Goal: Transaction & Acquisition: Purchase product/service

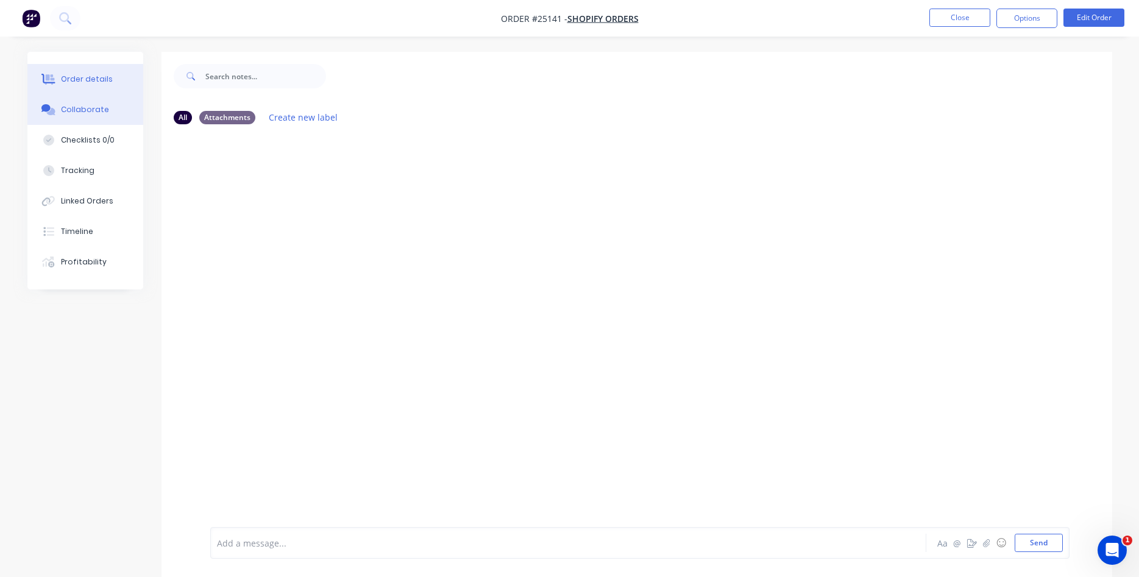
click at [92, 77] on div "Order details" at bounding box center [87, 79] width 52 height 11
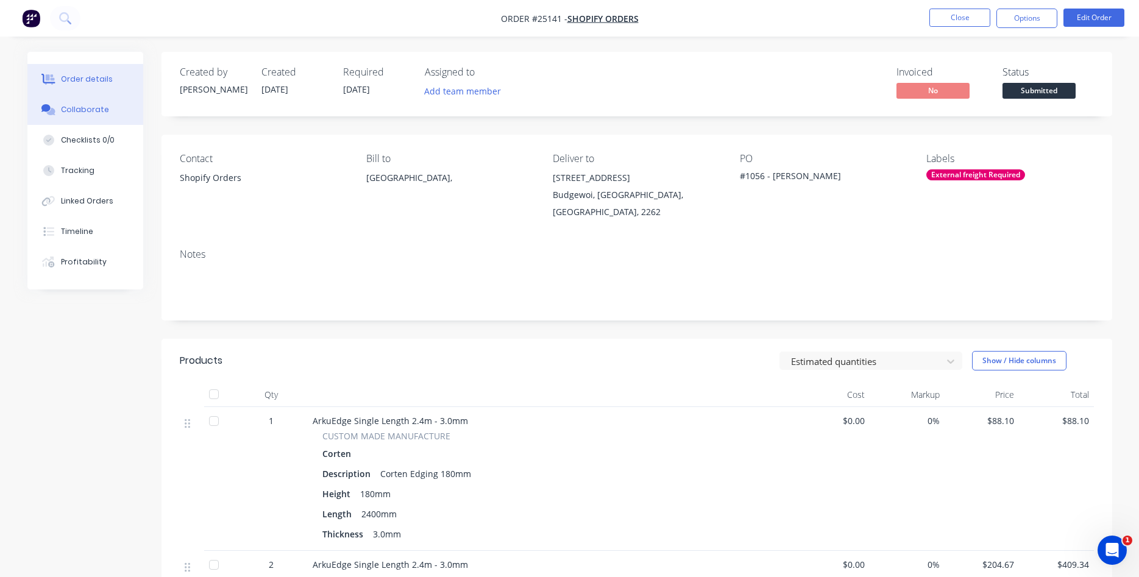
click at [85, 113] on div "Collaborate" at bounding box center [85, 109] width 48 height 11
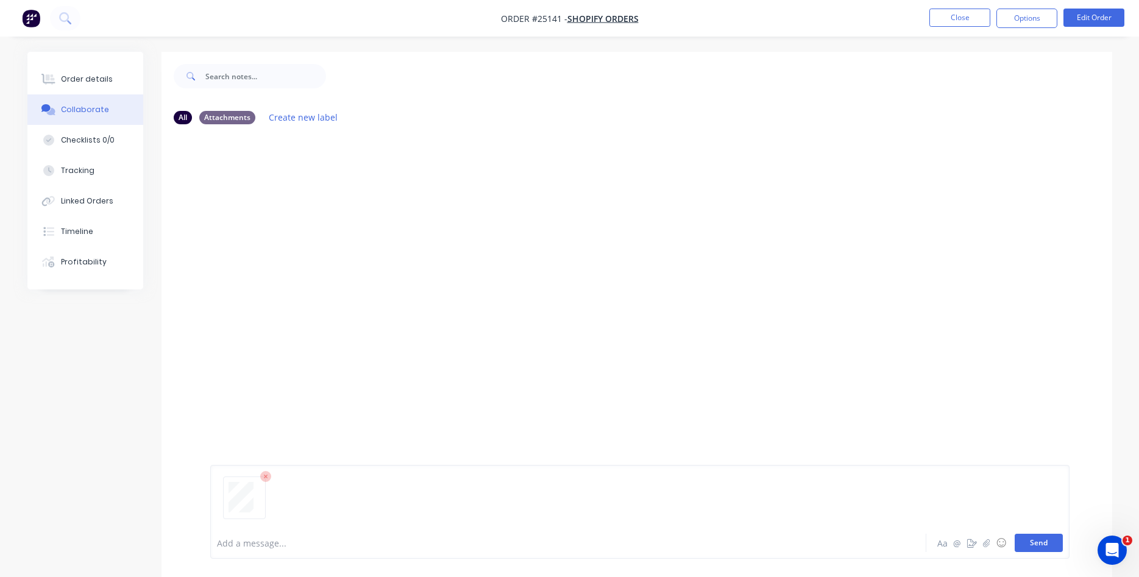
click at [1035, 544] on button "Send" at bounding box center [1039, 543] width 48 height 18
click at [960, 18] on button "Close" at bounding box center [960, 18] width 61 height 18
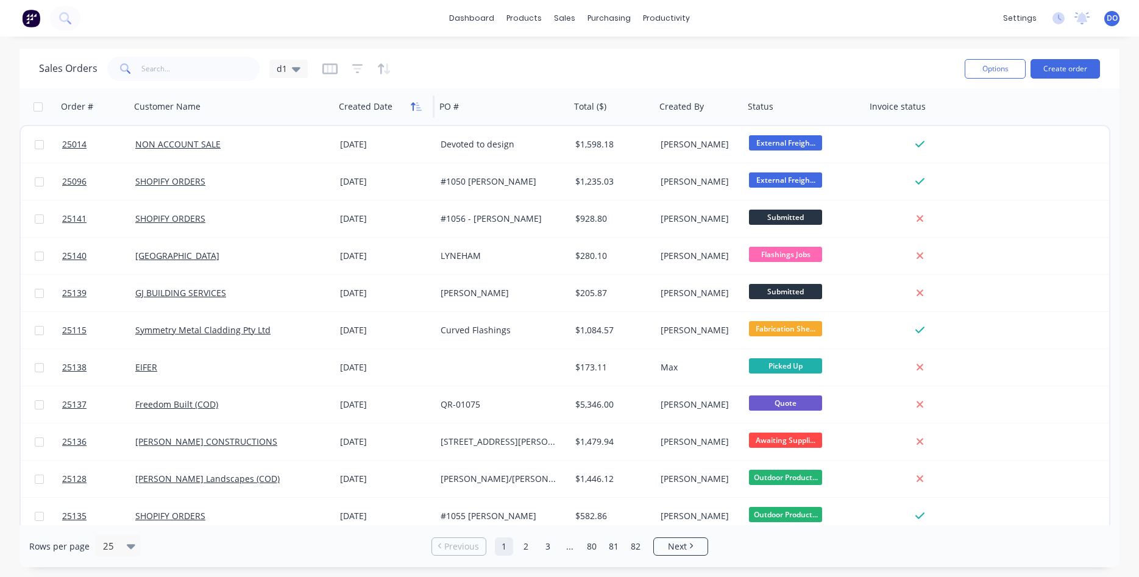
click at [415, 107] on icon "button" at bounding box center [416, 107] width 11 height 10
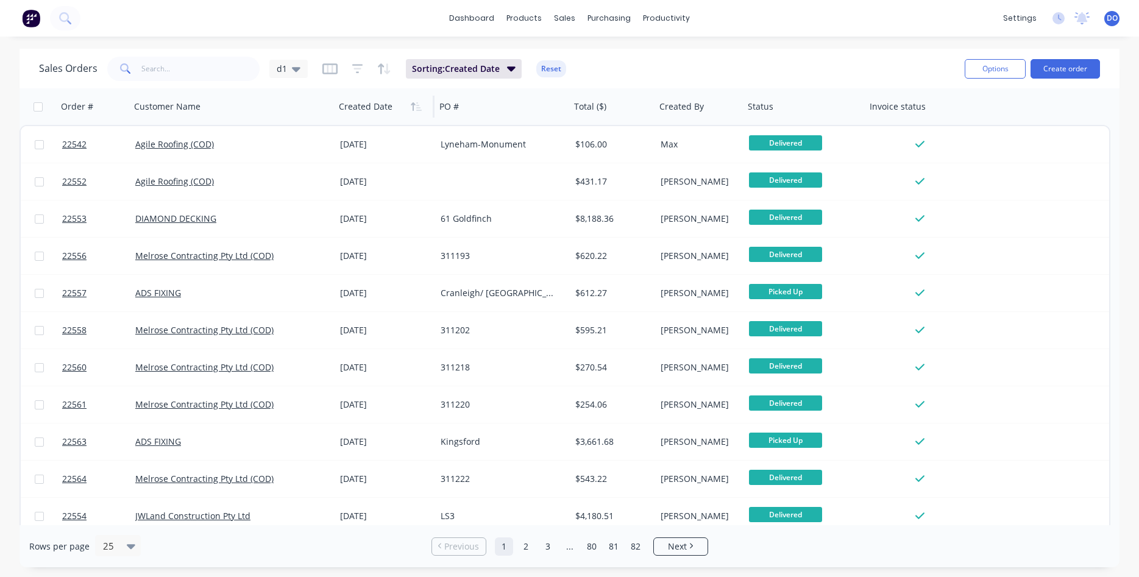
click at [415, 107] on icon "button" at bounding box center [416, 107] width 11 height 10
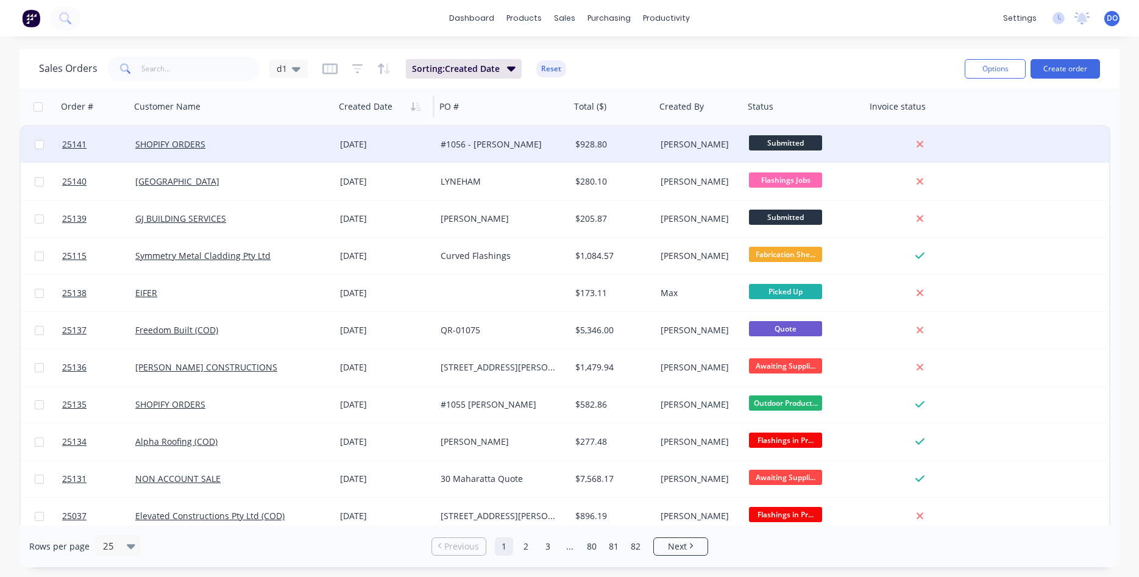
click at [613, 143] on div "$928.80" at bounding box center [611, 144] width 72 height 12
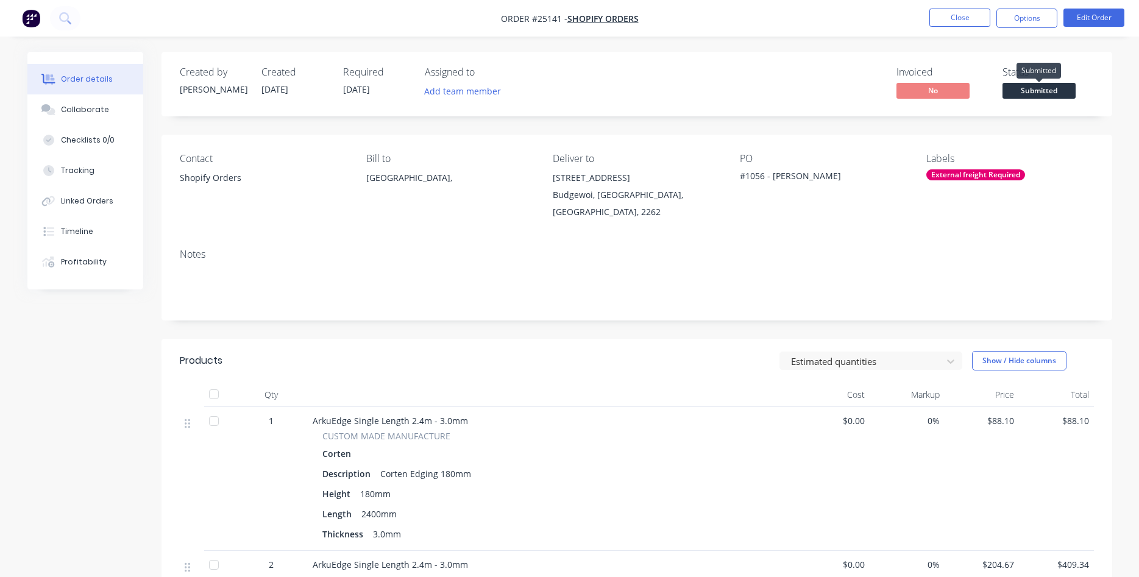
click at [1045, 89] on span "Submitted" at bounding box center [1039, 90] width 73 height 15
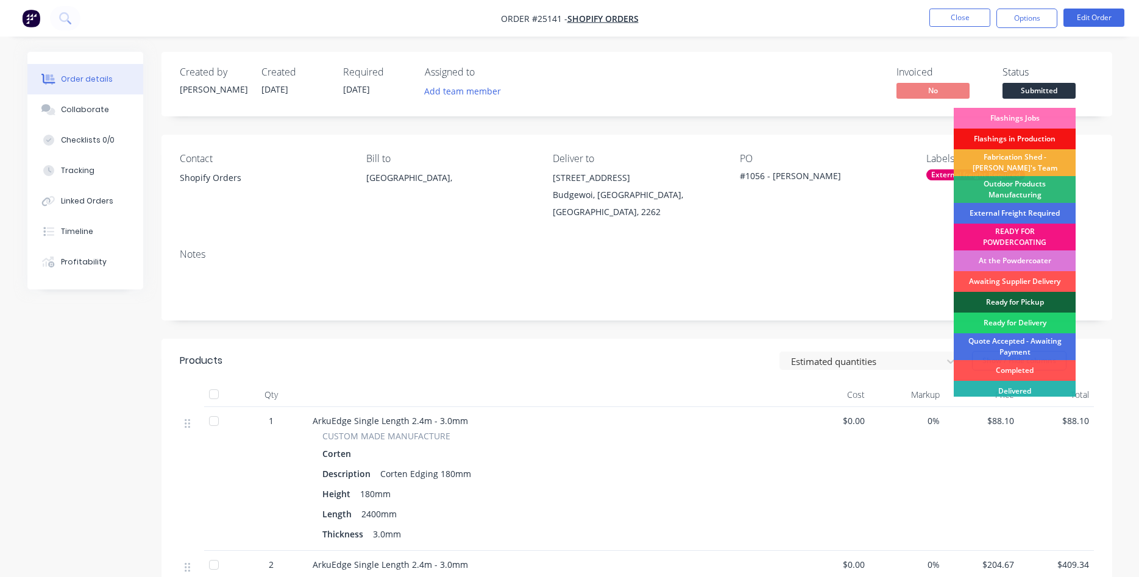
click at [1028, 191] on div "Outdoor Products Manufacturing" at bounding box center [1015, 189] width 122 height 27
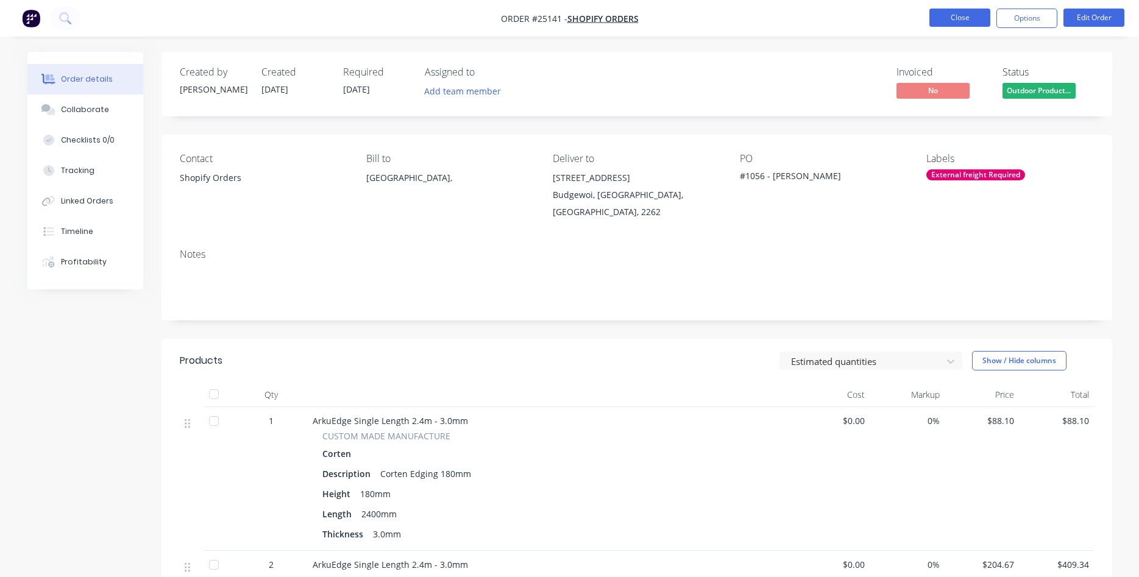
click at [973, 20] on button "Close" at bounding box center [960, 18] width 61 height 18
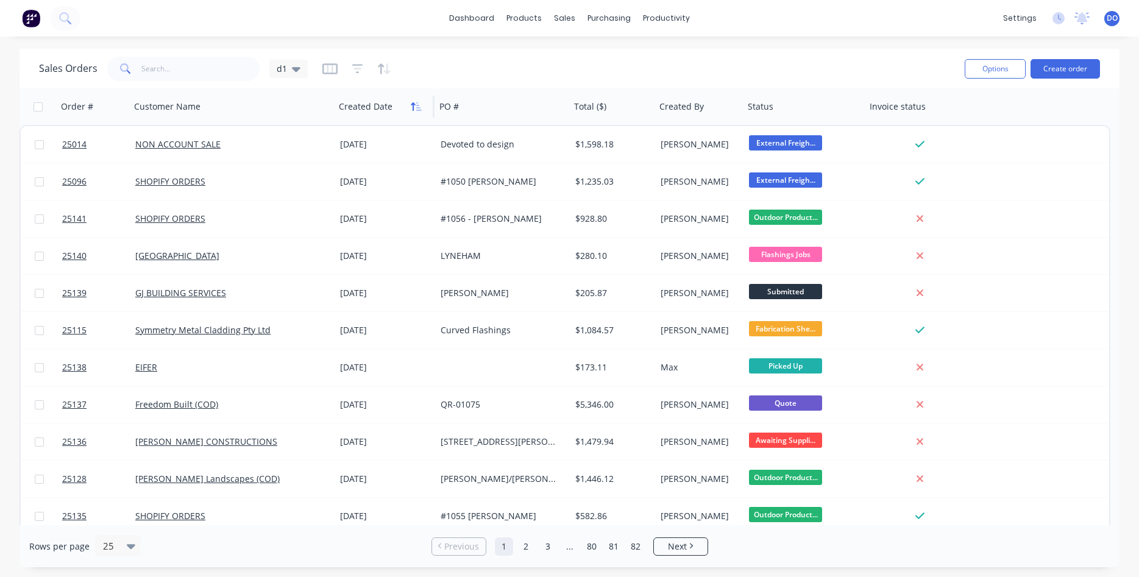
click at [412, 107] on icon "button" at bounding box center [416, 107] width 11 height 10
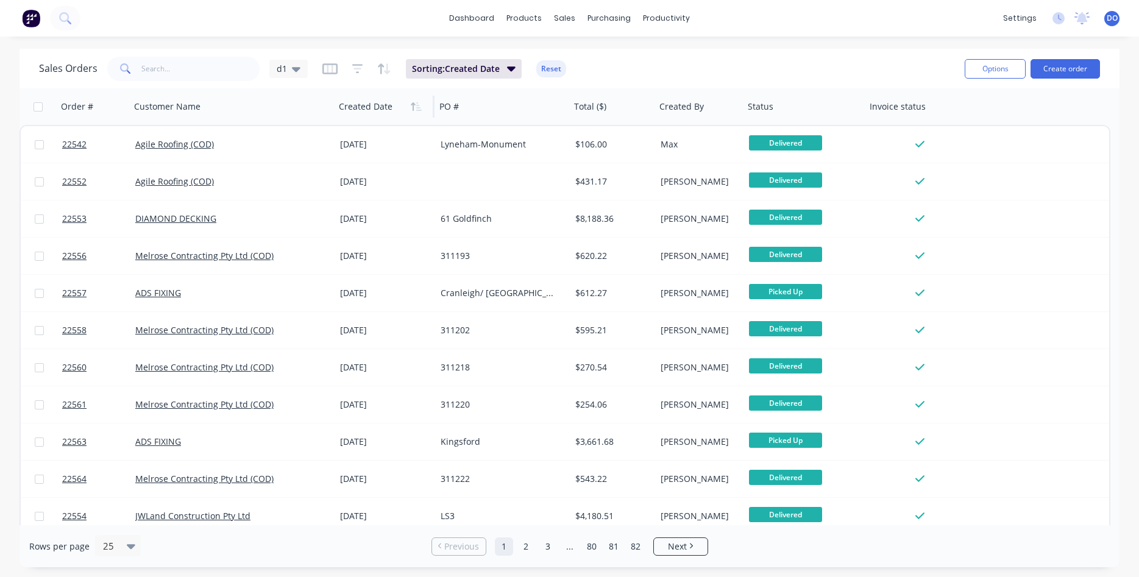
click at [412, 107] on icon "button" at bounding box center [416, 107] width 11 height 10
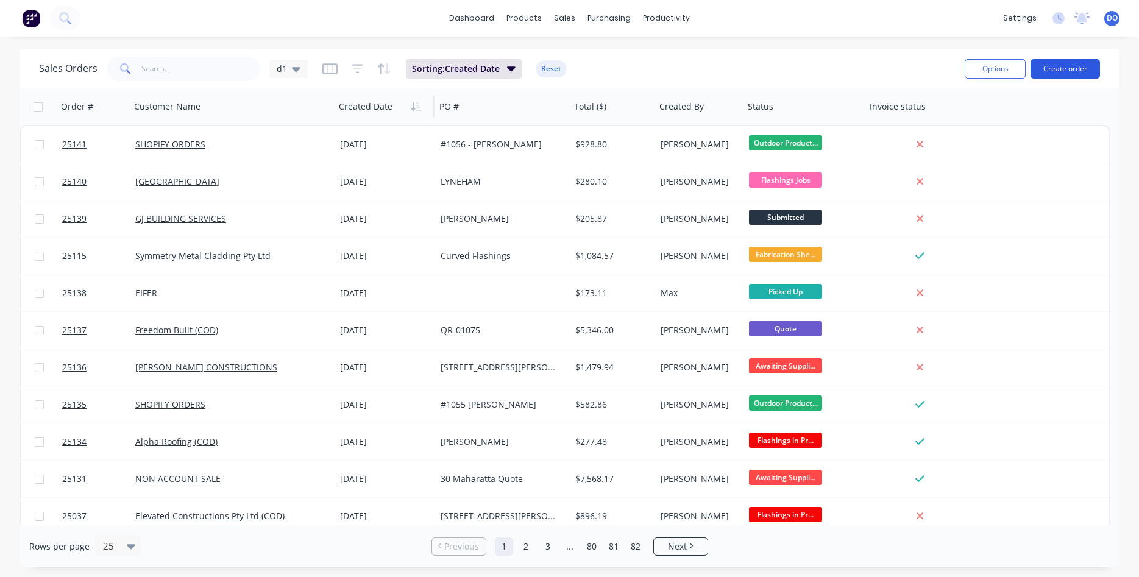
click at [1069, 67] on button "Create order" at bounding box center [1065, 69] width 69 height 20
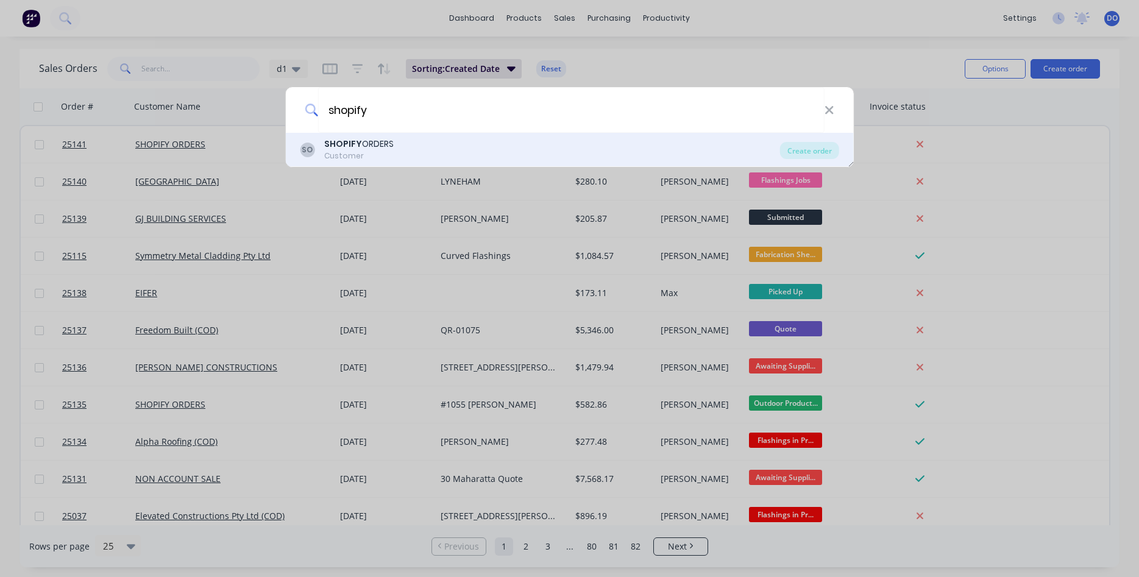
type input "shopify"
click at [424, 152] on div "SO SHOPIFY ORDERS Customer" at bounding box center [540, 150] width 480 height 24
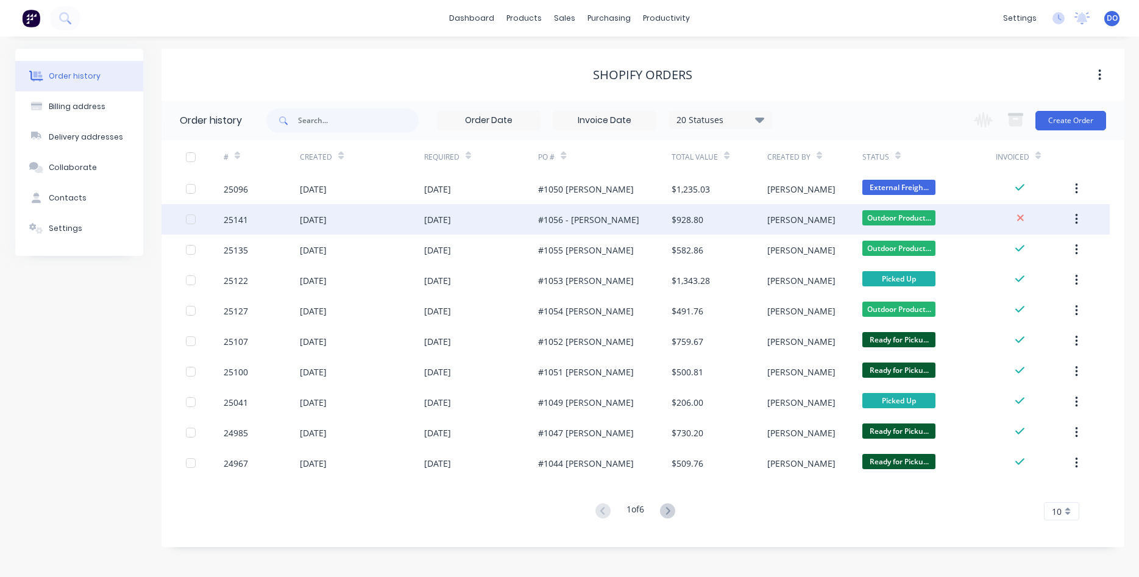
click at [843, 217] on div "[PERSON_NAME]" at bounding box center [815, 219] width 95 height 30
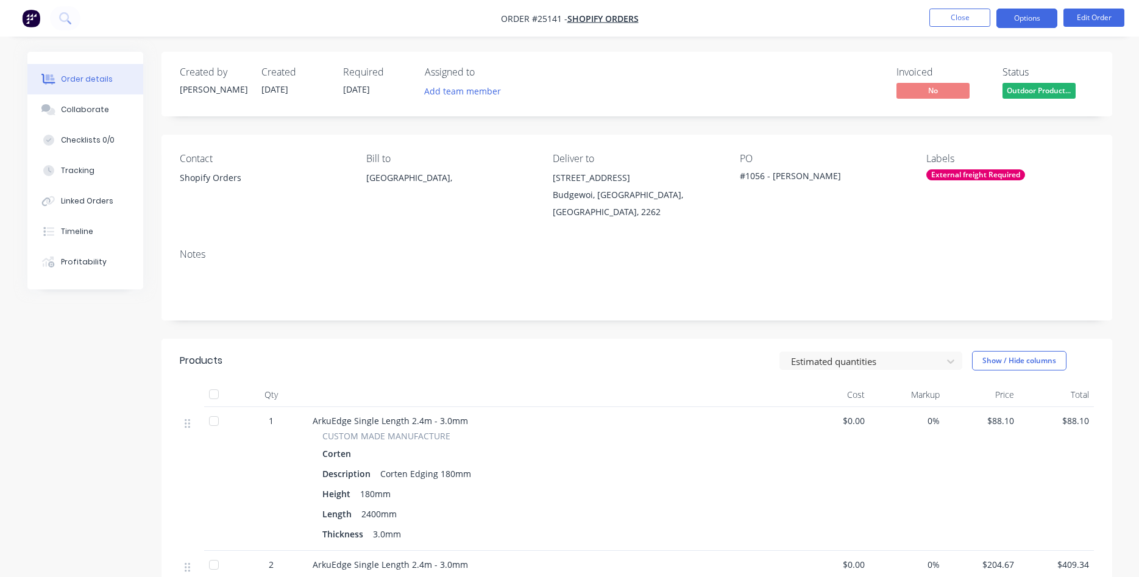
click at [1017, 27] on nav "Order #25141 - SHOPIFY ORDERS Close Options Edit Order" at bounding box center [569, 18] width 1139 height 37
click at [1022, 22] on button "Options" at bounding box center [1027, 19] width 61 height 20
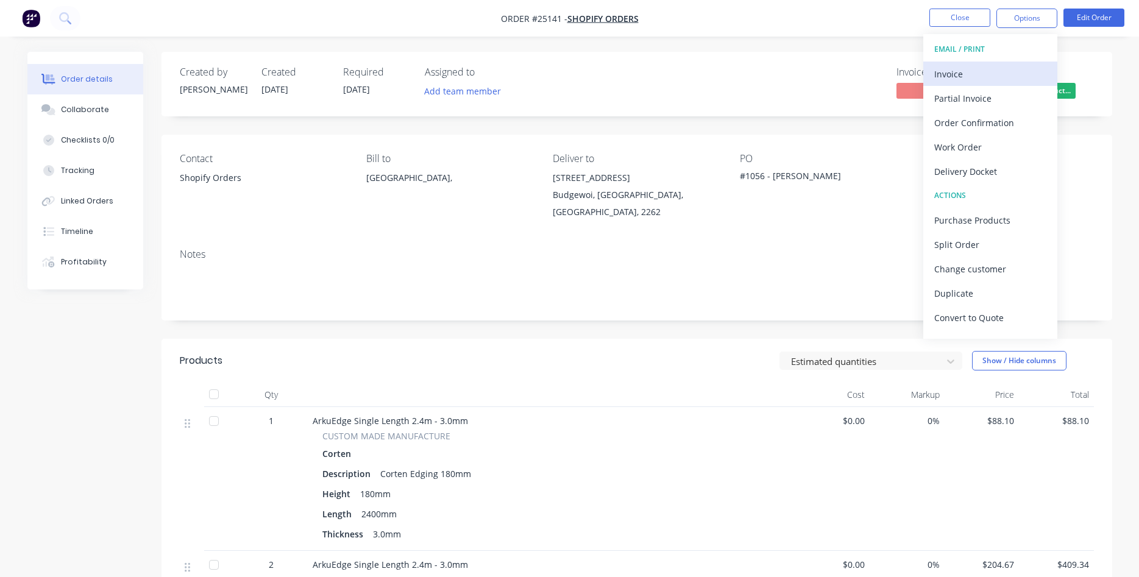
click at [961, 74] on div "Invoice" at bounding box center [991, 74] width 112 height 18
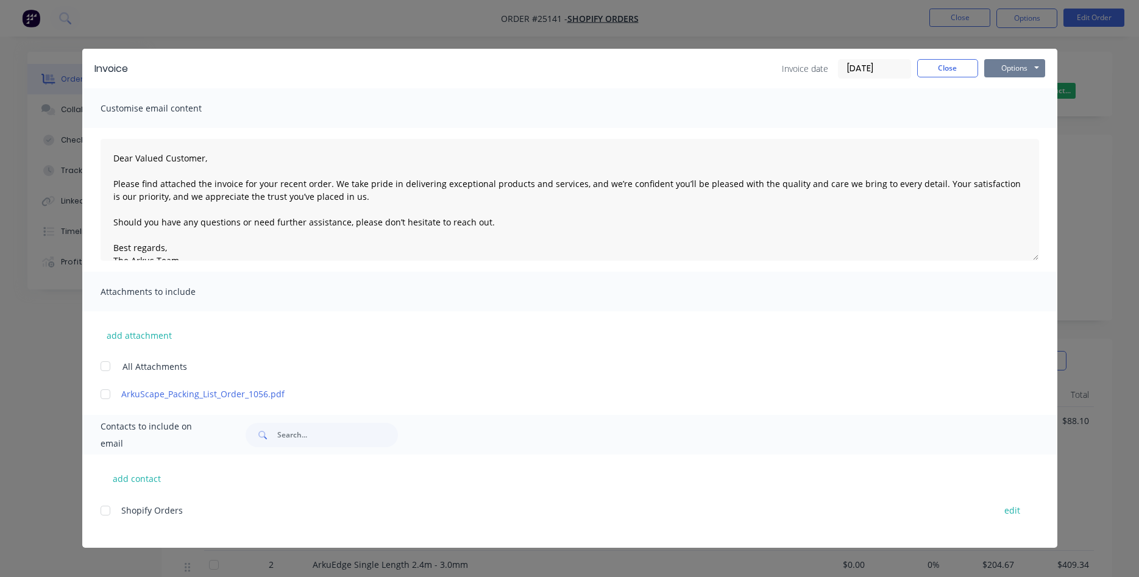
click at [1003, 69] on button "Options" at bounding box center [1015, 68] width 61 height 18
click at [1022, 113] on button "Print" at bounding box center [1024, 110] width 78 height 20
click at [966, 66] on button "Close" at bounding box center [947, 68] width 61 height 18
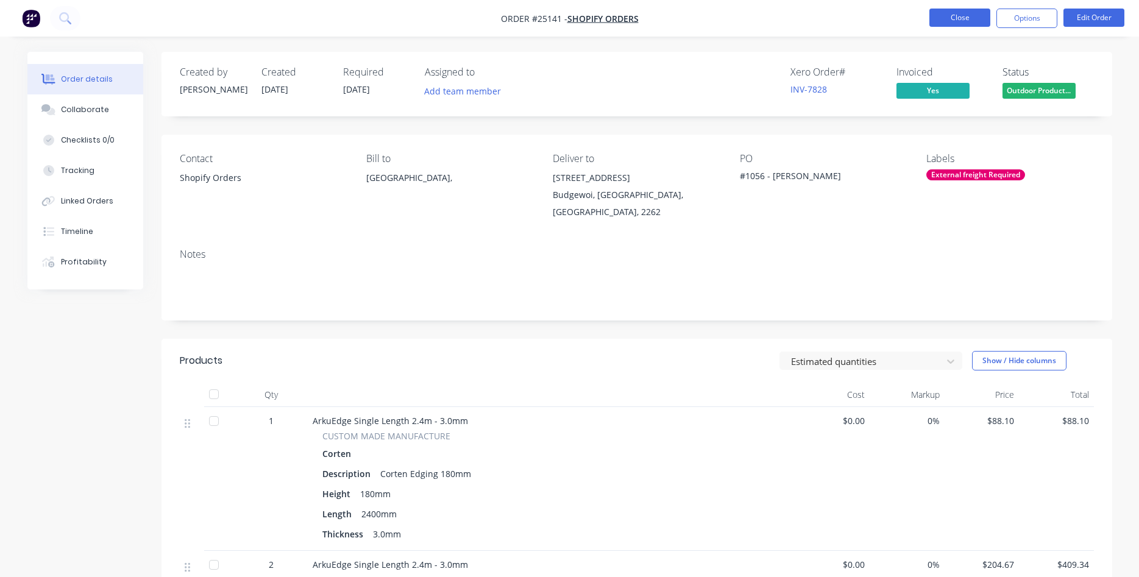
click at [952, 21] on button "Close" at bounding box center [960, 18] width 61 height 18
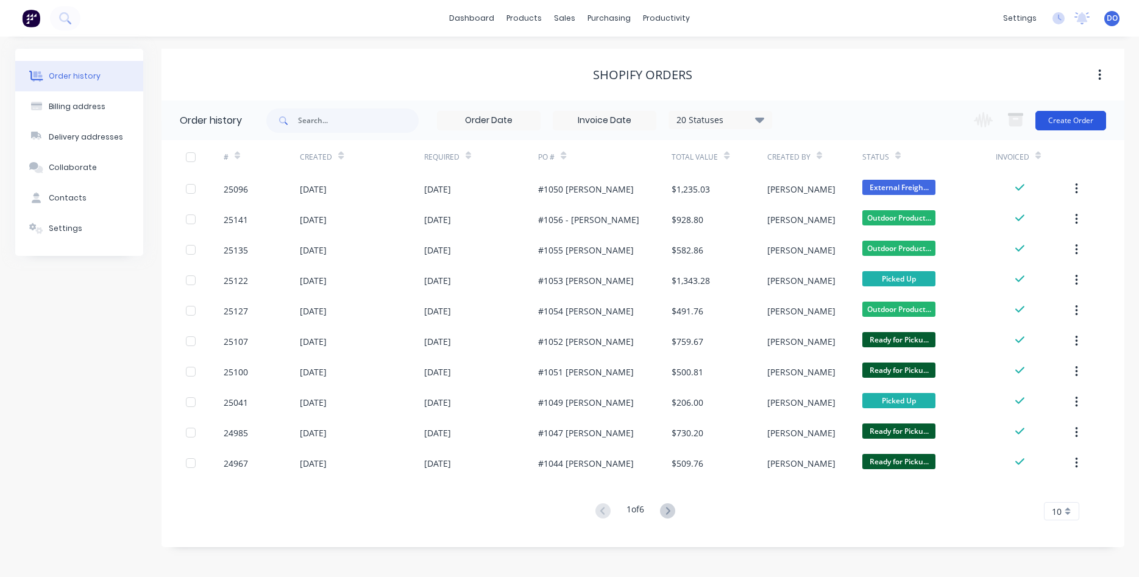
click at [1069, 123] on button "Create Order" at bounding box center [1071, 121] width 71 height 20
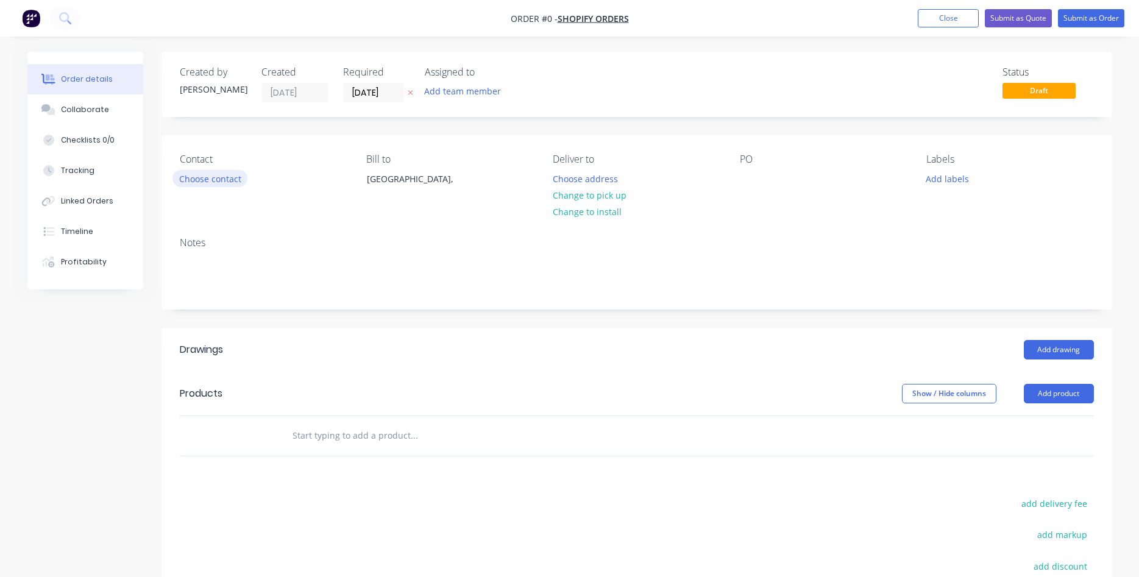
click at [227, 182] on button "Choose contact" at bounding box center [210, 178] width 75 height 16
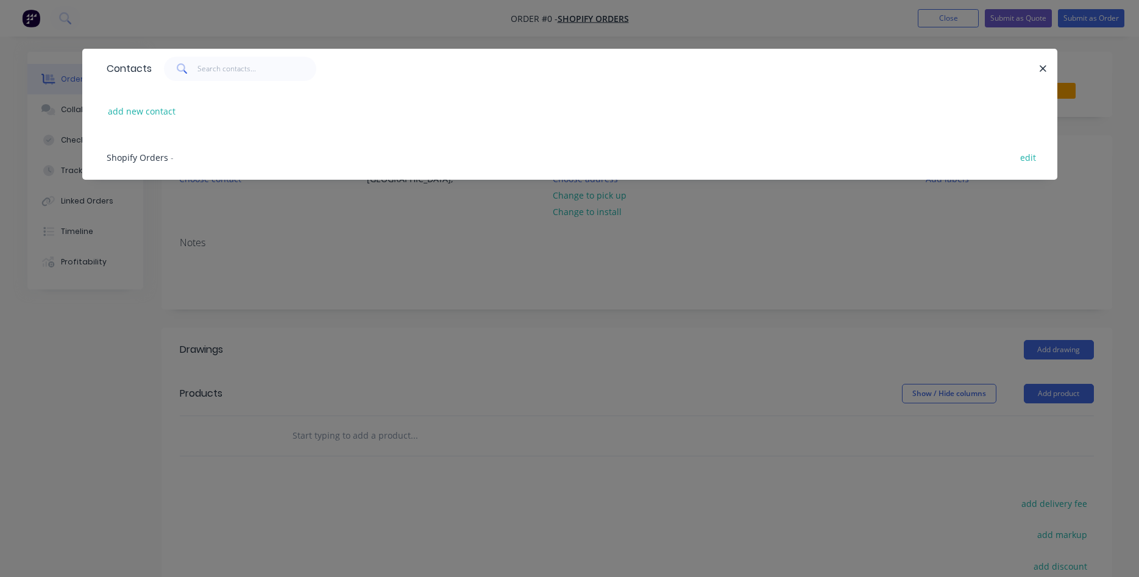
click at [143, 160] on span "Shopify Orders" at bounding box center [138, 158] width 62 height 12
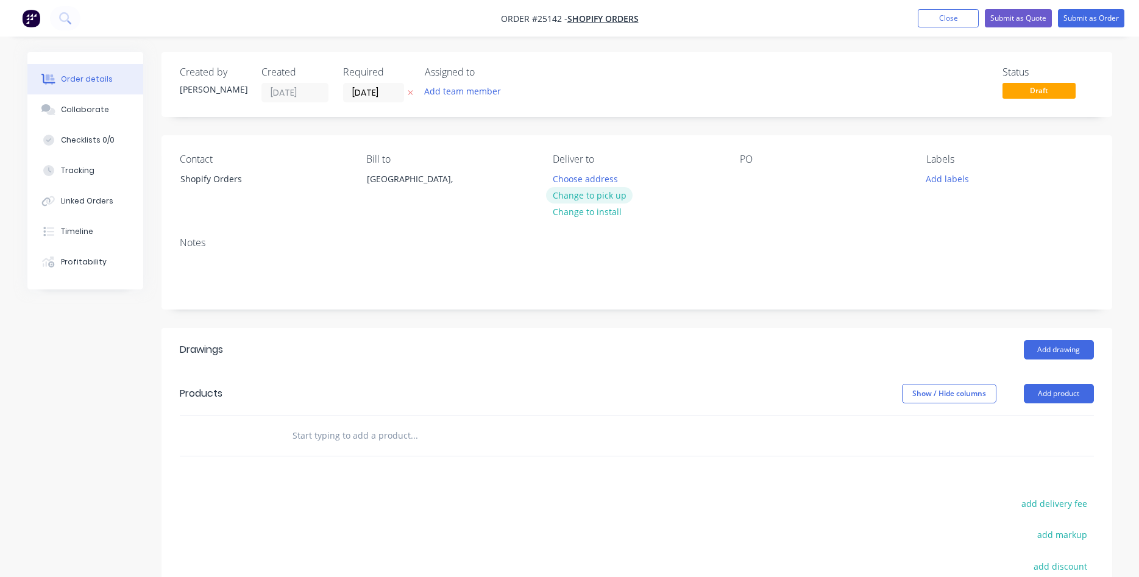
click at [599, 199] on button "Change to pick up" at bounding box center [589, 195] width 87 height 16
click at [744, 174] on div at bounding box center [750, 179] width 20 height 18
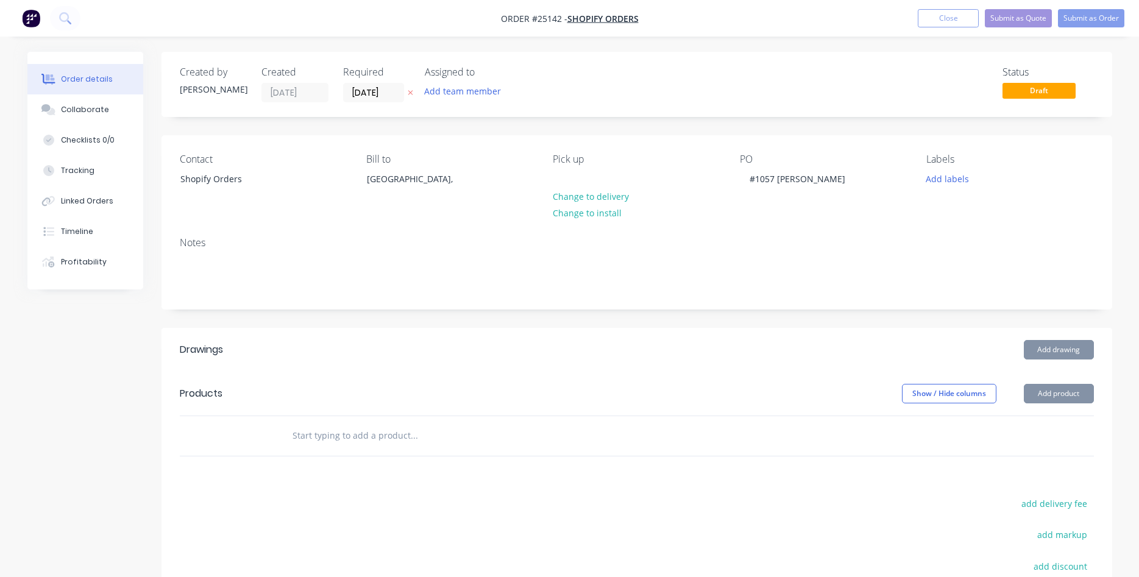
click at [1074, 403] on header "Products Show / Hide columns Add product" at bounding box center [637, 394] width 951 height 44
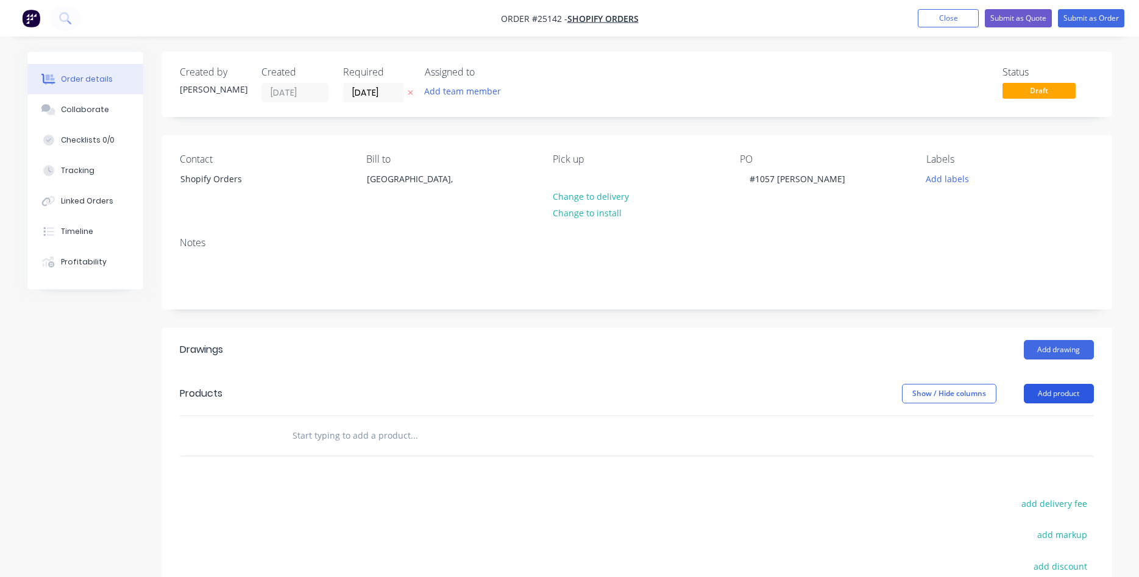
click at [1074, 400] on button "Add product" at bounding box center [1059, 394] width 70 height 20
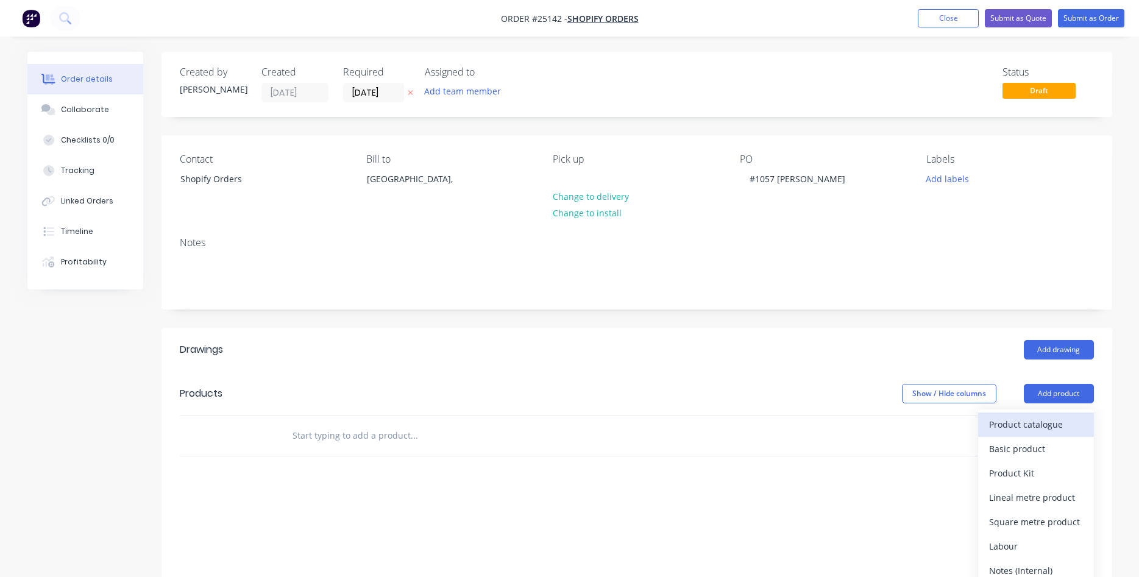
click at [1053, 428] on div "Product catalogue" at bounding box center [1036, 425] width 94 height 18
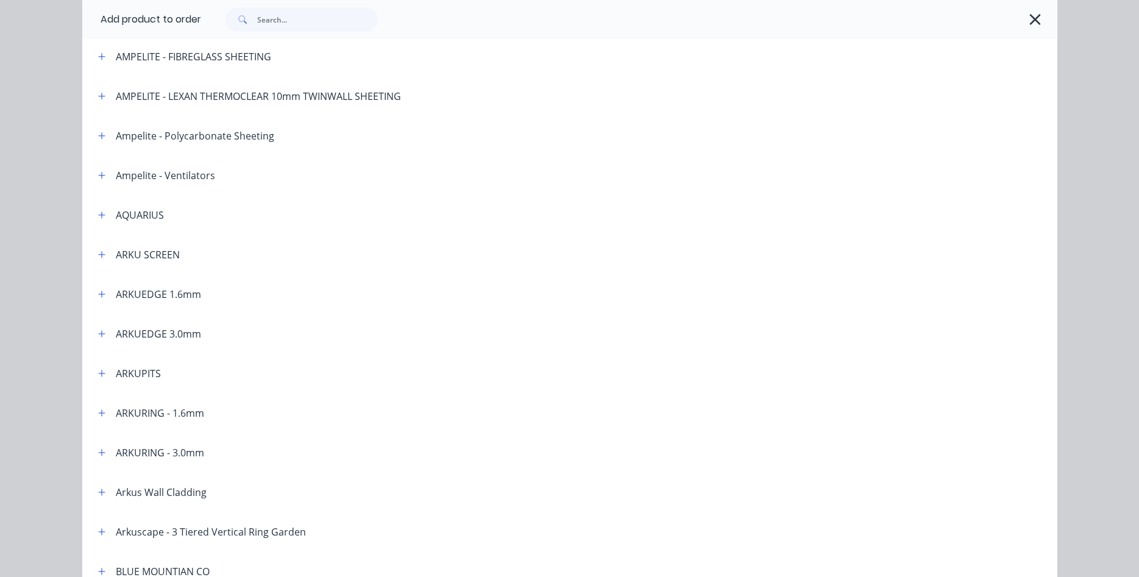
scroll to position [208, 0]
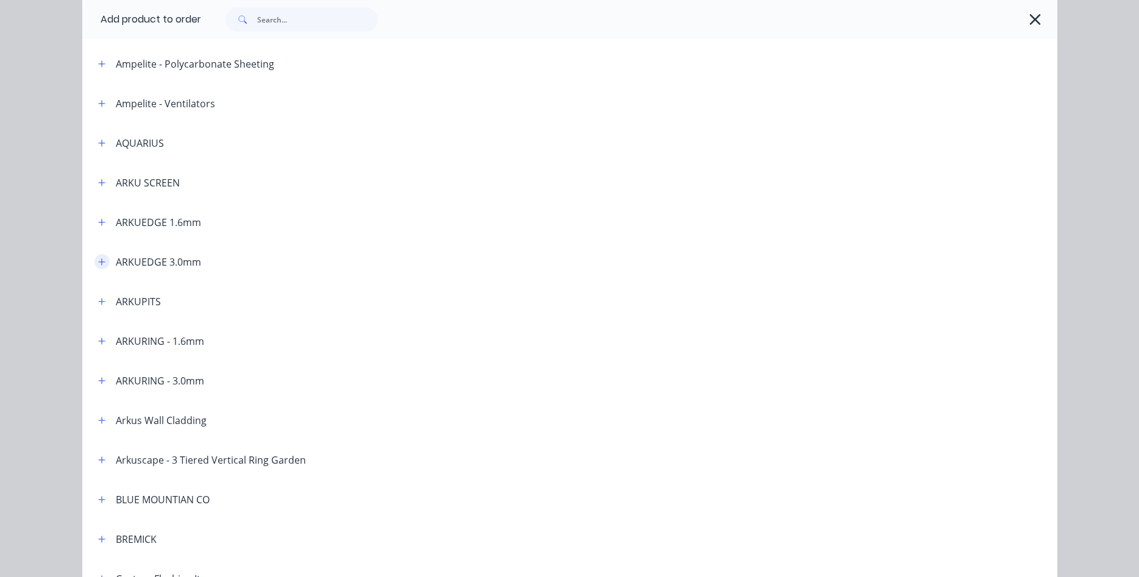
click at [100, 263] on icon "button" at bounding box center [101, 262] width 7 height 9
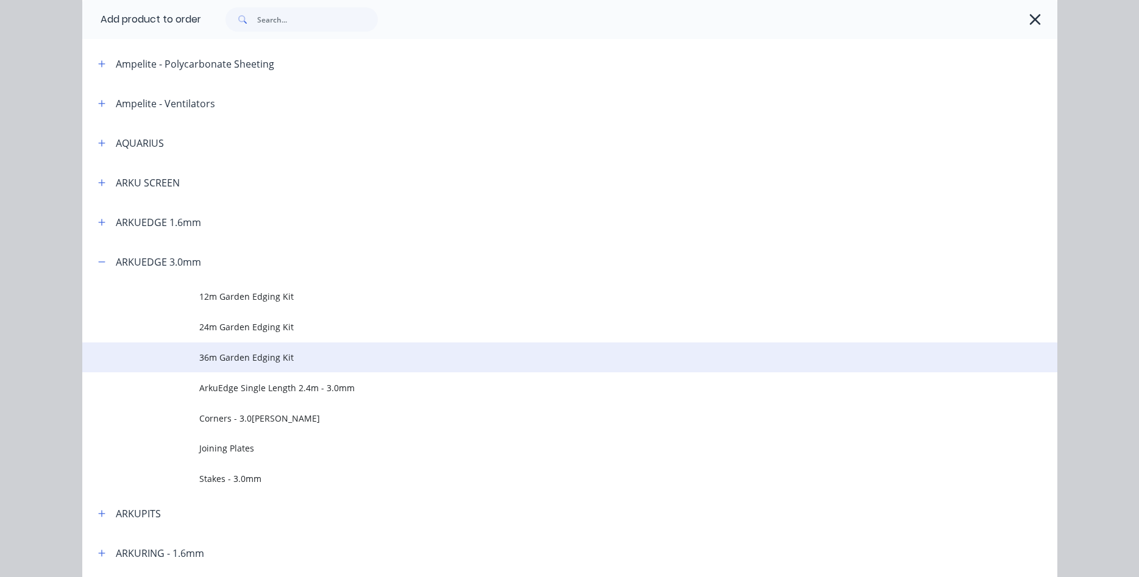
click at [238, 361] on span "36m Garden Edging Kit" at bounding box center [542, 357] width 686 height 13
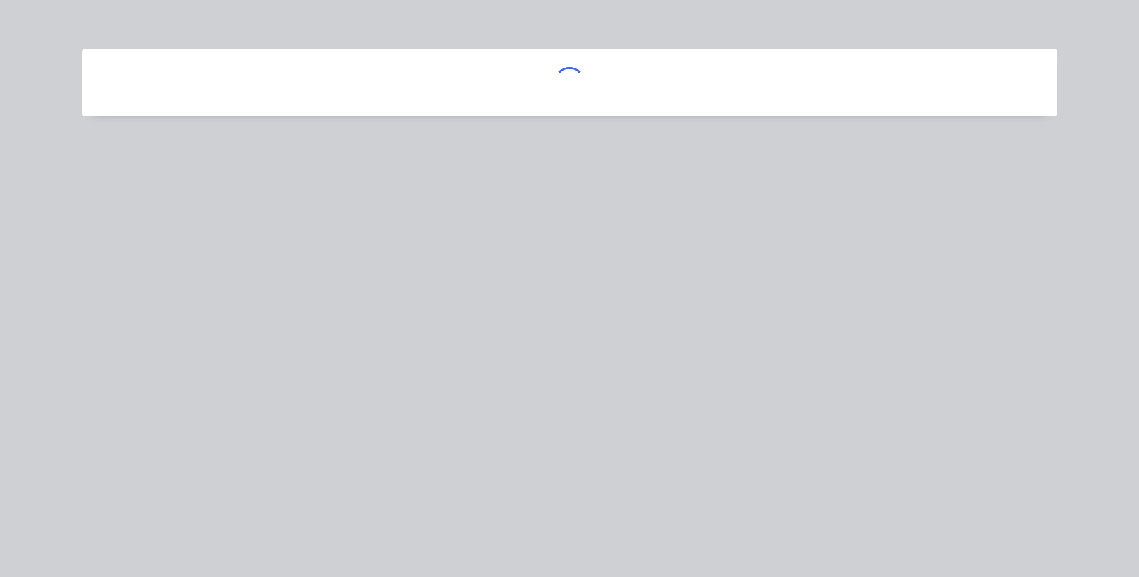
scroll to position [0, 0]
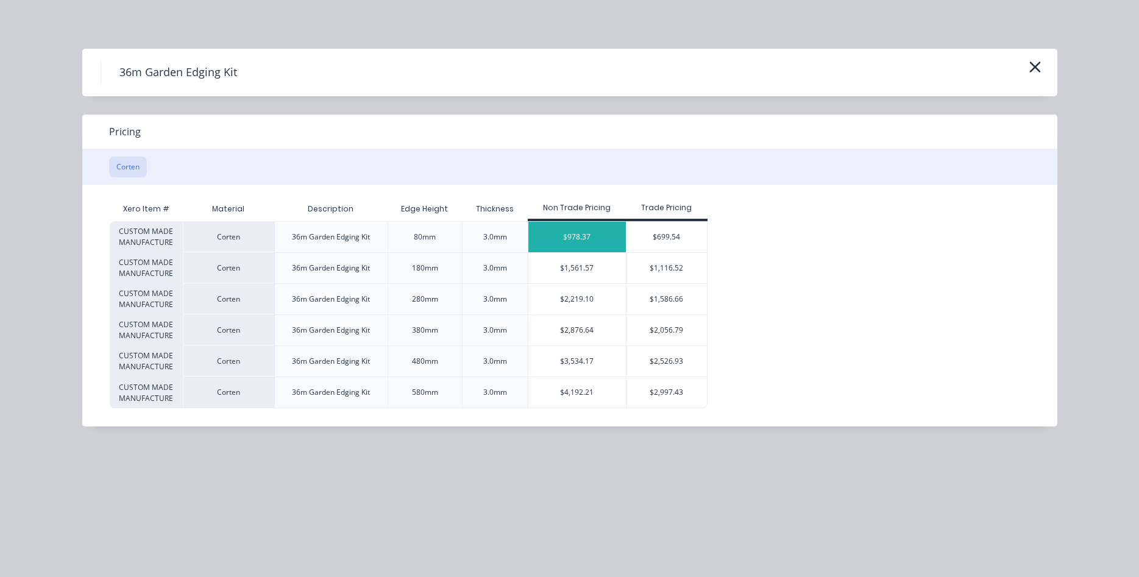
click at [583, 241] on div "$978.37" at bounding box center [578, 237] width 98 height 30
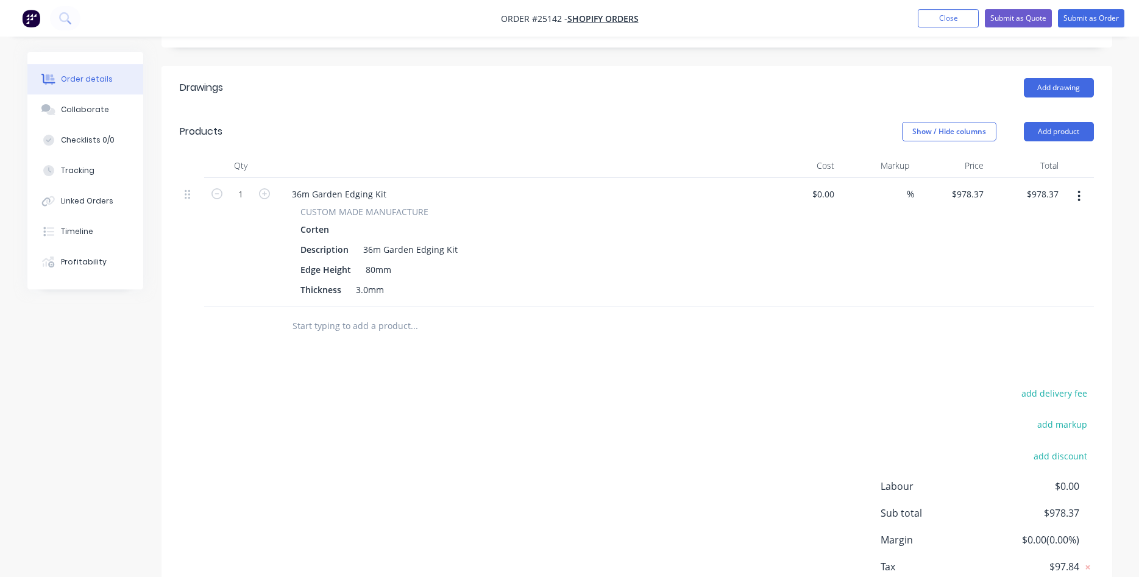
scroll to position [342, 0]
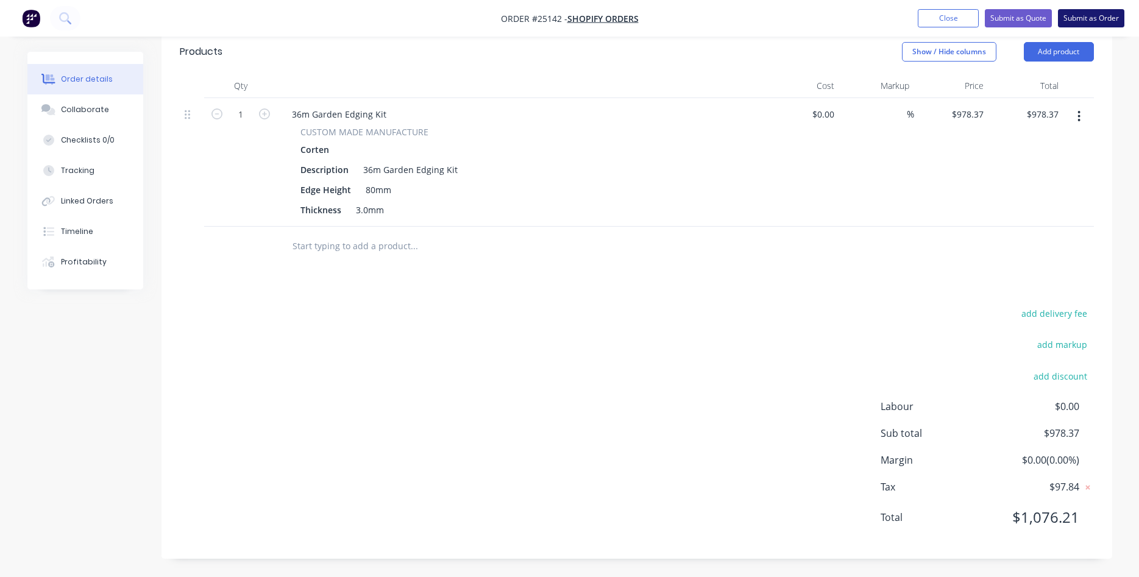
click at [1087, 18] on button "Submit as Order" at bounding box center [1091, 18] width 66 height 18
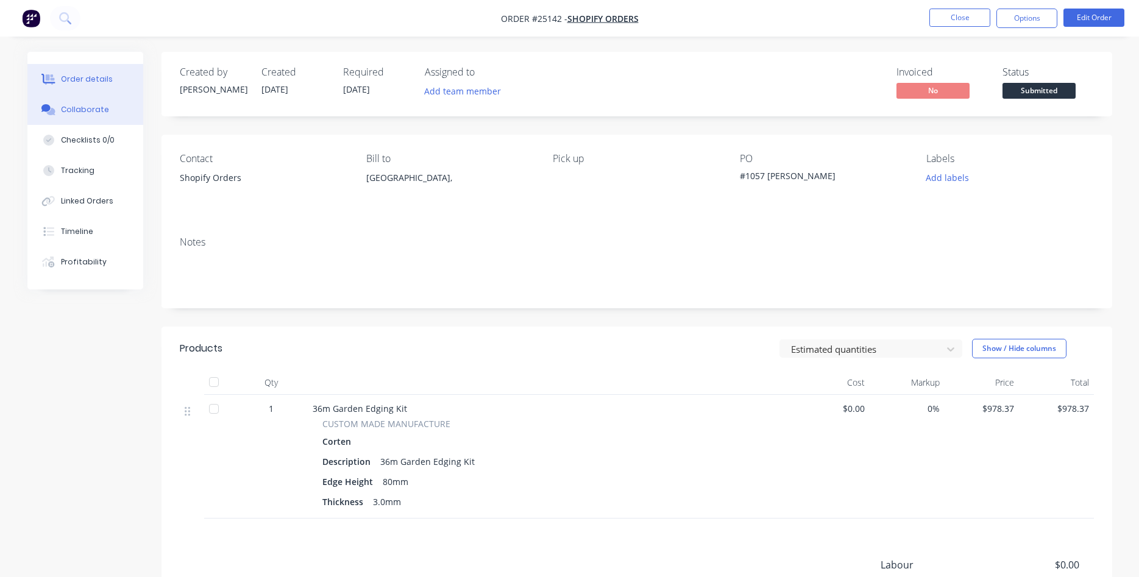
click at [101, 110] on div "Collaborate" at bounding box center [85, 109] width 48 height 11
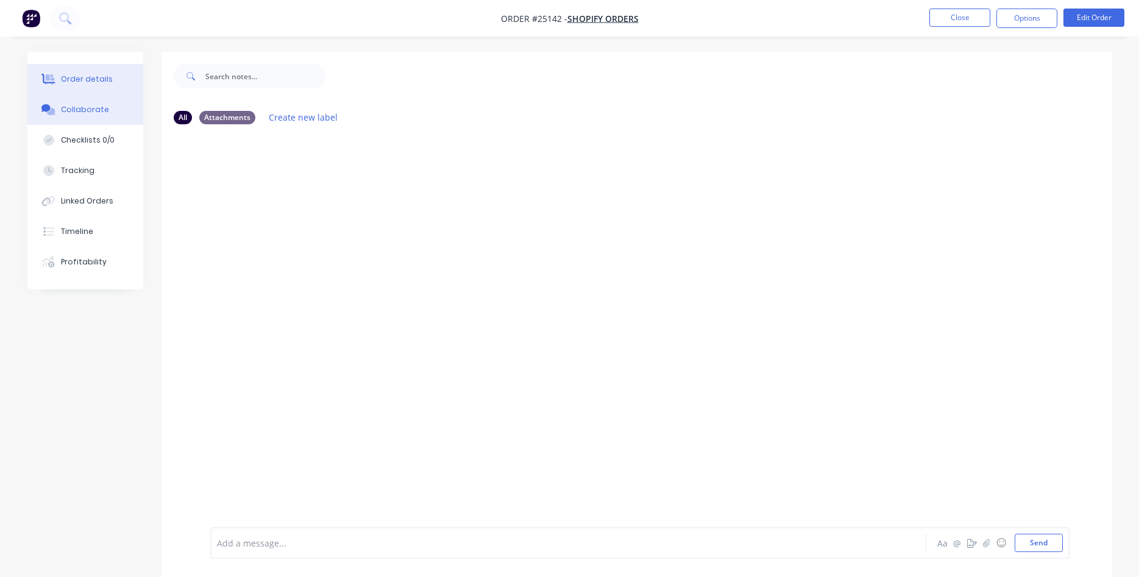
click at [79, 81] on div "Order details" at bounding box center [87, 79] width 52 height 11
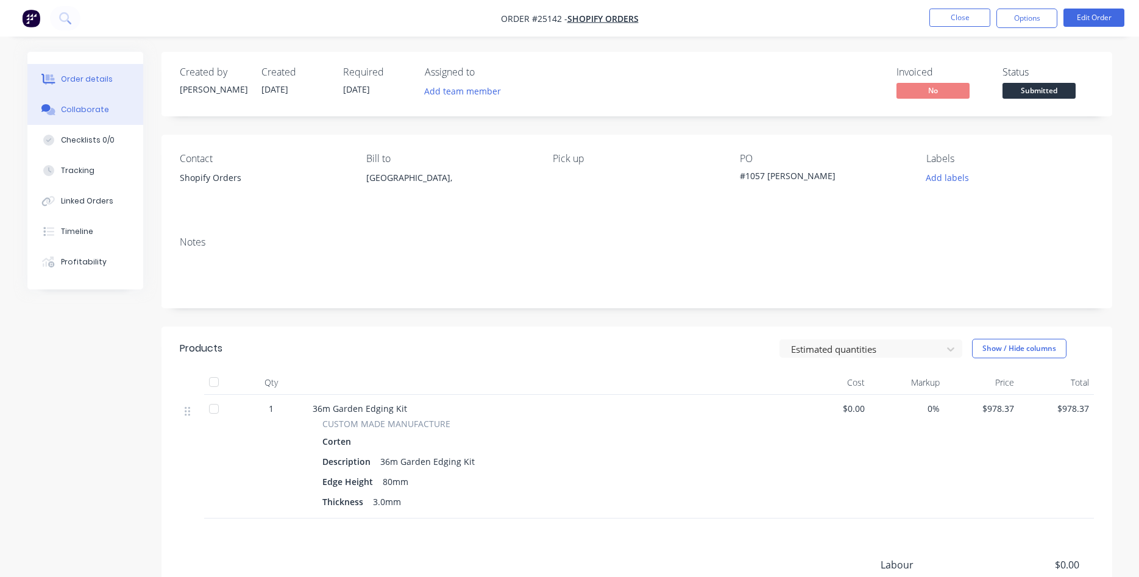
click at [99, 115] on button "Collaborate" at bounding box center [85, 109] width 116 height 30
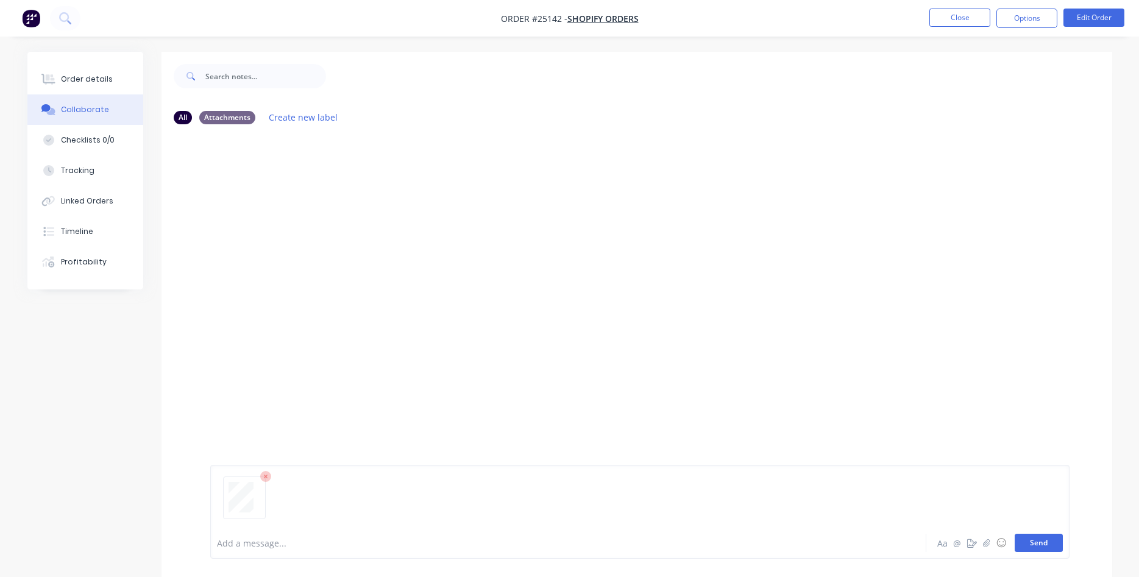
click at [1028, 536] on button "Send" at bounding box center [1039, 543] width 48 height 18
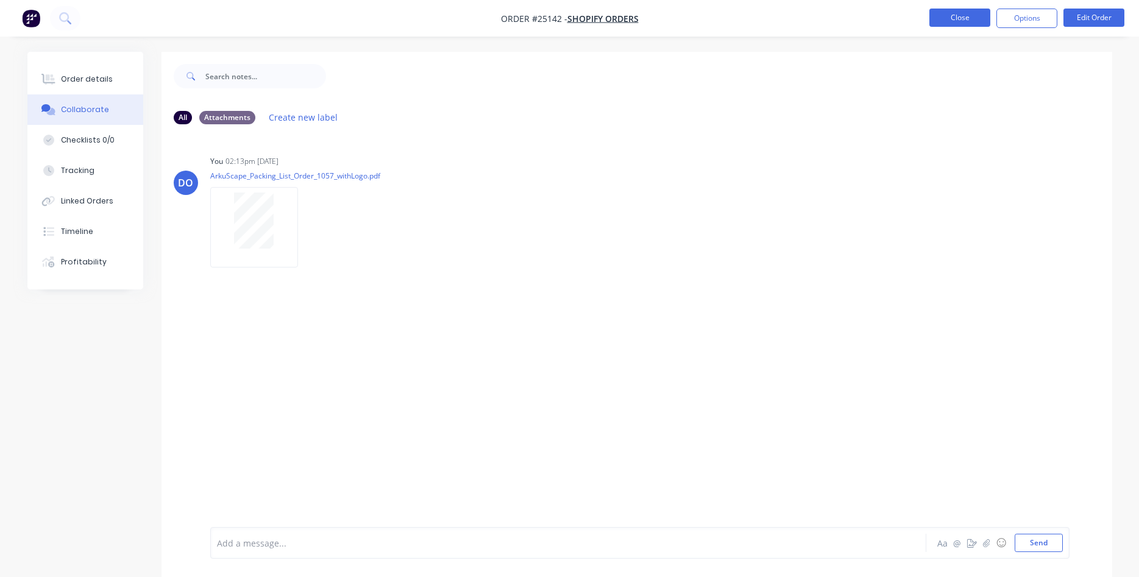
click at [940, 24] on button "Close" at bounding box center [960, 18] width 61 height 18
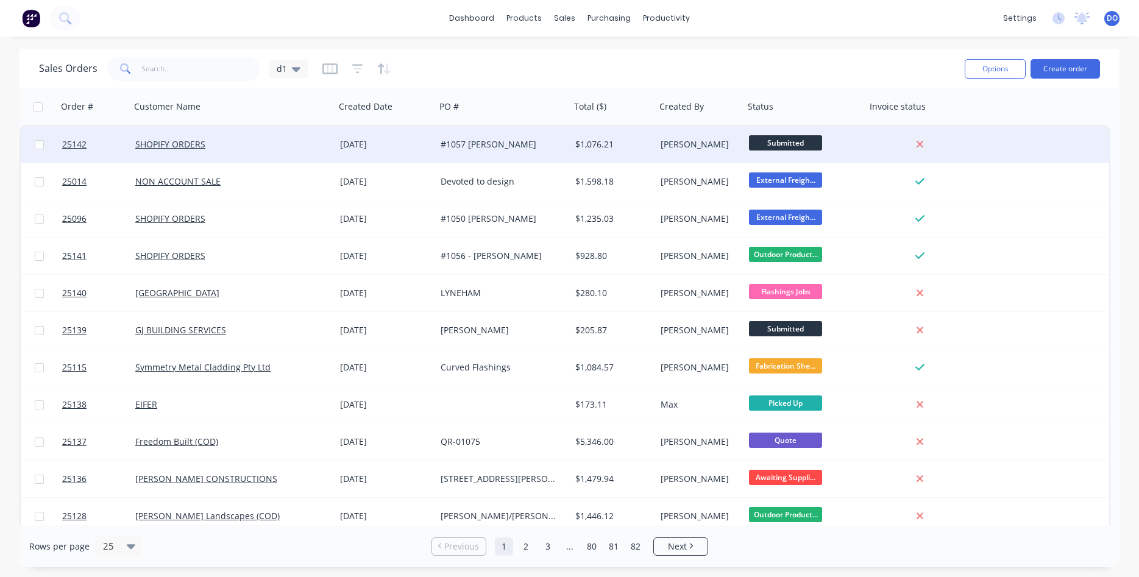
click at [725, 149] on div "[PERSON_NAME]" at bounding box center [698, 144] width 75 height 12
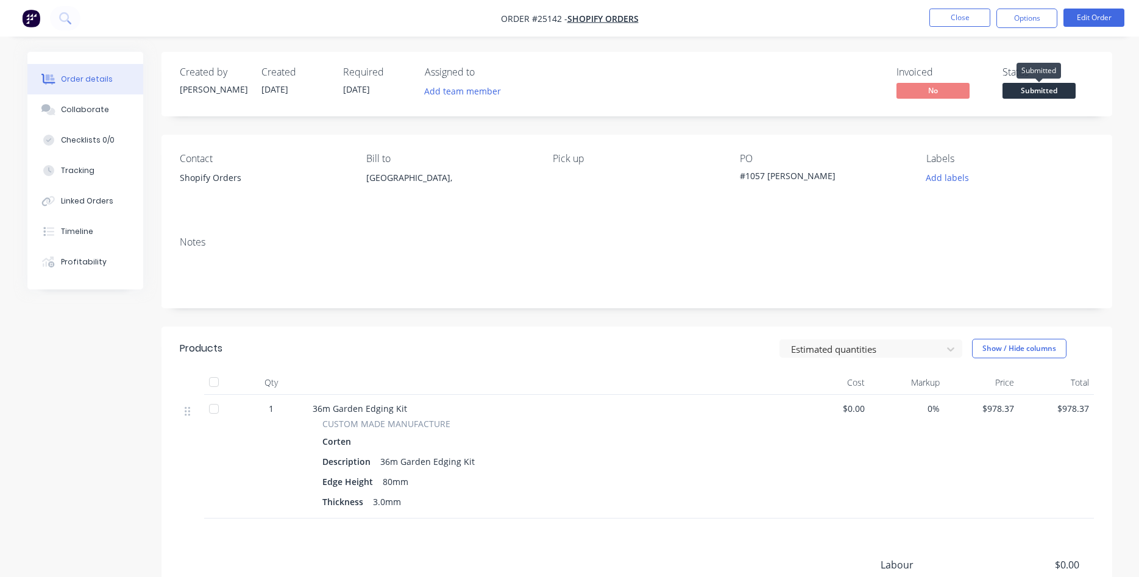
click at [1025, 95] on span "Submitted" at bounding box center [1039, 90] width 73 height 15
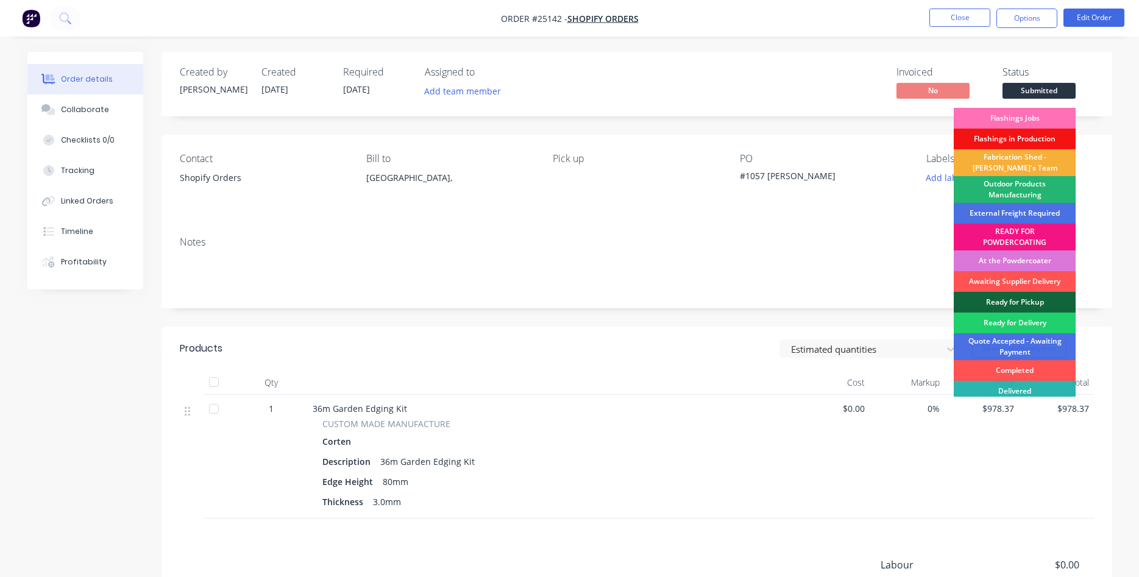
click at [1010, 188] on div "Outdoor Products Manufacturing" at bounding box center [1015, 189] width 122 height 27
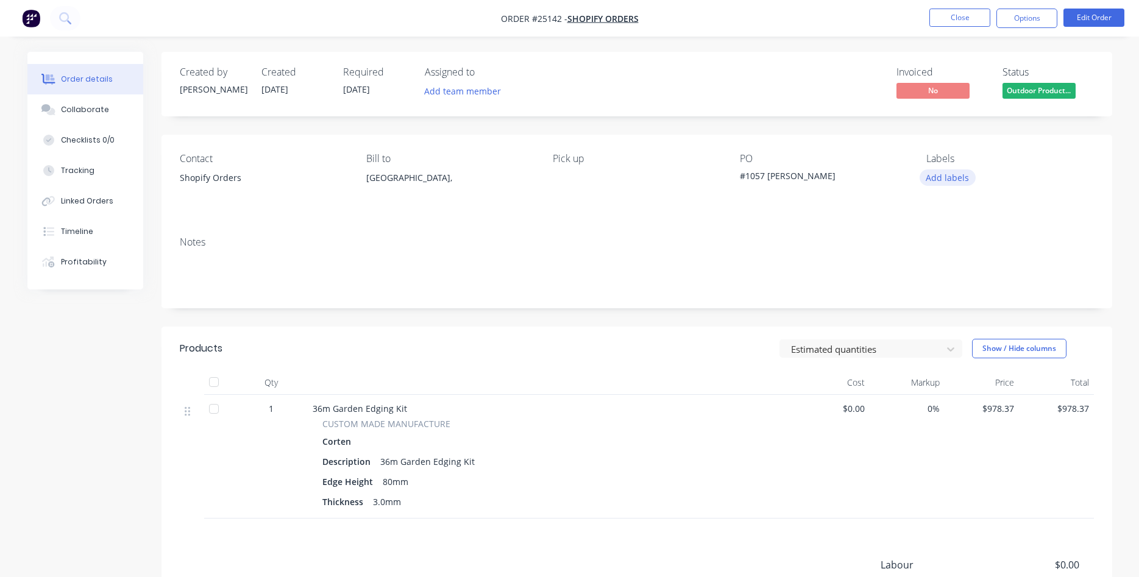
click at [938, 178] on button "Add labels" at bounding box center [948, 177] width 56 height 16
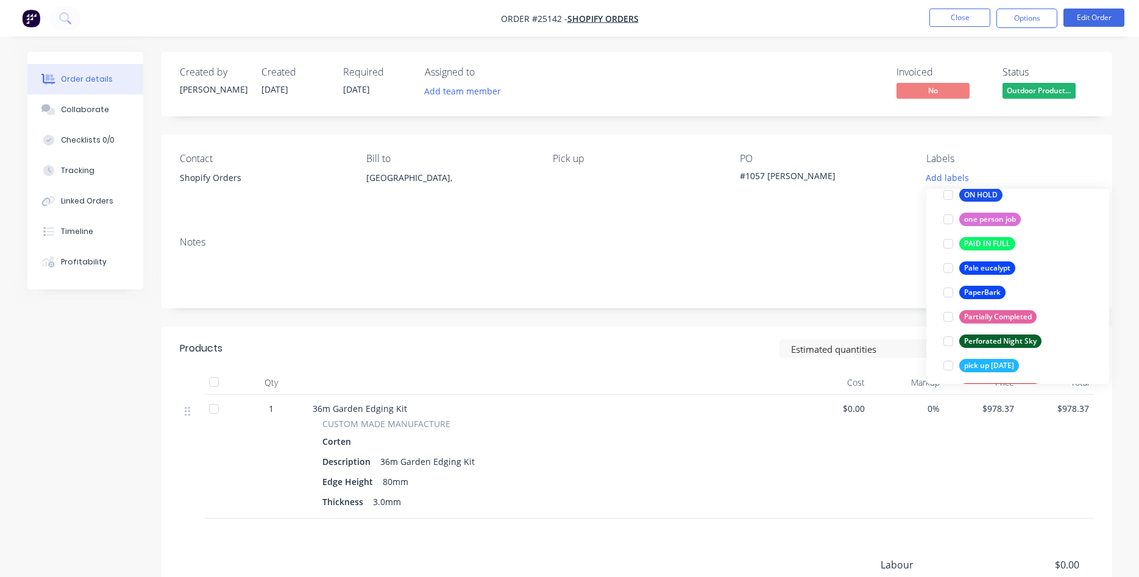
scroll to position [2634, 0]
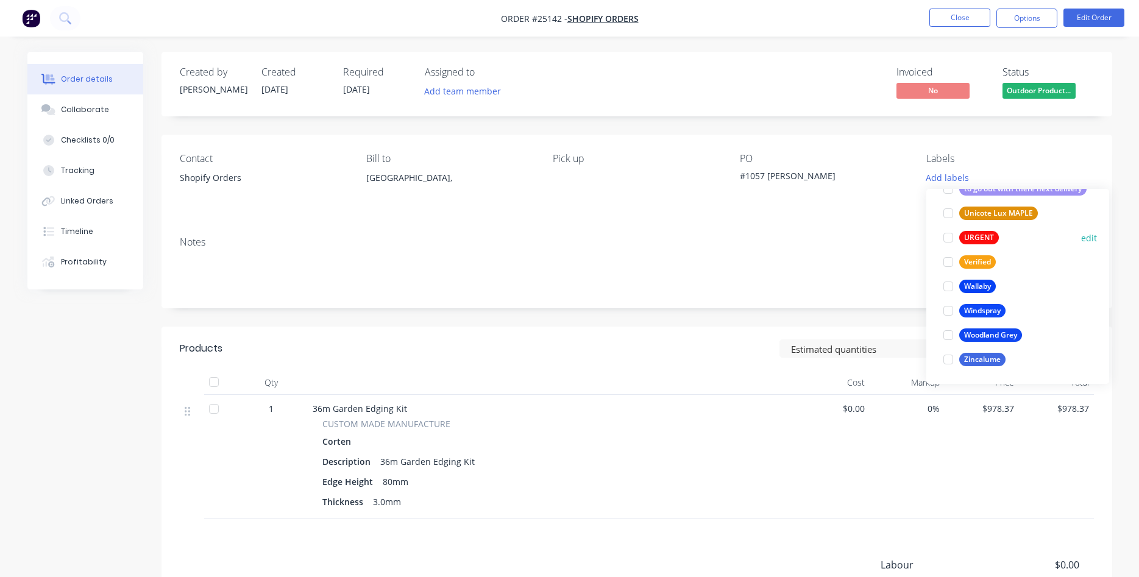
click at [947, 236] on div at bounding box center [948, 238] width 24 height 24
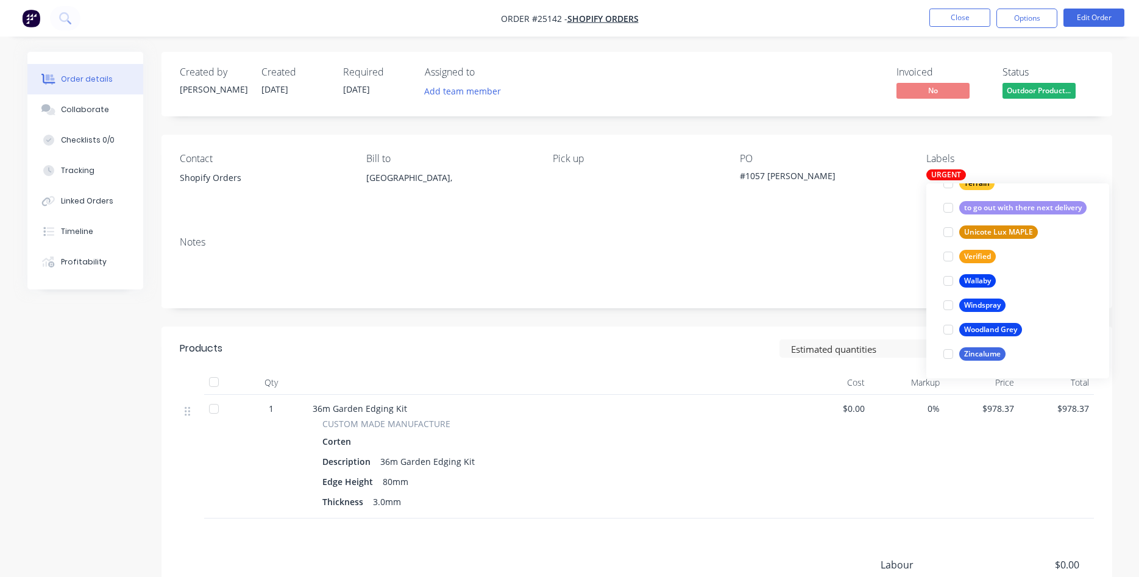
scroll to position [49, 0]
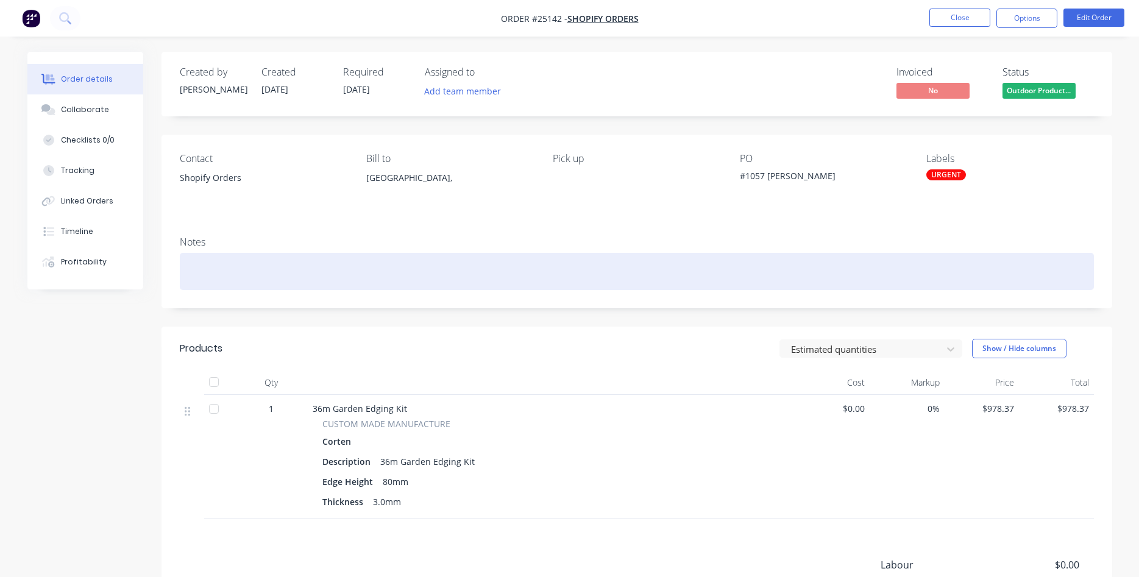
click at [803, 253] on div at bounding box center [637, 271] width 914 height 37
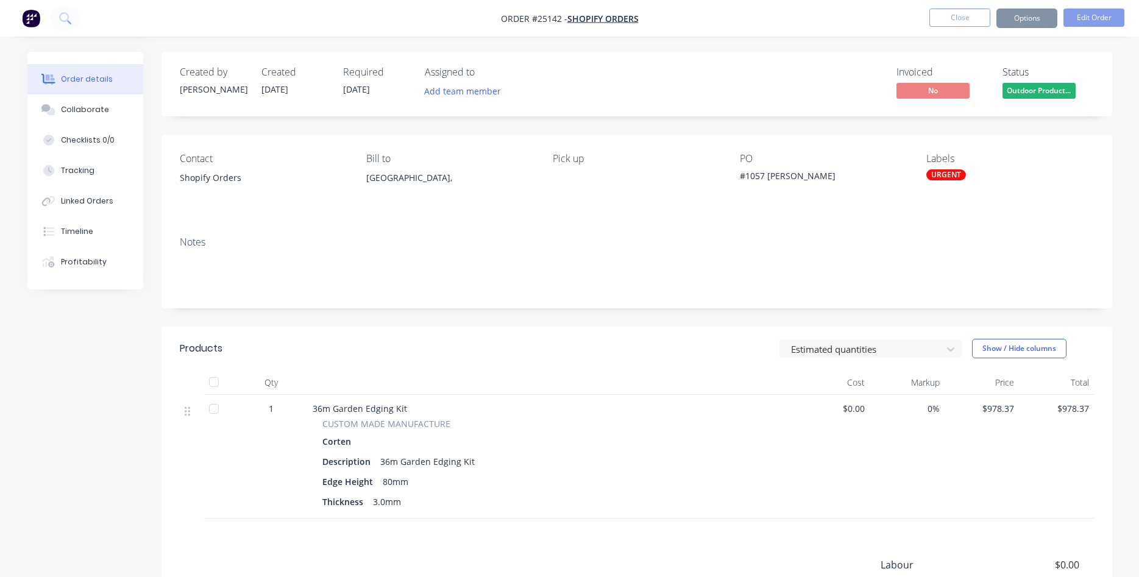
click at [577, 483] on div "Edge Height 80mm" at bounding box center [551, 482] width 458 height 18
click at [961, 19] on button "Close" at bounding box center [960, 18] width 61 height 18
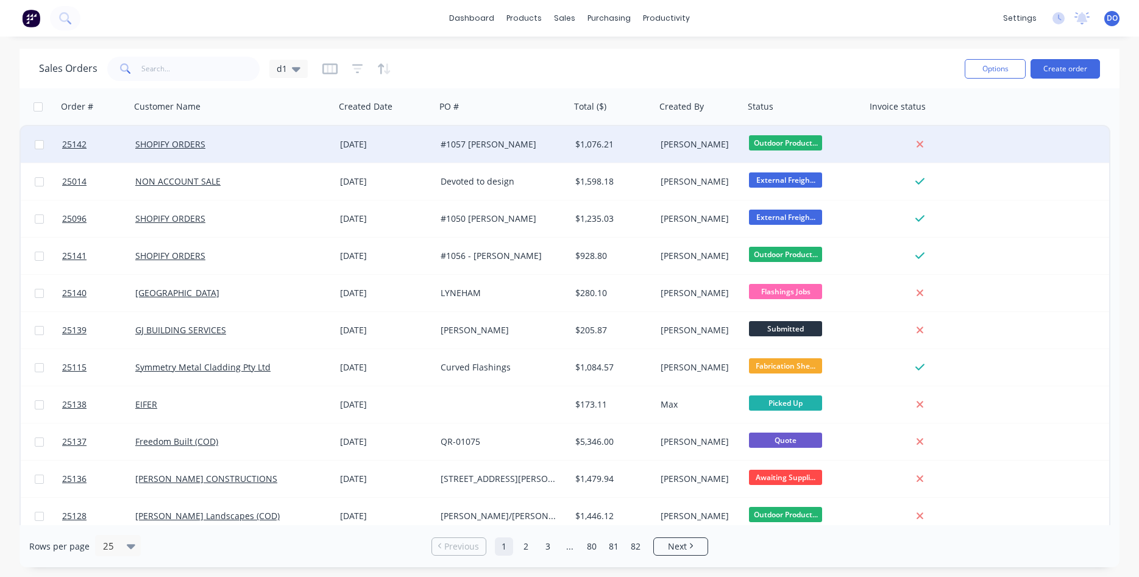
click at [693, 147] on div "[PERSON_NAME]" at bounding box center [698, 144] width 75 height 12
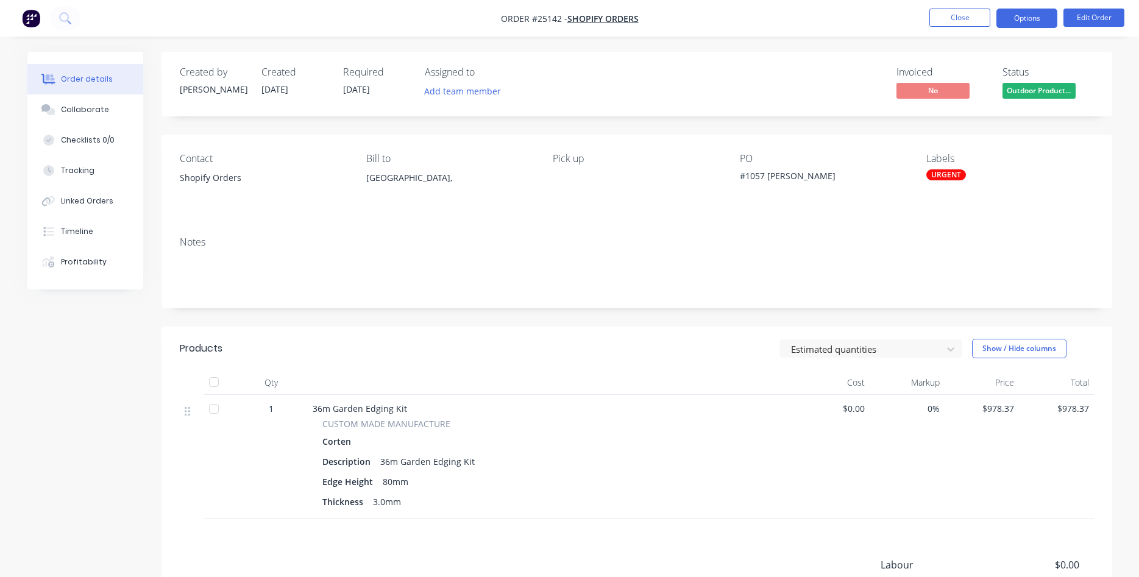
click at [1013, 21] on button "Options" at bounding box center [1027, 19] width 61 height 20
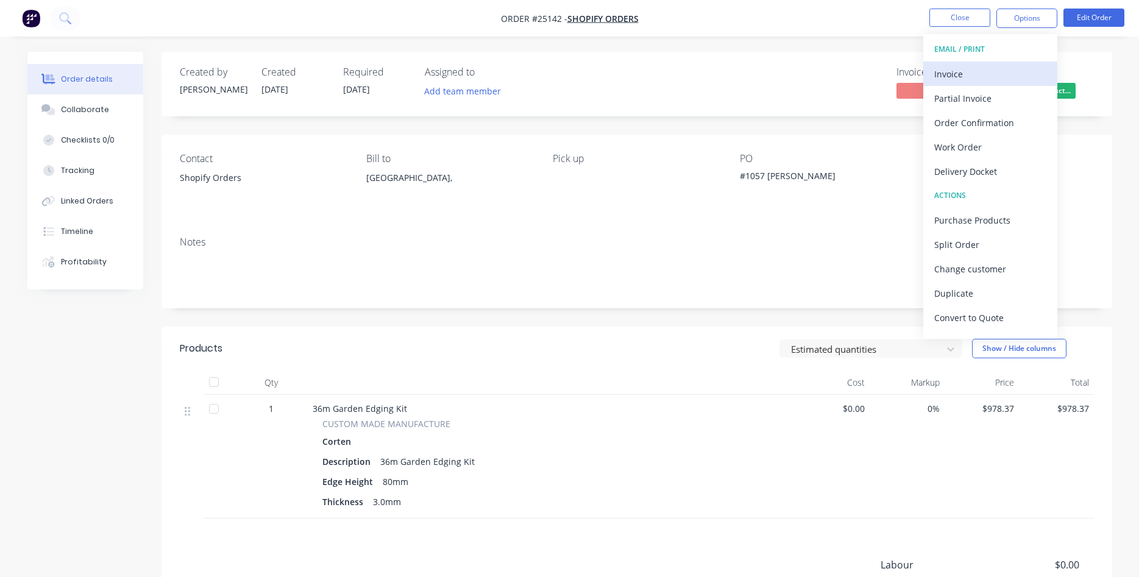
click at [960, 73] on div "Invoice" at bounding box center [991, 74] width 112 height 18
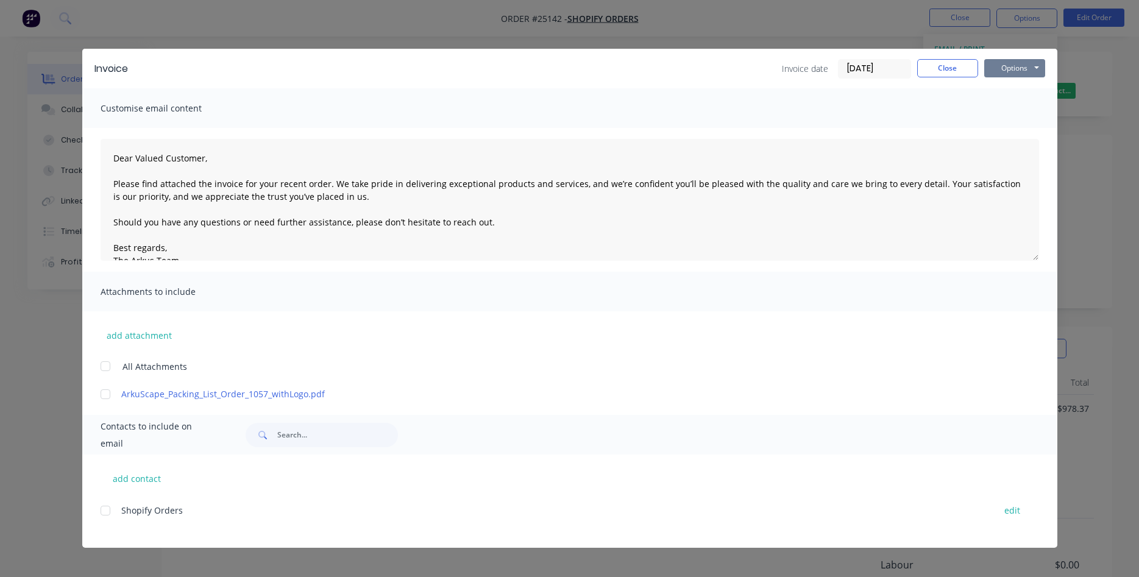
click at [1007, 69] on button "Options" at bounding box center [1015, 68] width 61 height 18
click at [1023, 110] on button "Print" at bounding box center [1024, 110] width 78 height 20
click at [938, 65] on button "Close" at bounding box center [947, 68] width 61 height 18
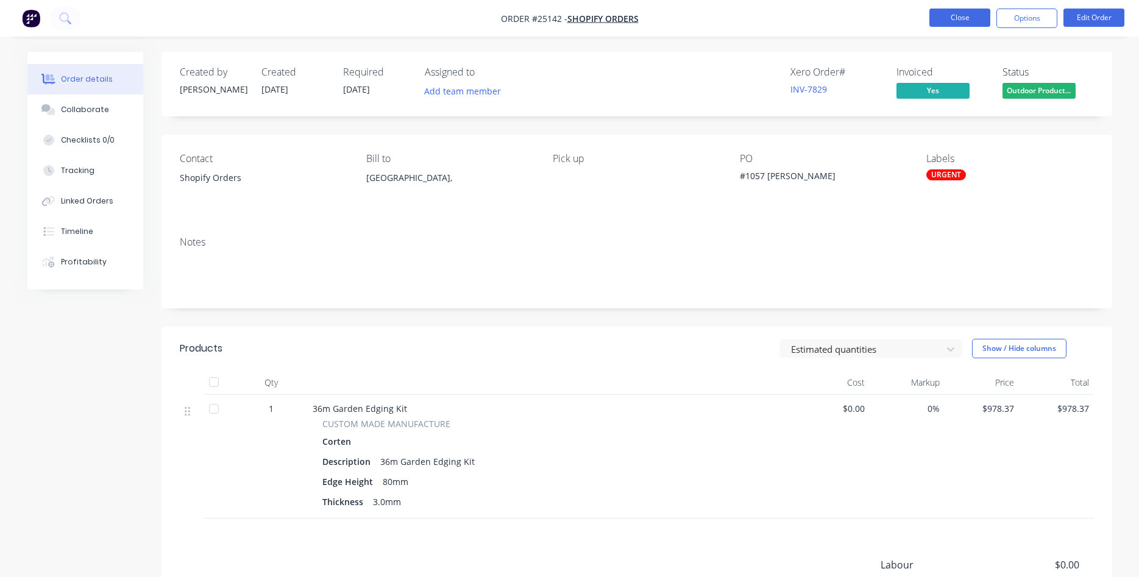
click at [969, 16] on button "Close" at bounding box center [960, 18] width 61 height 18
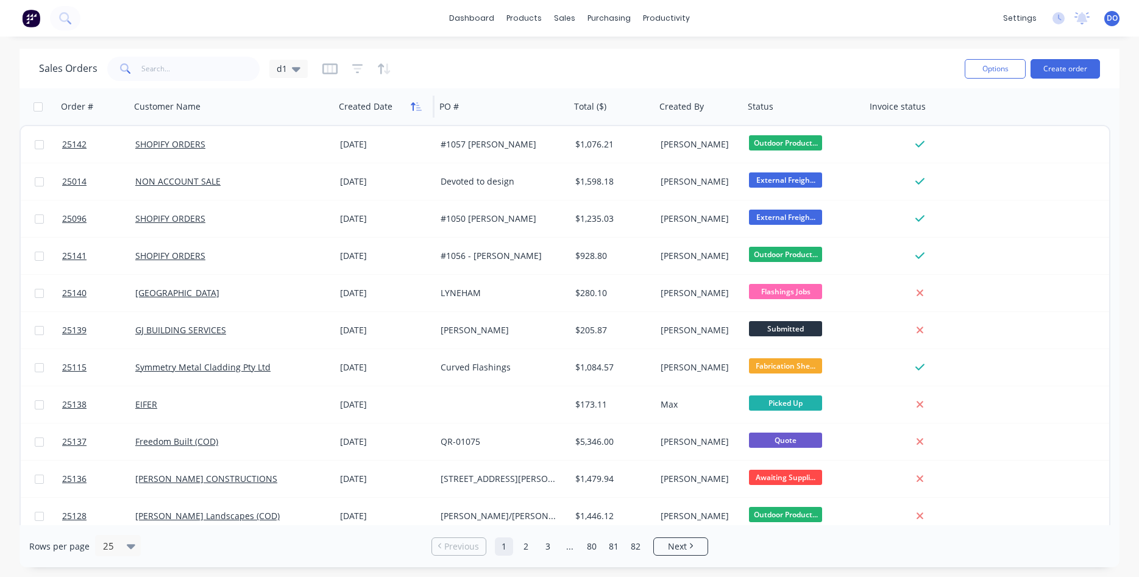
click at [414, 104] on icon "button" at bounding box center [413, 106] width 4 height 9
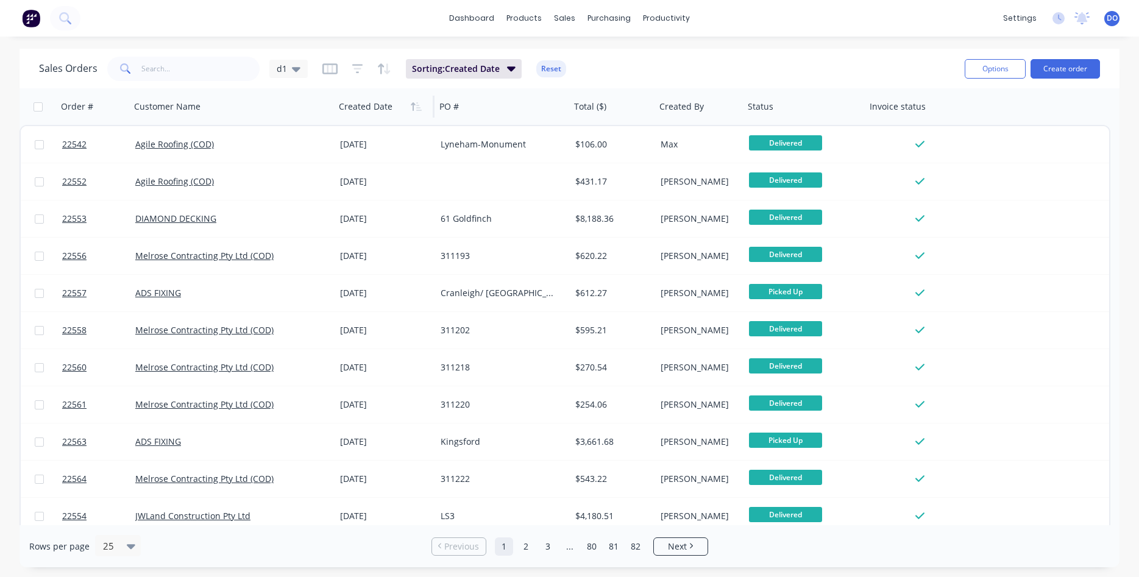
click at [414, 104] on icon "button" at bounding box center [413, 106] width 4 height 9
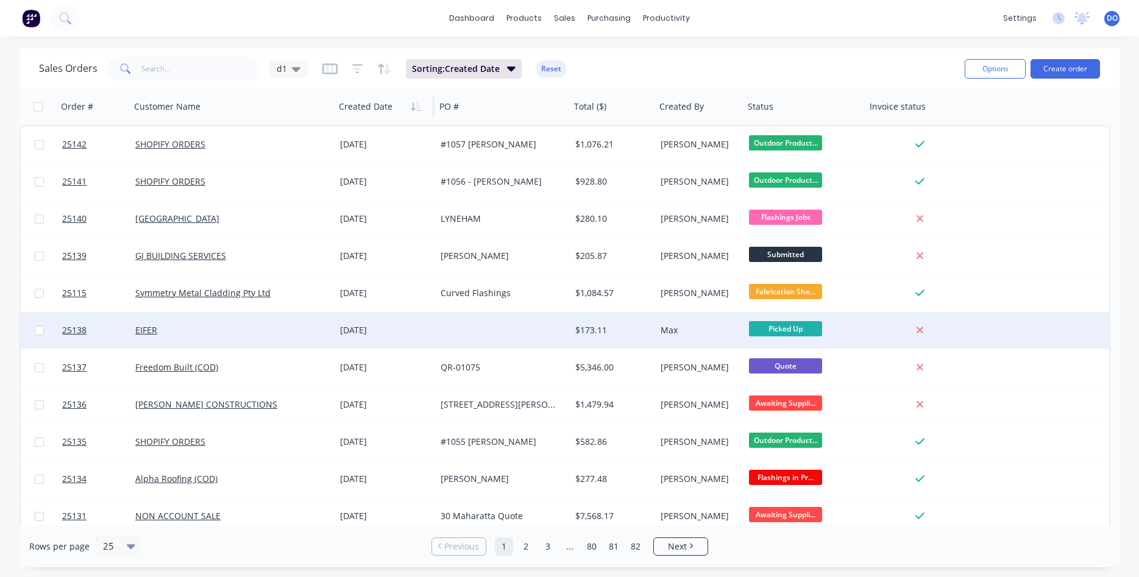
click at [827, 326] on div "Picked Up" at bounding box center [802, 330] width 107 height 18
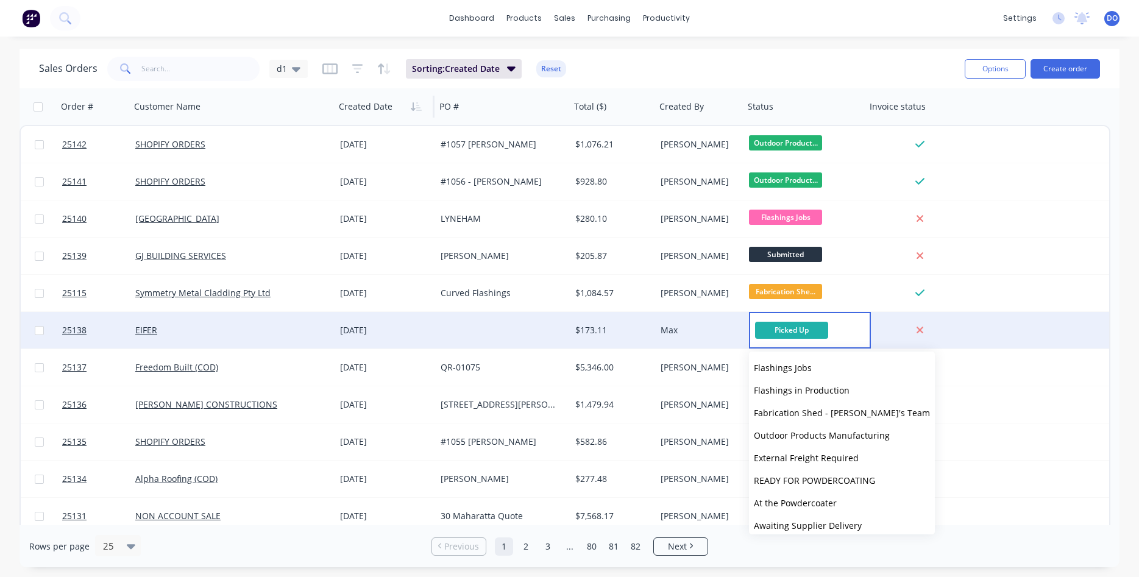
click at [662, 327] on div "Max" at bounding box center [698, 330] width 75 height 12
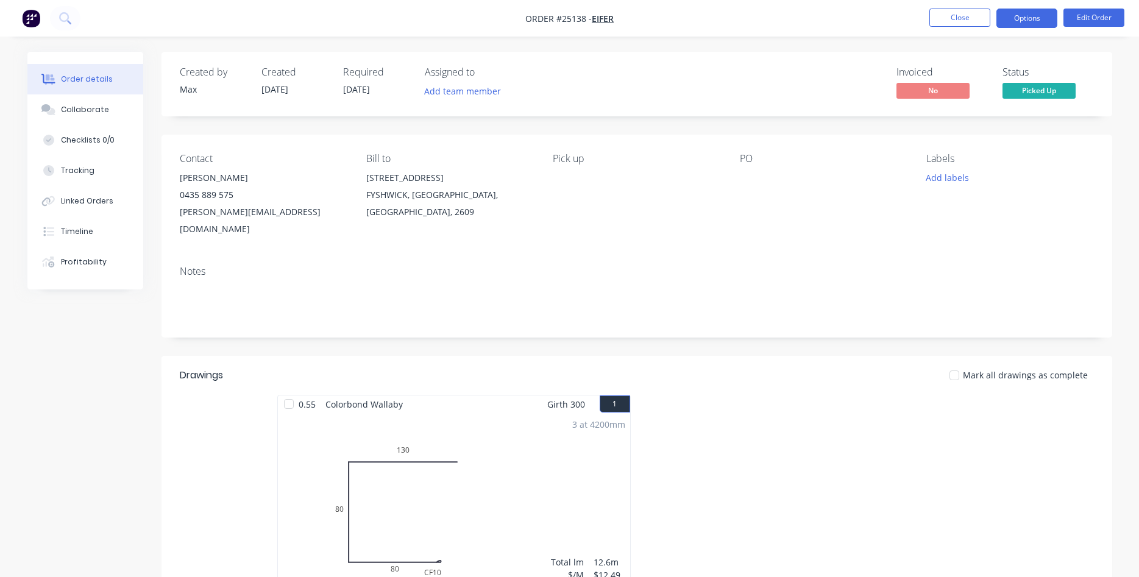
click at [1030, 19] on button "Options" at bounding box center [1027, 19] width 61 height 20
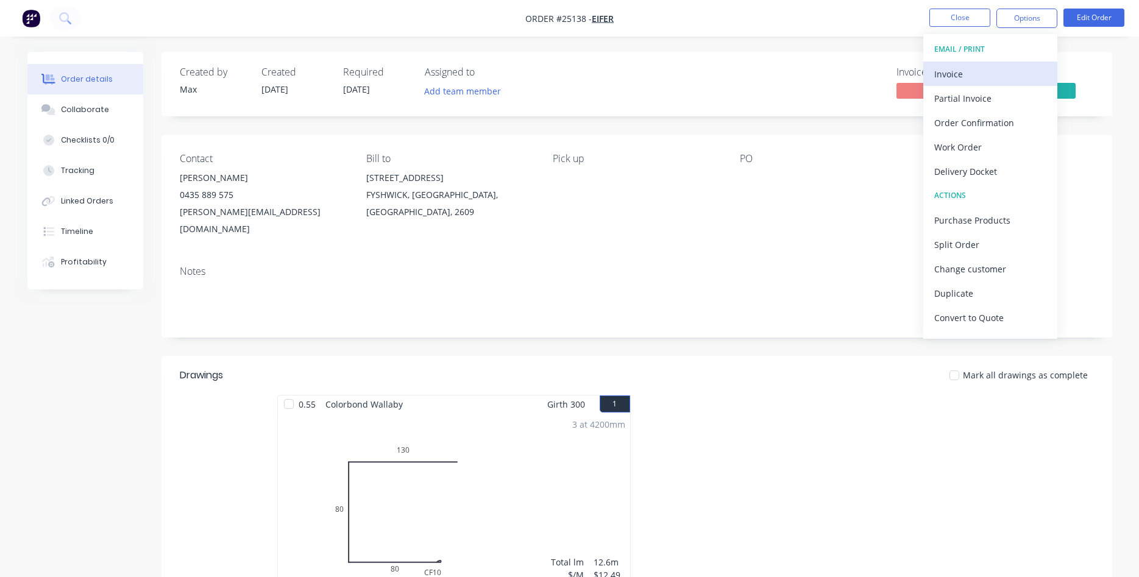
click at [969, 74] on div "Invoice" at bounding box center [991, 74] width 112 height 18
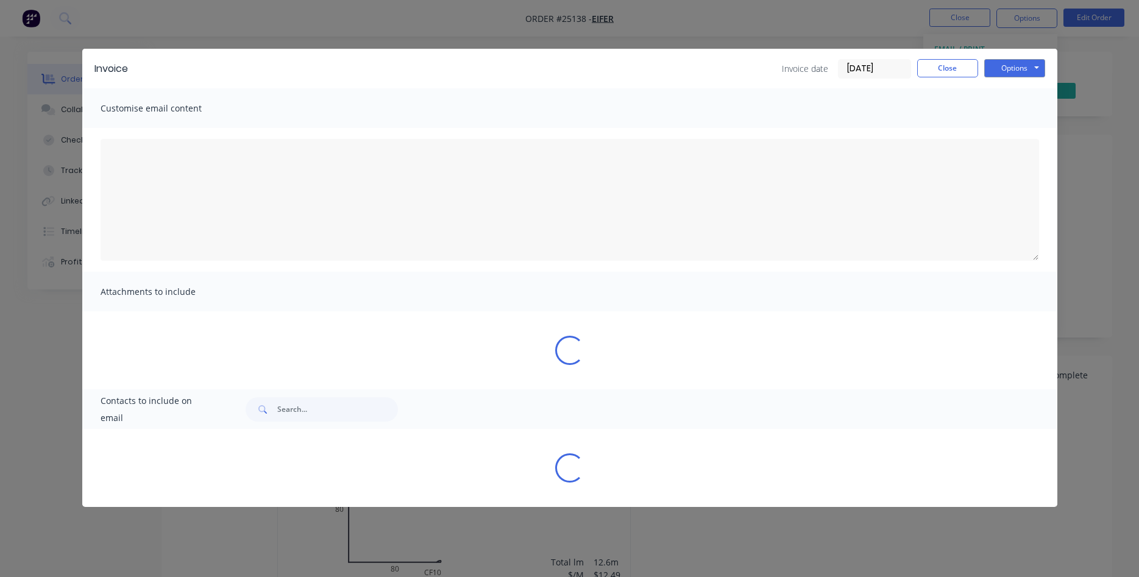
type textarea "Dear Valued Customer, Please find attached the invoice for your recent order. W…"
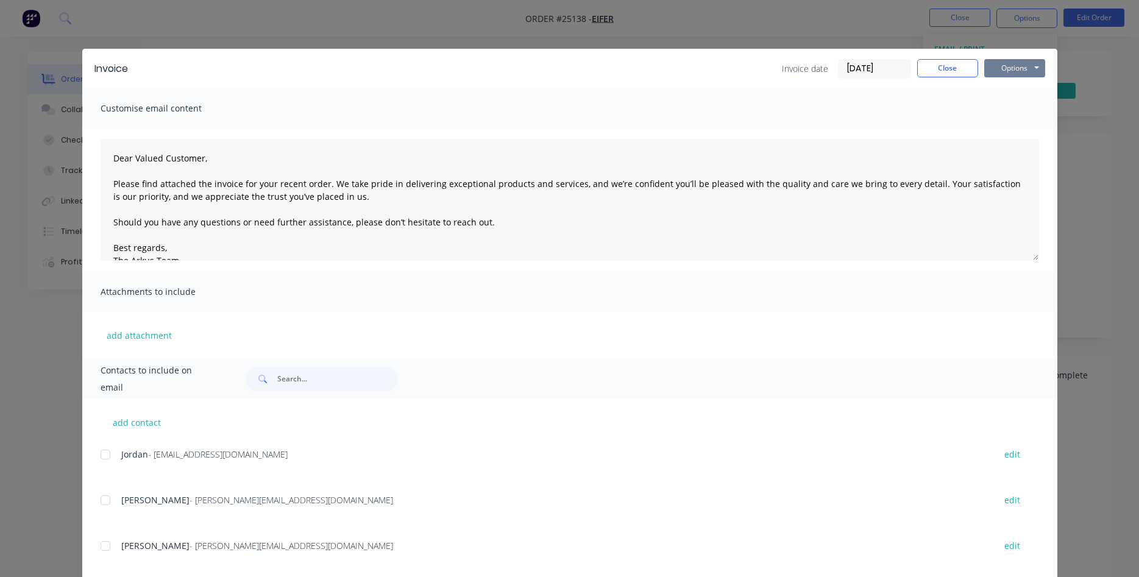
click at [994, 71] on button "Options" at bounding box center [1015, 68] width 61 height 18
click at [1023, 115] on button "Print" at bounding box center [1024, 110] width 78 height 20
click at [947, 66] on button "Close" at bounding box center [947, 68] width 61 height 18
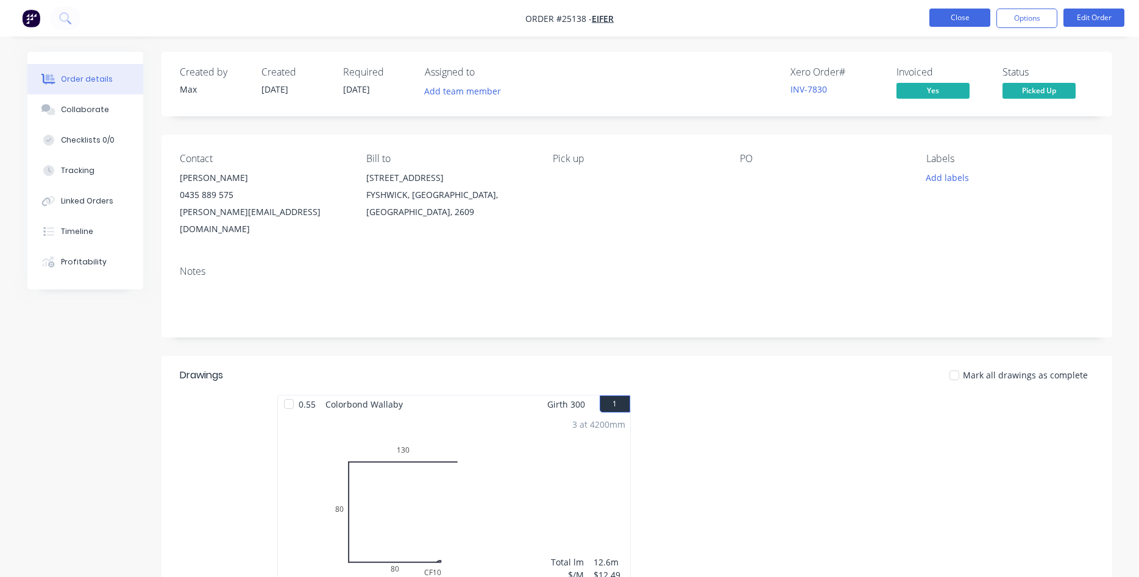
click at [970, 16] on button "Close" at bounding box center [960, 18] width 61 height 18
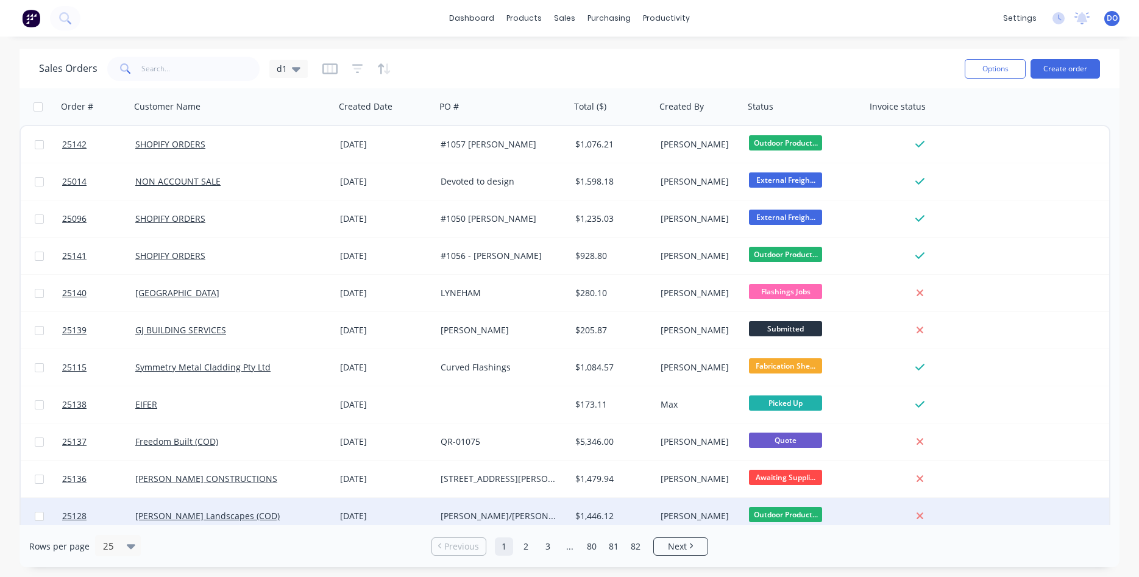
click at [385, 519] on div "[DATE]" at bounding box center [385, 516] width 91 height 12
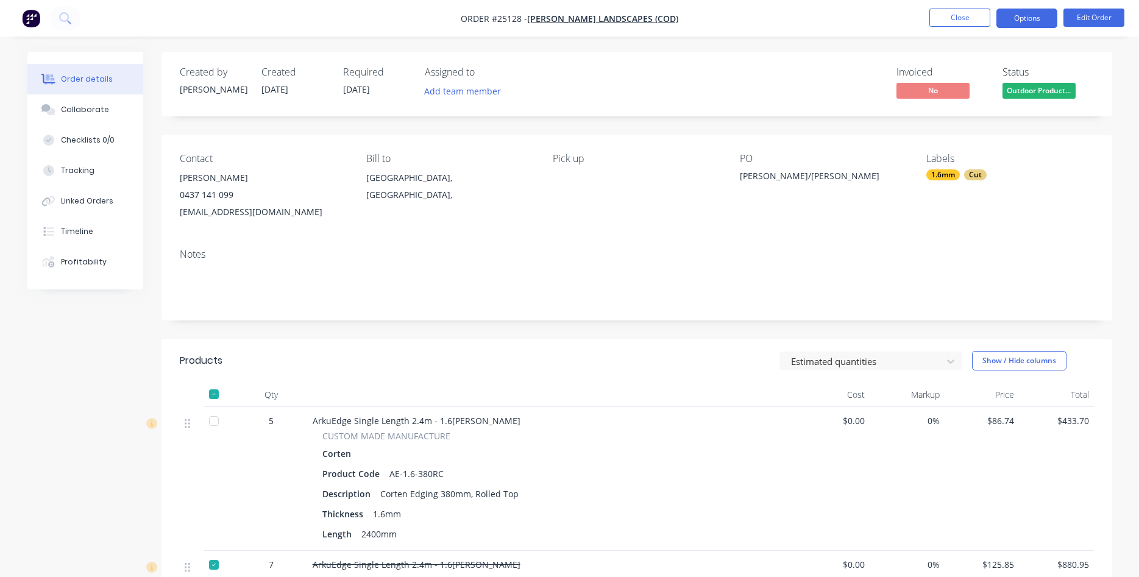
click at [1012, 17] on button "Options" at bounding box center [1027, 19] width 61 height 20
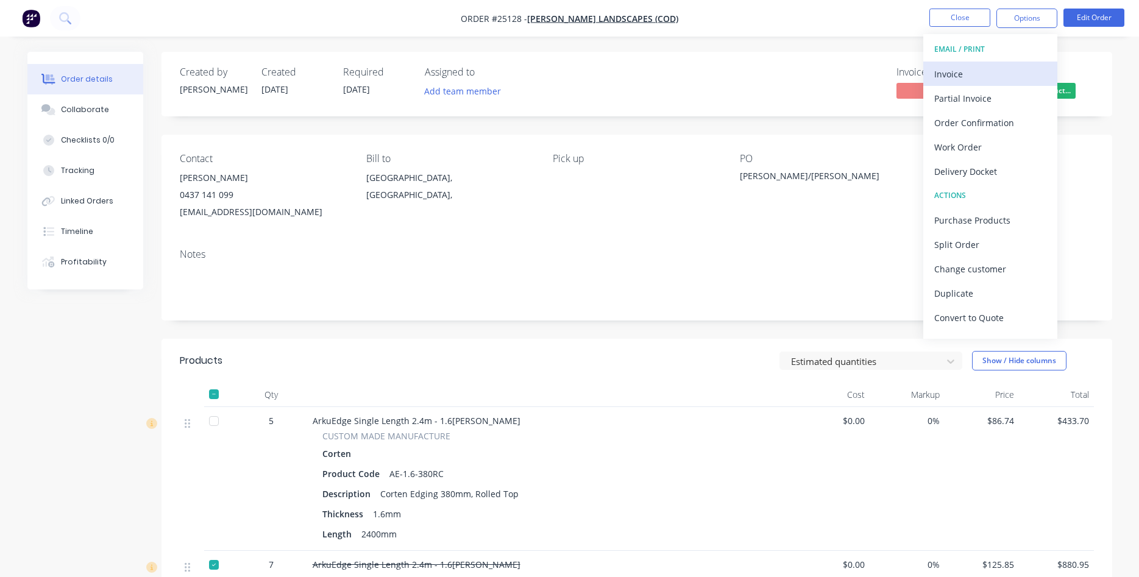
click at [958, 69] on div "Invoice" at bounding box center [991, 74] width 112 height 18
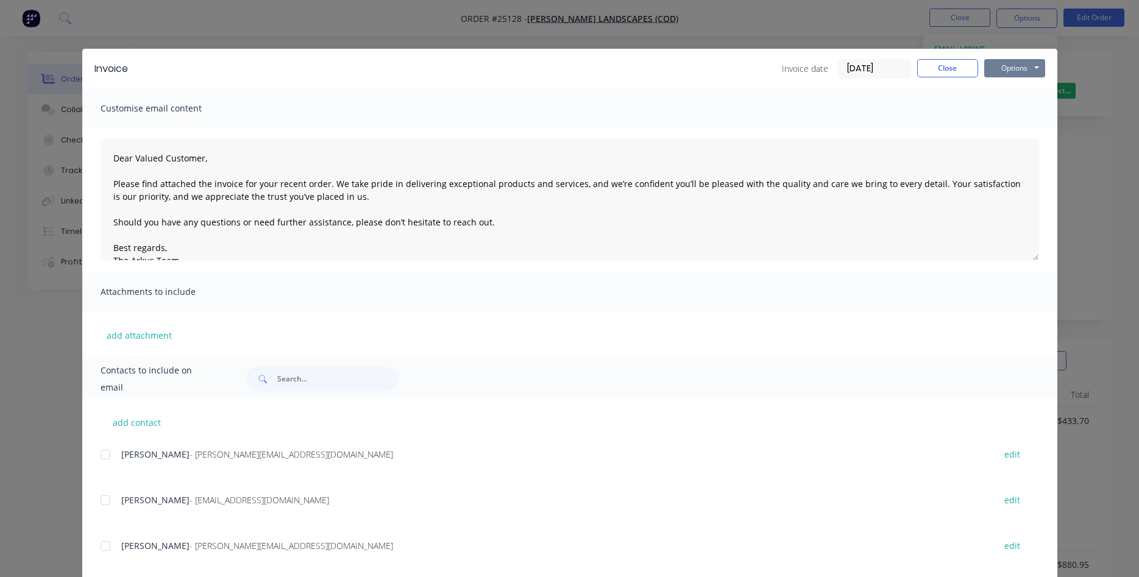
click at [1005, 67] on button "Options" at bounding box center [1015, 68] width 61 height 18
click at [1019, 109] on button "Print" at bounding box center [1024, 110] width 78 height 20
click at [933, 71] on button "Close" at bounding box center [947, 68] width 61 height 18
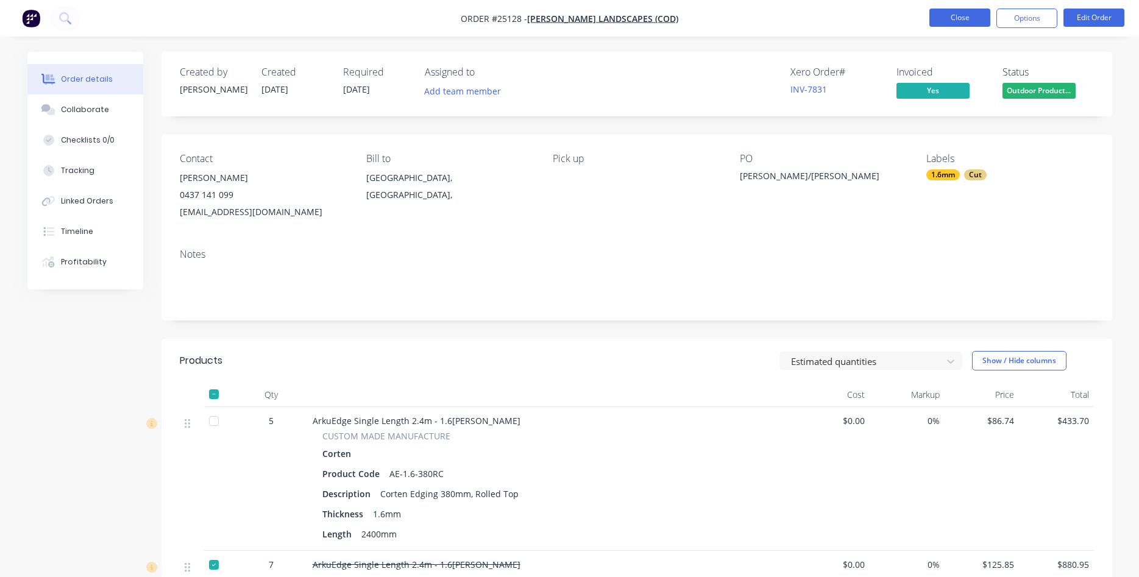
click at [951, 14] on button "Close" at bounding box center [960, 18] width 61 height 18
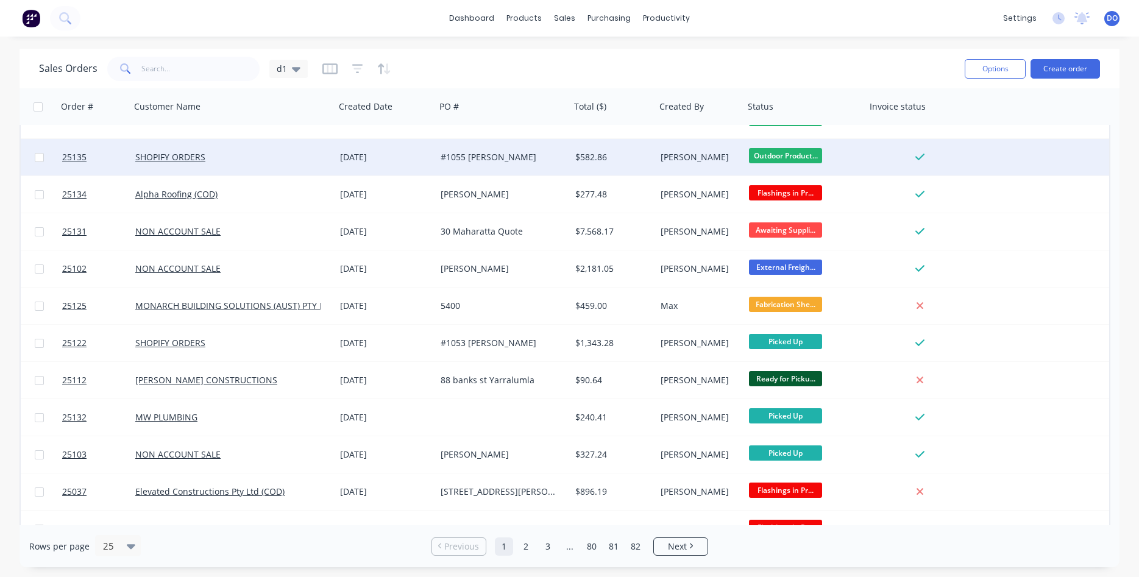
scroll to position [417, 0]
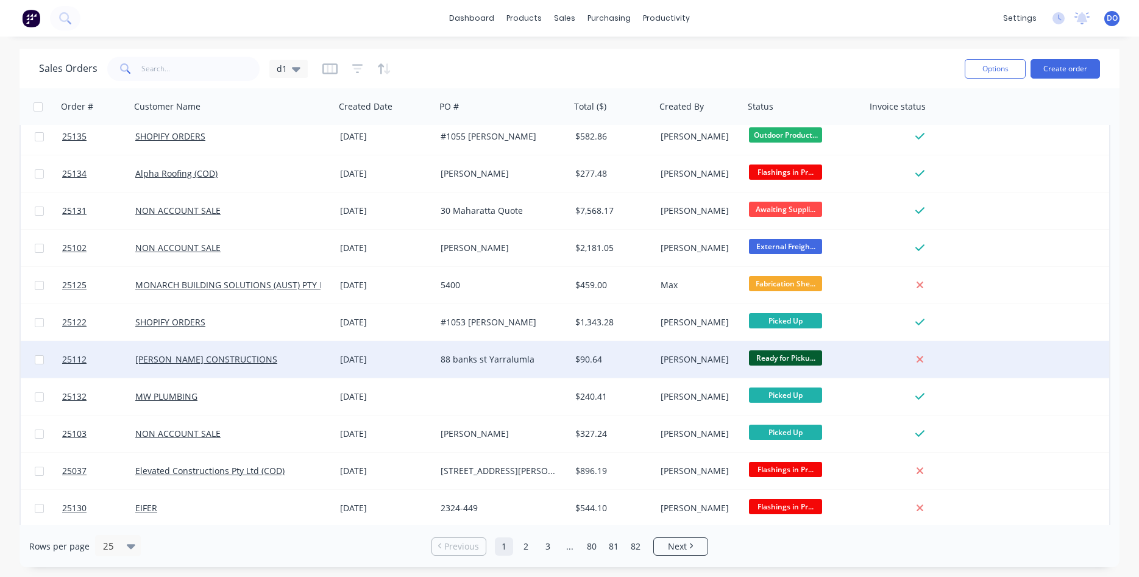
click at [828, 358] on div "Ready for Picku..." at bounding box center [802, 360] width 107 height 18
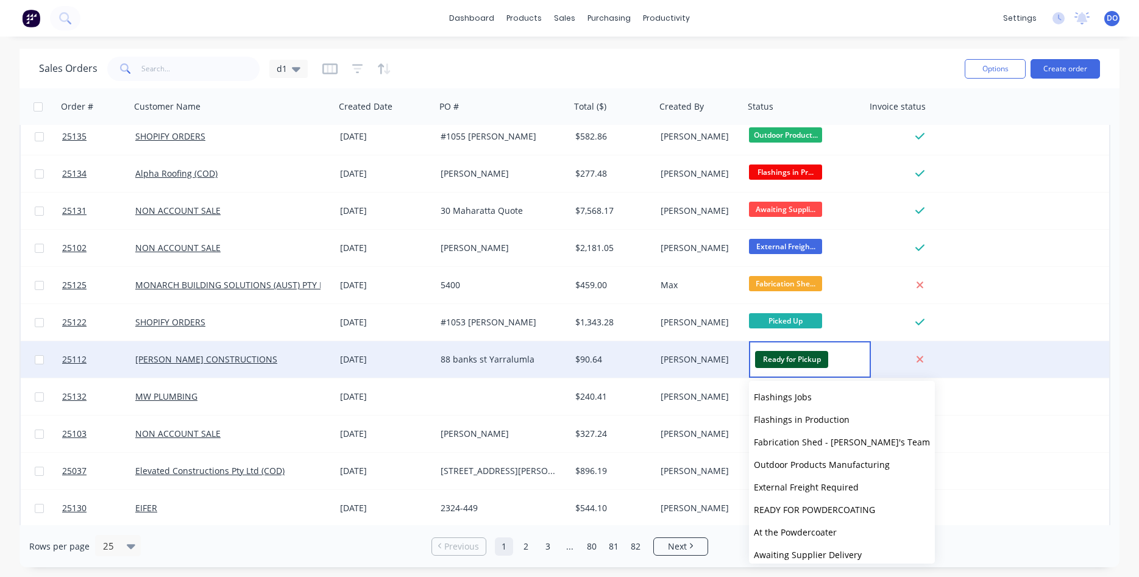
click at [727, 352] on div "[PERSON_NAME]" at bounding box center [700, 359] width 88 height 37
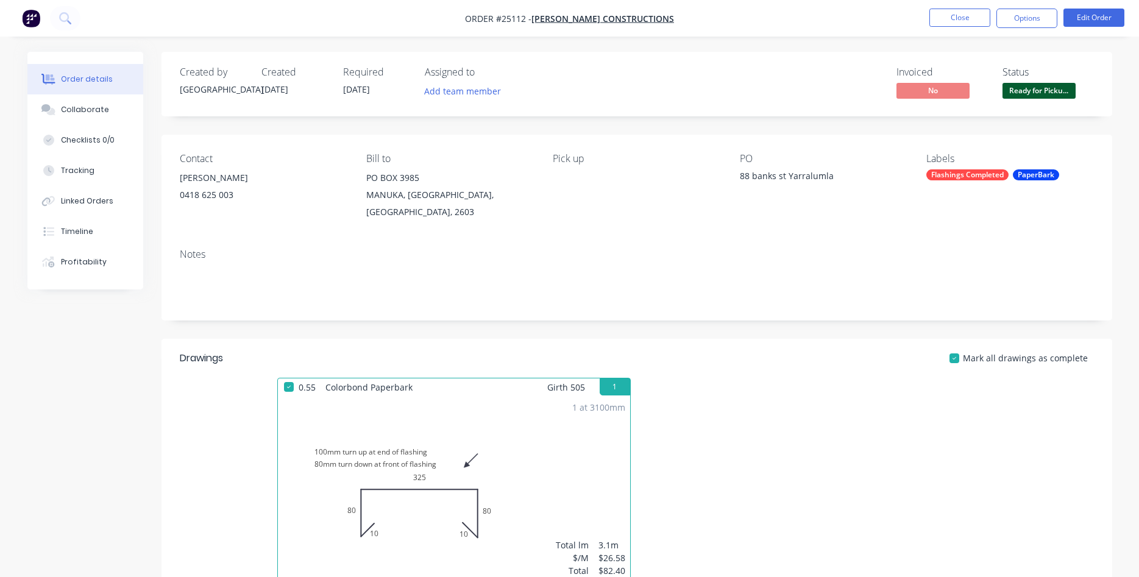
click at [1019, 5] on nav "Order #25112 - CHAPMAN CONSTRUCTIONS Close Options Edit Order" at bounding box center [569, 18] width 1139 height 37
click at [1016, 16] on button "Options" at bounding box center [1027, 19] width 61 height 20
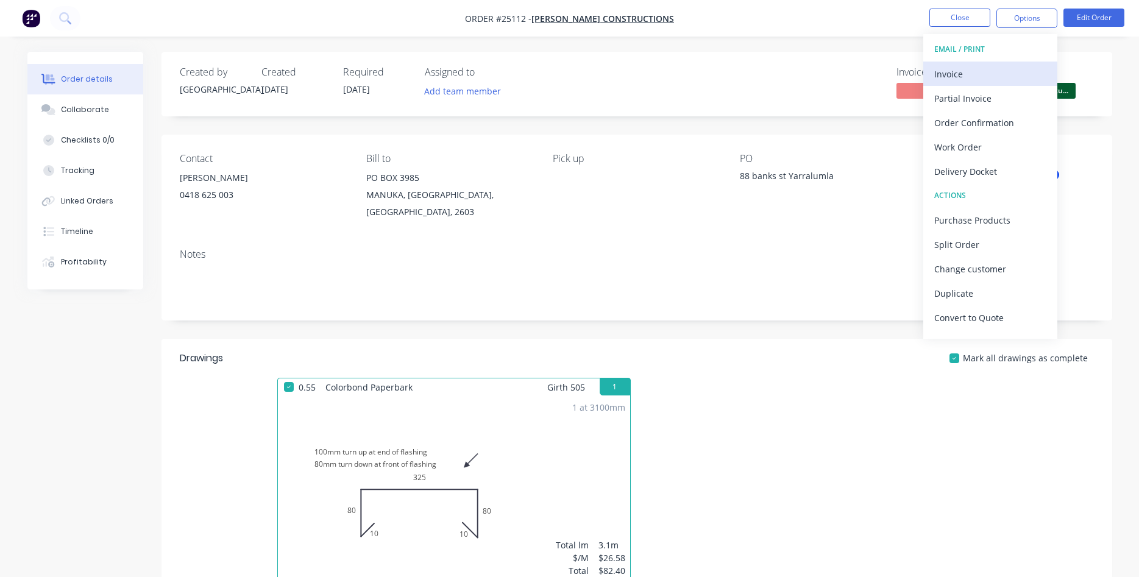
click at [974, 66] on div "Invoice" at bounding box center [991, 74] width 112 height 18
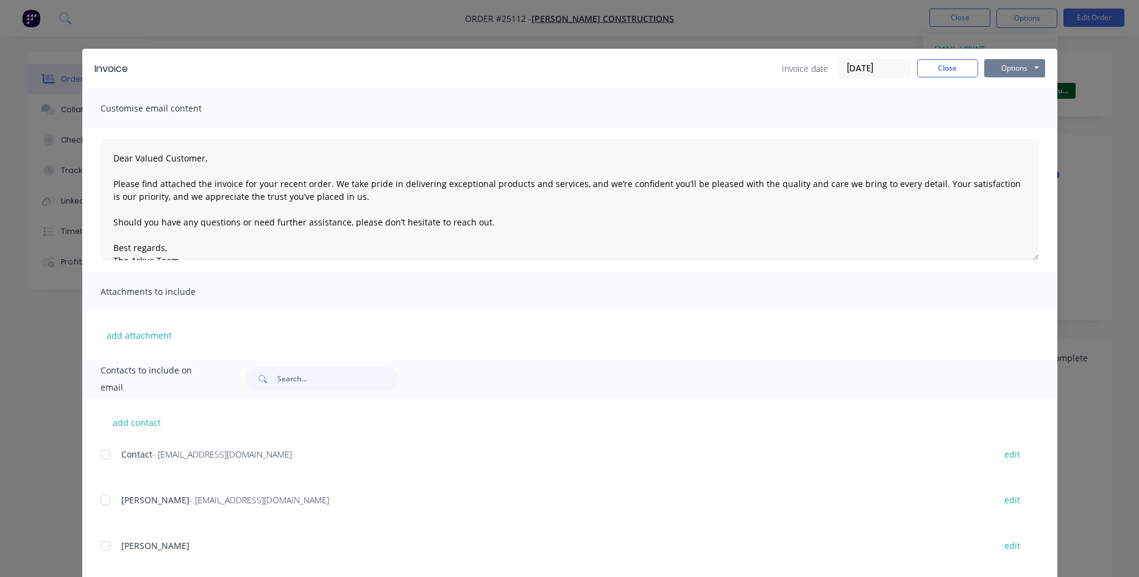
click at [1009, 62] on button "Options" at bounding box center [1015, 68] width 61 height 18
click at [1014, 109] on button "Print" at bounding box center [1024, 110] width 78 height 20
click at [962, 73] on button "Close" at bounding box center [947, 68] width 61 height 18
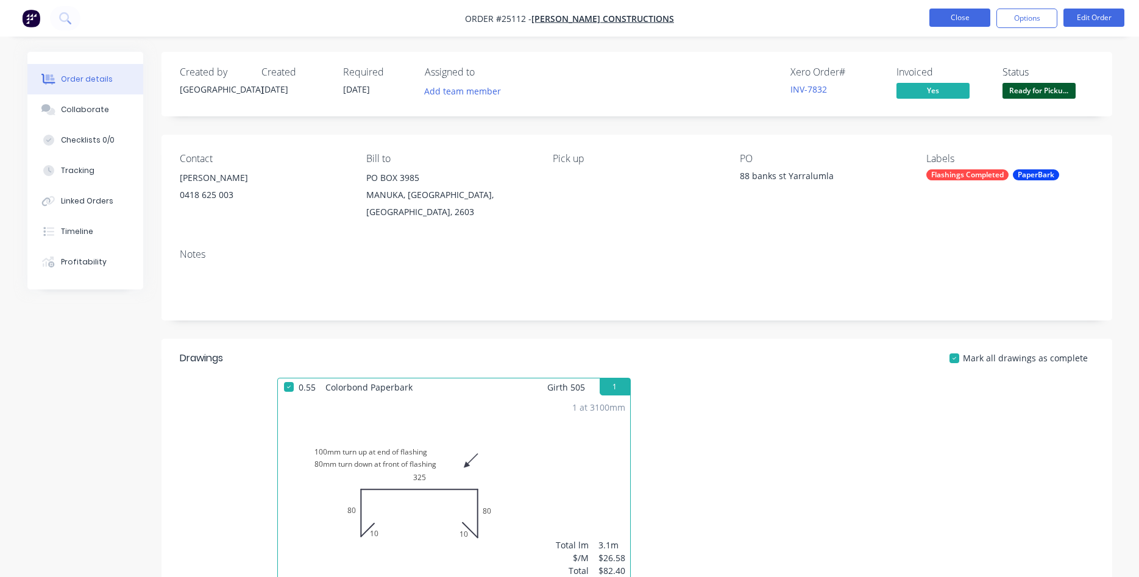
click at [953, 15] on button "Close" at bounding box center [960, 18] width 61 height 18
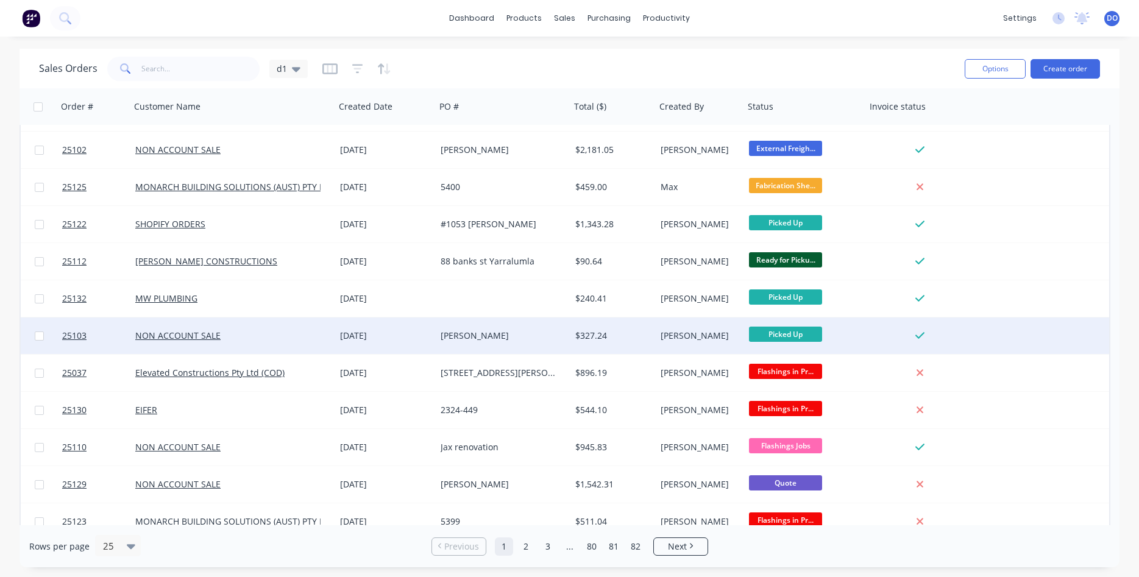
scroll to position [529, 0]
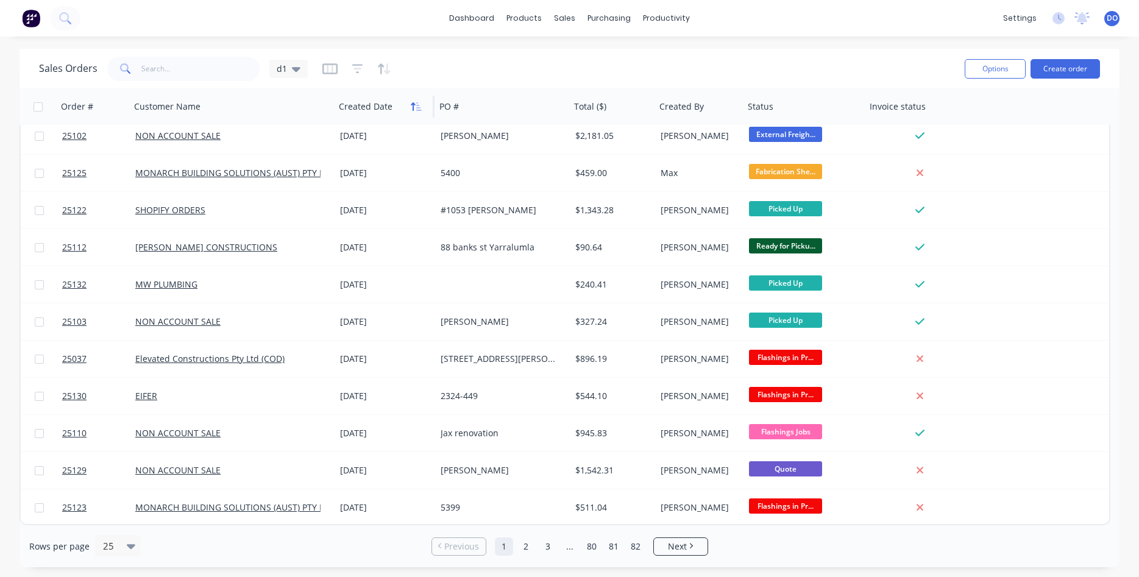
click at [418, 110] on icon "button" at bounding box center [418, 106] width 5 height 9
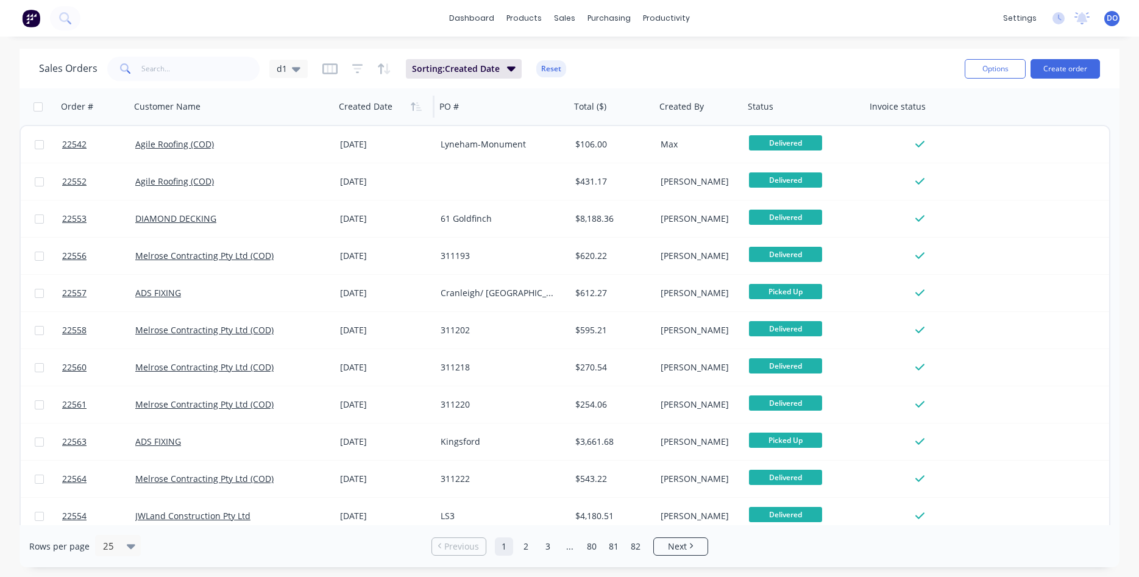
click at [418, 110] on icon "button" at bounding box center [418, 106] width 5 height 9
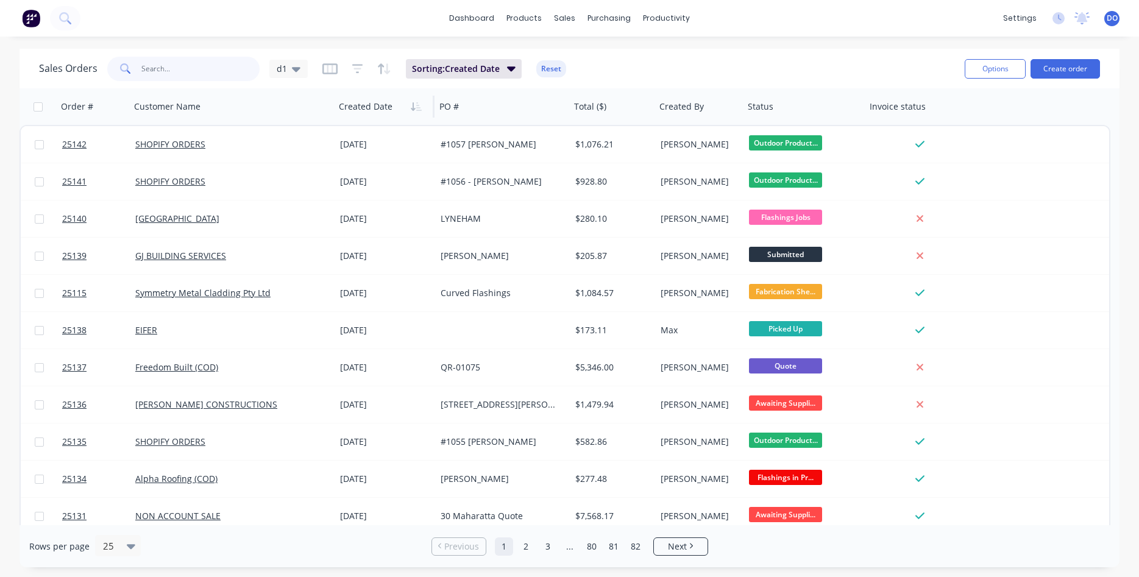
click at [182, 65] on input "text" at bounding box center [200, 69] width 119 height 24
type input "lianne"
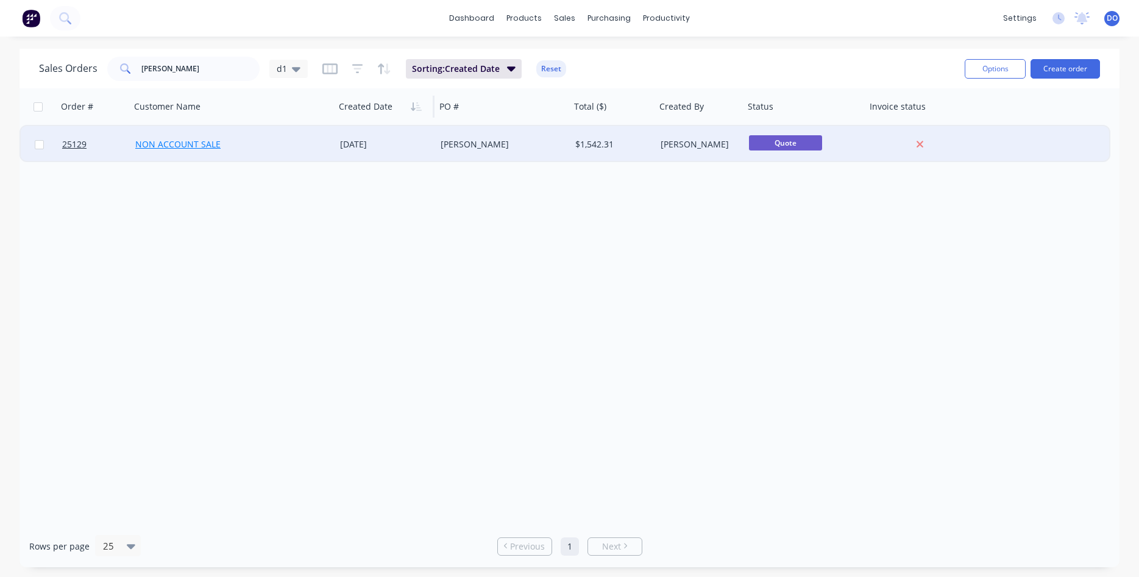
click at [203, 143] on link "NON ACCOUNT SALE" at bounding box center [177, 144] width 85 height 12
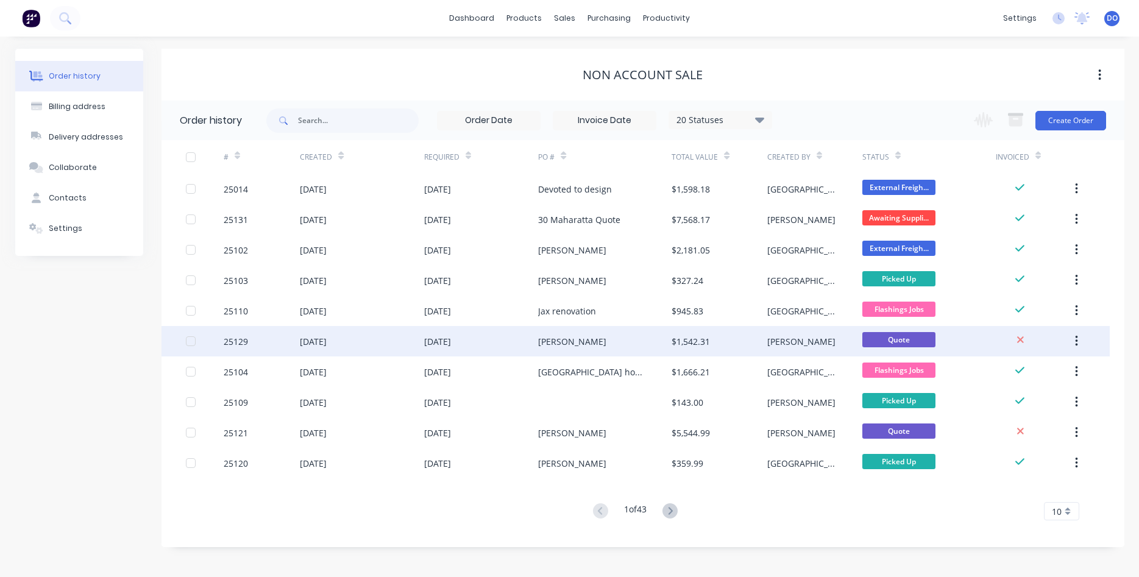
click at [229, 341] on div "25129" at bounding box center [236, 341] width 24 height 13
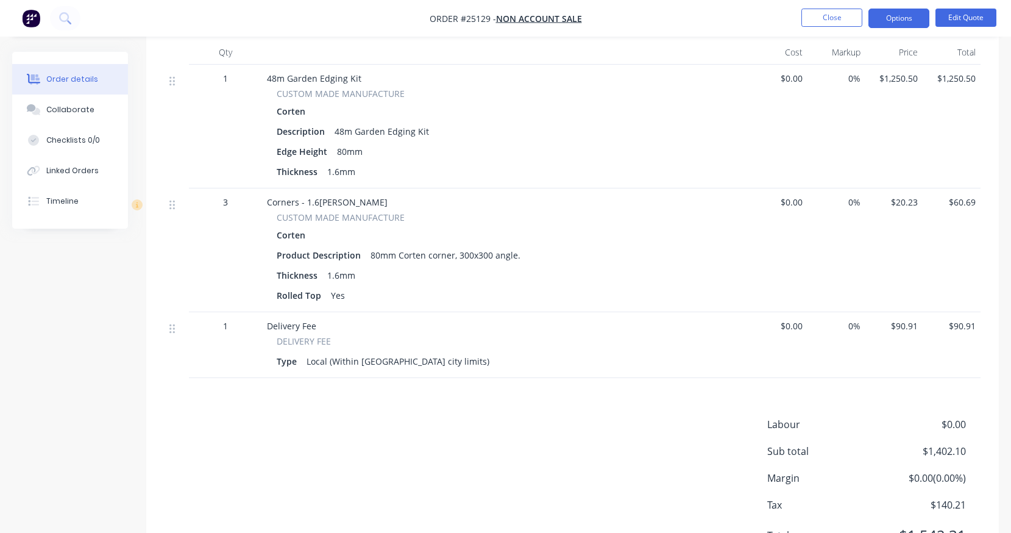
scroll to position [405, 0]
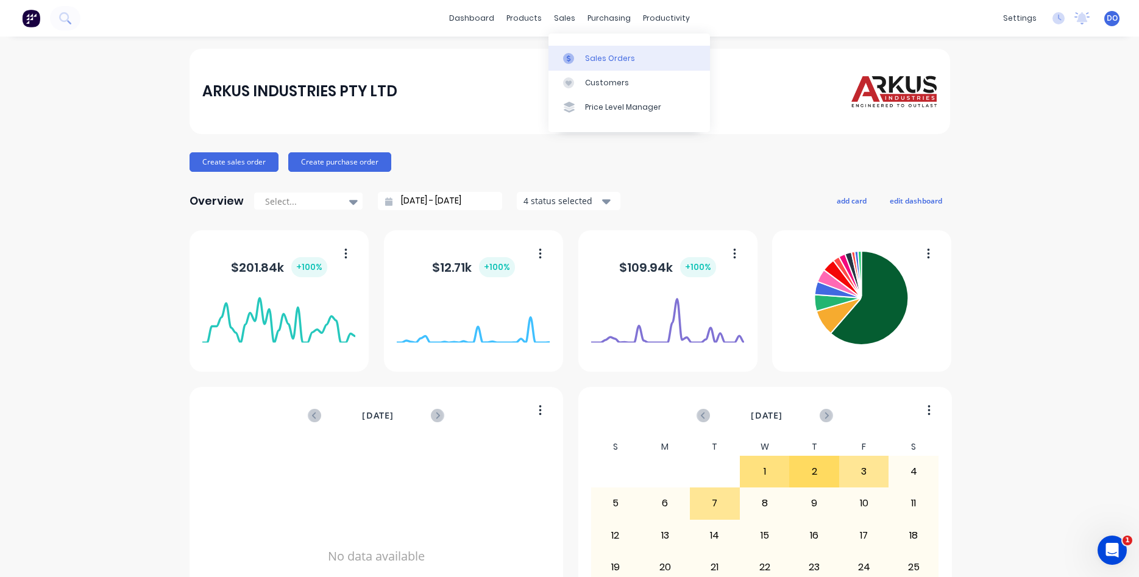
click at [595, 58] on div "Sales Orders" at bounding box center [610, 58] width 50 height 11
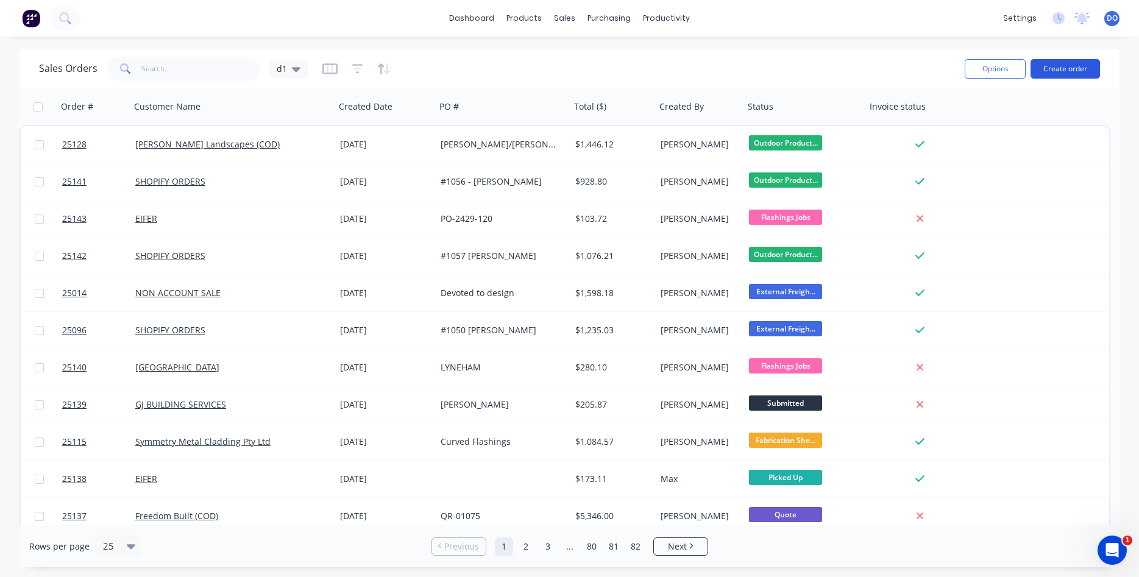
click at [1072, 63] on button "Create order" at bounding box center [1065, 69] width 69 height 20
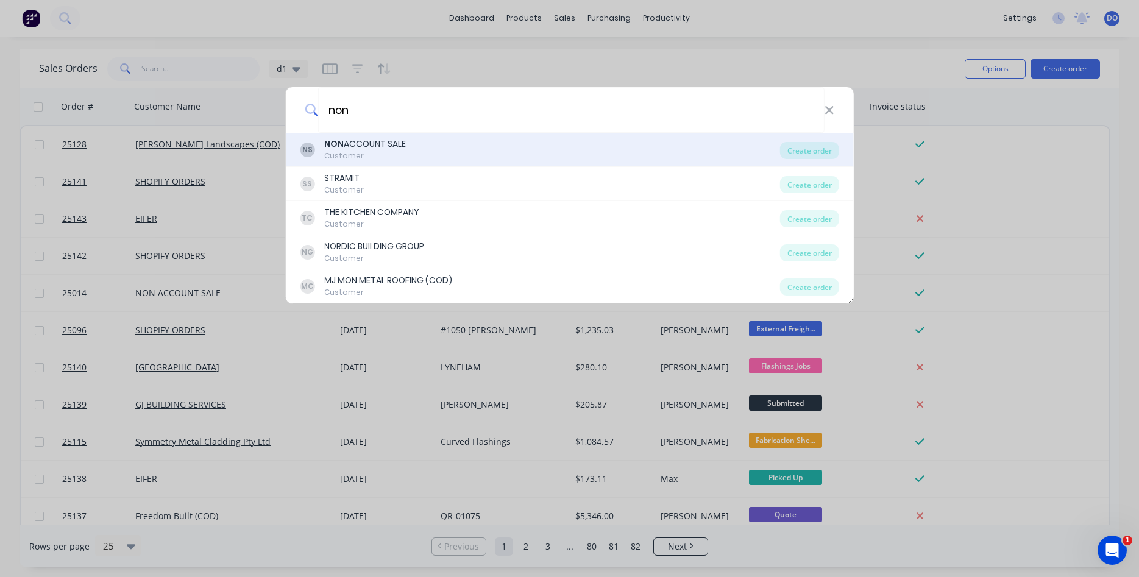
type input "non"
click at [354, 143] on div "NON ACCOUNT SALE" at bounding box center [365, 144] width 82 height 13
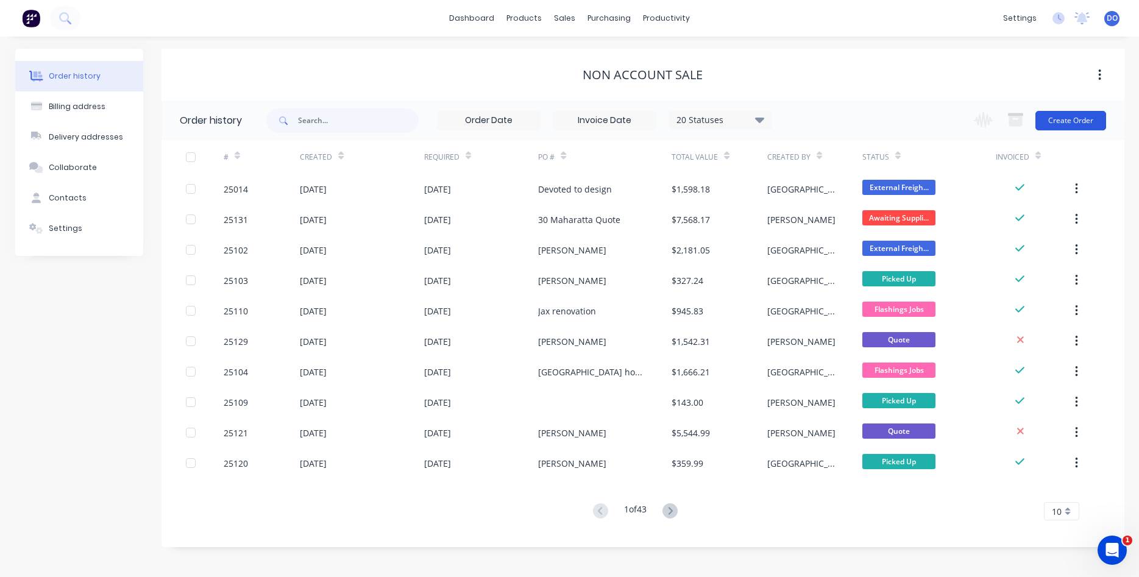
click at [1074, 117] on button "Create Order" at bounding box center [1071, 121] width 71 height 20
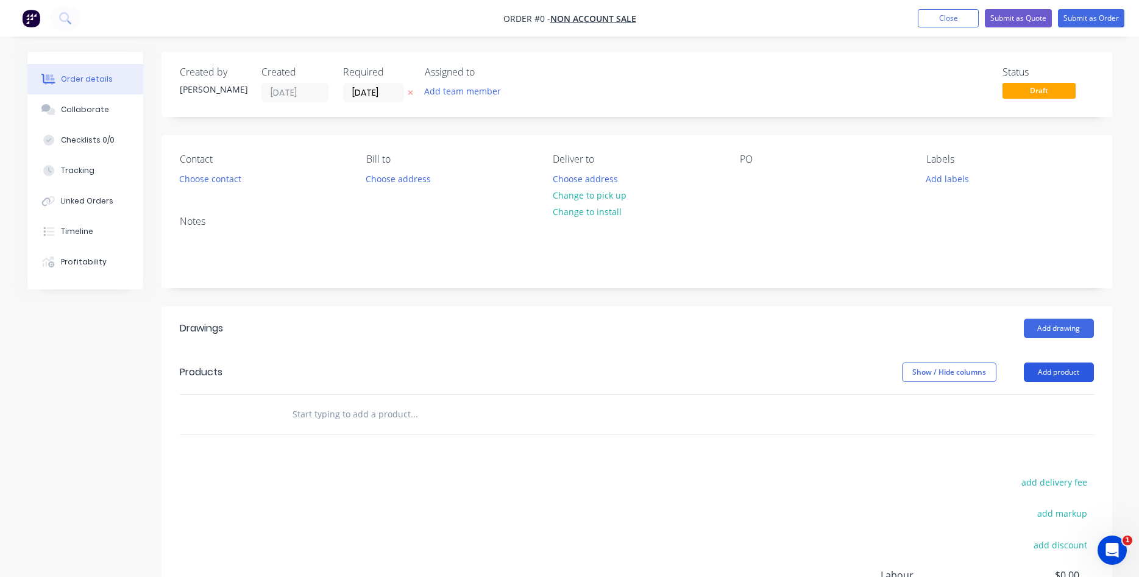
click at [1060, 374] on button "Add product" at bounding box center [1059, 373] width 70 height 20
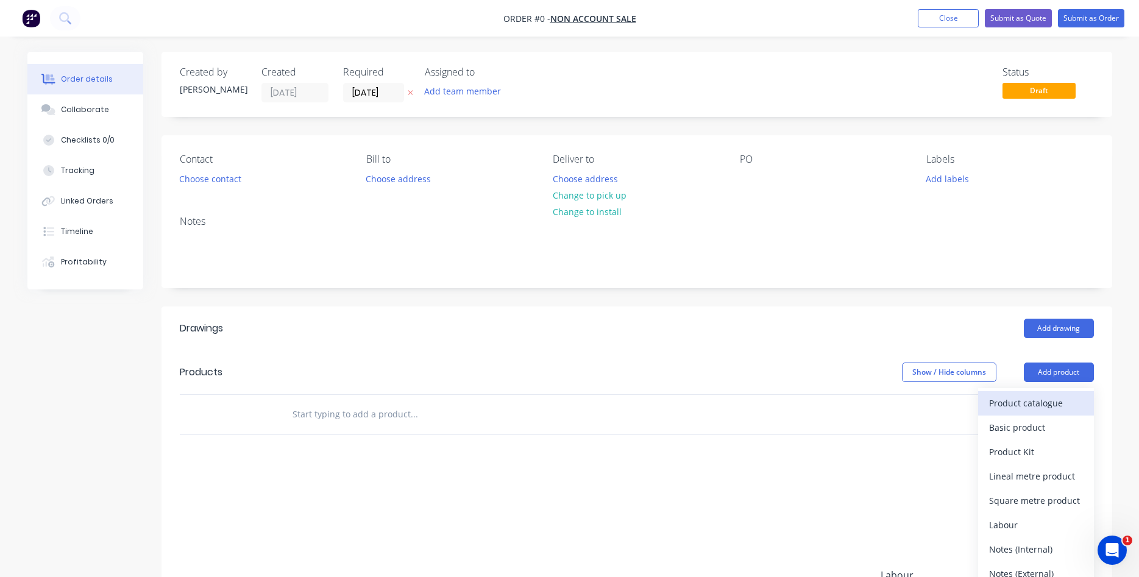
click at [1043, 402] on div "Product catalogue" at bounding box center [1036, 403] width 94 height 18
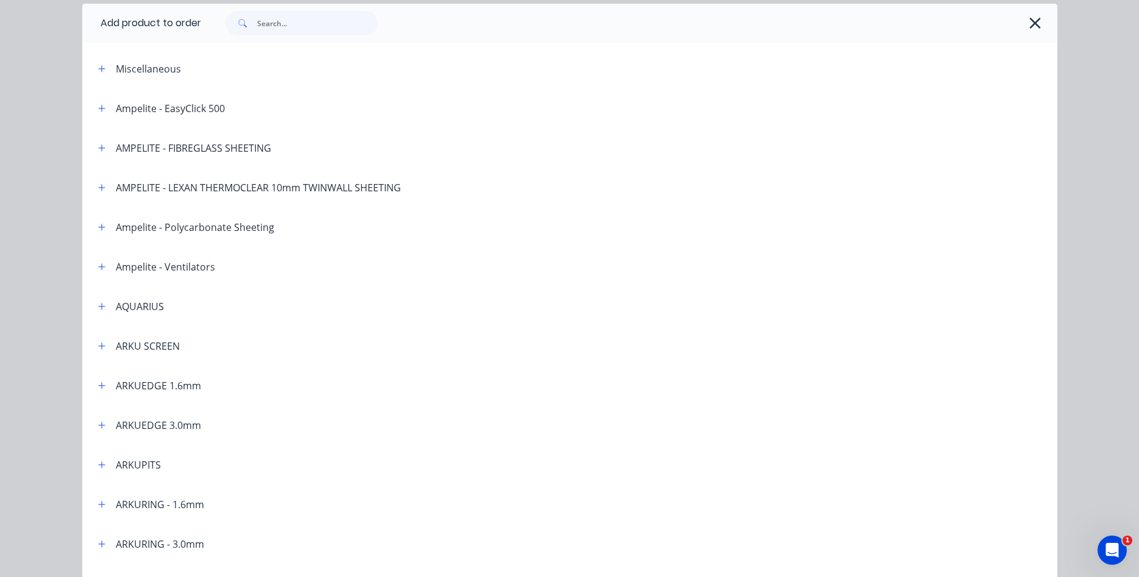
scroll to position [69, 0]
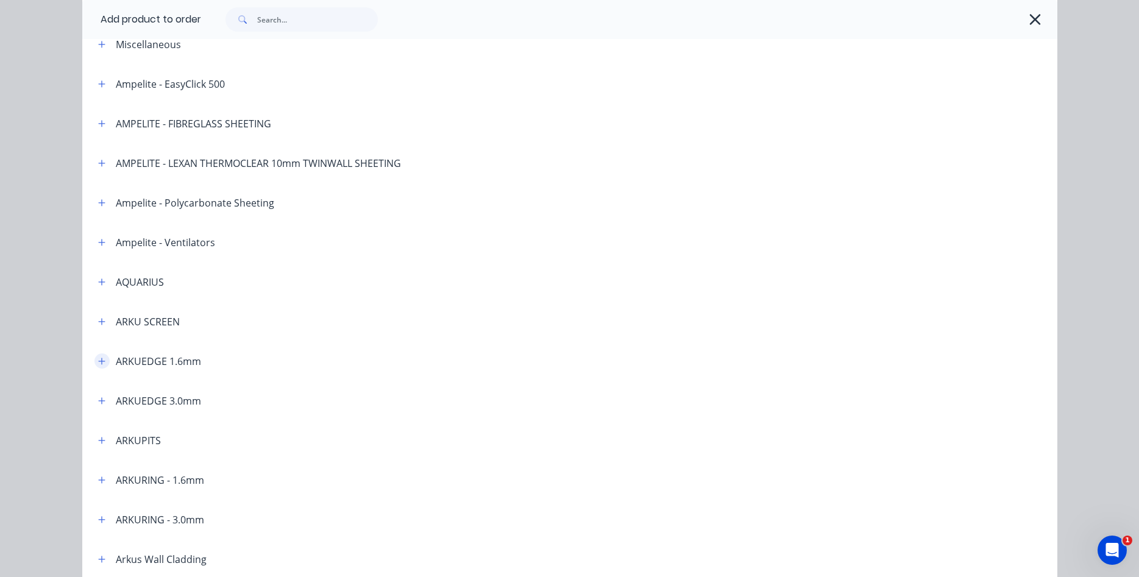
click at [103, 363] on icon "button" at bounding box center [101, 361] width 7 height 9
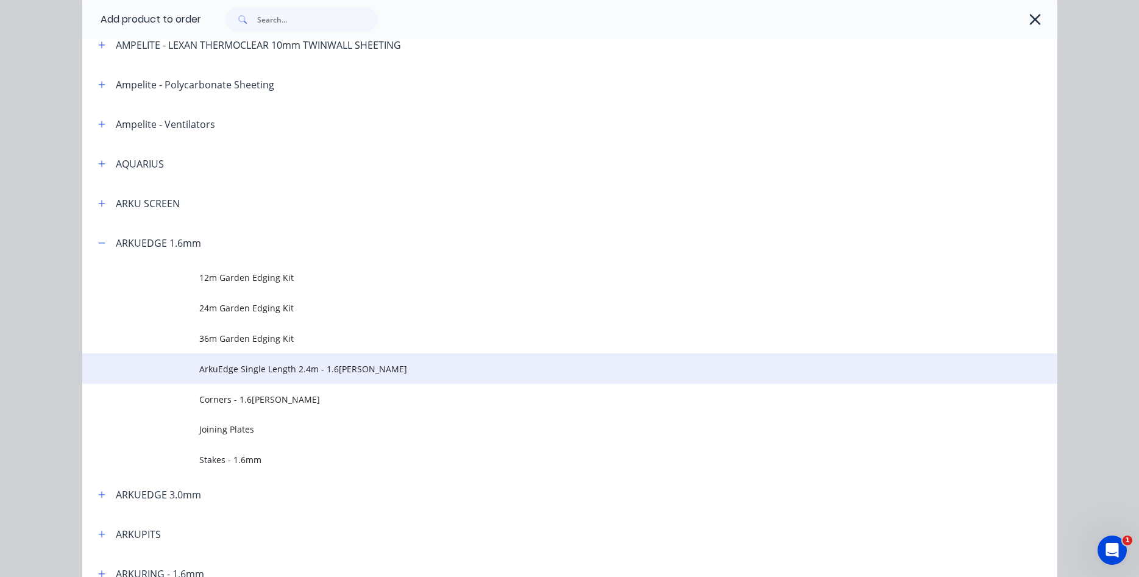
scroll to position [208, 0]
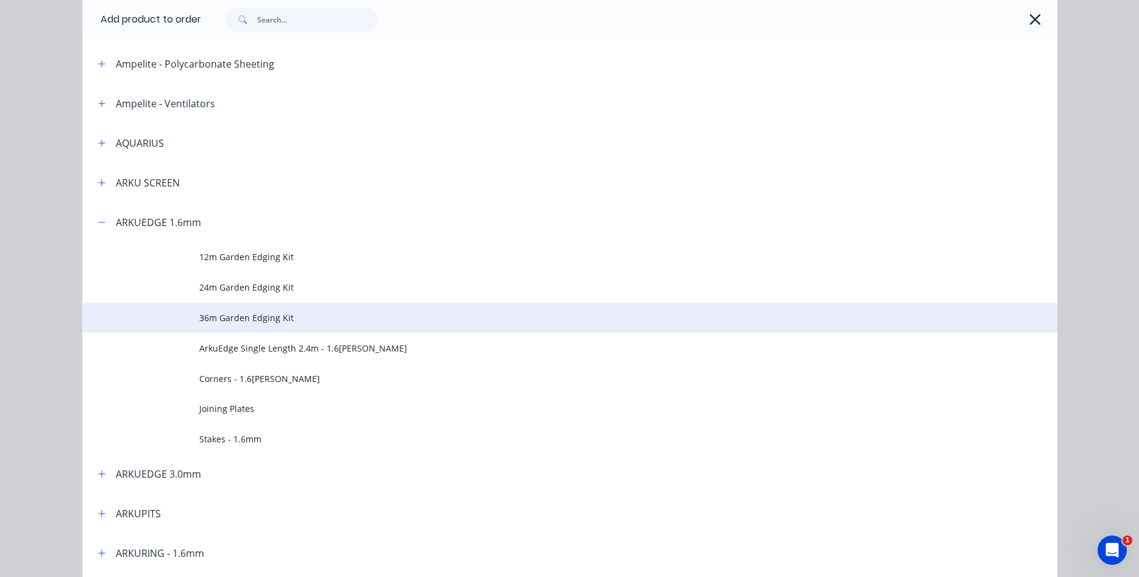
click at [265, 319] on span "36m Garden Edging Kit" at bounding box center [542, 318] width 686 height 13
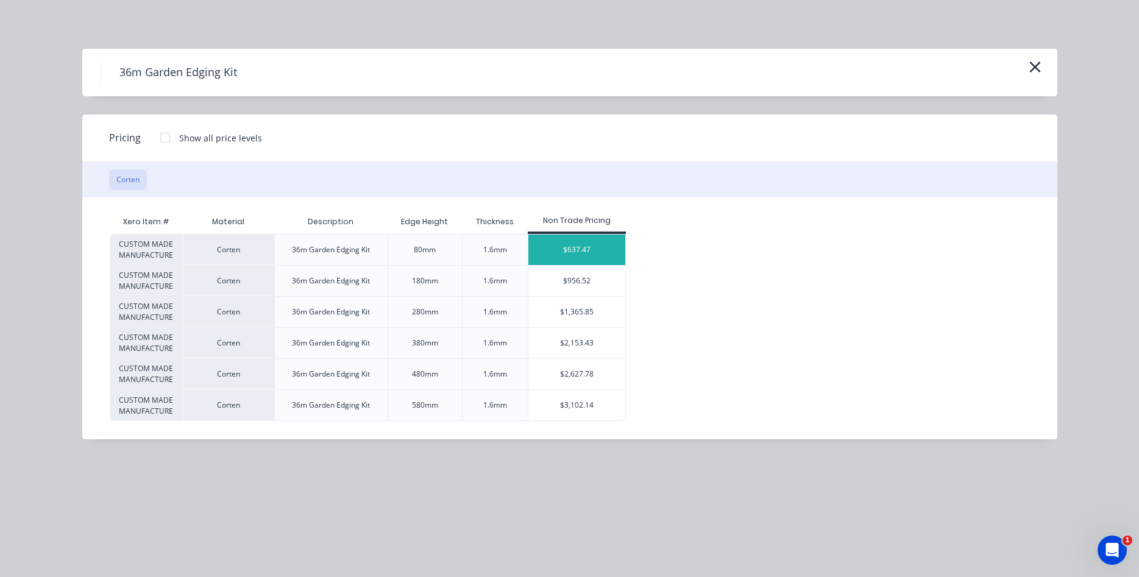
click at [582, 248] on div "$637.47" at bounding box center [577, 250] width 97 height 30
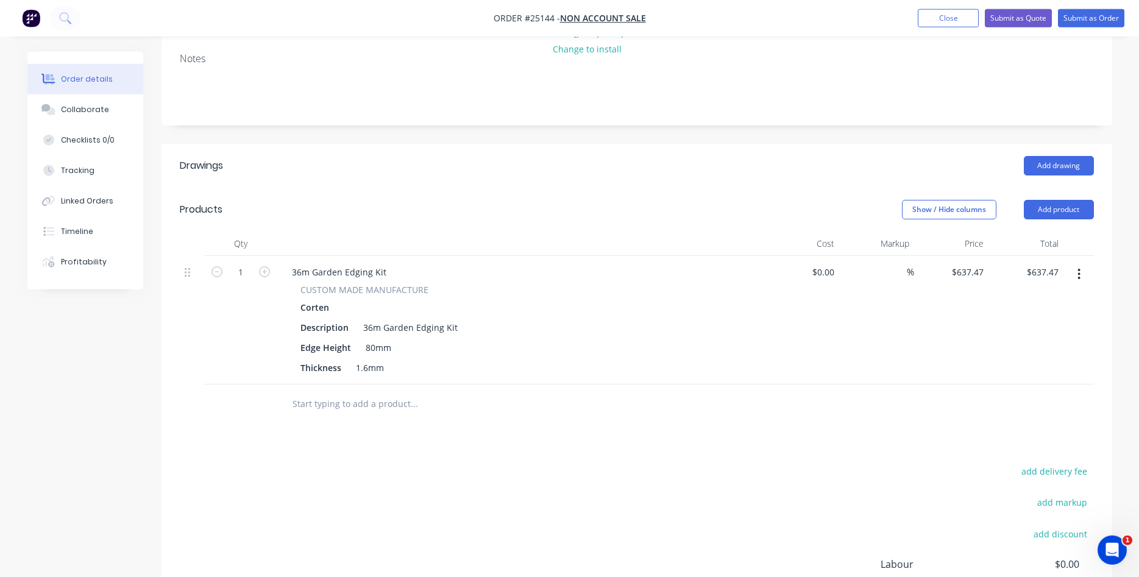
scroll to position [187, 0]
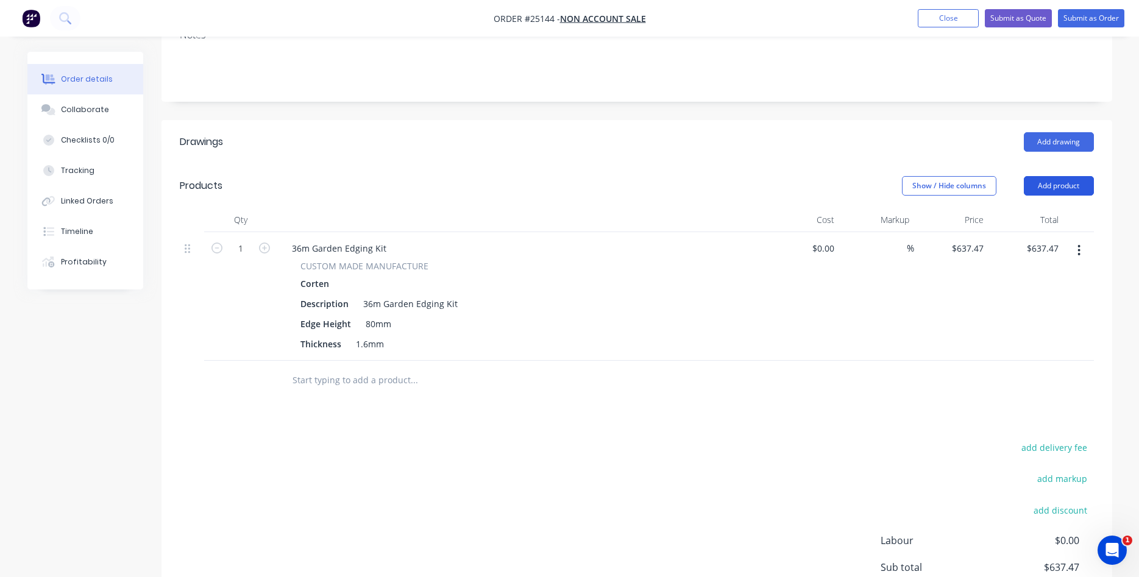
click at [1071, 188] on button "Add product" at bounding box center [1059, 186] width 70 height 20
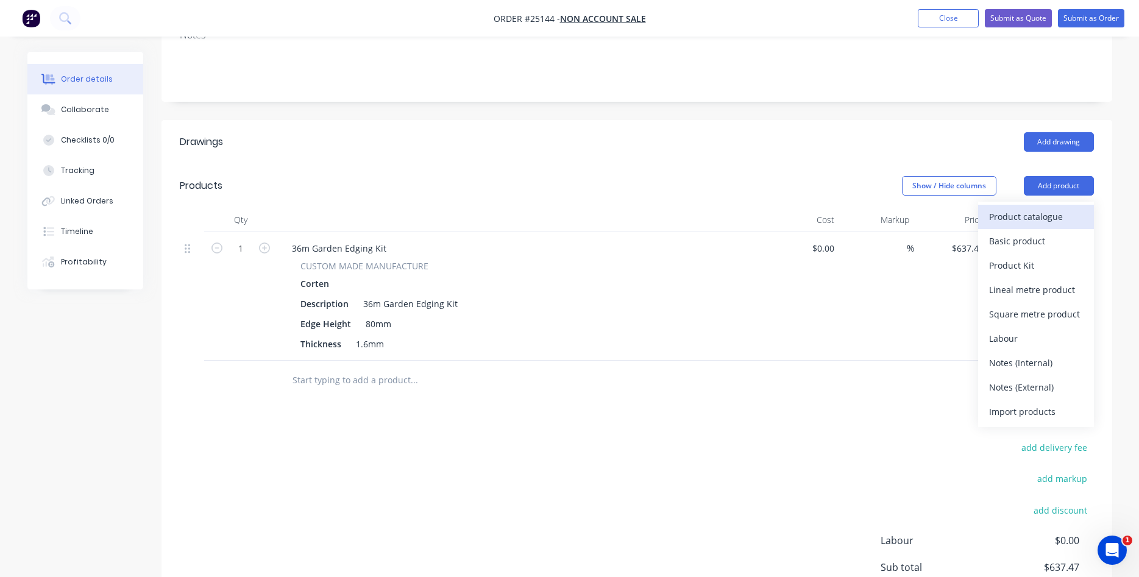
click at [1023, 220] on div "Product catalogue" at bounding box center [1036, 217] width 94 height 18
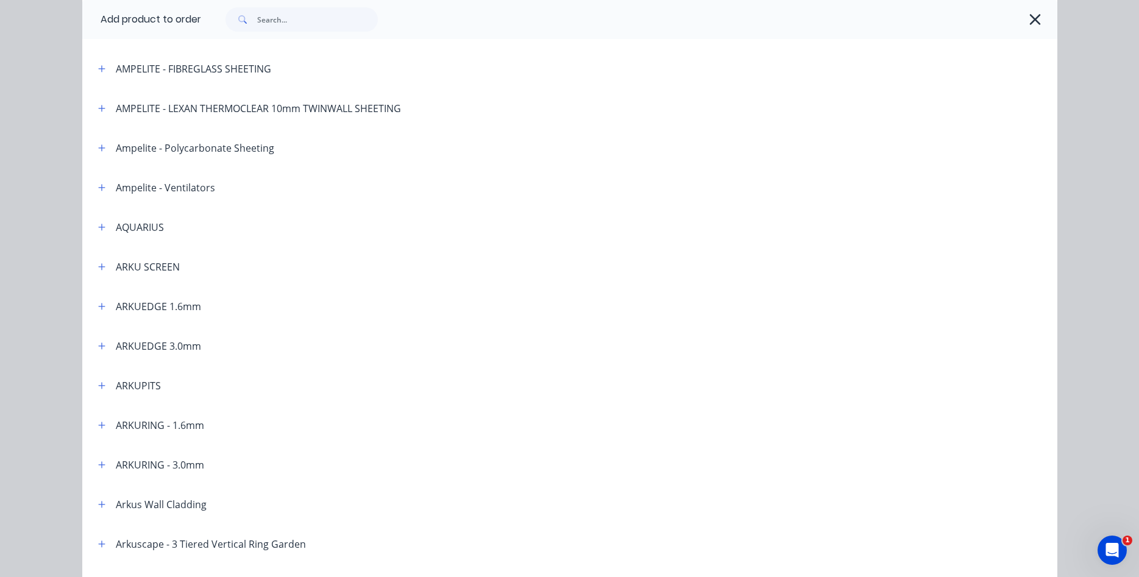
scroll to position [139, 0]
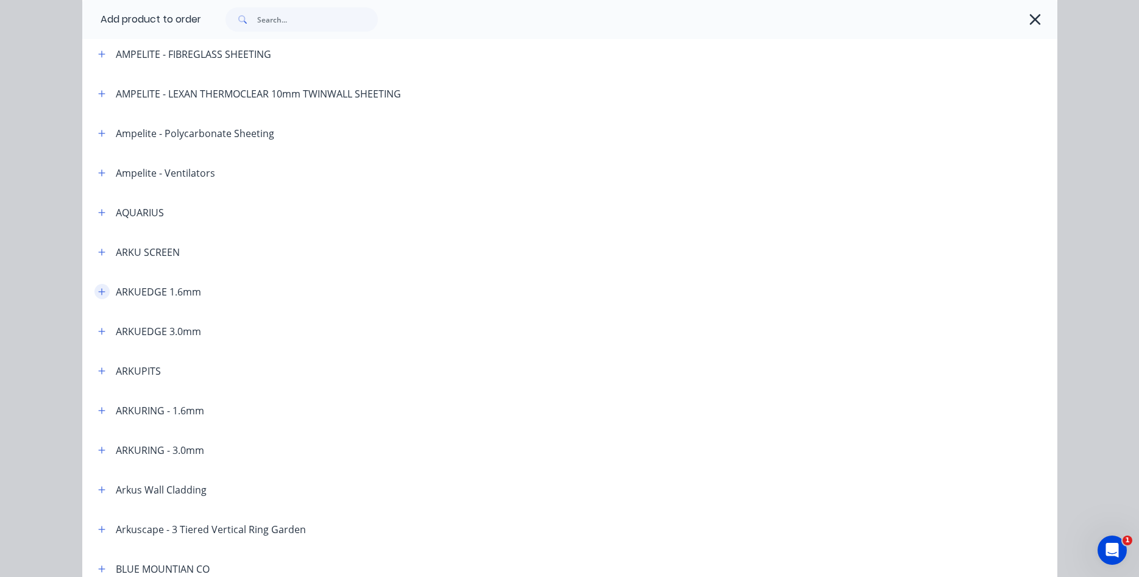
click at [103, 291] on icon "button" at bounding box center [101, 292] width 7 height 9
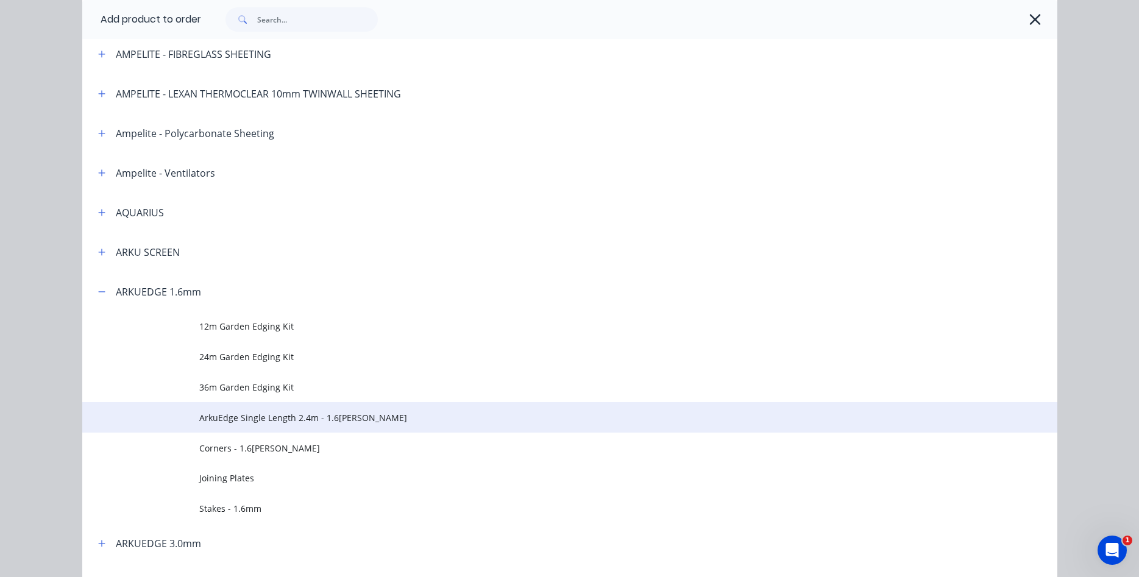
click at [258, 419] on span "ArkuEdge Single Length 2.4m - 1.6mm Corten" at bounding box center [542, 418] width 686 height 13
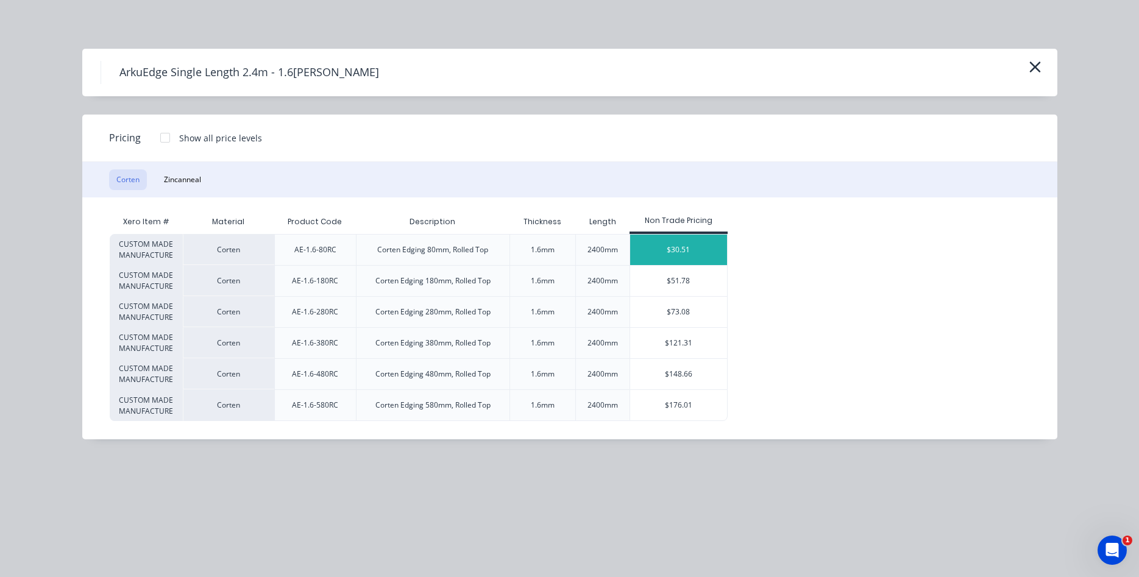
click at [696, 251] on div "$30.51" at bounding box center [678, 250] width 97 height 30
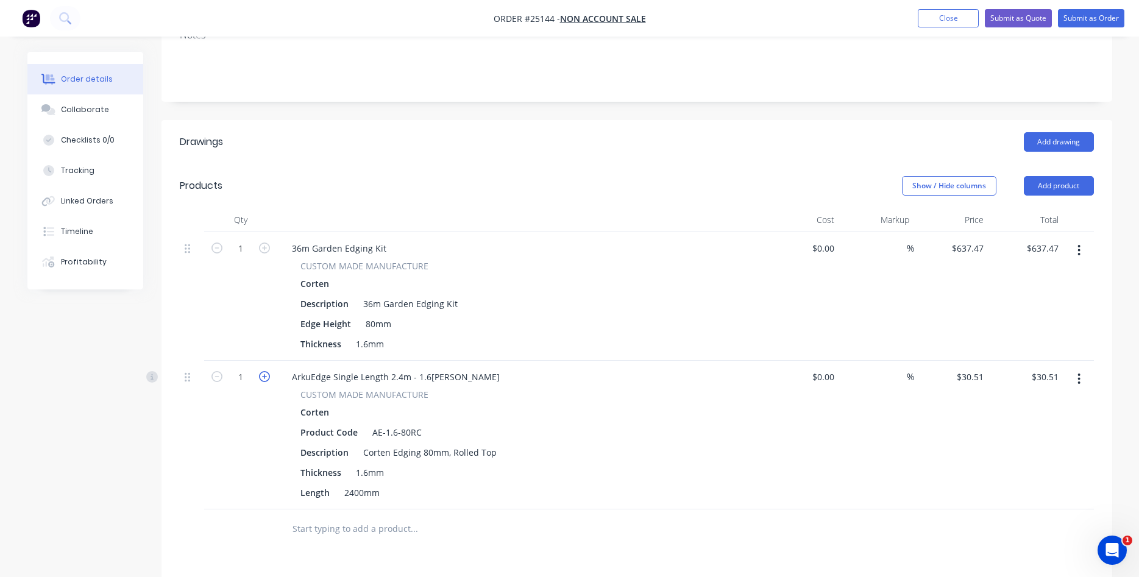
click at [263, 381] on icon "button" at bounding box center [264, 376] width 11 height 11
type input "2"
type input "$61.02"
click at [1042, 188] on button "Add product" at bounding box center [1059, 186] width 70 height 20
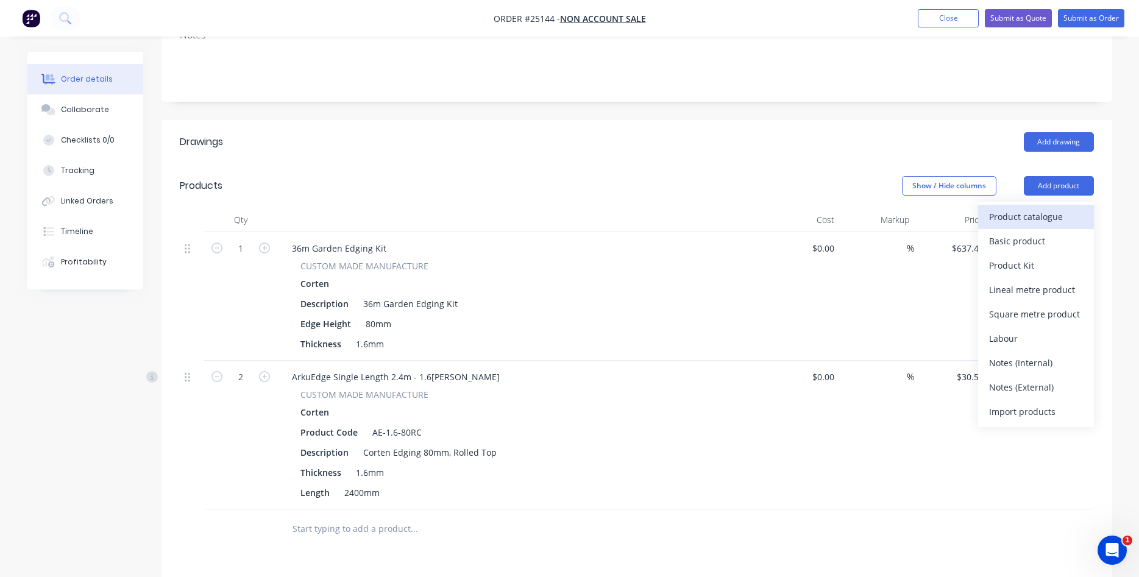
click at [1024, 217] on div "Product catalogue" at bounding box center [1036, 217] width 94 height 18
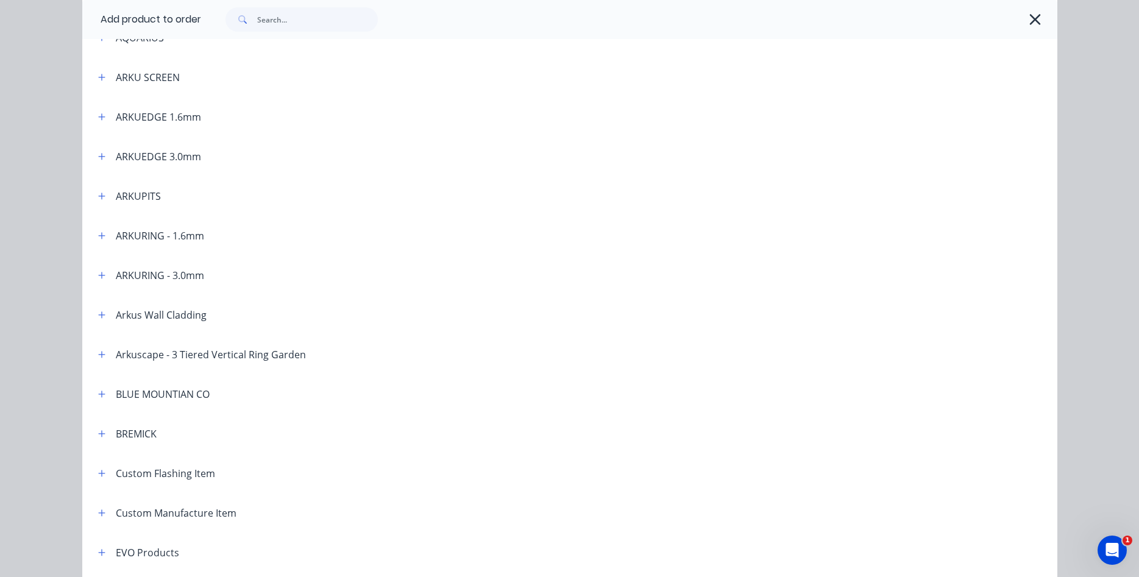
scroll to position [278, 0]
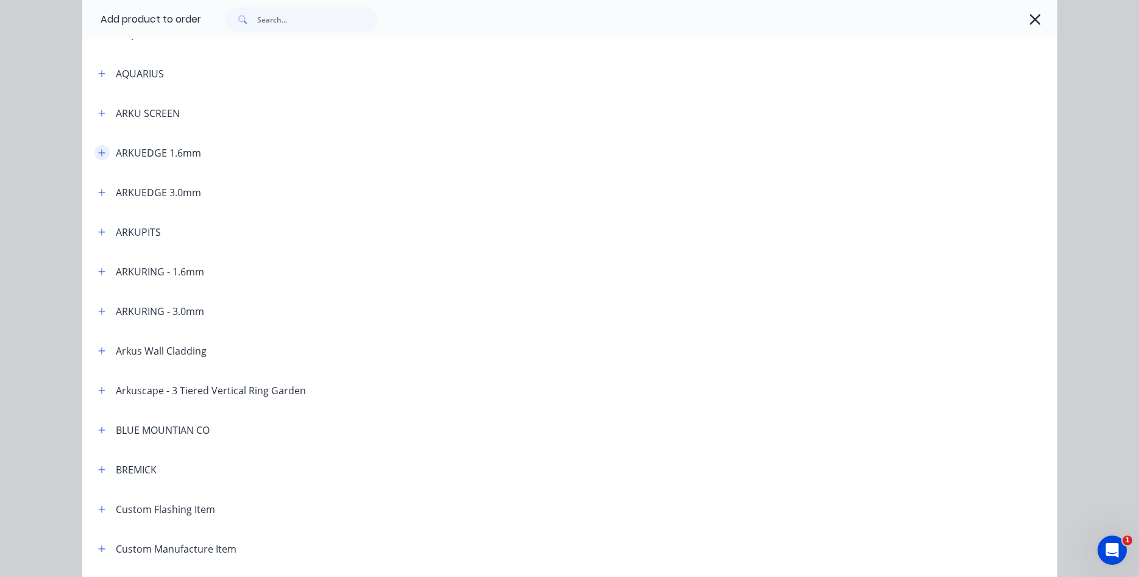
click at [104, 152] on icon "button" at bounding box center [101, 153] width 7 height 9
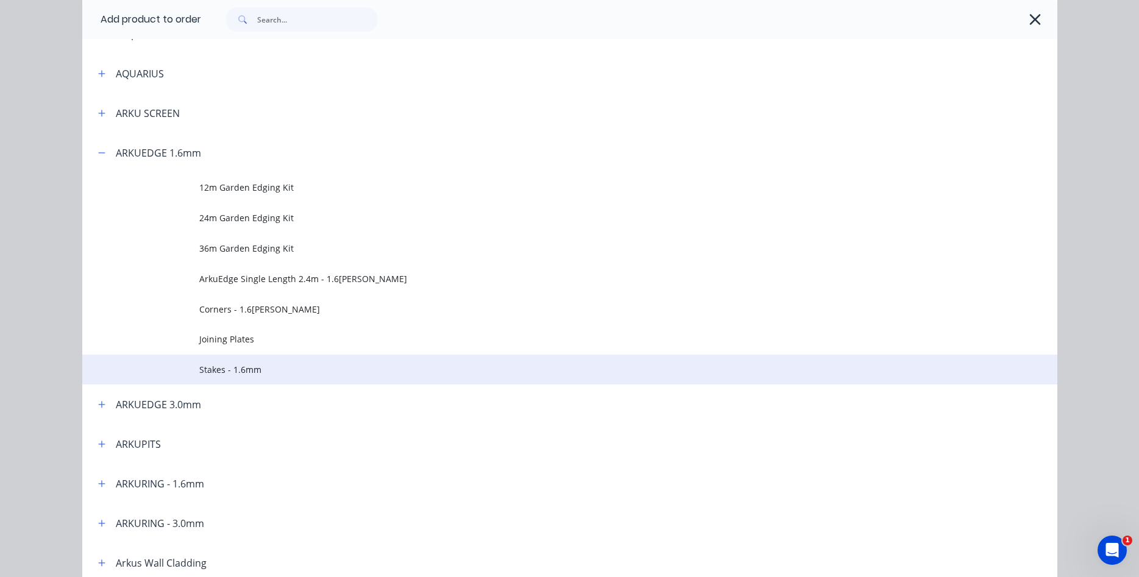
click at [245, 369] on span "Stakes - 1.6mm" at bounding box center [542, 369] width 686 height 13
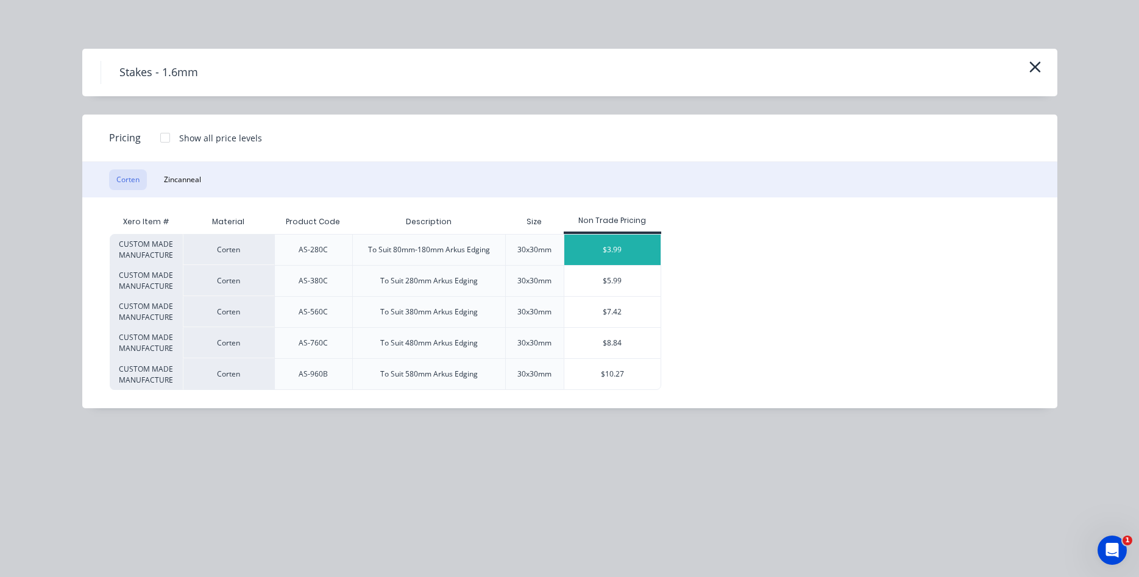
click at [613, 250] on div "$3.99" at bounding box center [613, 250] width 97 height 30
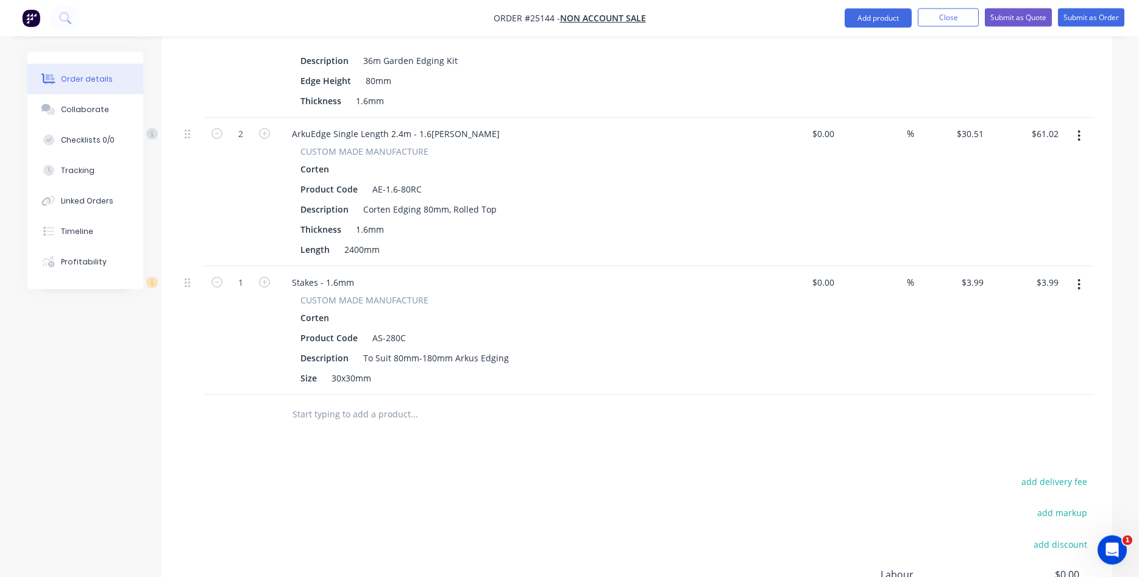
scroll to position [435, 0]
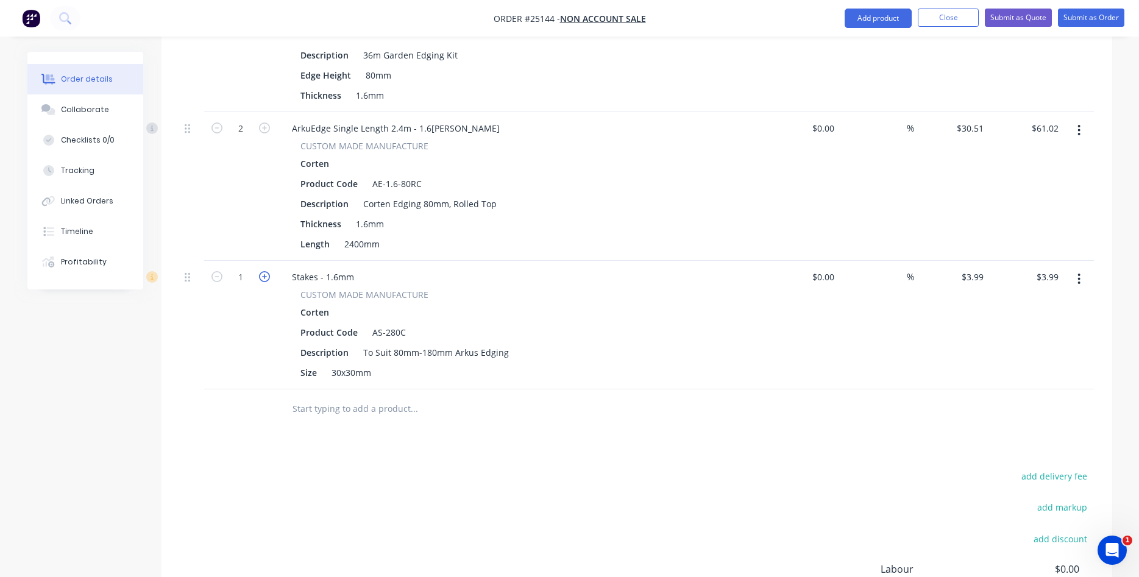
click at [264, 274] on icon "button" at bounding box center [264, 276] width 11 height 11
type input "2"
type input "$7.98"
click at [264, 274] on icon "button" at bounding box center [264, 276] width 11 height 11
type input "3"
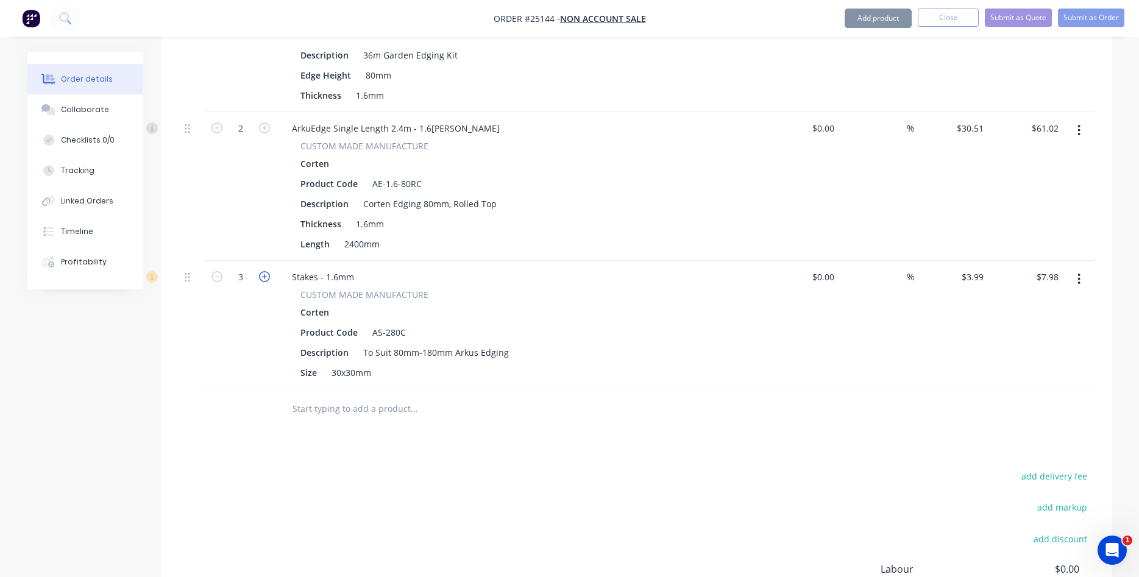
type input "$11.97"
click at [264, 274] on icon "button" at bounding box center [264, 276] width 11 height 11
type input "4"
type input "$15.96"
click at [264, 274] on icon "button" at bounding box center [264, 276] width 11 height 11
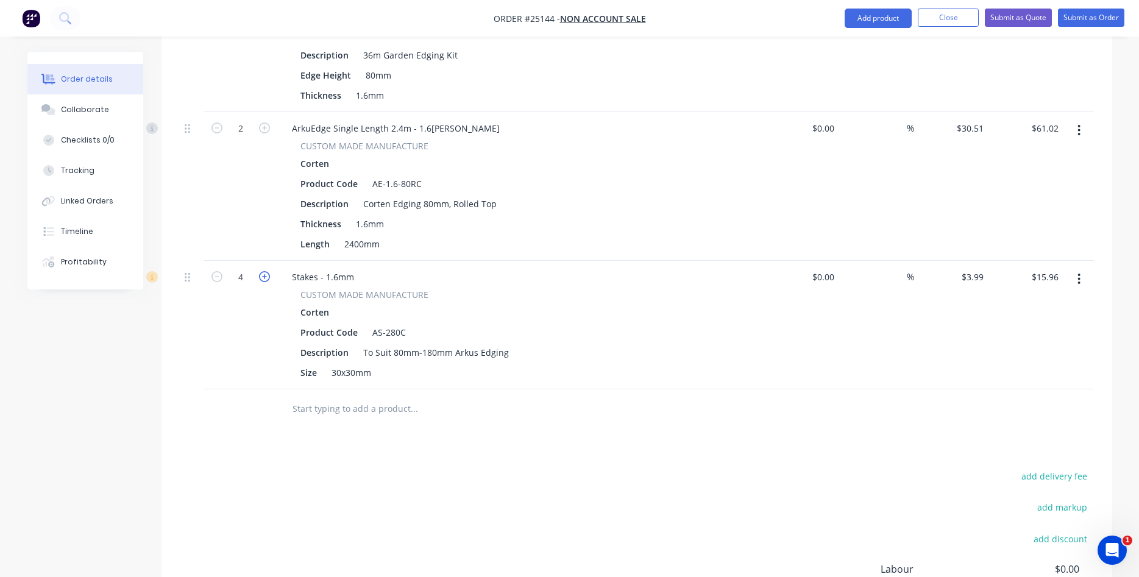
type input "5"
type input "$19.95"
click at [265, 277] on icon "button" at bounding box center [264, 276] width 11 height 11
type input "6"
type input "$23.94"
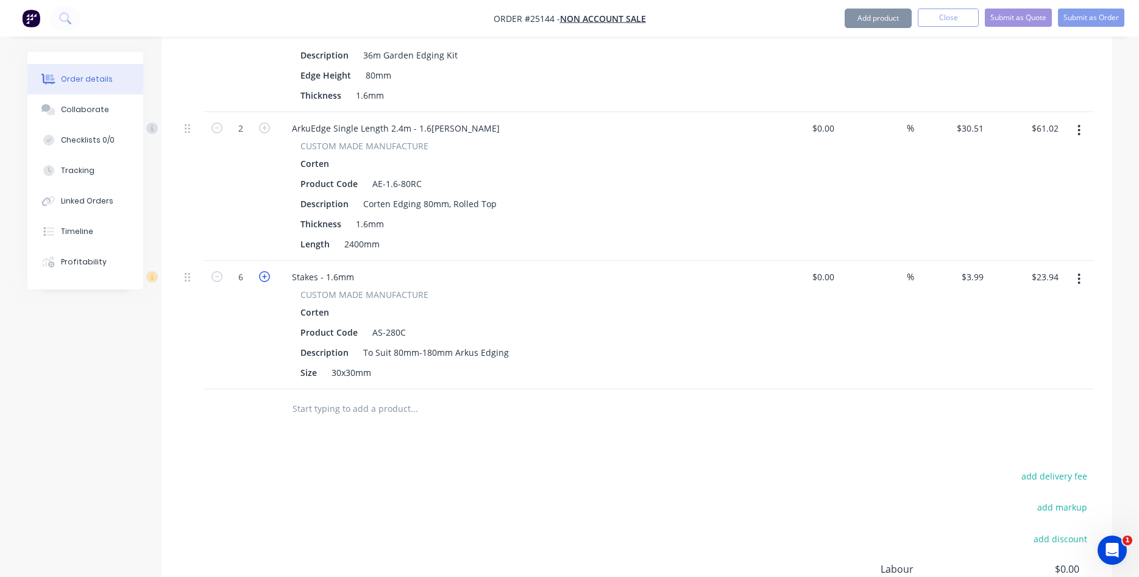
click at [265, 277] on icon "button" at bounding box center [264, 276] width 11 height 11
type input "7"
type input "$27.93"
click at [265, 277] on icon "button" at bounding box center [264, 276] width 11 height 11
type input "8"
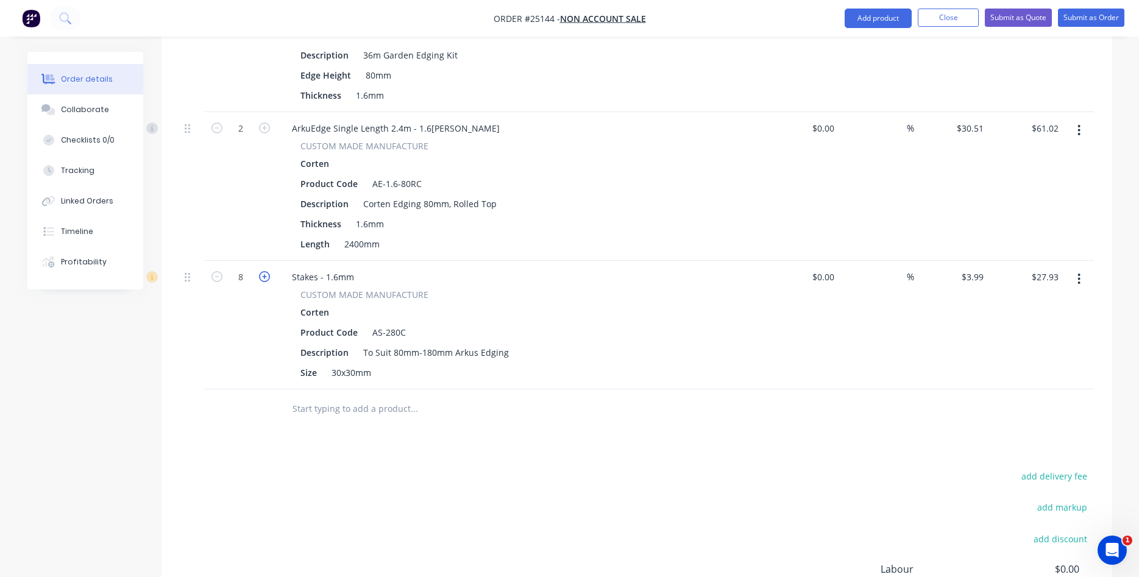
type input "$31.92"
click at [265, 277] on icon "button" at bounding box center [264, 276] width 11 height 11
type input "9"
type input "$35.91"
click at [266, 275] on icon "button" at bounding box center [264, 276] width 11 height 11
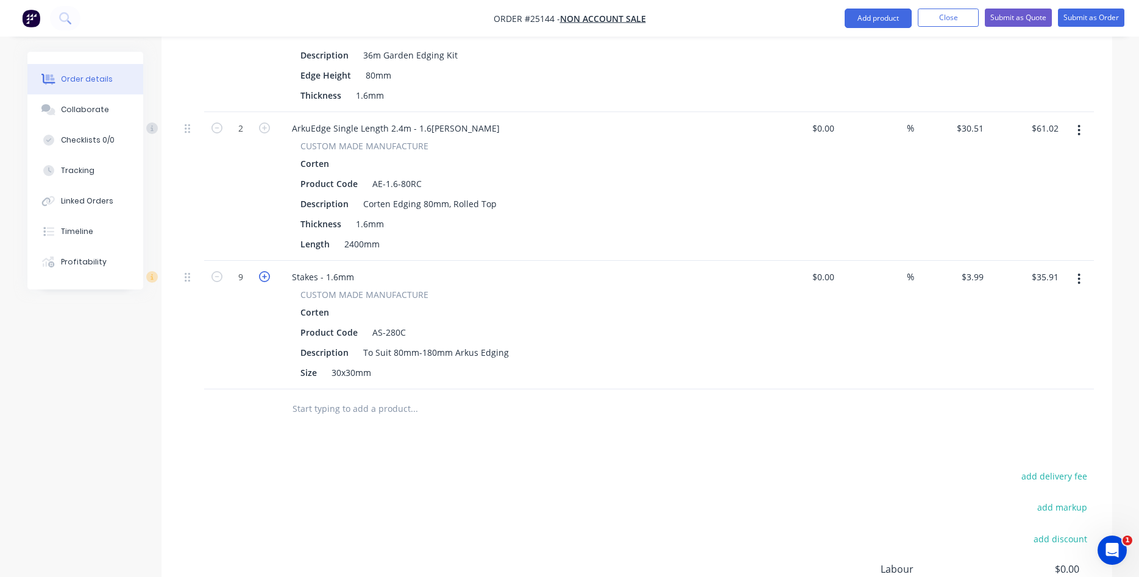
type input "10"
type input "$39.90"
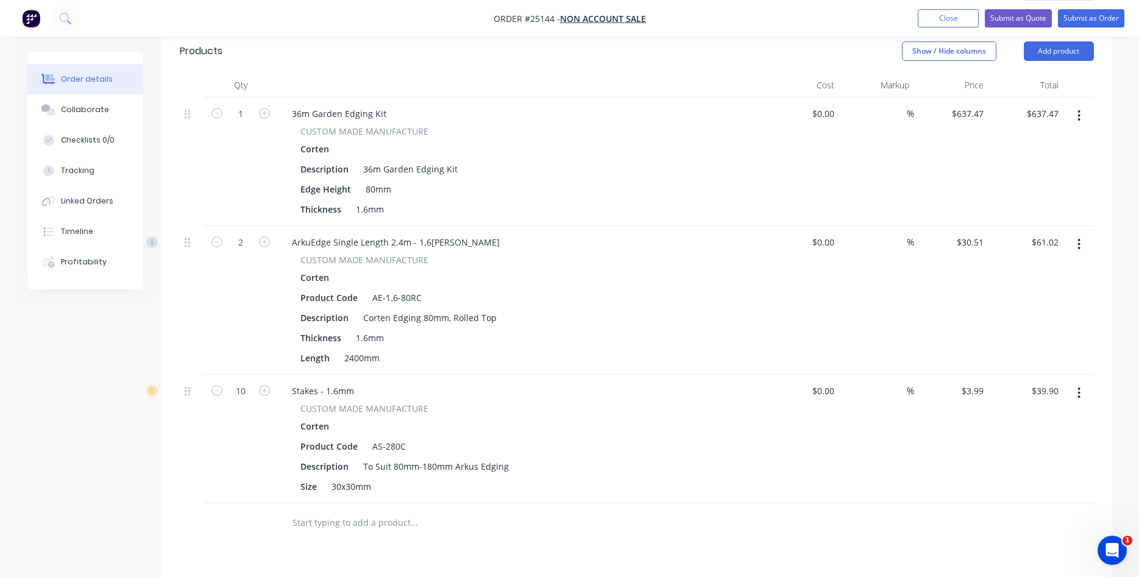
scroll to position [287, 0]
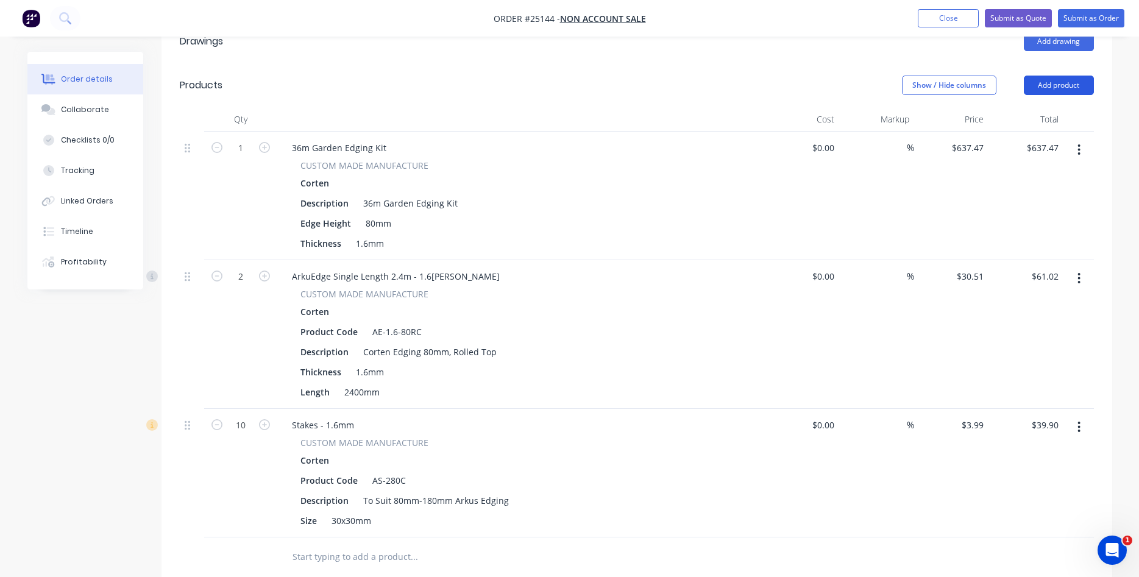
click at [1078, 87] on button "Add product" at bounding box center [1059, 86] width 70 height 20
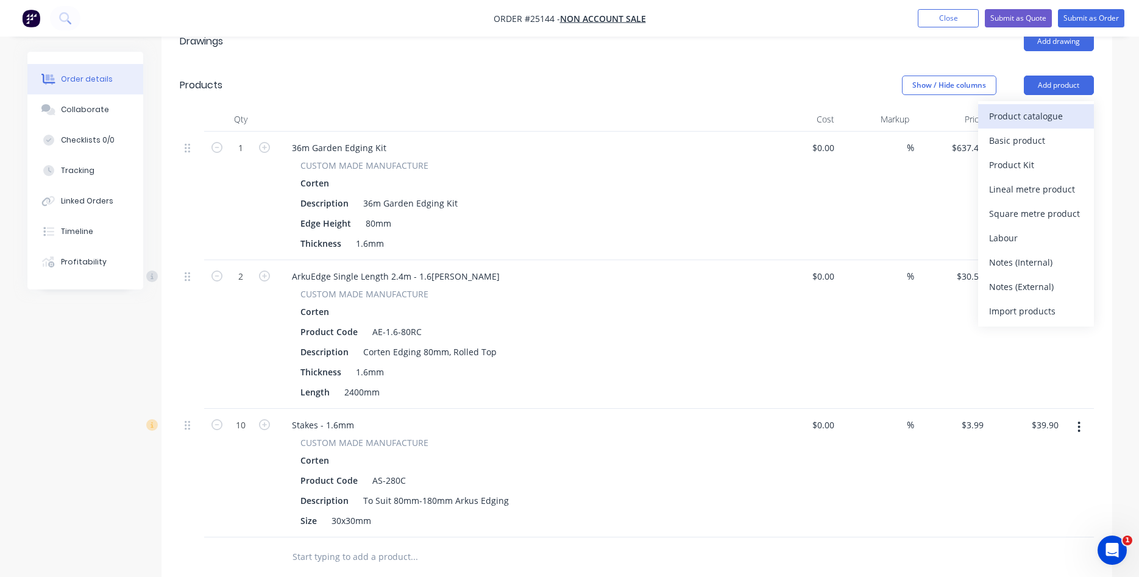
click at [1021, 120] on div "Product catalogue" at bounding box center [1036, 116] width 94 height 18
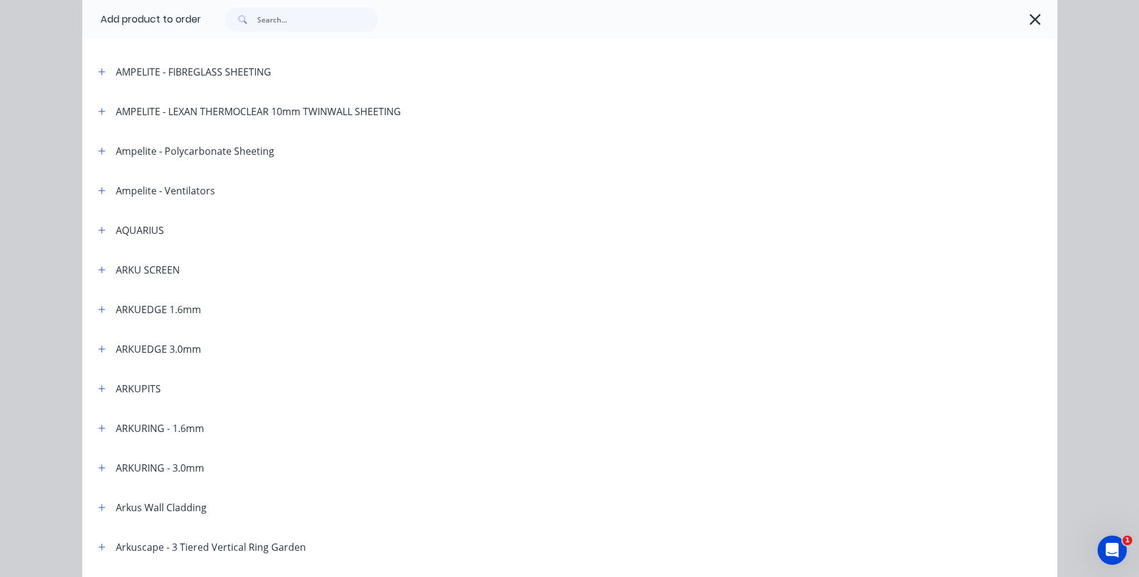
scroll to position [139, 0]
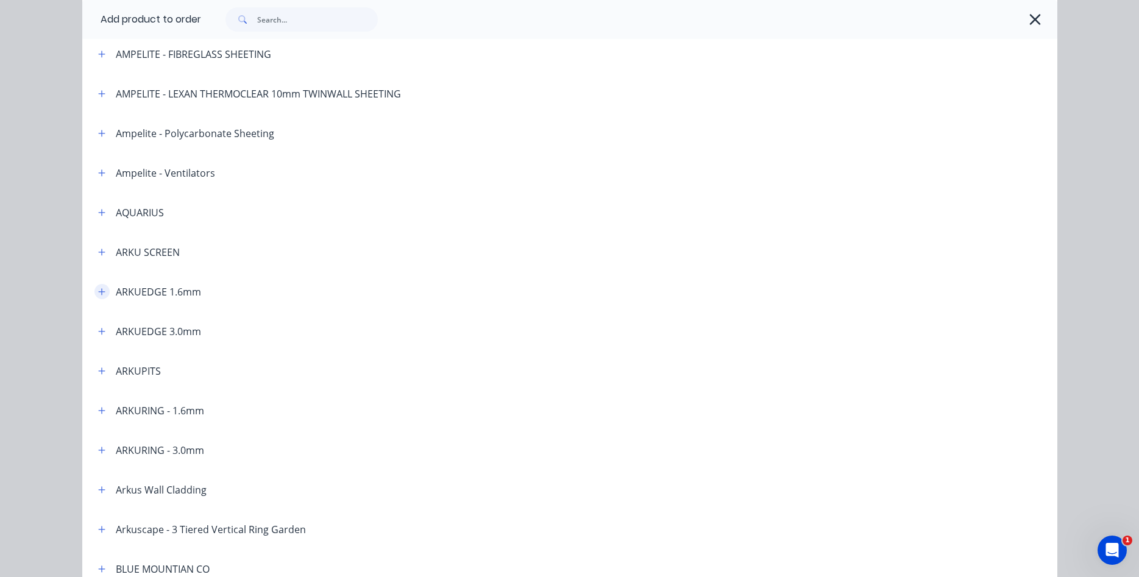
click at [106, 291] on button "button" at bounding box center [101, 291] width 15 height 15
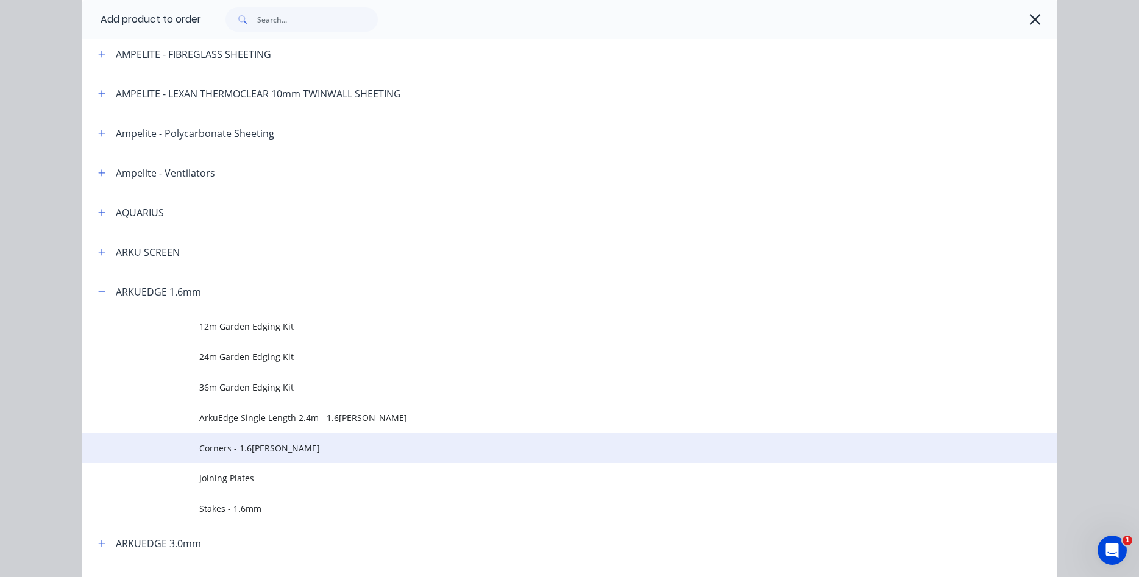
click at [236, 449] on span "Corners - 1.6mm Corten" at bounding box center [542, 448] width 686 height 13
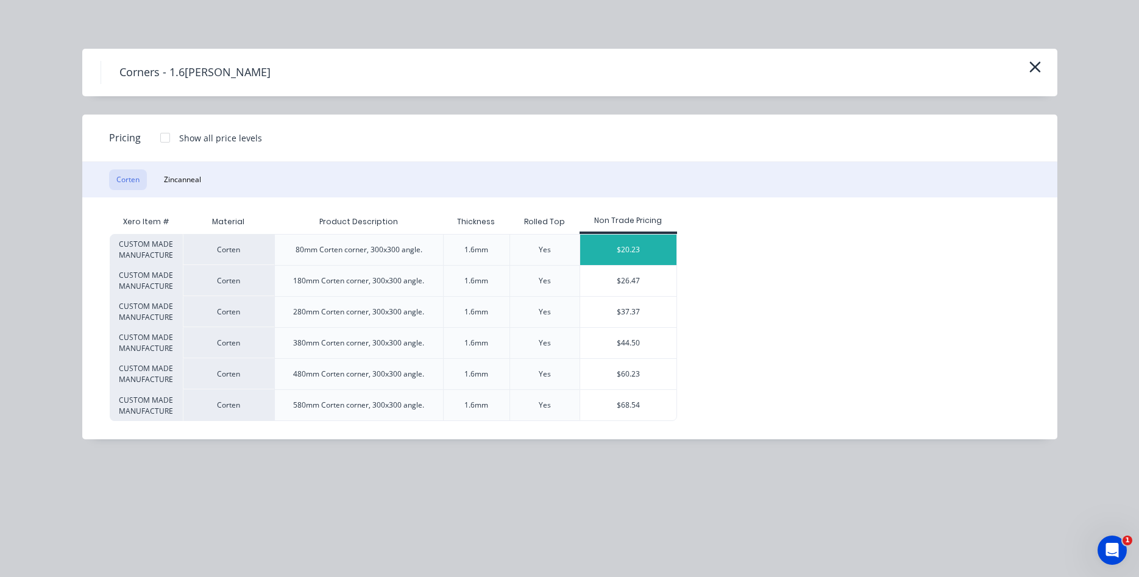
click at [630, 249] on div "$20.23" at bounding box center [628, 250] width 97 height 30
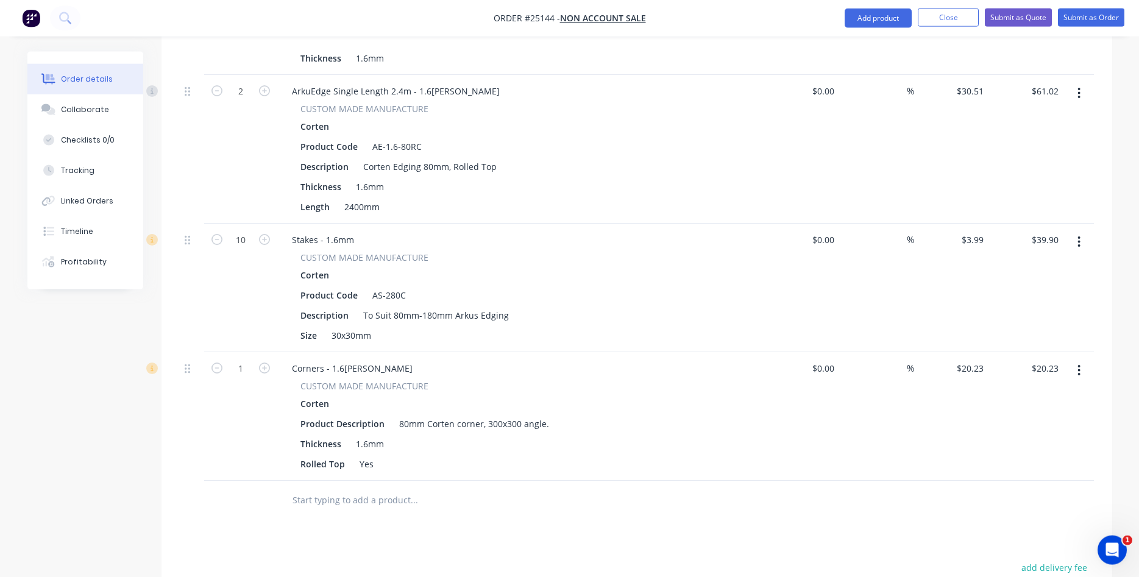
scroll to position [474, 0]
click at [396, 365] on div "Corners - 1.6mm Corten" at bounding box center [352, 367] width 140 height 18
click at [1075, 367] on button "button" at bounding box center [1079, 369] width 29 height 22
click at [1031, 418] on div "Duplicate" at bounding box center [1036, 426] width 94 height 18
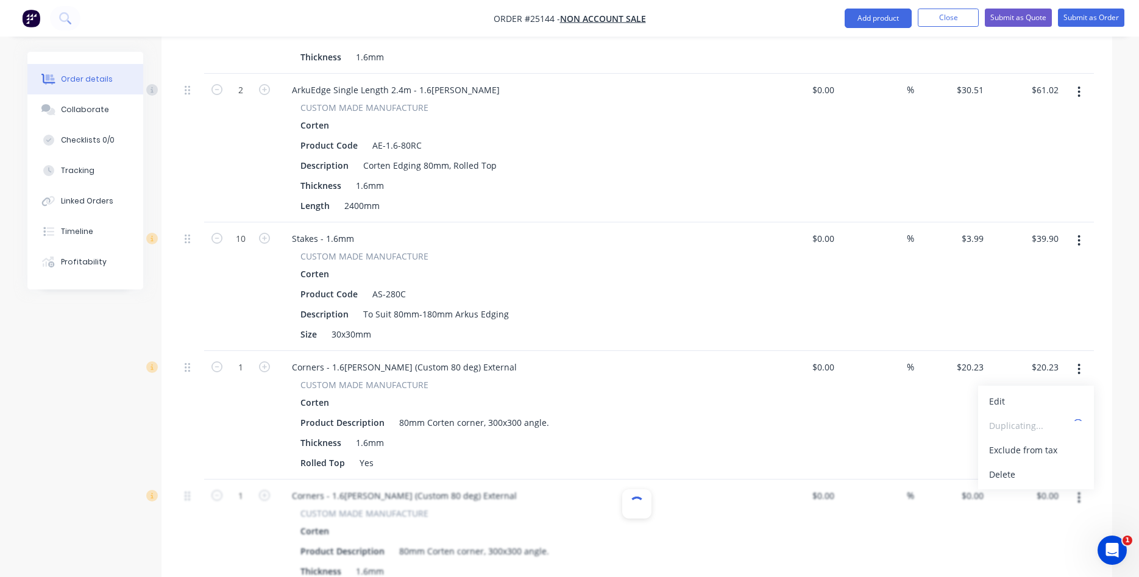
type input "$20.23"
click at [434, 494] on div "Corners - 1.6mm Corten (Custom 80 deg) External" at bounding box center [404, 496] width 244 height 18
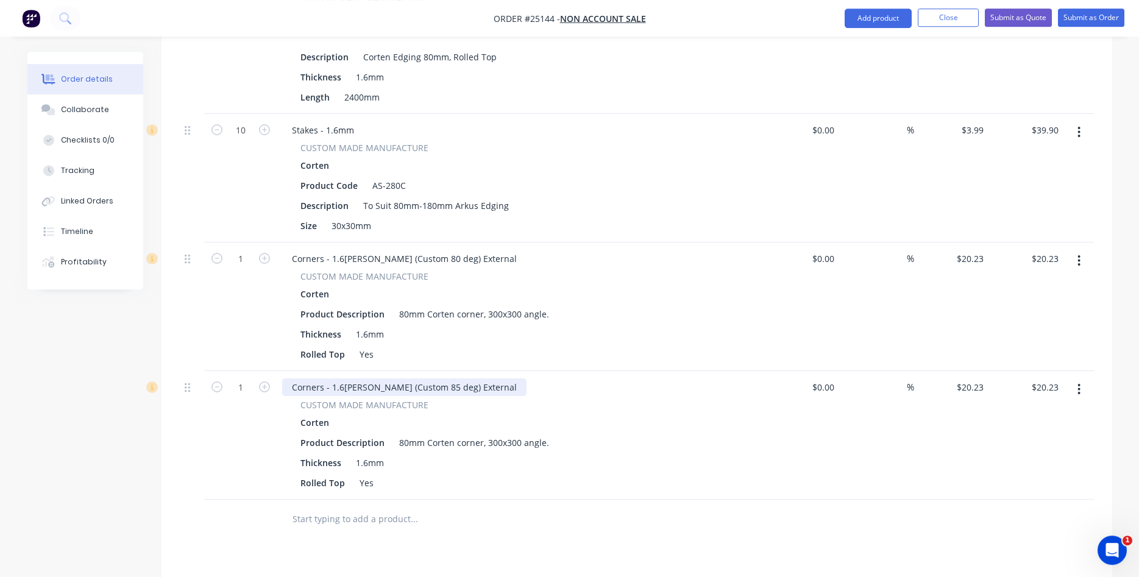
scroll to position [598, 0]
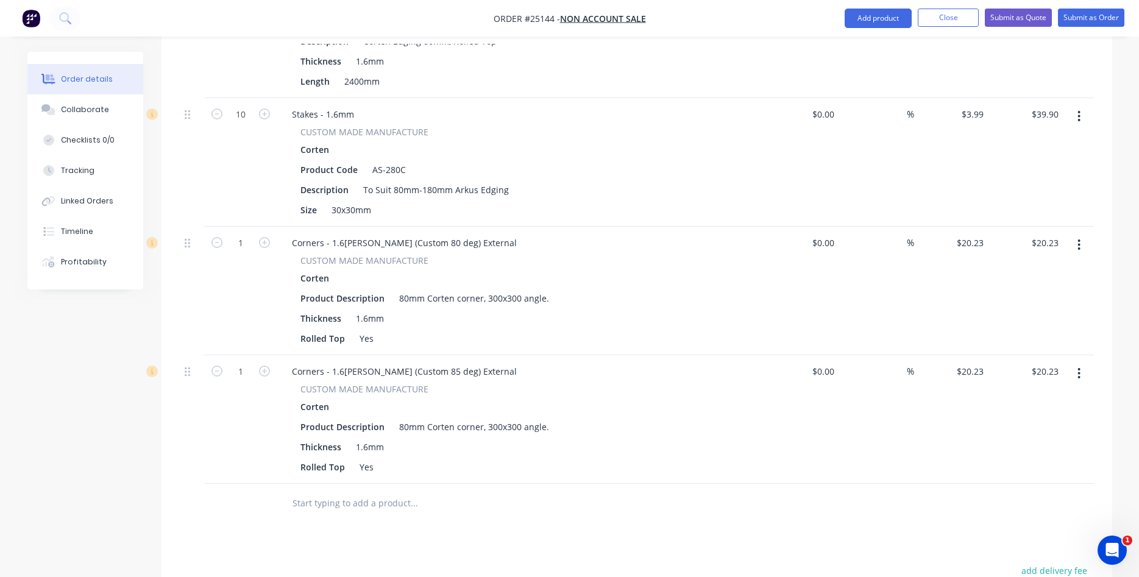
click at [1081, 376] on button "button" at bounding box center [1079, 374] width 29 height 22
click at [1026, 429] on div "Duplicate" at bounding box center [1036, 430] width 94 height 18
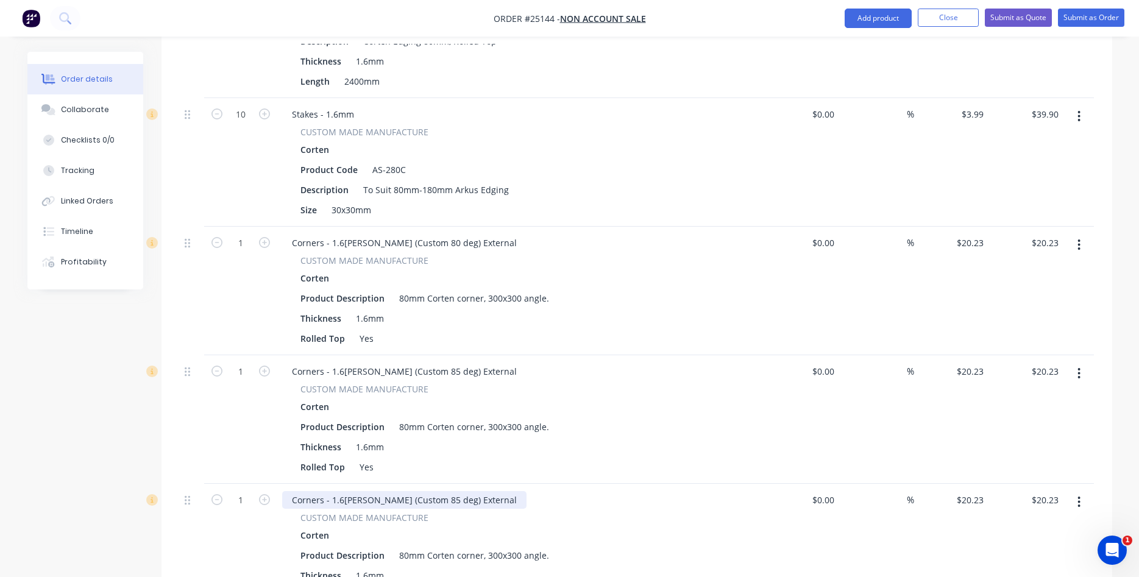
click at [429, 497] on div "Corners - 1.6mm Corten (Custom 85 deg) External" at bounding box center [404, 500] width 244 height 18
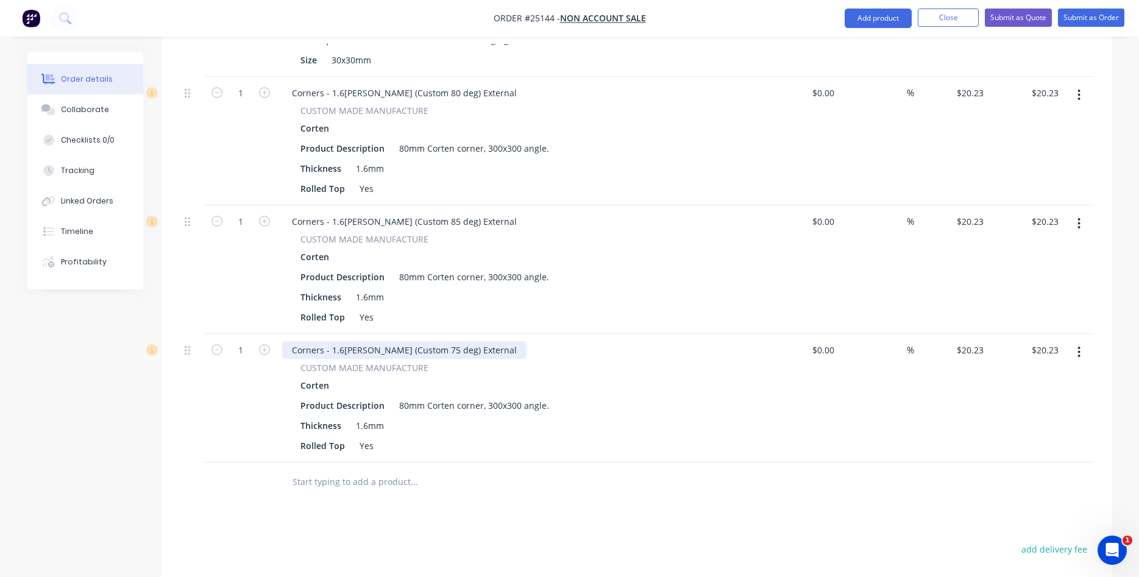
scroll to position [785, 0]
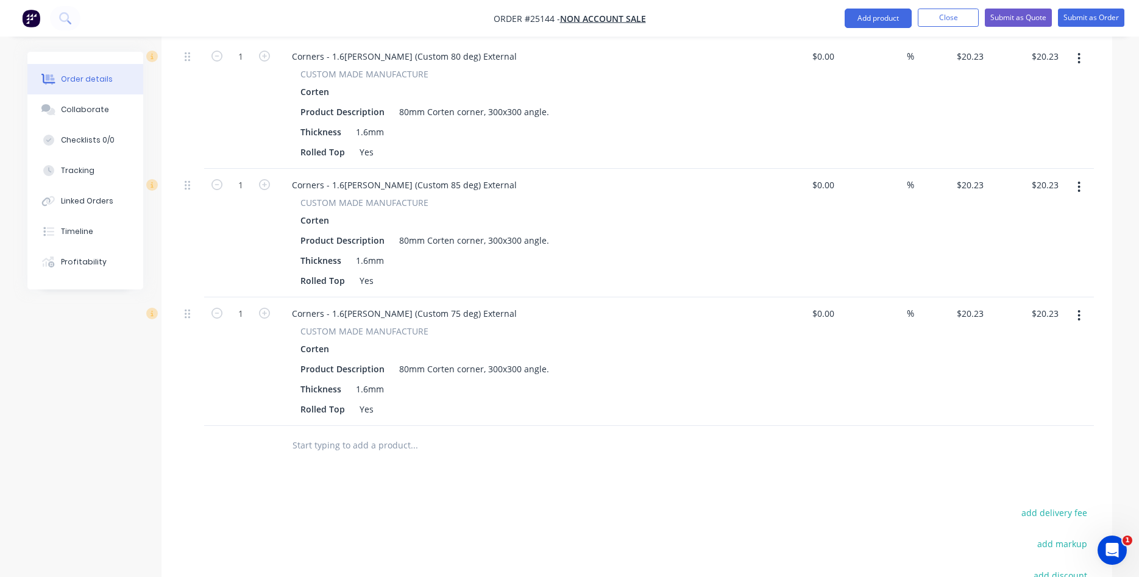
click at [1078, 319] on icon "button" at bounding box center [1079, 315] width 3 height 13
click at [1021, 369] on div "Duplicate" at bounding box center [1036, 372] width 94 height 18
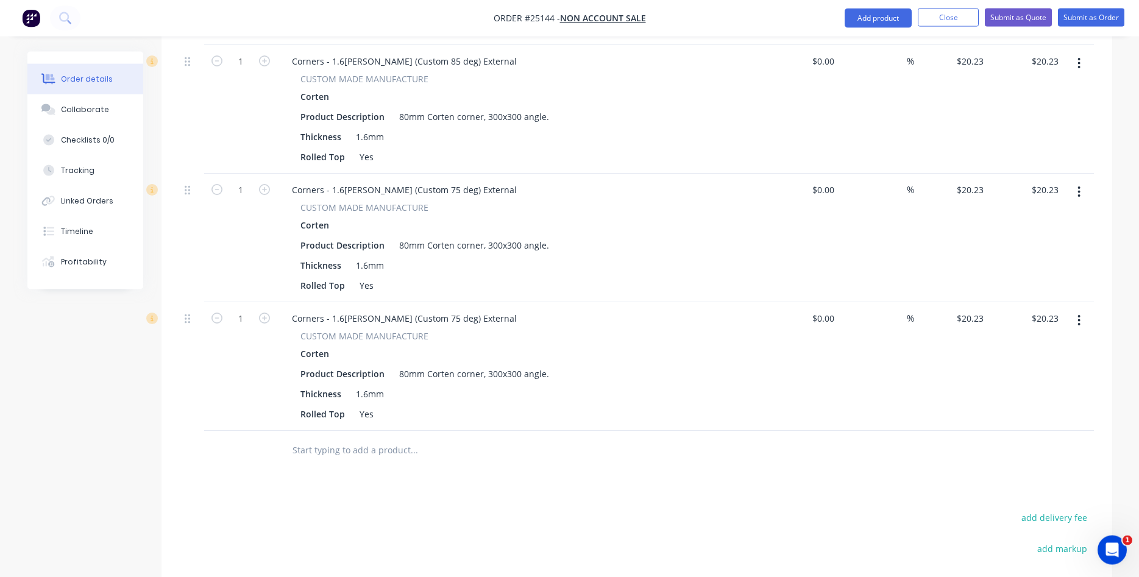
scroll to position [909, 0]
click at [433, 322] on div "Corners - 1.6mm Corten (Custom 75 deg) External" at bounding box center [404, 318] width 244 height 18
click at [468, 316] on div "Corners - 1.6mm Corten (Custom 130 deg) External" at bounding box center [406, 318] width 249 height 18
drag, startPoint x: 515, startPoint y: 374, endPoint x: 502, endPoint y: 375, distance: 13.4
click at [502, 375] on div "80mm Corten corner, 300x300 angle." at bounding box center [474, 374] width 160 height 18
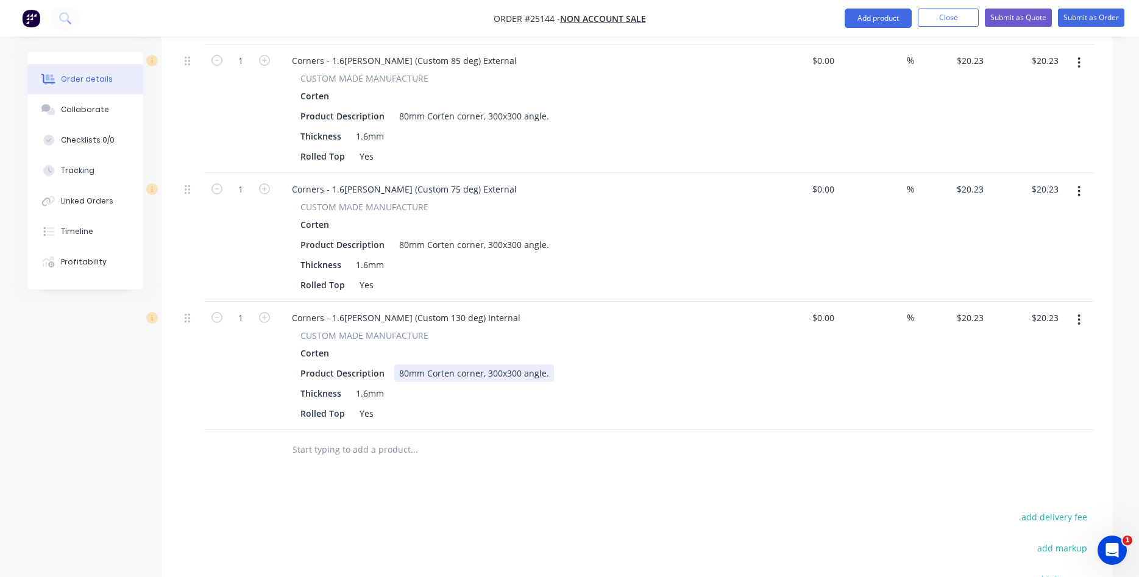
click at [502, 375] on div "80mm Corten corner, 300x300 angle." at bounding box center [474, 374] width 160 height 18
drag, startPoint x: 483, startPoint y: 376, endPoint x: 516, endPoint y: 377, distance: 33.0
click at [516, 377] on div "80mm Corten corner, 300x300 angle." at bounding box center [474, 374] width 160 height 18
click at [1077, 322] on button "button" at bounding box center [1079, 320] width 29 height 22
click at [1033, 374] on div "Duplicate" at bounding box center [1036, 377] width 94 height 18
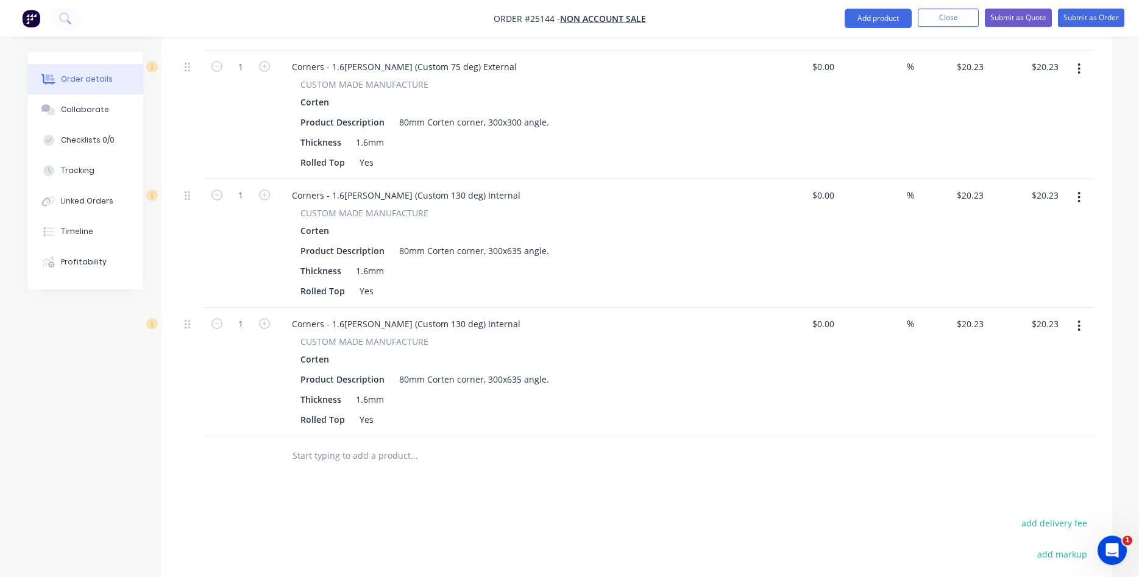
scroll to position [1033, 0]
click at [500, 381] on div "80mm Corten corner, 300x635 angle." at bounding box center [474, 378] width 160 height 18
click at [435, 320] on div "Corners - 1.6mm Corten (Custom 130 deg) Internal" at bounding box center [406, 322] width 248 height 18
click at [469, 327] on div "Corners - 1.6mm Corten (Custom 135 deg) Internal" at bounding box center [406, 322] width 248 height 18
click at [1076, 323] on button "button" at bounding box center [1079, 324] width 29 height 22
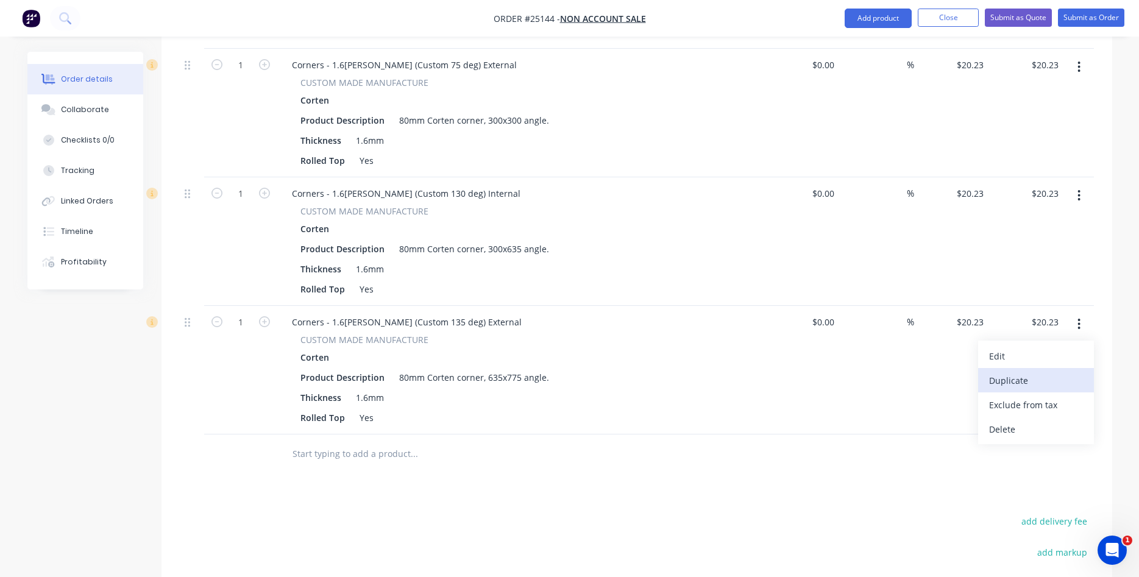
click at [1007, 382] on div "Duplicate" at bounding box center [1036, 381] width 94 height 18
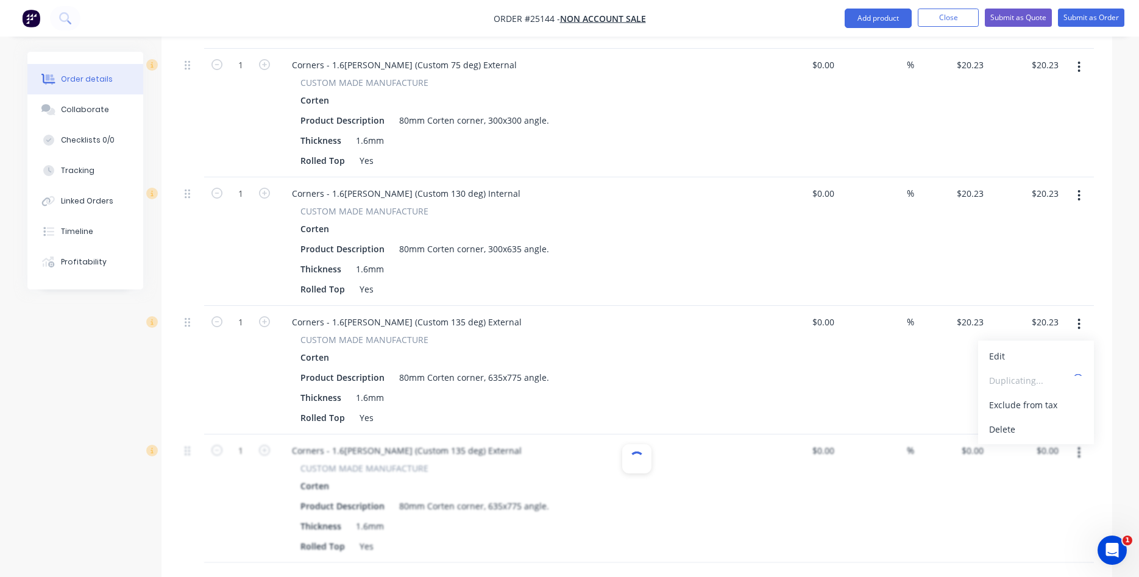
type input "$20.23"
click at [497, 509] on div "80mm Corten corner, 635x775 angle." at bounding box center [474, 506] width 160 height 18
click at [516, 515] on div "80mm Corten corner, 775x775 angle." at bounding box center [474, 506] width 160 height 18
click at [644, 455] on div "Corners - 1.6mm Corten (Custom 135 deg) External" at bounding box center [521, 451] width 478 height 18
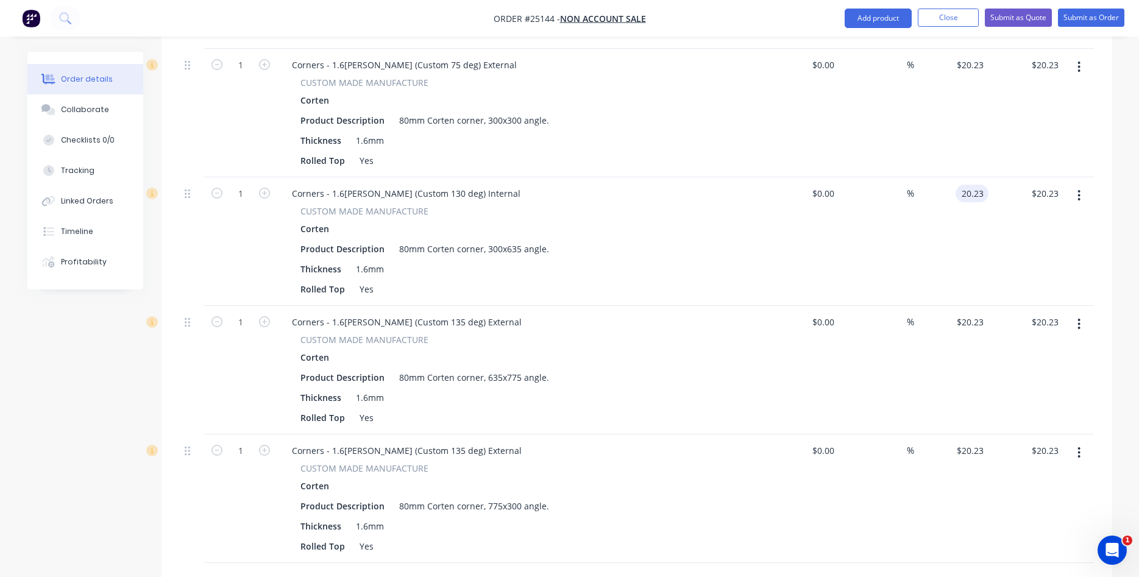
click at [970, 193] on input "20.23" at bounding box center [975, 194] width 28 height 18
type input "$38.18"
type input "20.23"
type input "$38.18"
click at [984, 451] on input "20.23" at bounding box center [972, 451] width 33 height 18
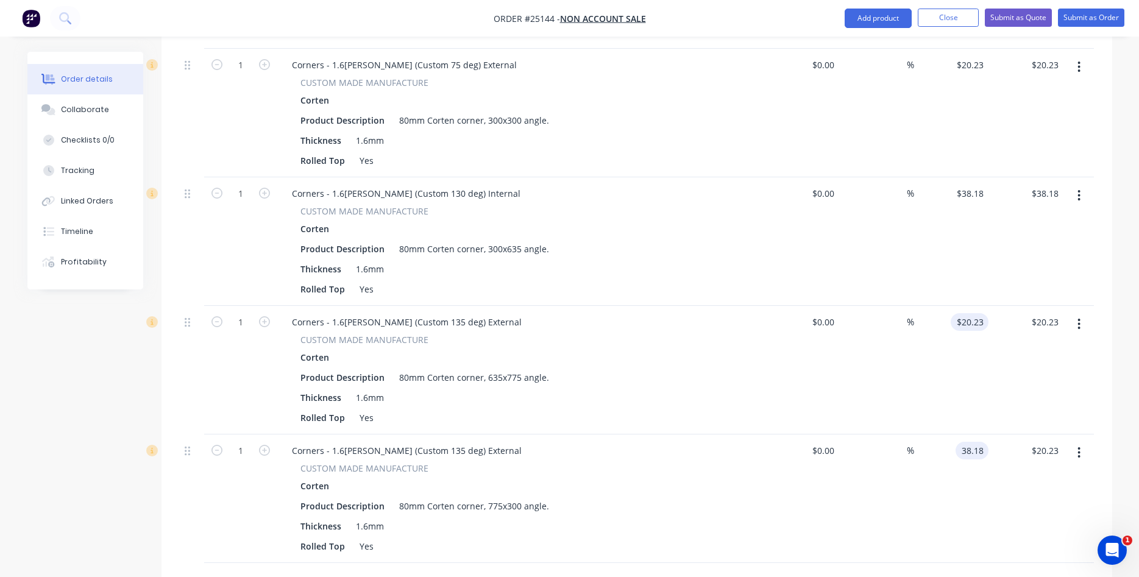
type input "38.18"
type input "20.23"
type input "$38.18"
click at [987, 317] on input "20.23" at bounding box center [975, 322] width 28 height 18
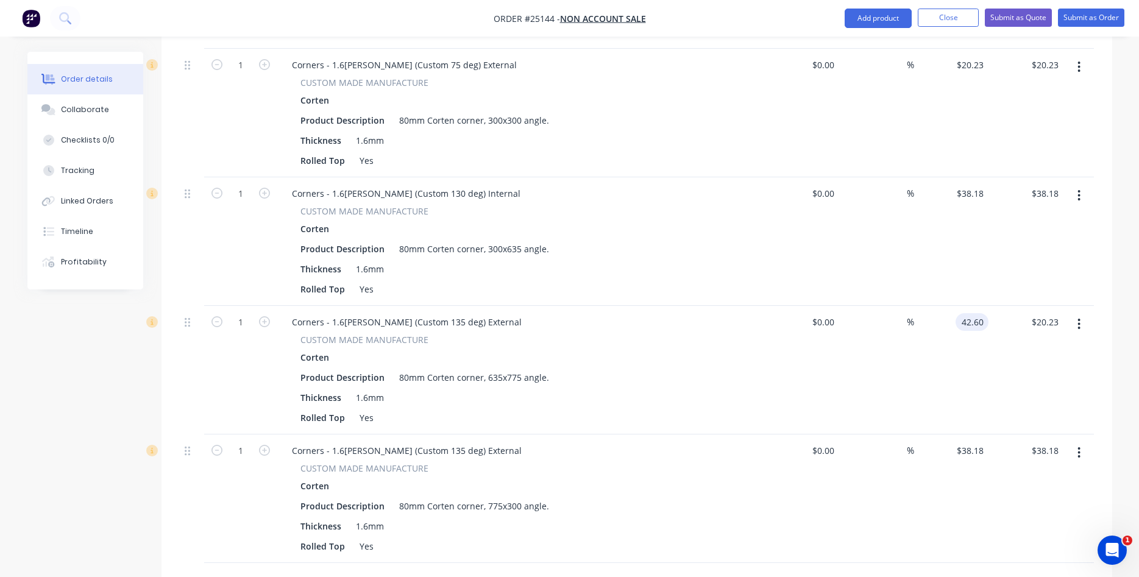
type input "$42.60"
drag, startPoint x: 820, startPoint y: 361, endPoint x: 826, endPoint y: 360, distance: 6.1
click at [821, 361] on div "$0.00 $0.00" at bounding box center [802, 370] width 75 height 129
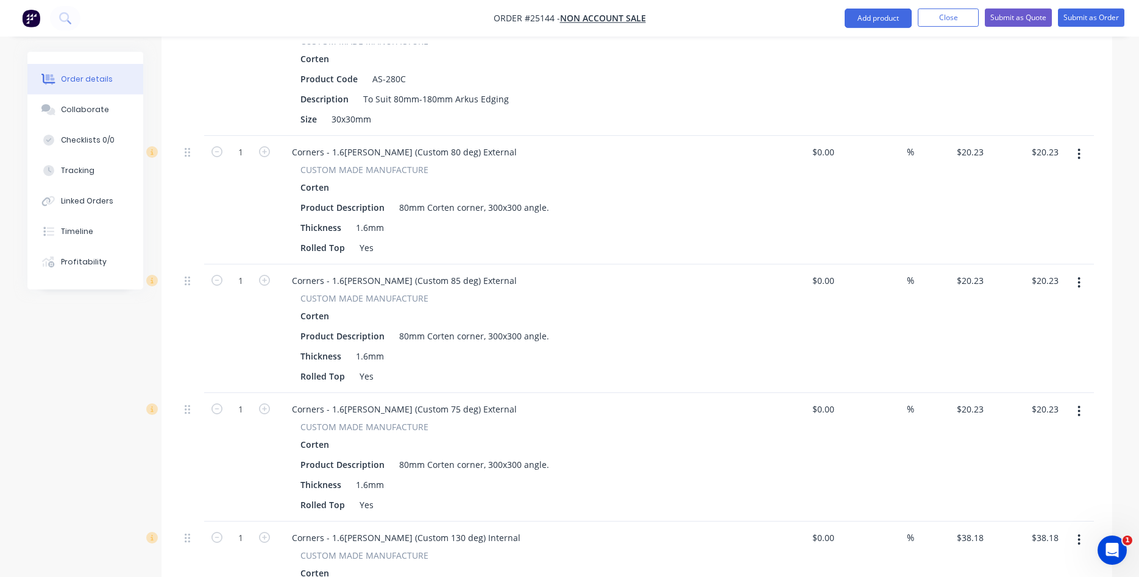
scroll to position [686, 0]
click at [888, 19] on button "Add product" at bounding box center [878, 19] width 67 height 20
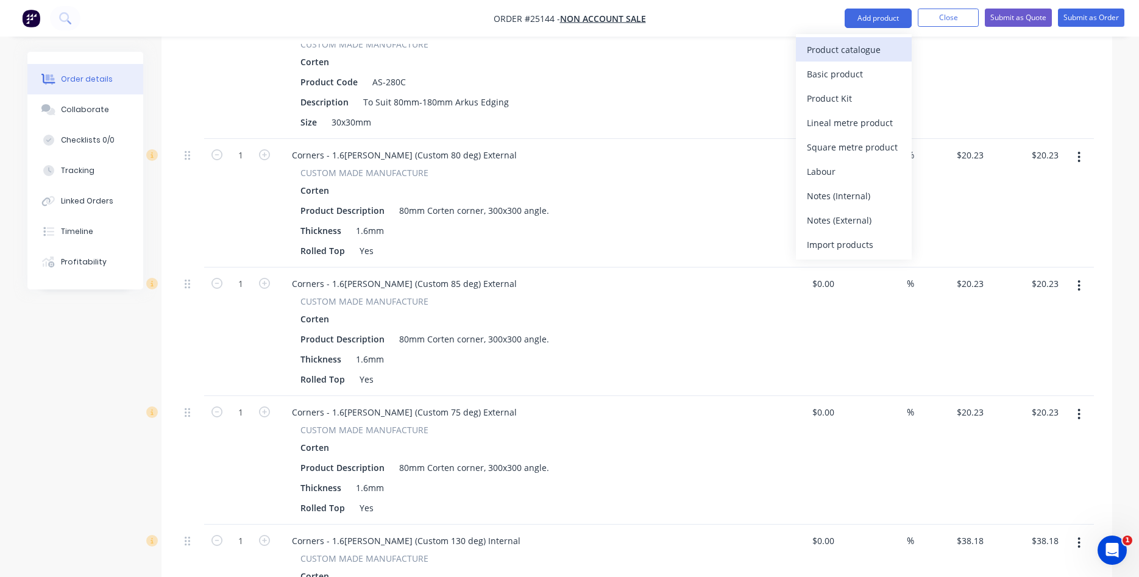
click at [866, 54] on div "Product catalogue" at bounding box center [854, 50] width 94 height 18
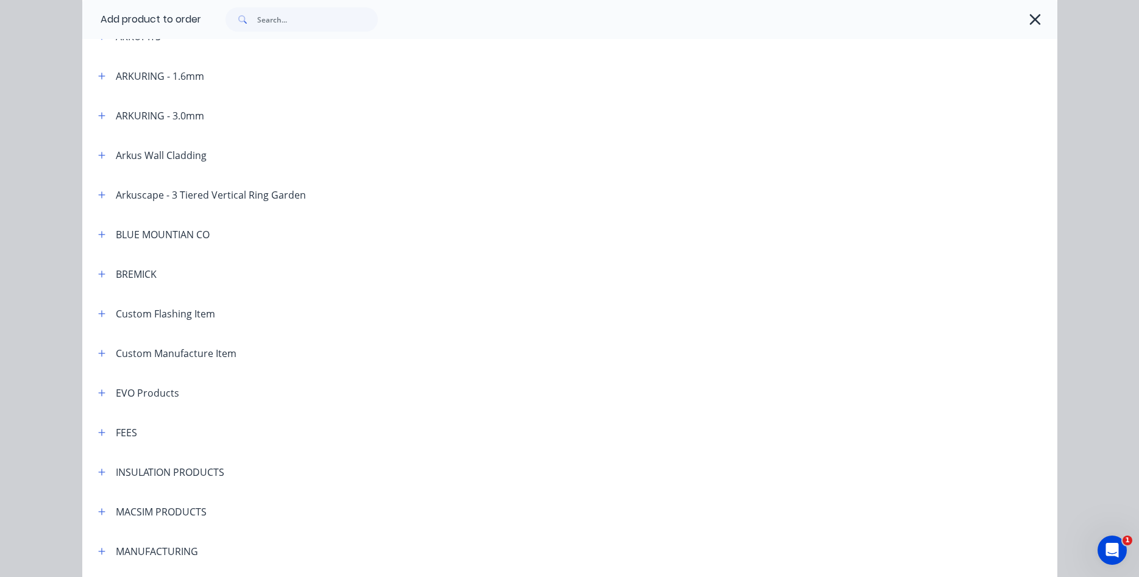
scroll to position [486, 0]
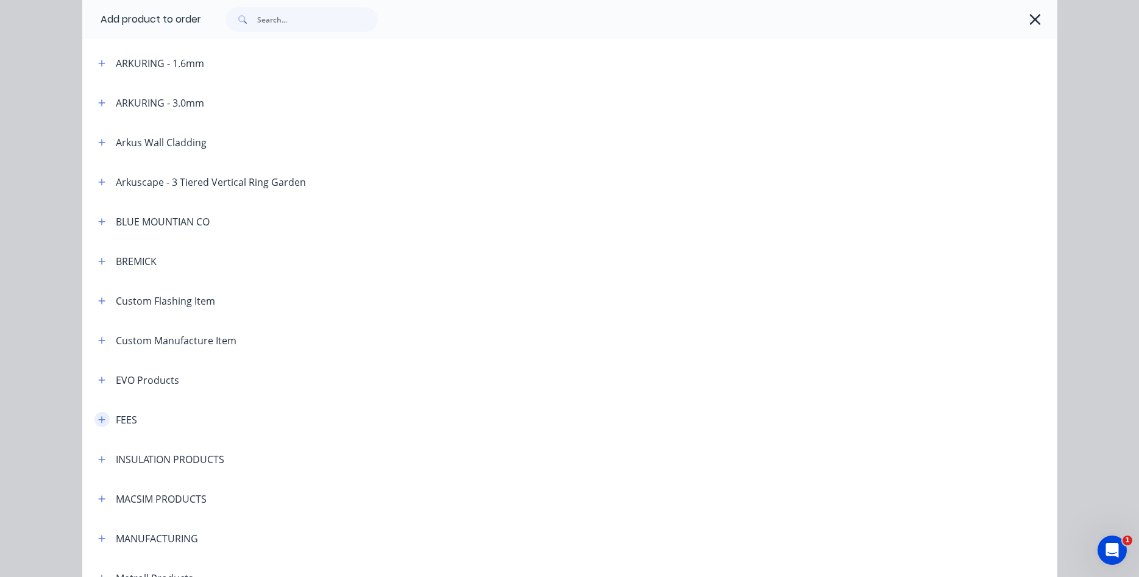
click at [105, 416] on icon "button" at bounding box center [101, 420] width 7 height 9
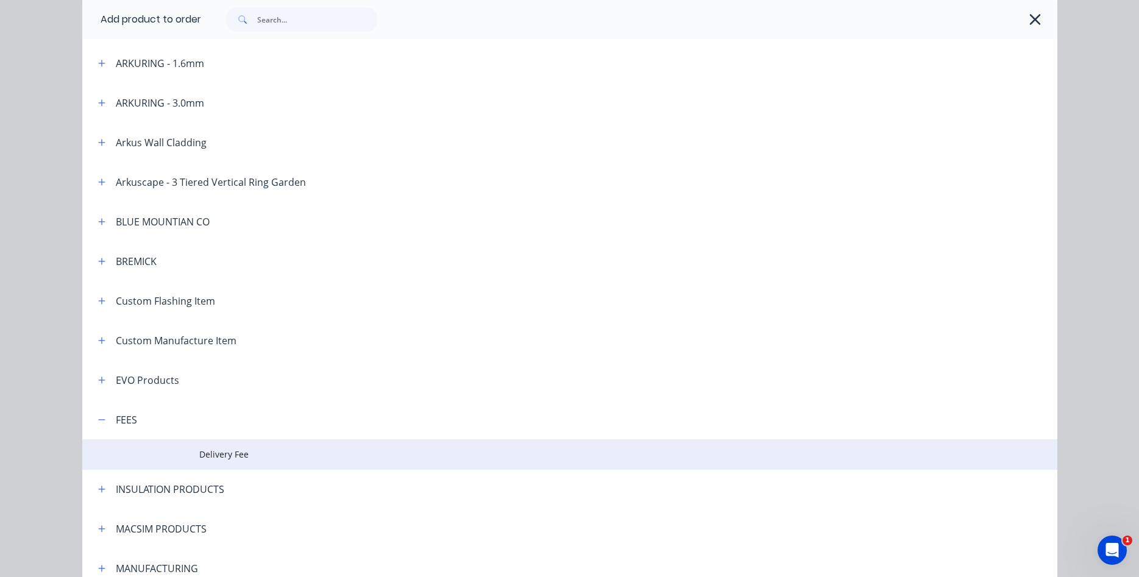
click at [212, 452] on span "Delivery Fee" at bounding box center [542, 454] width 686 height 13
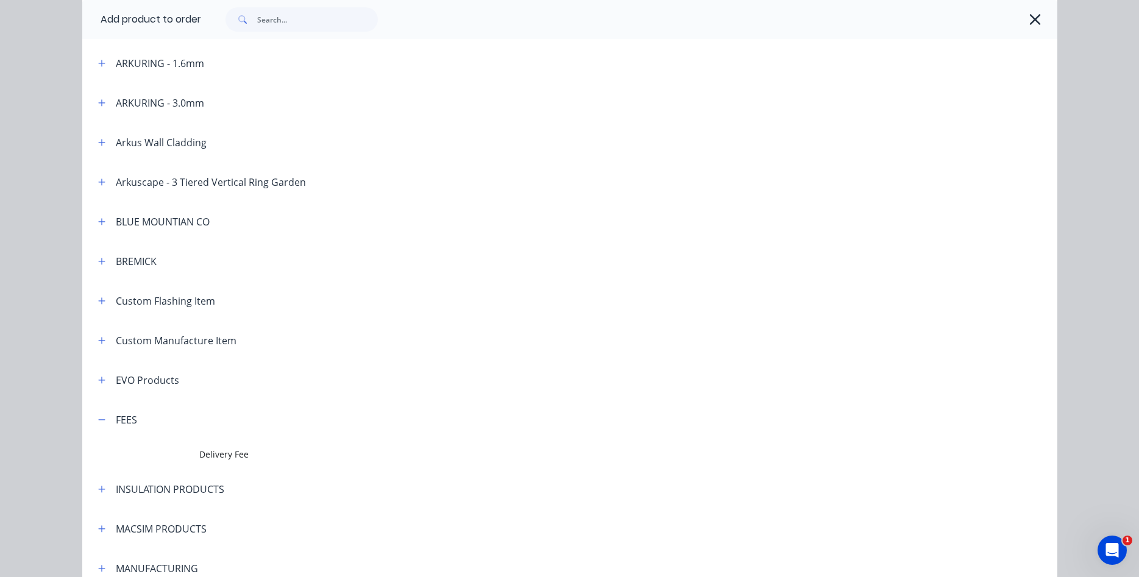
scroll to position [0, 0]
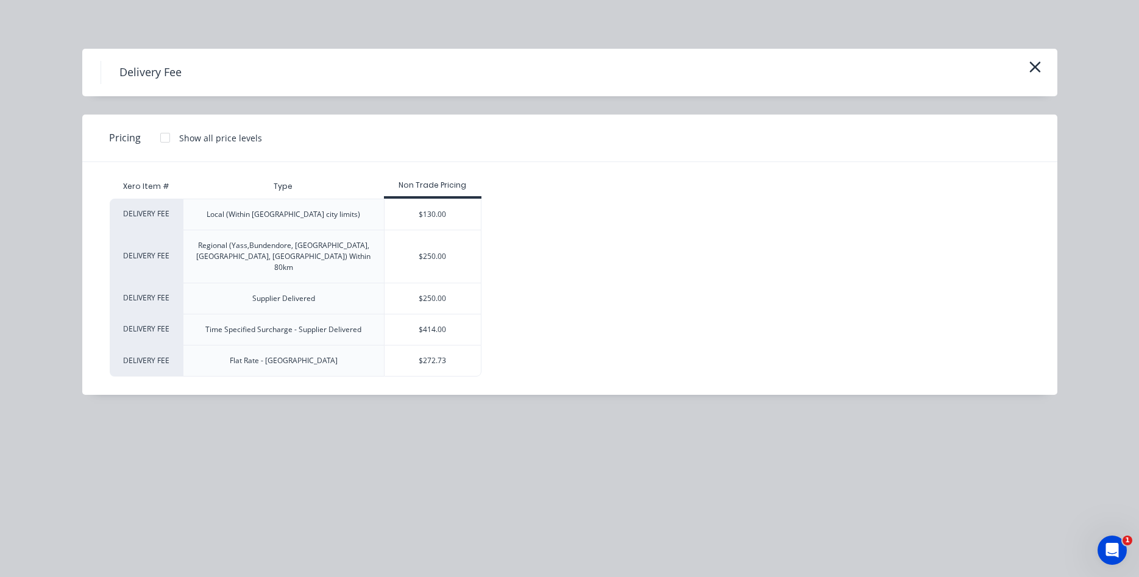
click at [162, 138] on div at bounding box center [165, 138] width 24 height 24
click at [522, 210] on div "$90.00" at bounding box center [522, 214] width 81 height 30
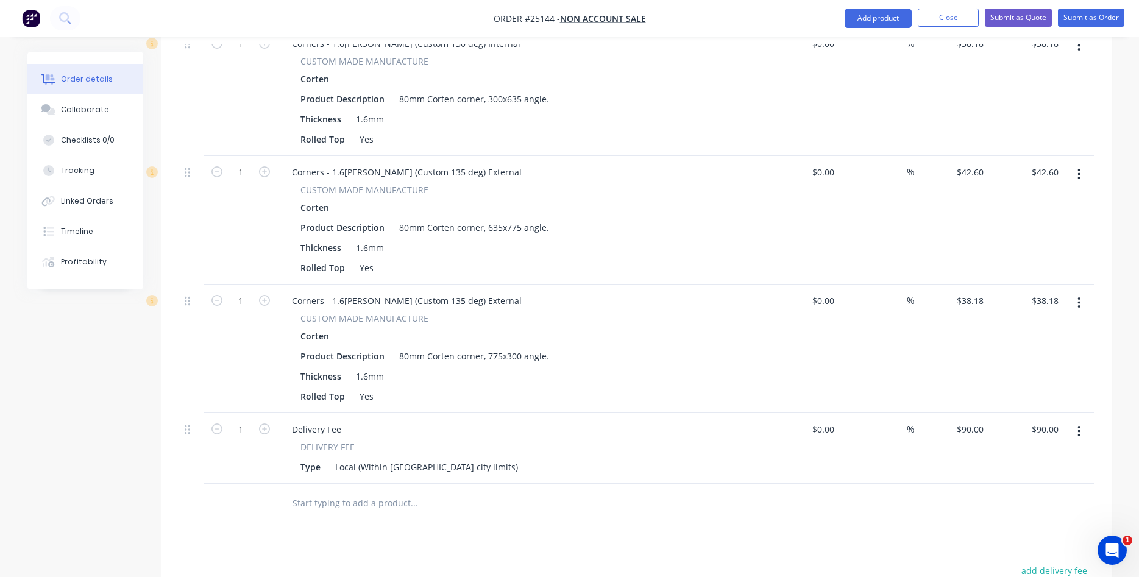
scroll to position [1370, 0]
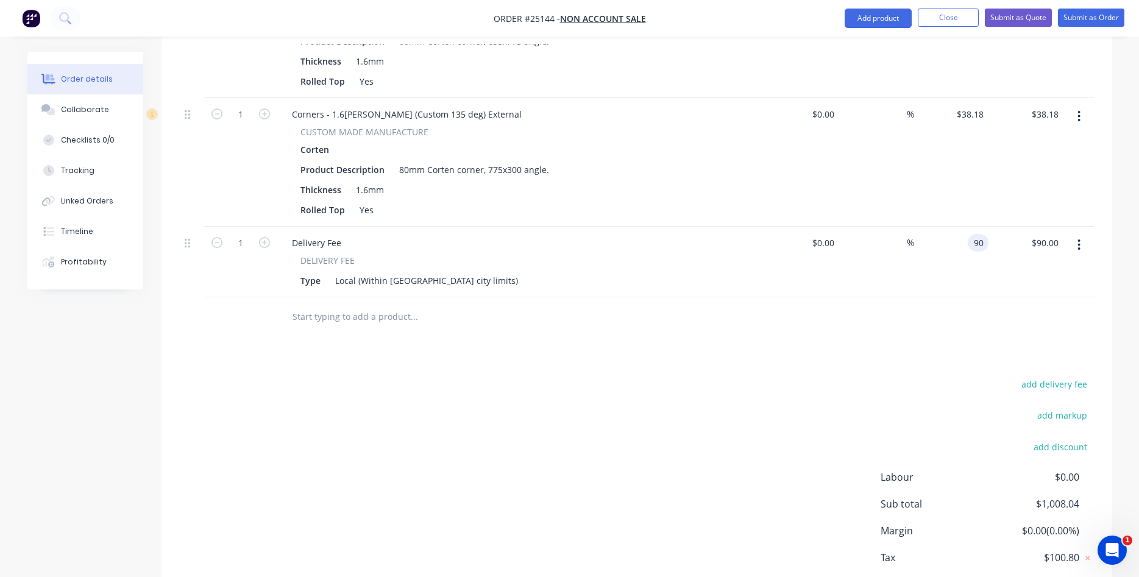
click at [985, 243] on input "90" at bounding box center [981, 243] width 16 height 18
type input "$90.91"
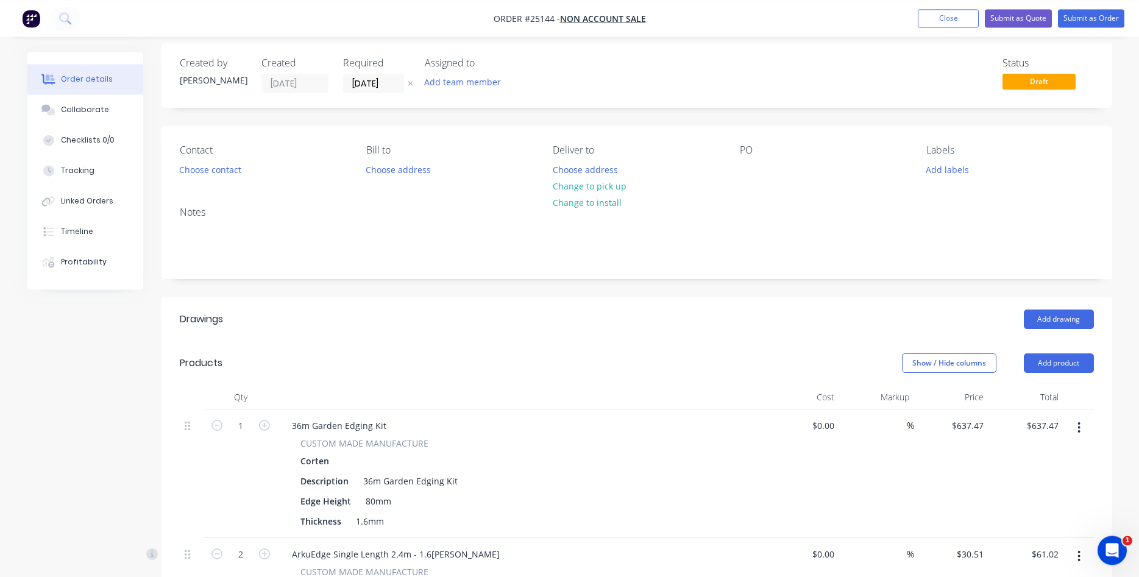
scroll to position [0, 0]
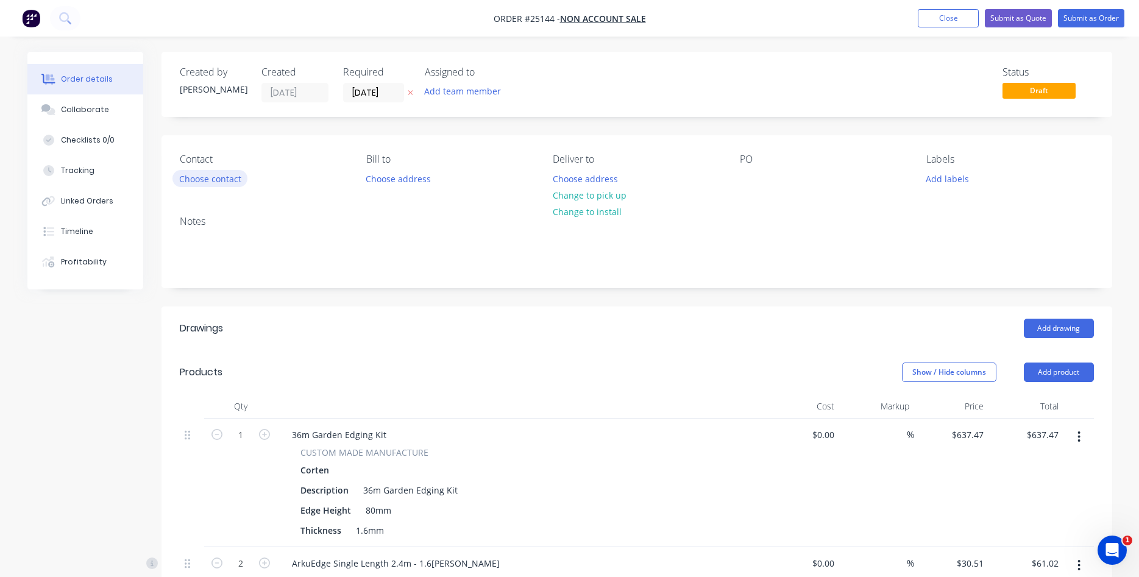
click at [207, 176] on button "Choose contact" at bounding box center [210, 178] width 75 height 16
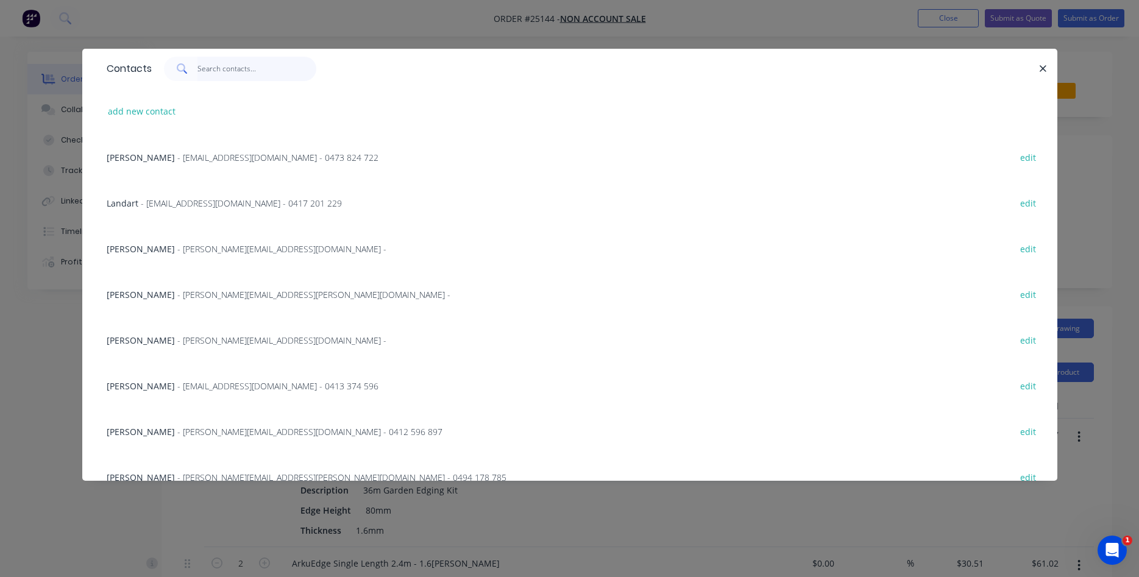
click at [207, 62] on input "text" at bounding box center [257, 69] width 119 height 24
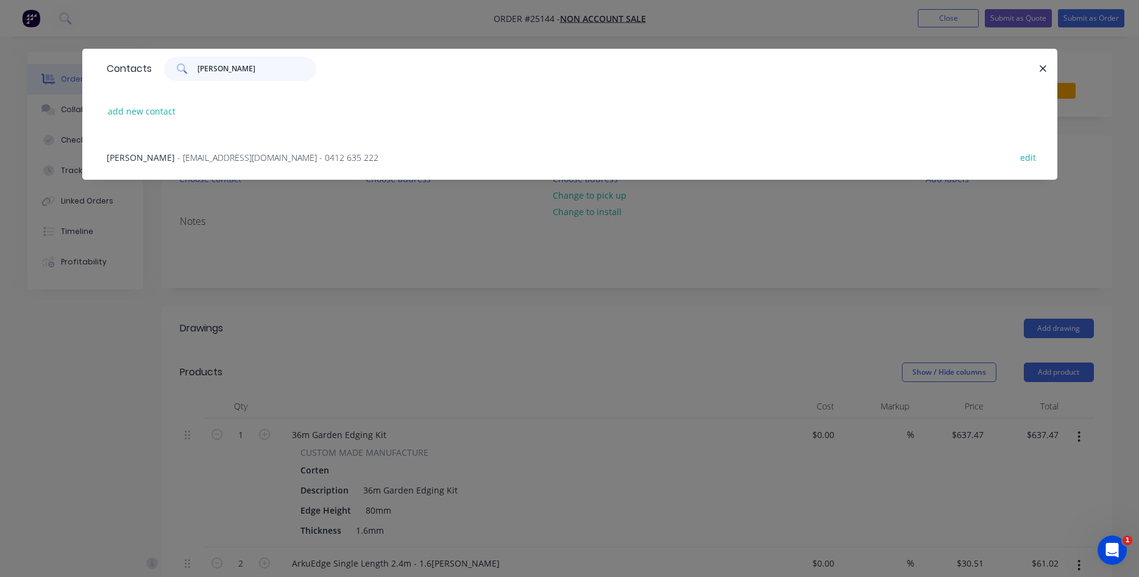
type input "Liann"
click at [243, 154] on span "- themcgilvrayfamily@gmail.com - 0412 635 222" at bounding box center [277, 158] width 201 height 12
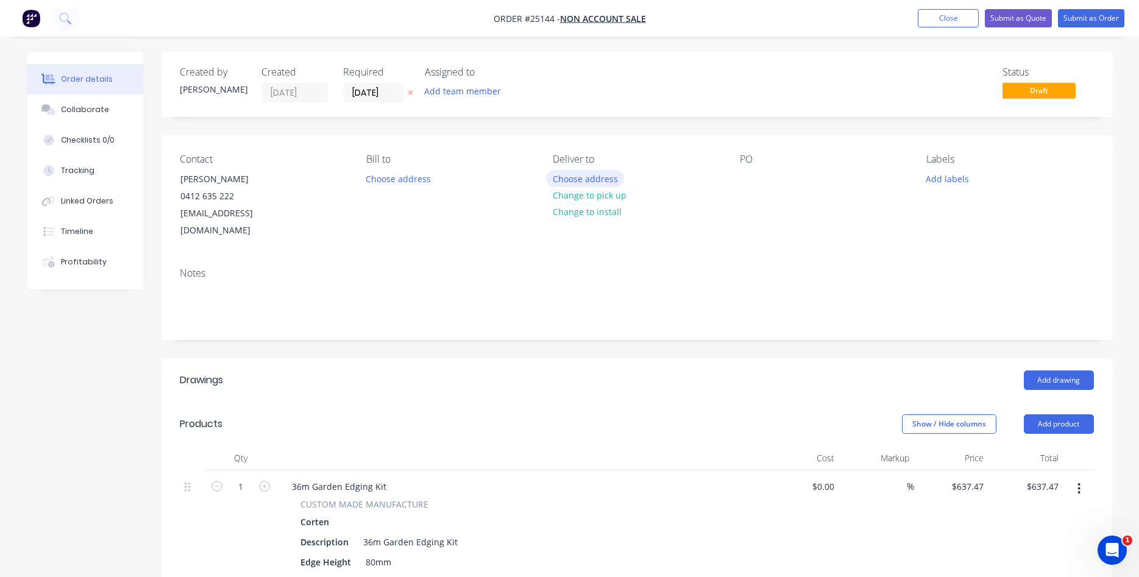
click at [599, 177] on button "Choose address" at bounding box center [585, 178] width 78 height 16
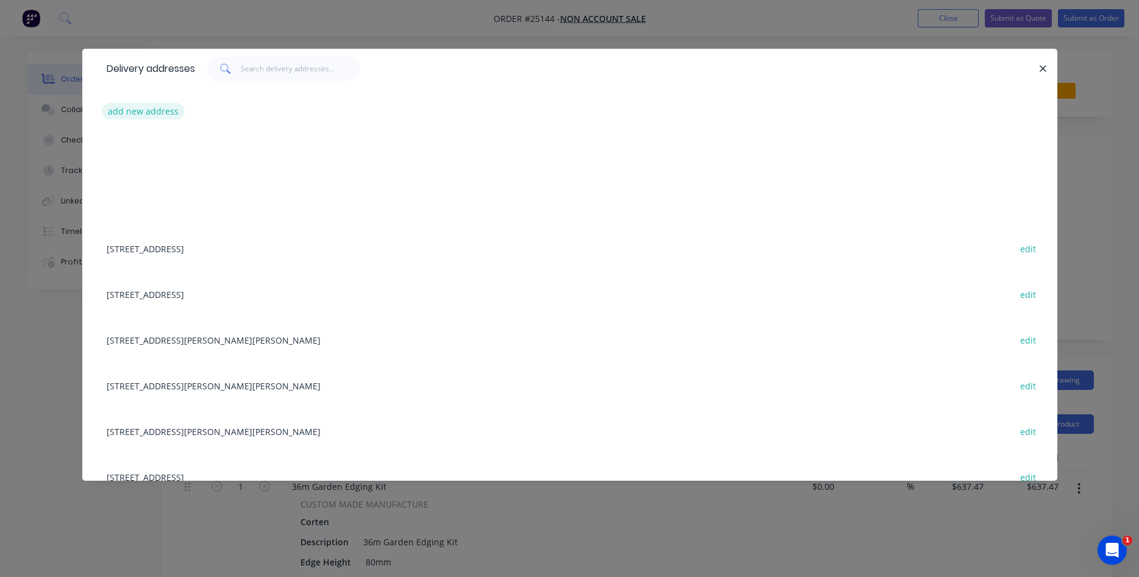
click at [154, 114] on button "add new address" at bounding box center [144, 111] width 84 height 16
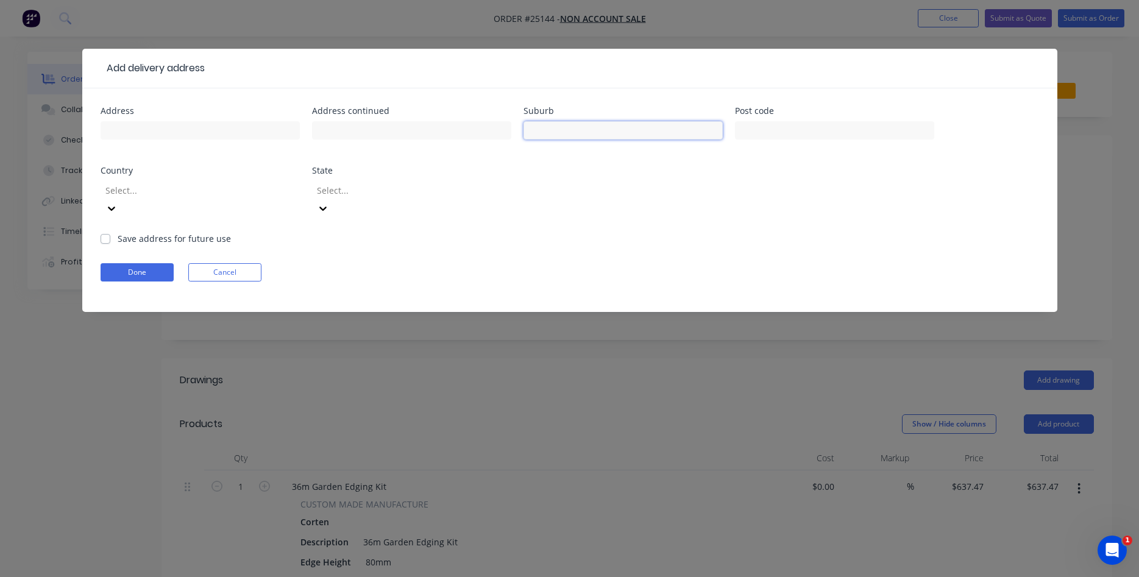
click at [570, 132] on input "text" at bounding box center [623, 130] width 199 height 18
type input "Weetangara"
click at [149, 263] on button "Done" at bounding box center [137, 272] width 73 height 18
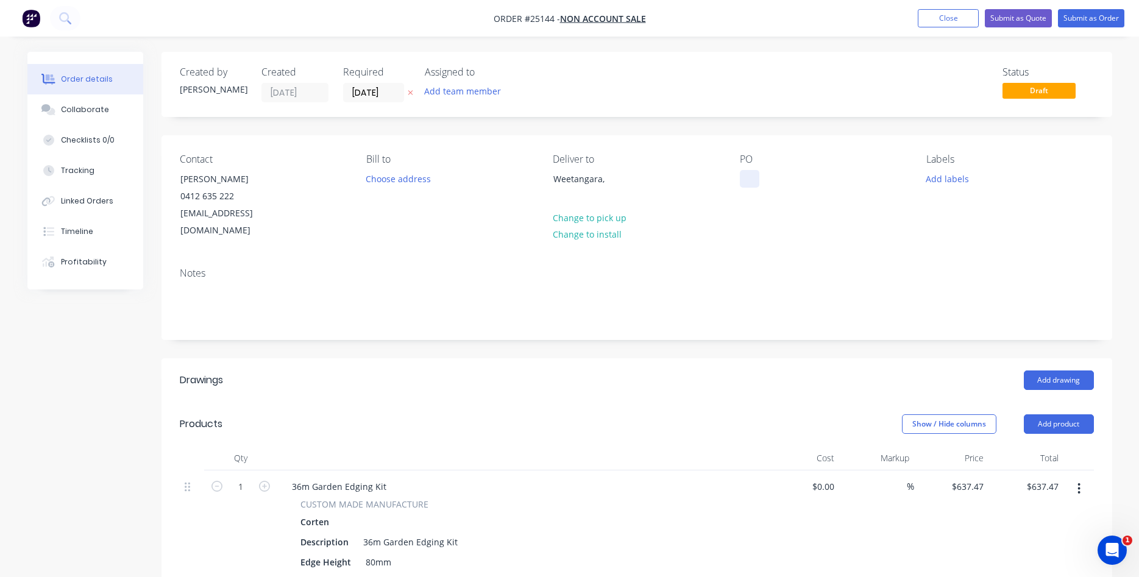
click at [749, 174] on div at bounding box center [750, 179] width 20 height 18
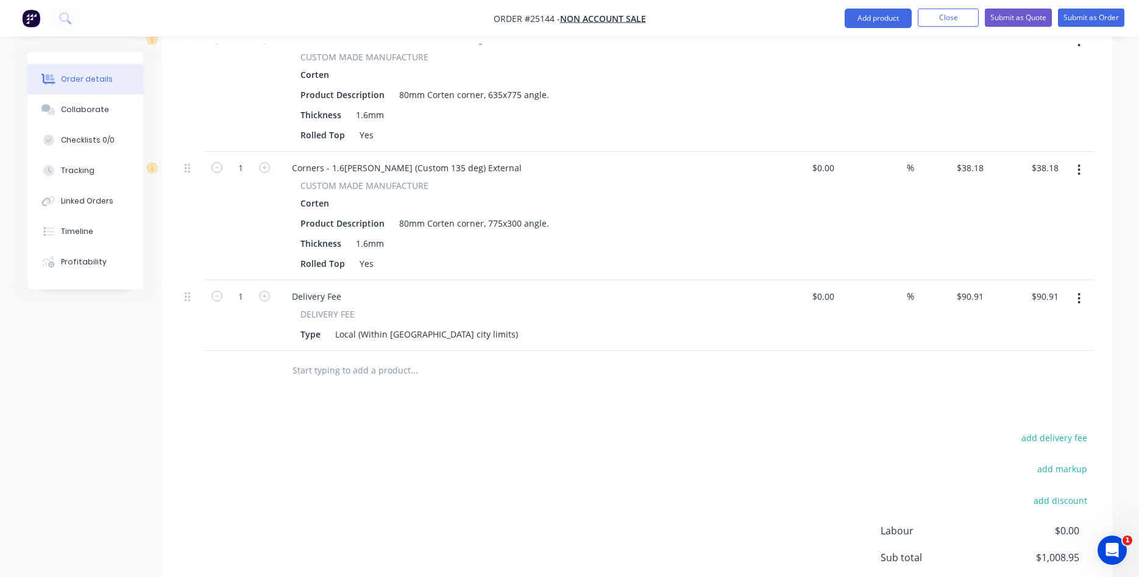
scroll to position [1119, 0]
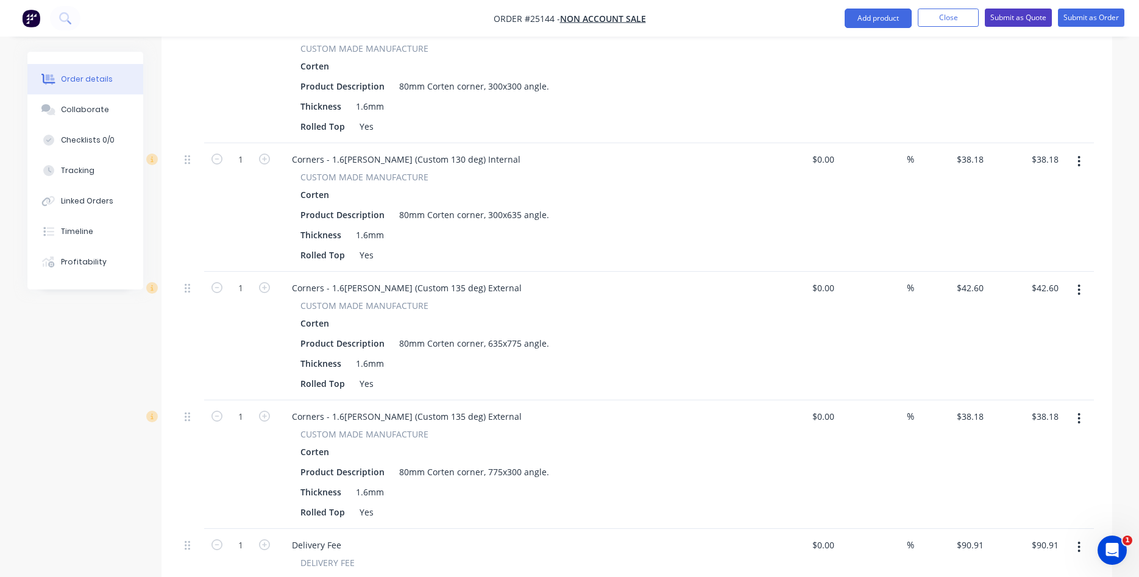
click at [1027, 17] on button "Submit as Quote" at bounding box center [1018, 18] width 67 height 18
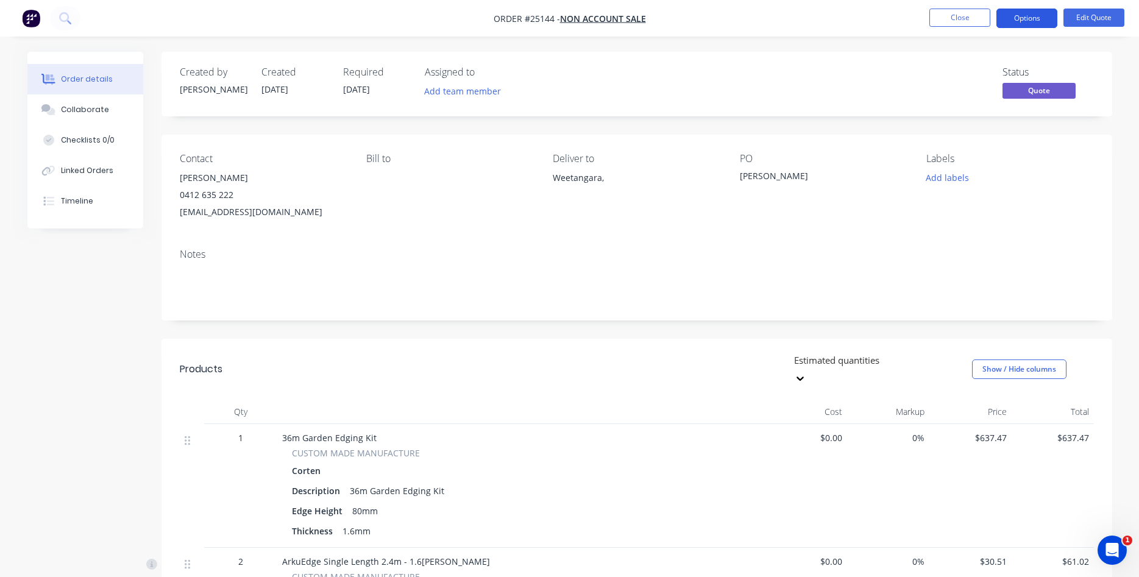
click at [1028, 22] on button "Options" at bounding box center [1027, 19] width 61 height 20
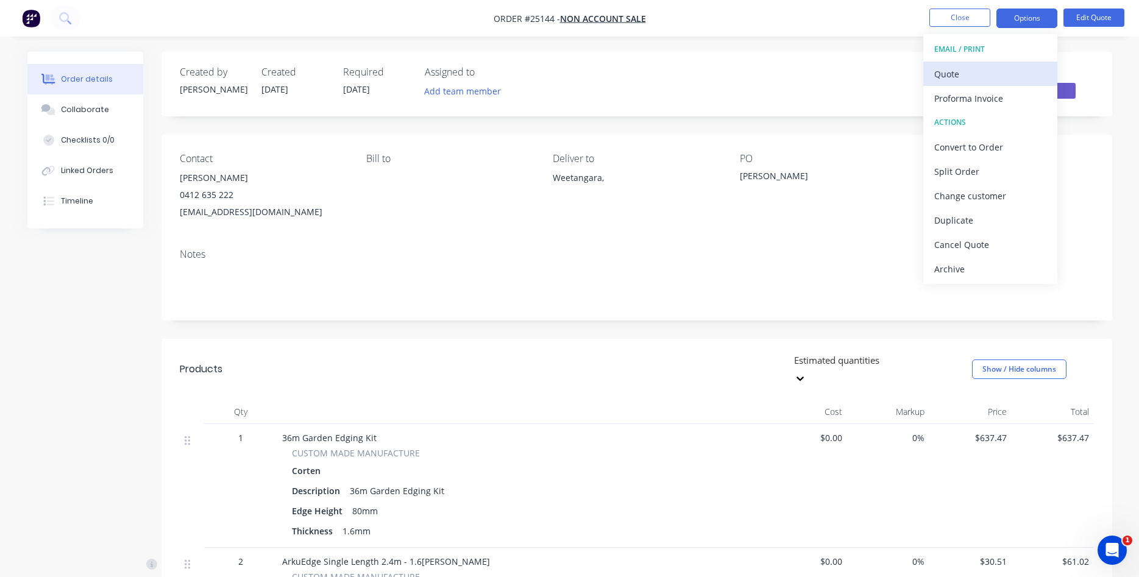
click at [963, 69] on div "Quote" at bounding box center [991, 74] width 112 height 18
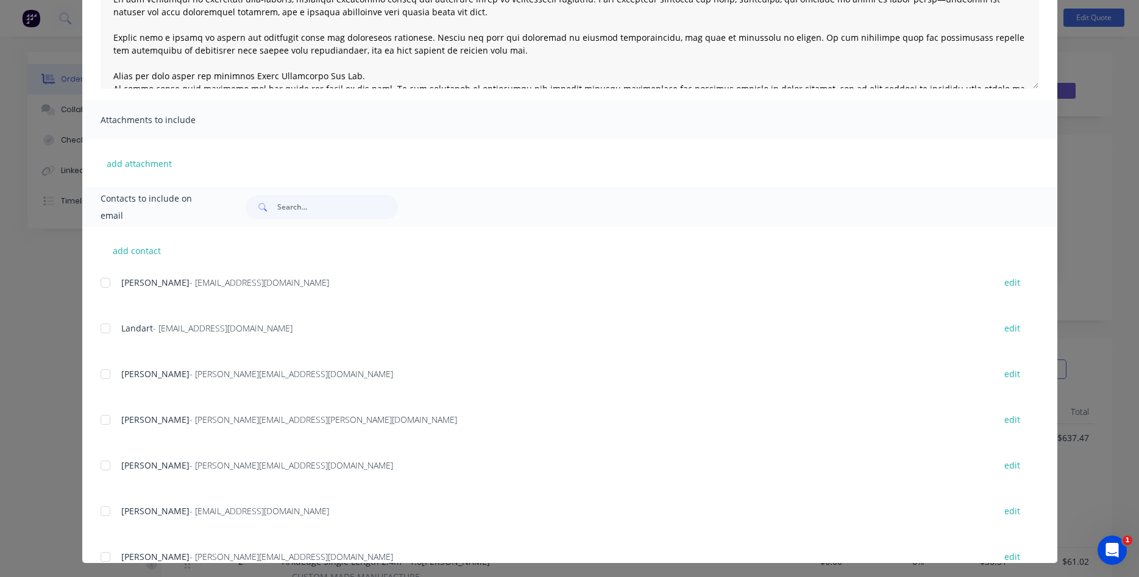
scroll to position [175, 0]
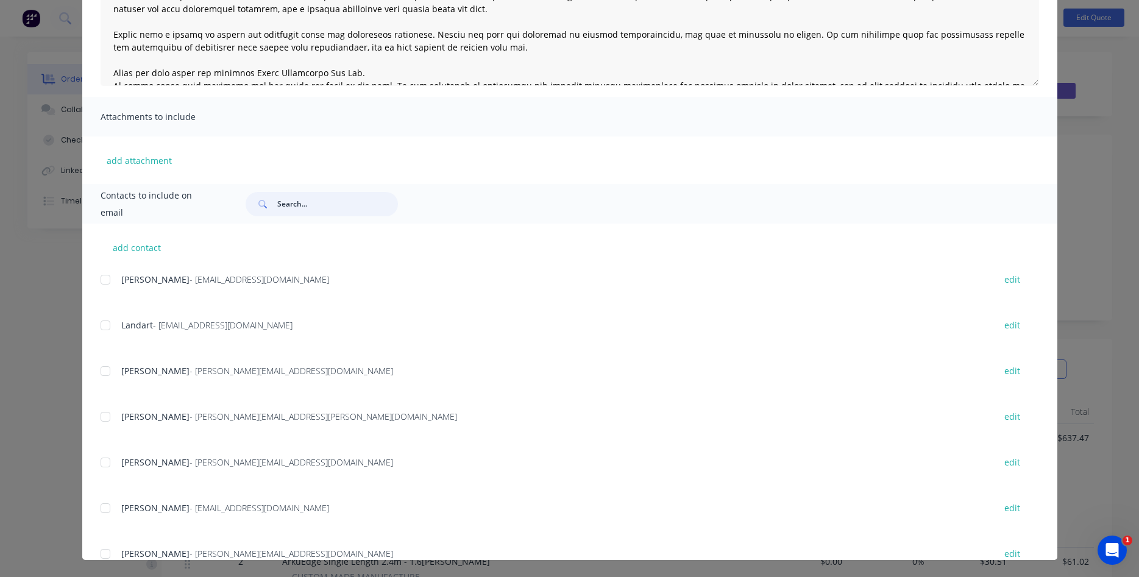
click at [338, 207] on input "text" at bounding box center [337, 204] width 121 height 24
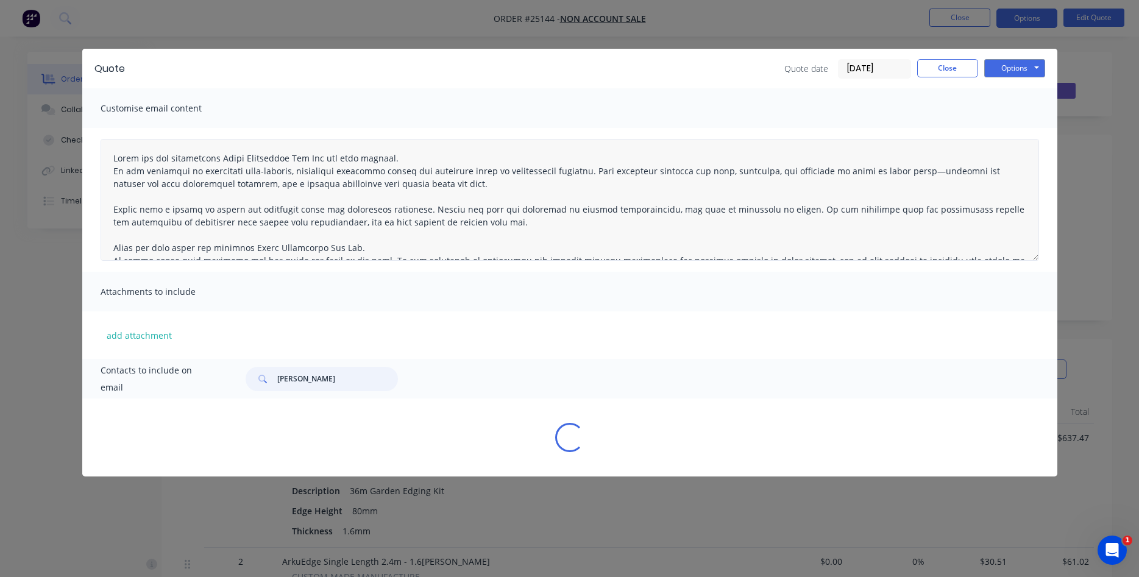
scroll to position [0, 0]
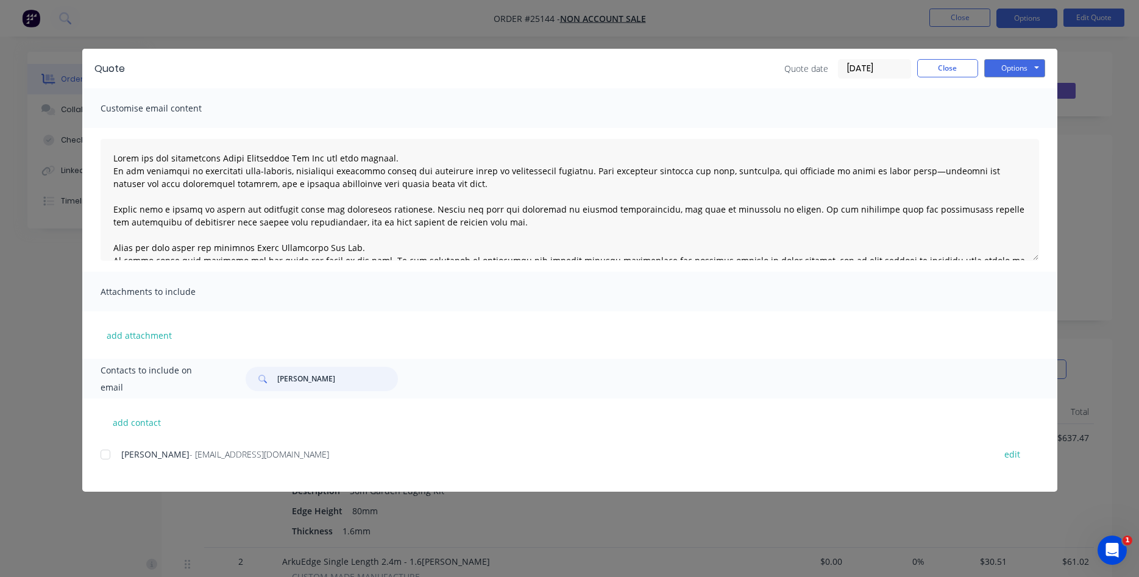
click at [104, 458] on div at bounding box center [105, 455] width 24 height 24
type input "Lianne"
click at [1005, 66] on button "Options" at bounding box center [1015, 68] width 61 height 18
click at [1015, 127] on button "Email" at bounding box center [1024, 130] width 78 height 20
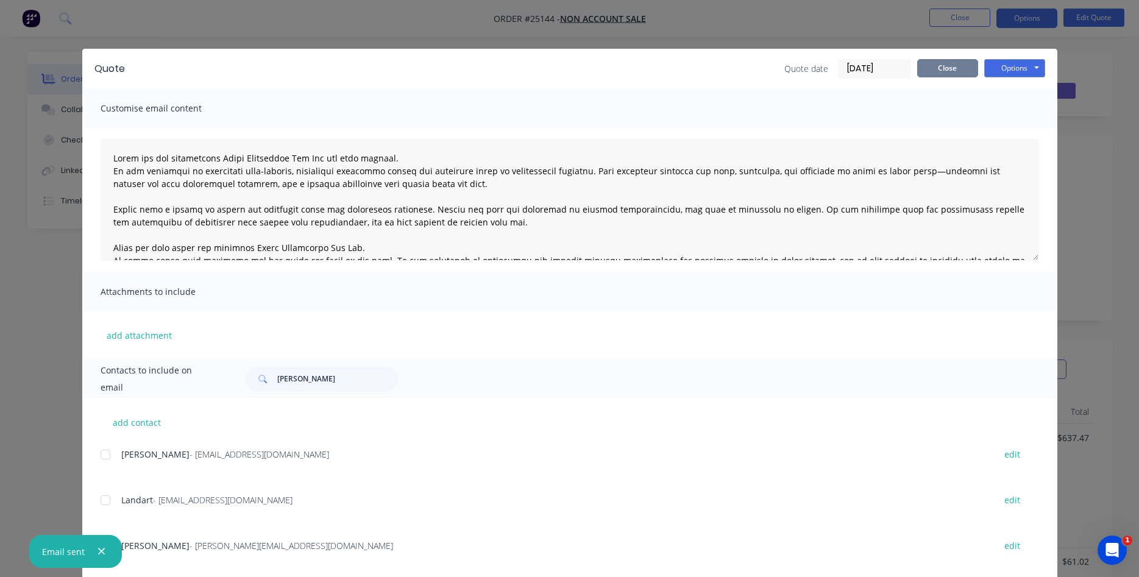
click at [955, 75] on button "Close" at bounding box center [947, 68] width 61 height 18
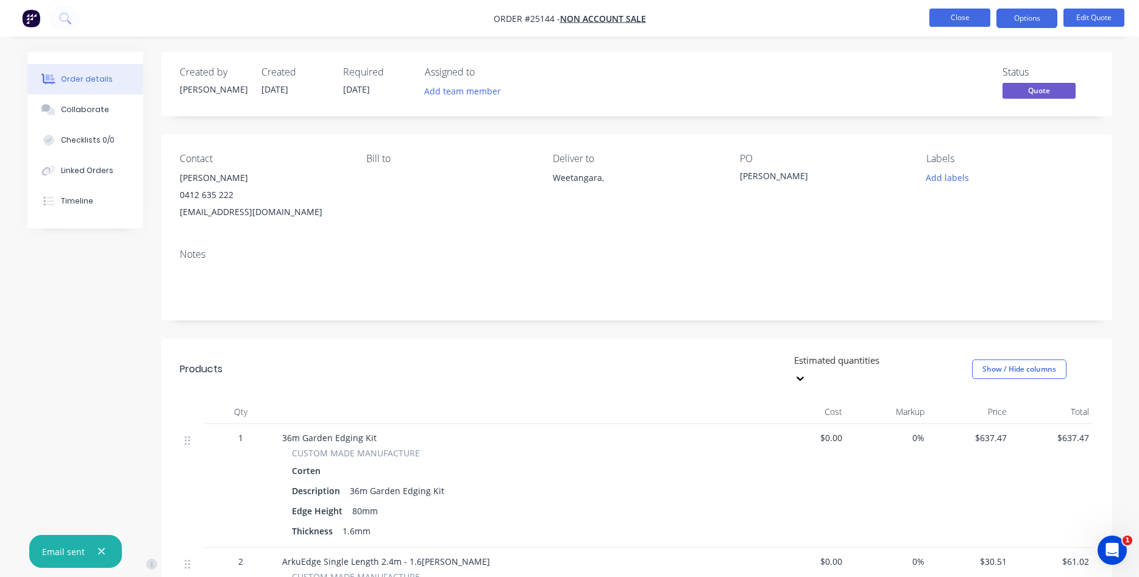
click at [970, 16] on button "Close" at bounding box center [960, 18] width 61 height 18
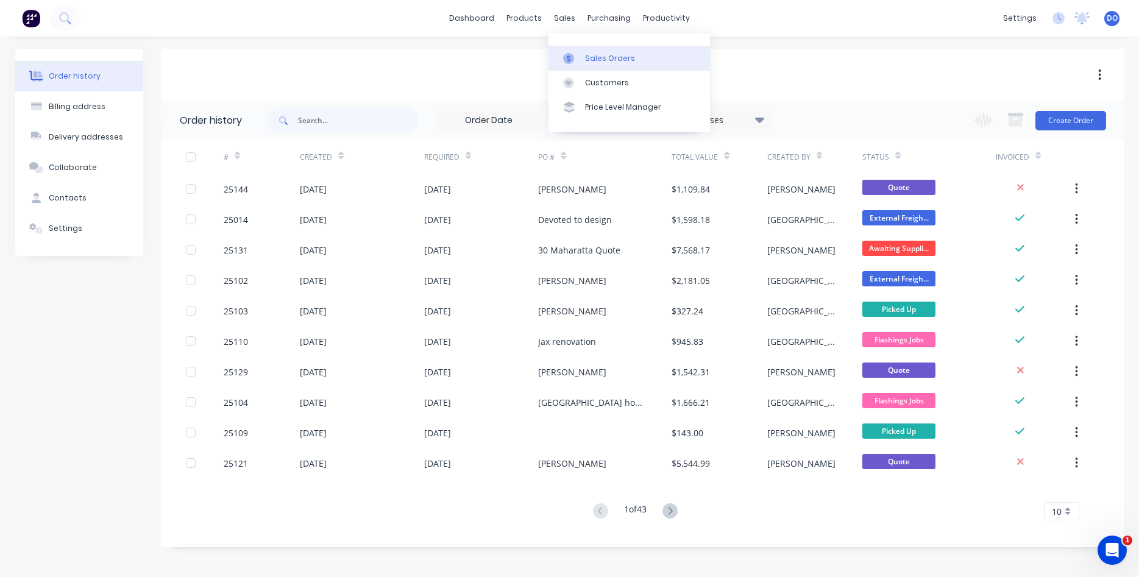
click at [585, 52] on link "Sales Orders" at bounding box center [630, 58] width 162 height 24
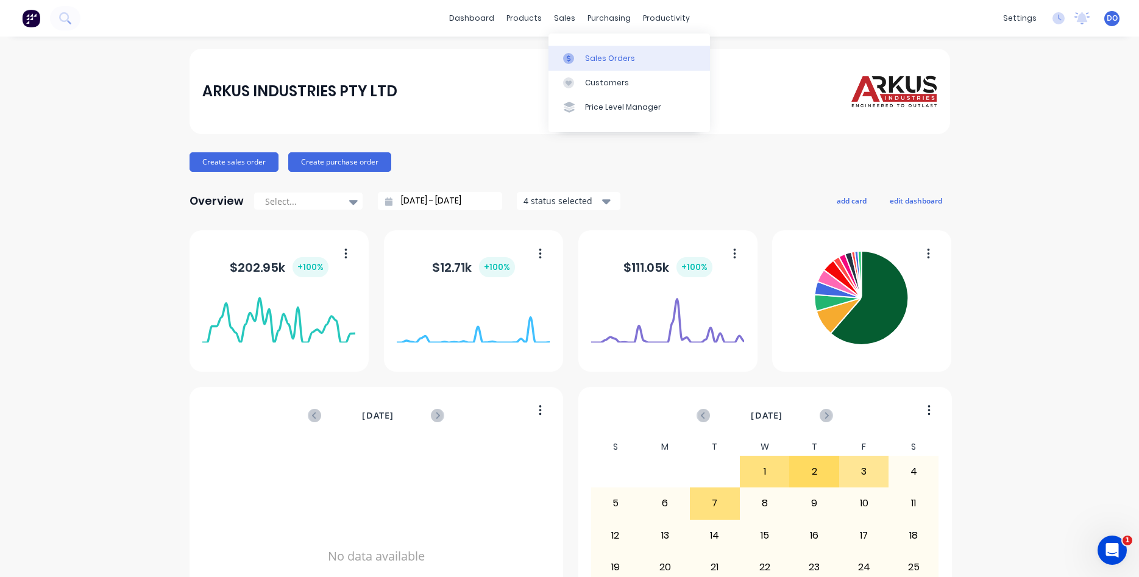
click at [592, 64] on link "Sales Orders" at bounding box center [630, 58] width 162 height 24
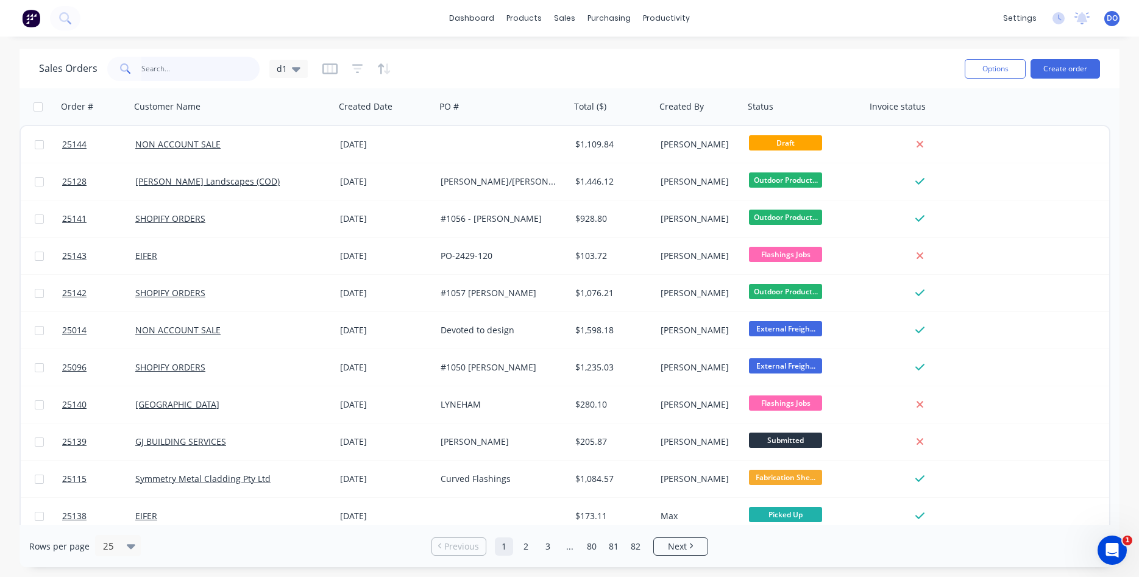
click at [177, 70] on input "text" at bounding box center [200, 69] width 119 height 24
type input "[PERSON_NAME]"
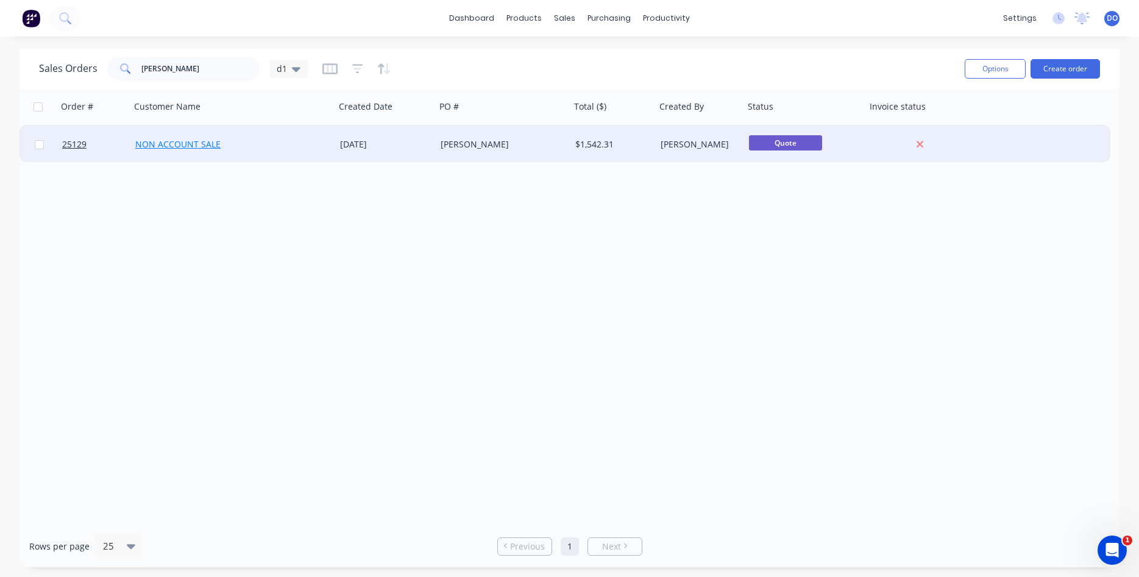
click at [180, 144] on link "NON ACCOUNT SALE" at bounding box center [177, 144] width 85 height 12
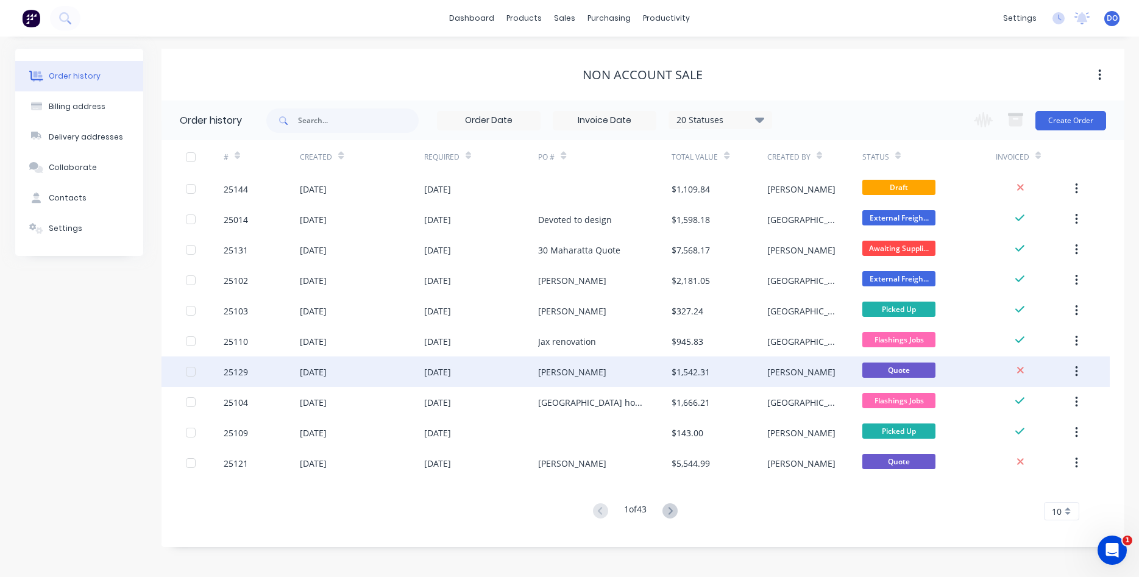
click at [233, 372] on div "25129" at bounding box center [236, 372] width 24 height 13
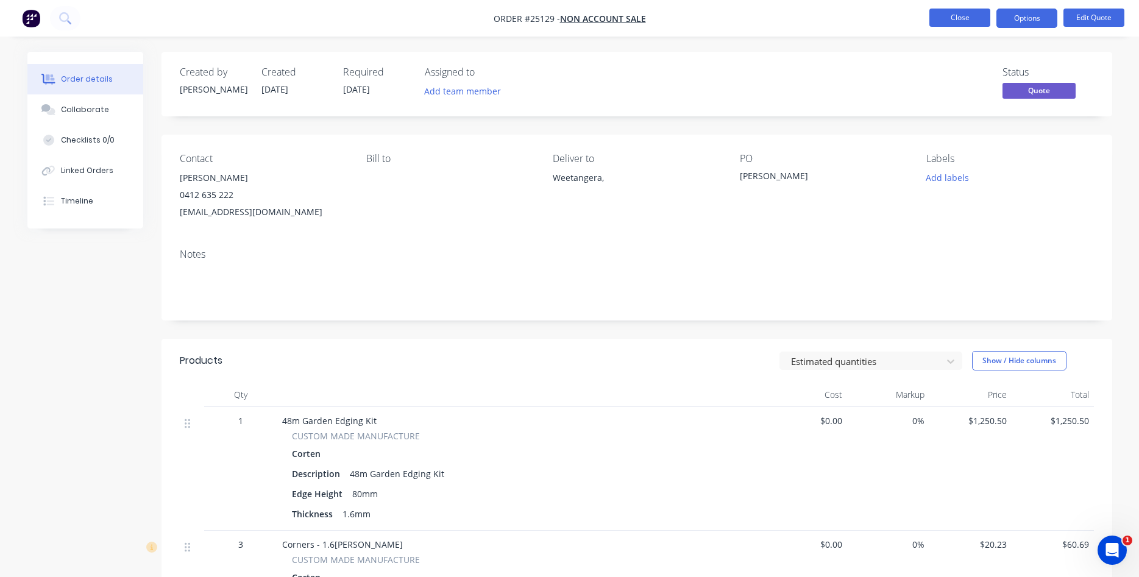
click at [946, 14] on button "Close" at bounding box center [960, 18] width 61 height 18
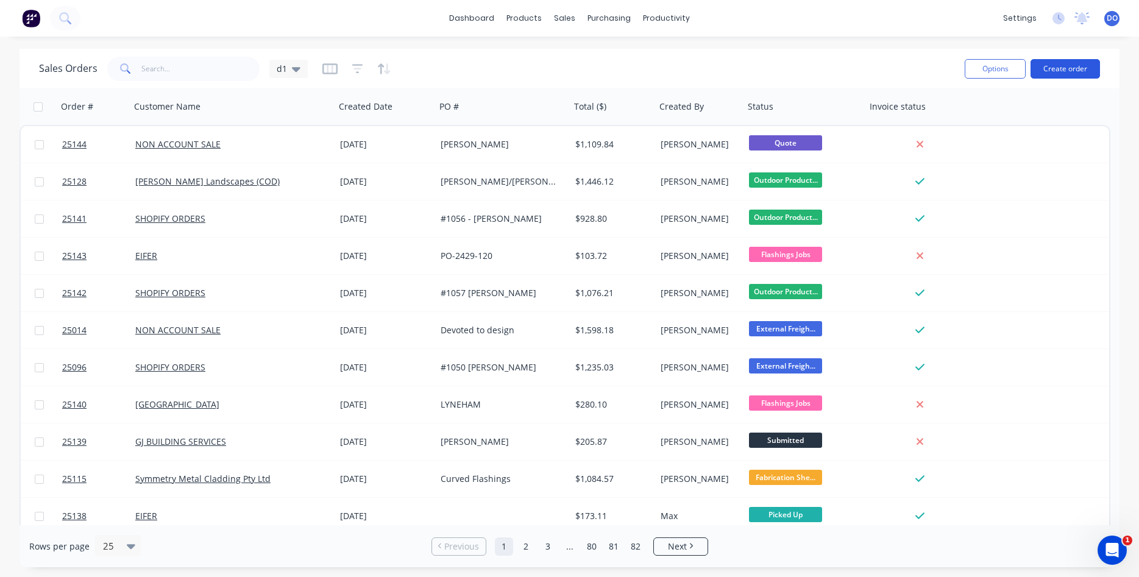
click at [1063, 65] on button "Create order" at bounding box center [1065, 69] width 69 height 20
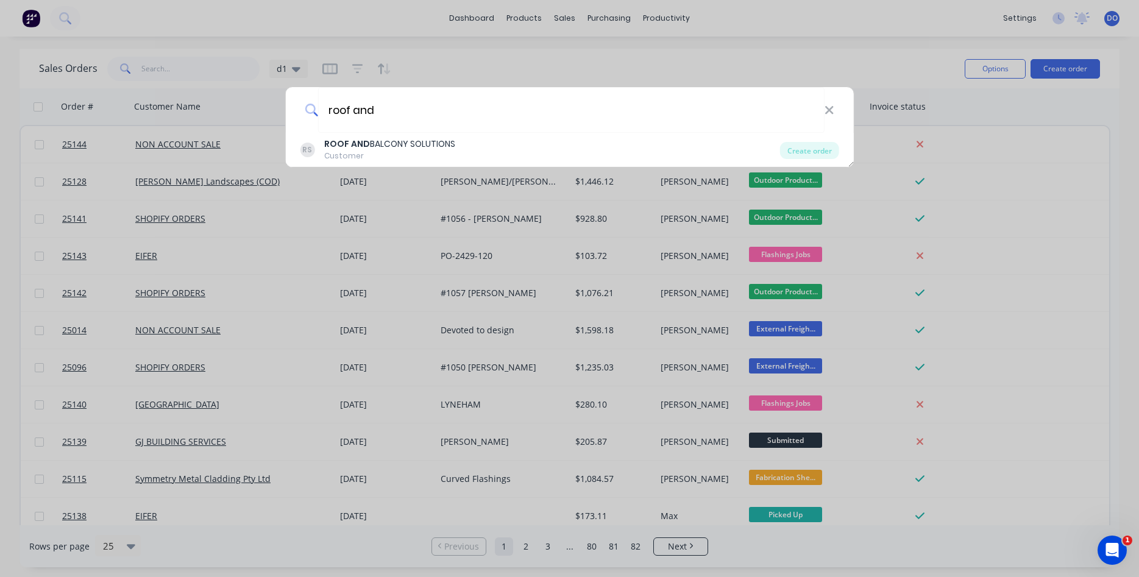
type input "roof and"
click at [440, 130] on input "roof and" at bounding box center [571, 110] width 507 height 46
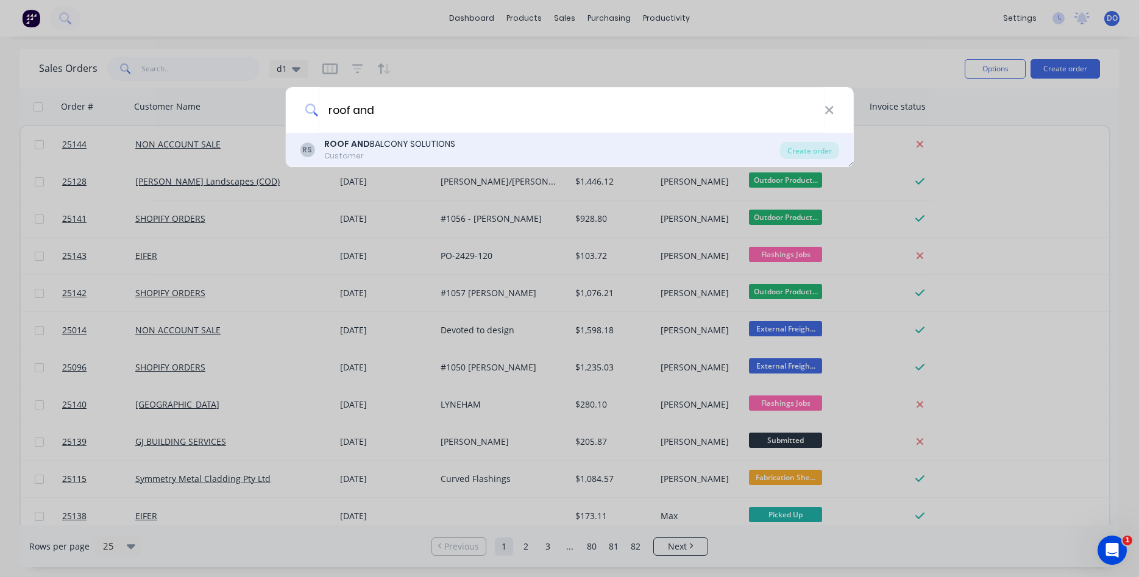
click at [438, 137] on div "RS ROOF AND BALCONY SOLUTIONS Customer Create order" at bounding box center [569, 150] width 569 height 34
click at [431, 143] on div "ROOF AND BALCONY SOLUTIONS" at bounding box center [389, 144] width 131 height 13
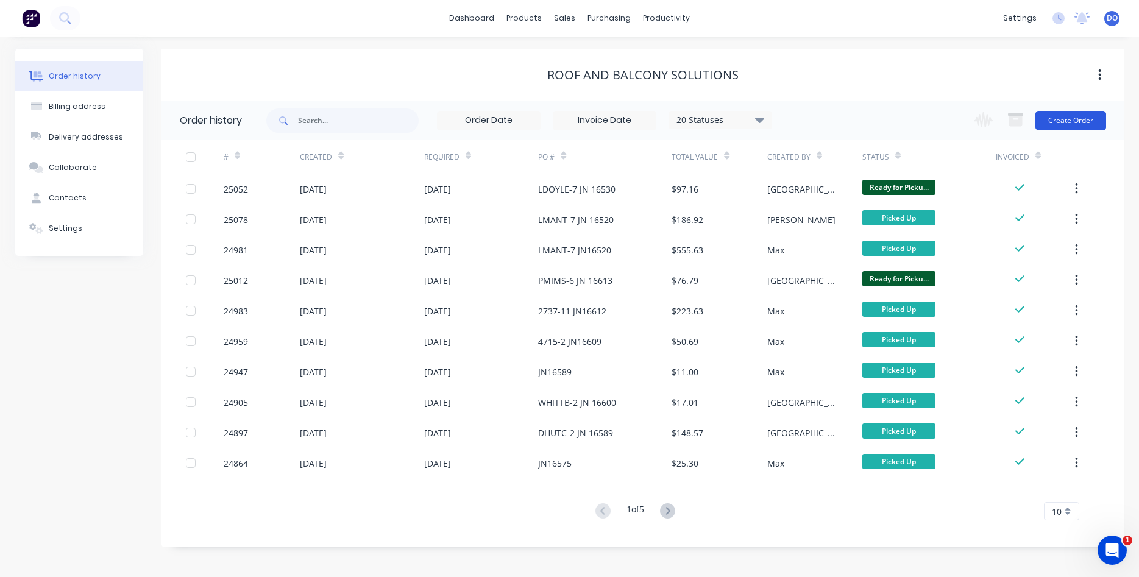
click at [1056, 121] on button "Create Order" at bounding box center [1071, 121] width 71 height 20
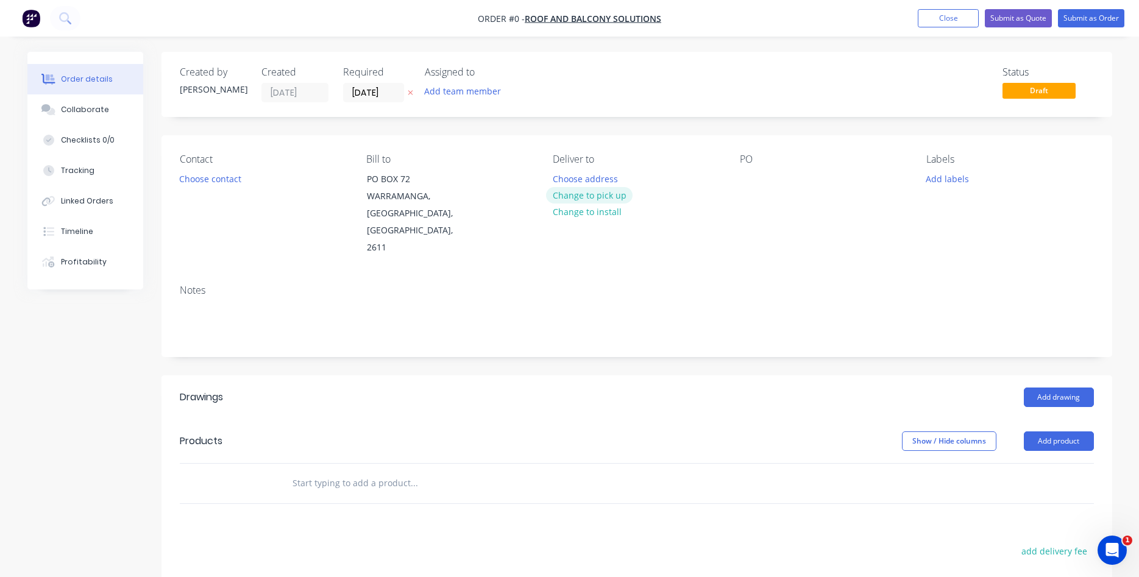
click at [593, 201] on button "Change to pick up" at bounding box center [589, 195] width 87 height 16
click at [749, 180] on div at bounding box center [750, 179] width 20 height 18
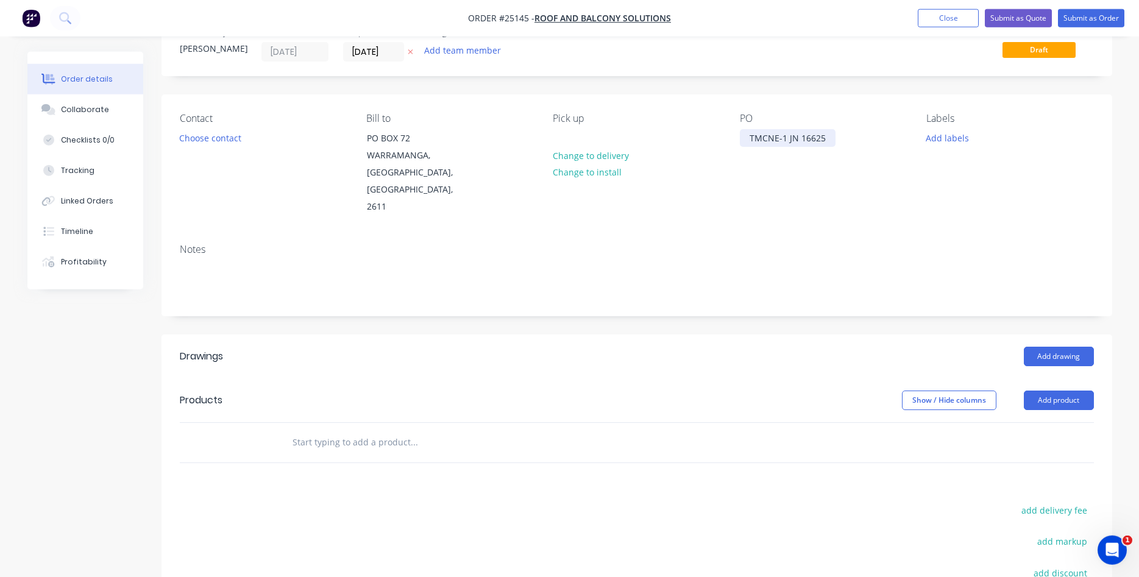
scroll to position [124, 0]
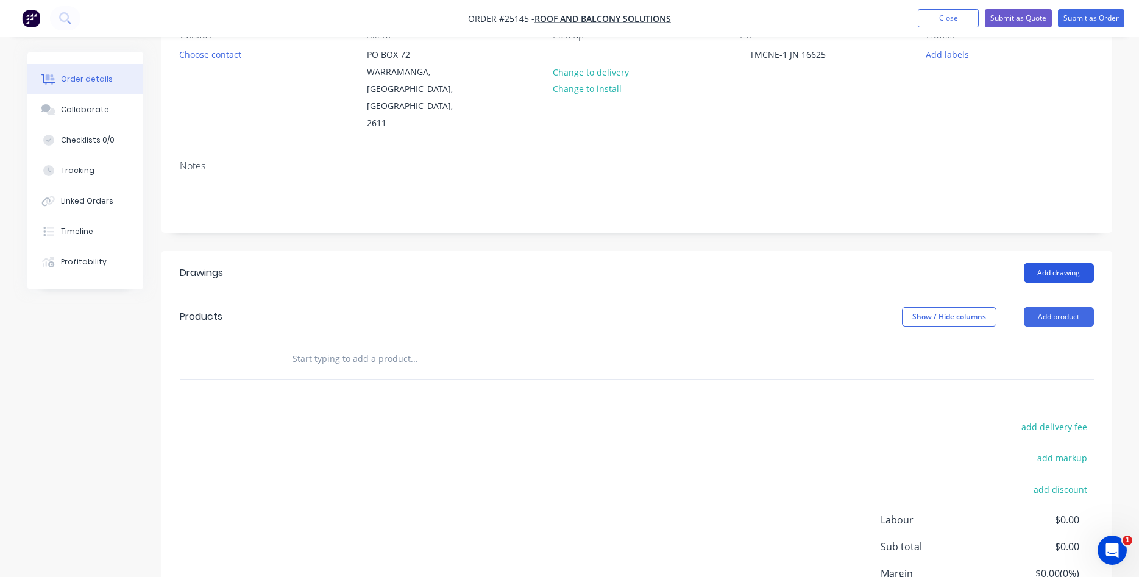
click at [1049, 263] on button "Add drawing" at bounding box center [1059, 273] width 70 height 20
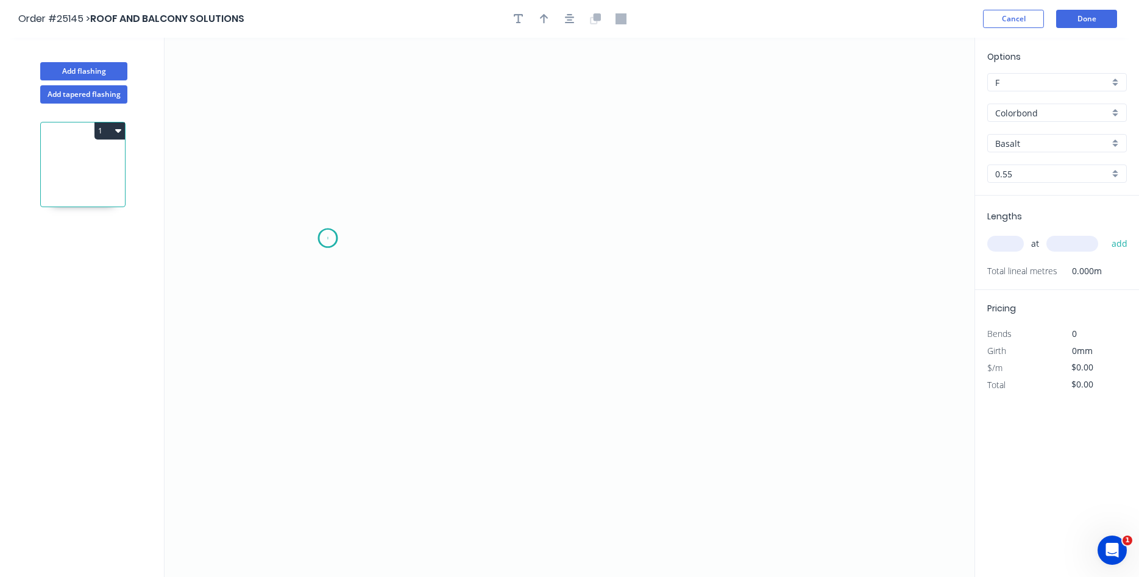
drag, startPoint x: 327, startPoint y: 238, endPoint x: 347, endPoint y: 213, distance: 32.2
click at [333, 233] on icon "0" at bounding box center [570, 308] width 810 height 540
click at [358, 194] on icon at bounding box center [342, 216] width 31 height 45
click at [690, 150] on icon "0 ?" at bounding box center [570, 308] width 810 height 540
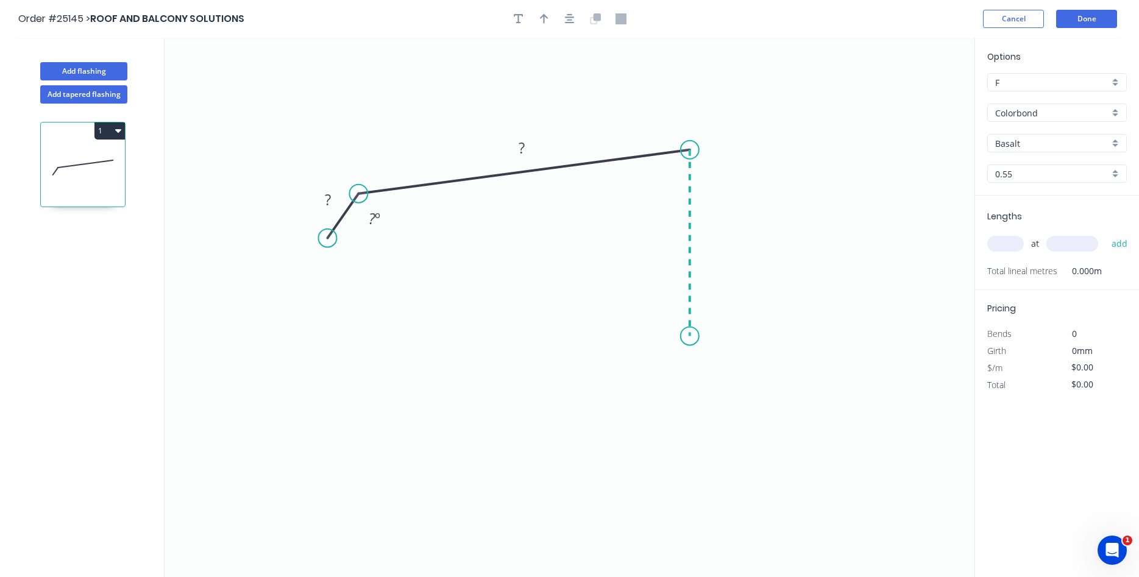
click at [679, 337] on icon "0 ? ? ? º" at bounding box center [570, 308] width 810 height 540
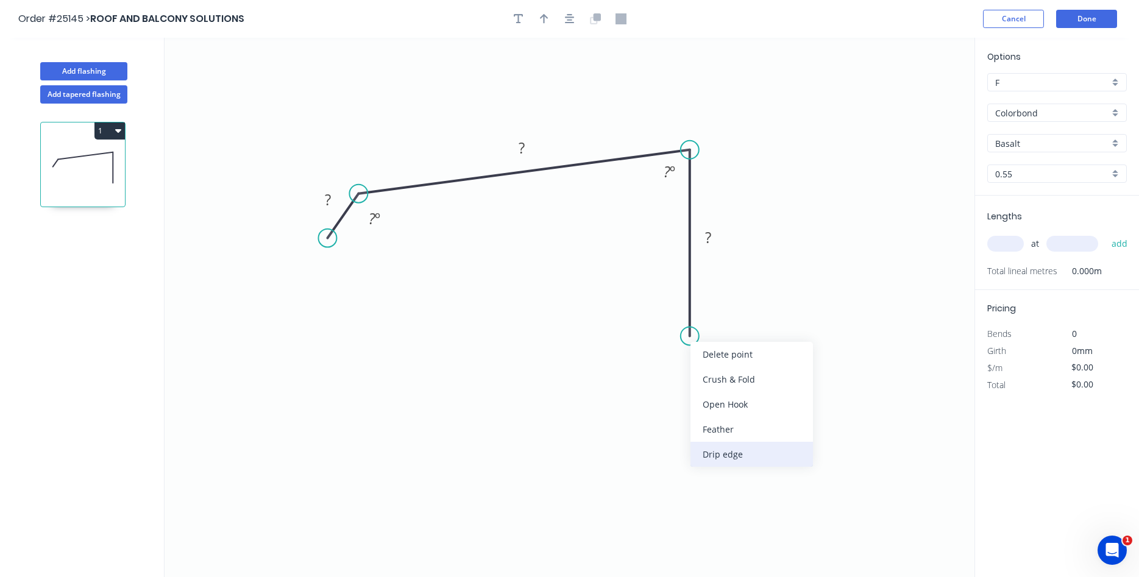
click at [719, 449] on div "Drip edge" at bounding box center [752, 454] width 123 height 25
click at [727, 375] on div "Flip bend" at bounding box center [754, 380] width 123 height 25
click at [727, 315] on tspan "10" at bounding box center [724, 314] width 17 height 20
drag, startPoint x: 739, startPoint y: 311, endPoint x: 670, endPoint y: 339, distance: 74.9
click at [670, 339] on rect at bounding box center [646, 342] width 51 height 25
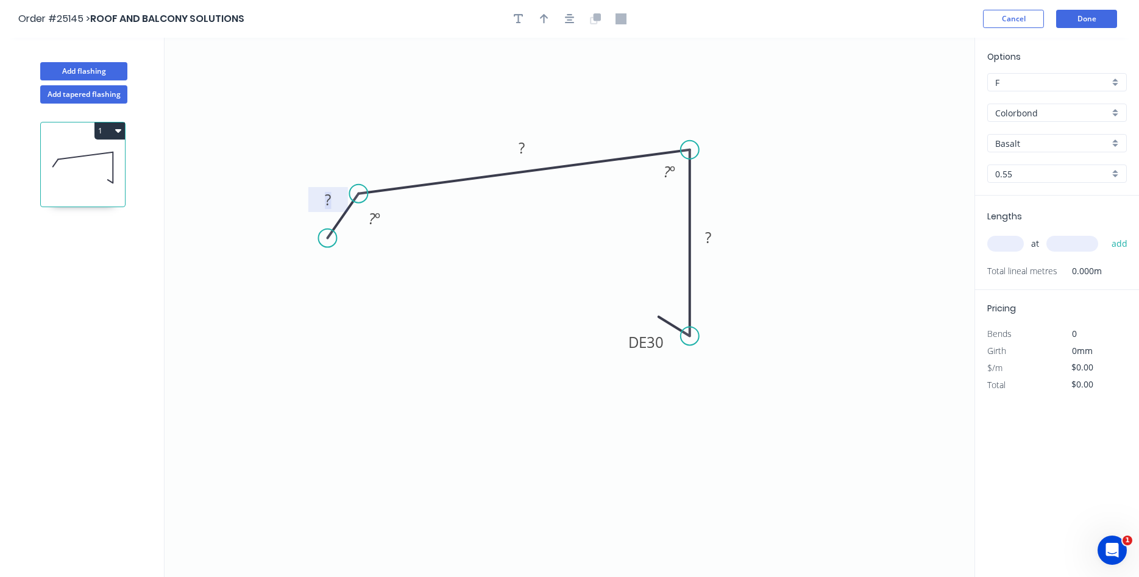
click at [328, 200] on tspan "?" at bounding box center [328, 200] width 6 height 20
type input "$16.47"
click at [672, 165] on tspan "º" at bounding box center [672, 172] width 5 height 20
click at [540, 15] on button "button" at bounding box center [544, 19] width 18 height 18
drag, startPoint x: 913, startPoint y: 97, endPoint x: 593, endPoint y: 146, distance: 324.4
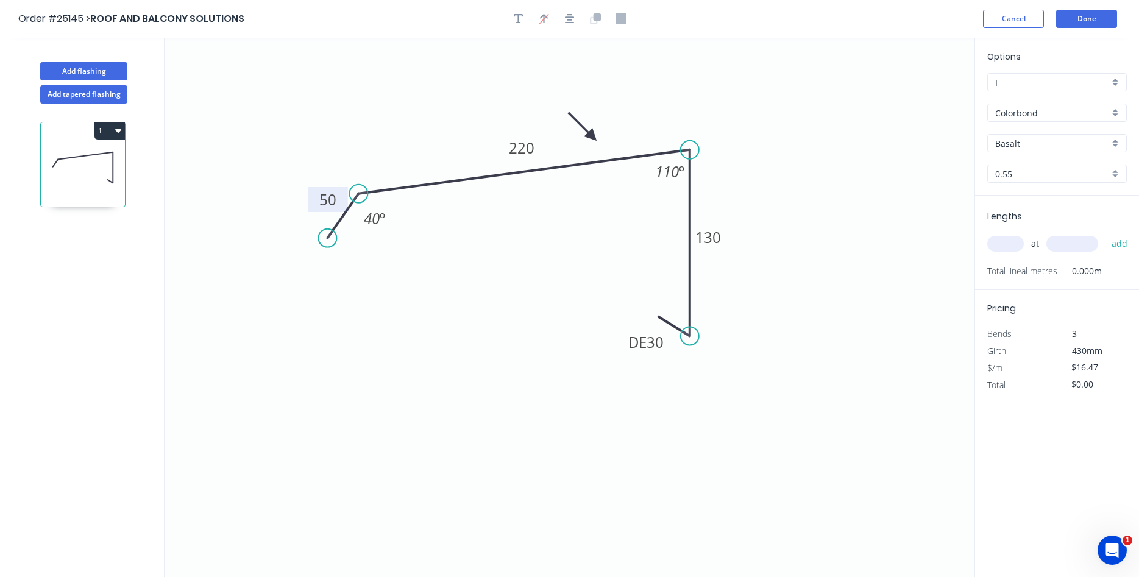
click at [593, 144] on icon at bounding box center [582, 126] width 35 height 35
click at [1084, 149] on input "Basalt" at bounding box center [1053, 143] width 114 height 13
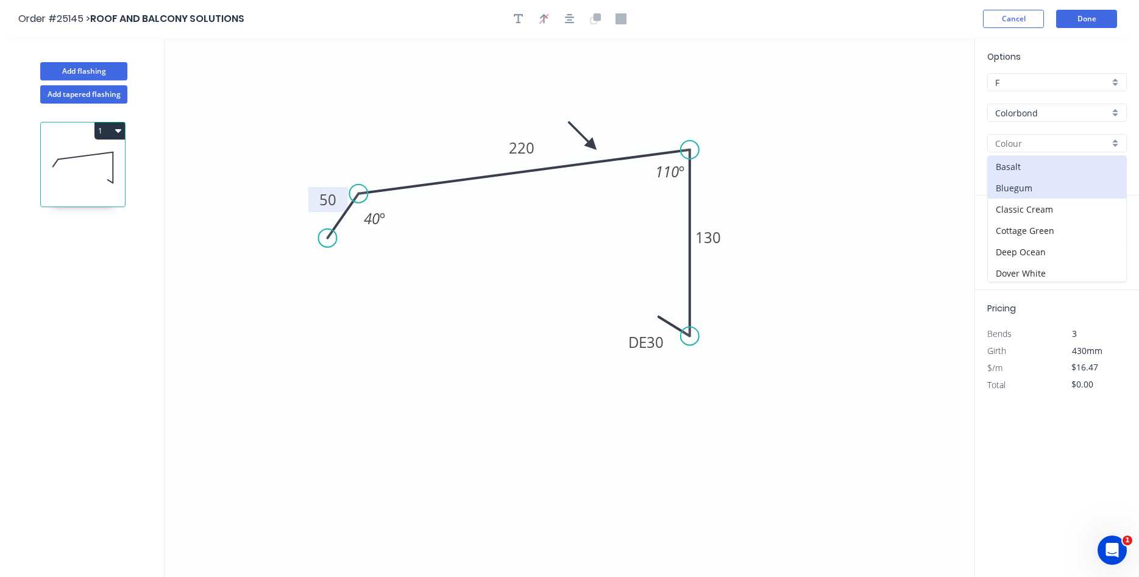
scroll to position [208, 0]
click at [1049, 174] on div "Jasper" at bounding box center [1057, 171] width 138 height 21
type input "Jasper"
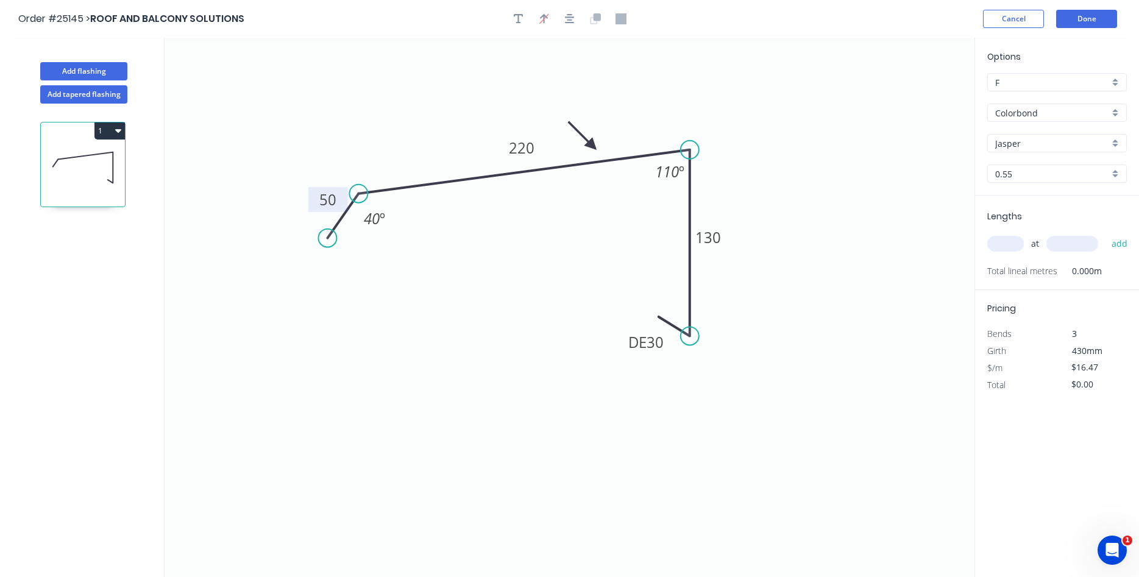
click at [1010, 248] on input "text" at bounding box center [1006, 244] width 37 height 16
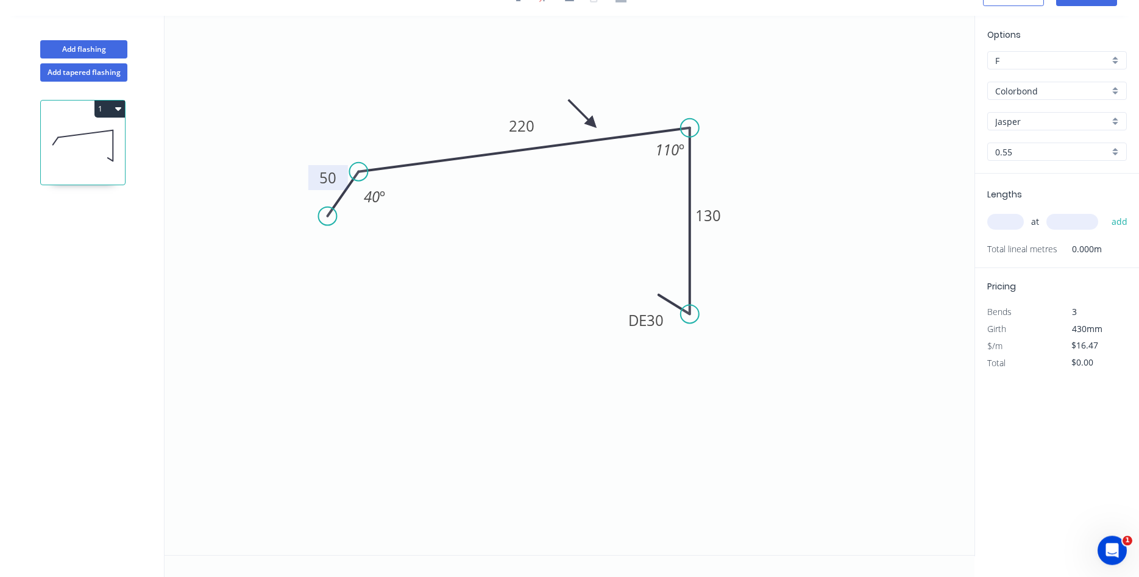
scroll to position [23, 0]
type input "2"
type input "2500"
click at [1106, 211] on button "add" at bounding box center [1120, 221] width 29 height 21
type input "$82.35"
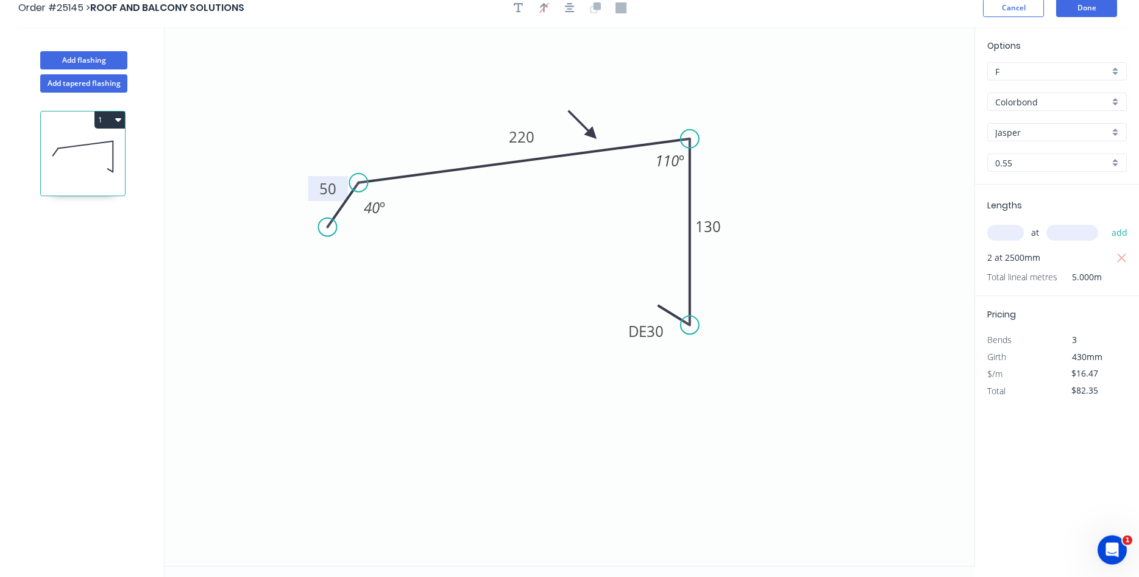
scroll to position [0, 0]
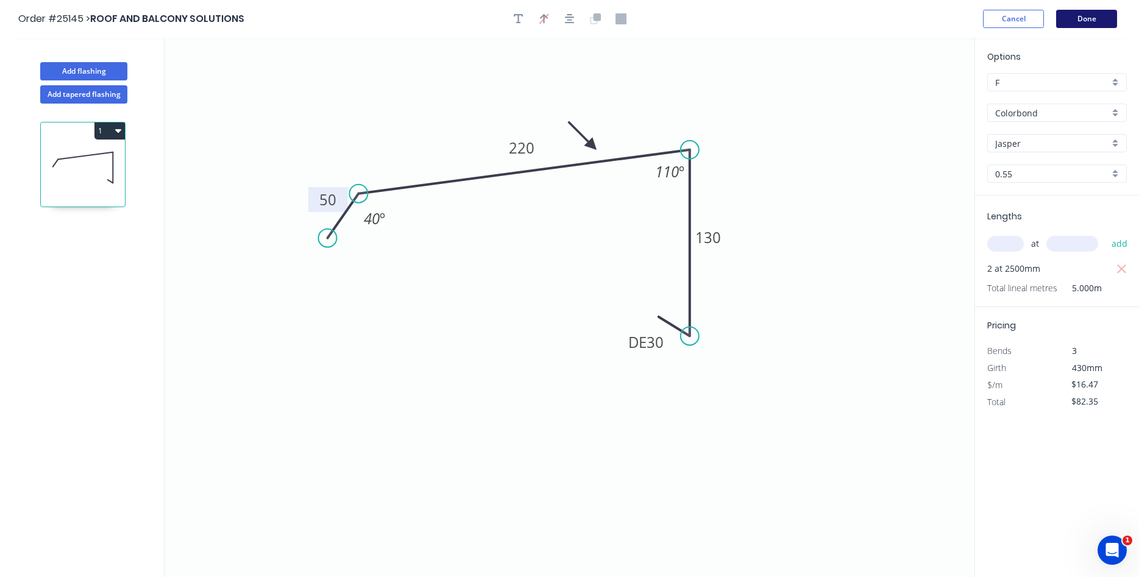
click at [1082, 20] on button "Done" at bounding box center [1086, 19] width 61 height 18
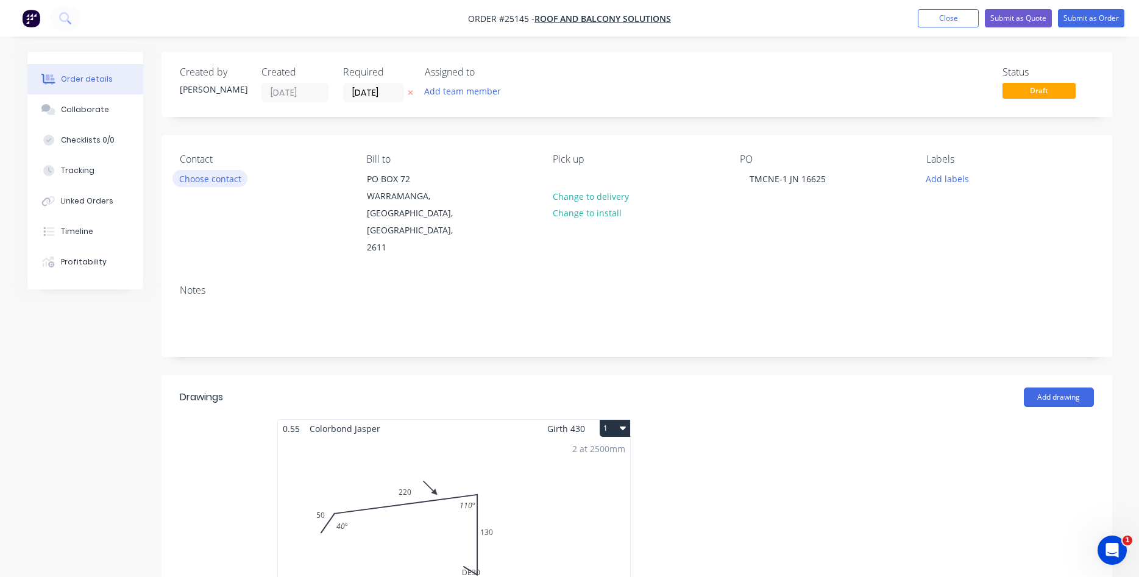
click at [210, 182] on button "Choose contact" at bounding box center [210, 178] width 75 height 16
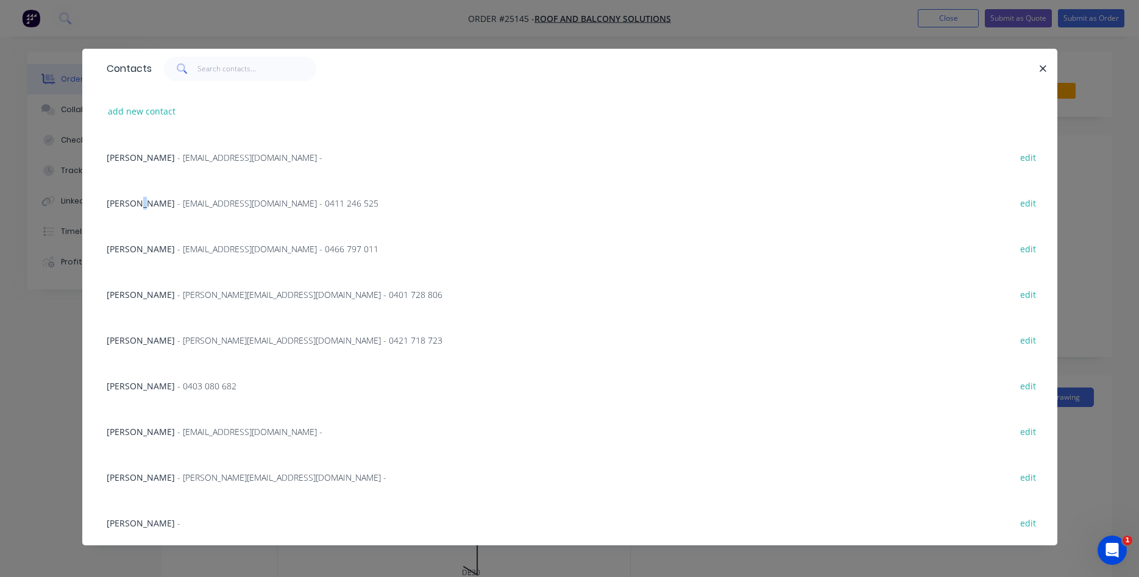
click at [146, 204] on span "[PERSON_NAME]" at bounding box center [141, 204] width 68 height 12
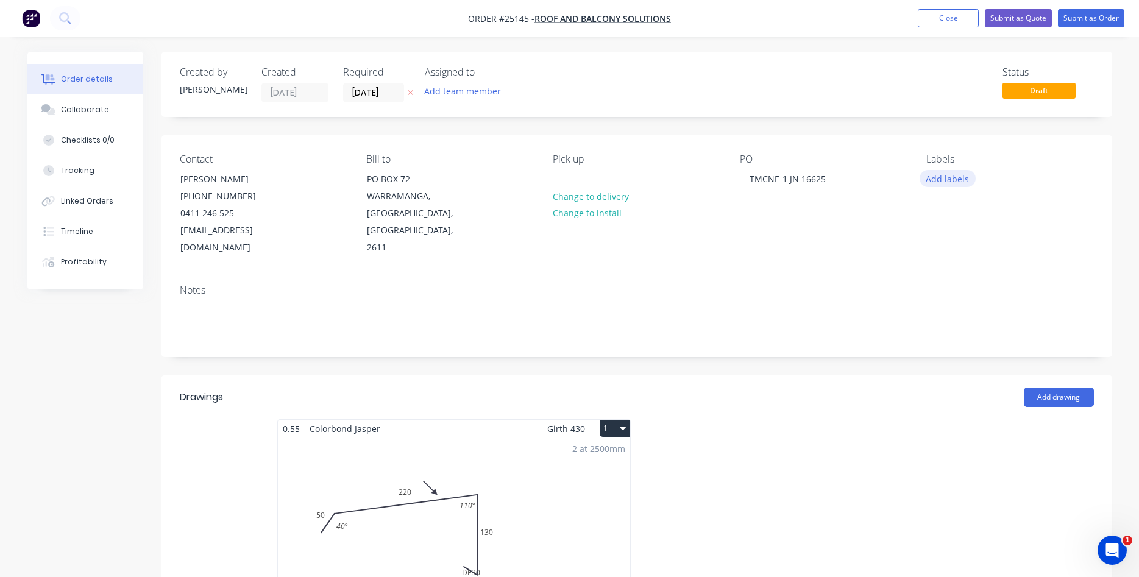
click at [948, 183] on button "Add labels" at bounding box center [948, 178] width 56 height 16
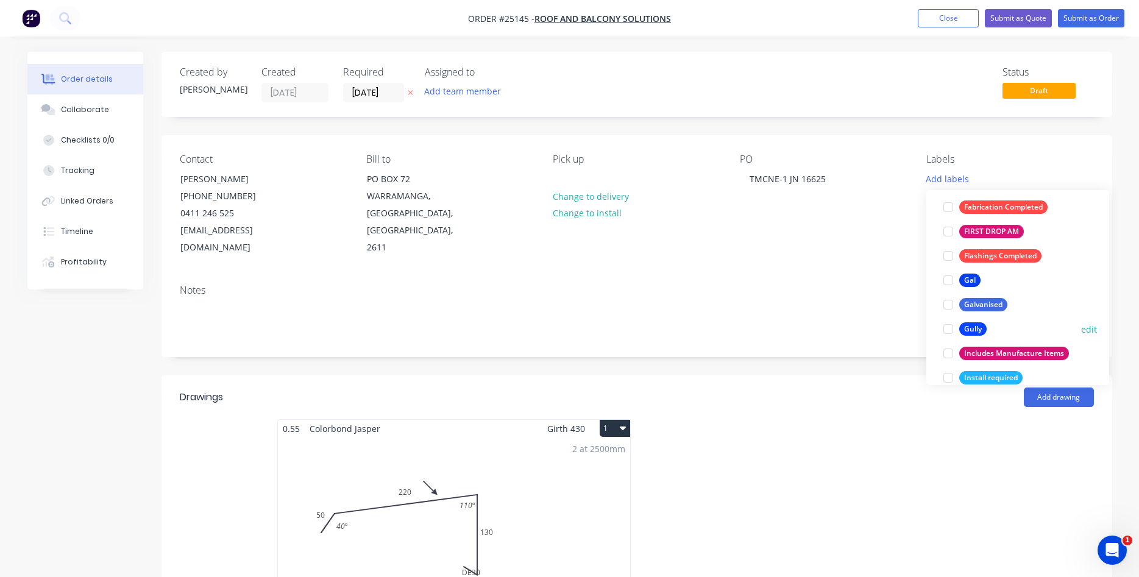
scroll to position [1390, 0]
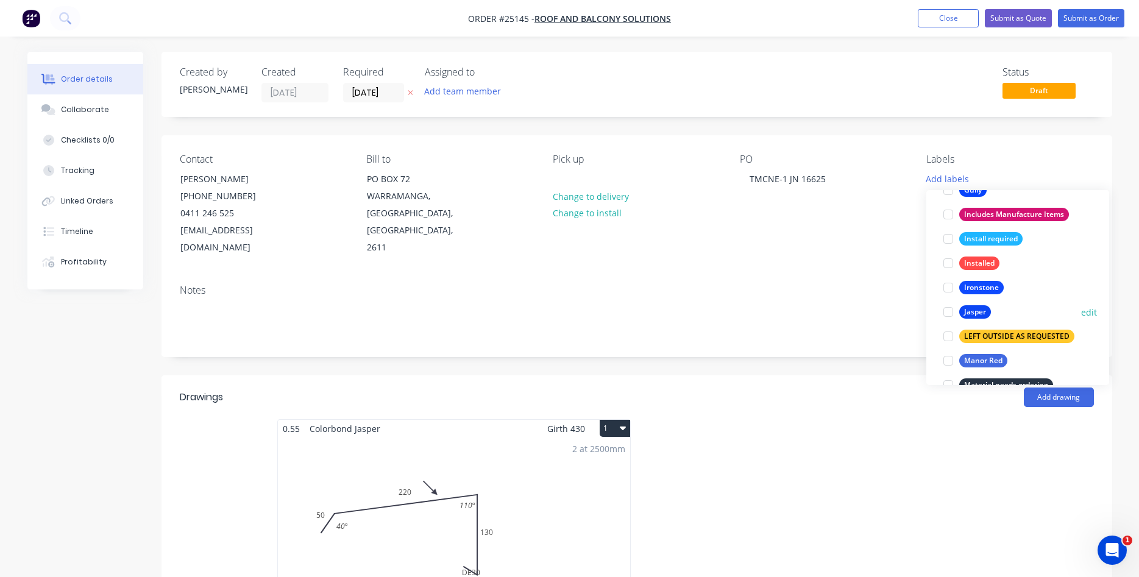
click at [946, 313] on div at bounding box center [948, 312] width 24 height 24
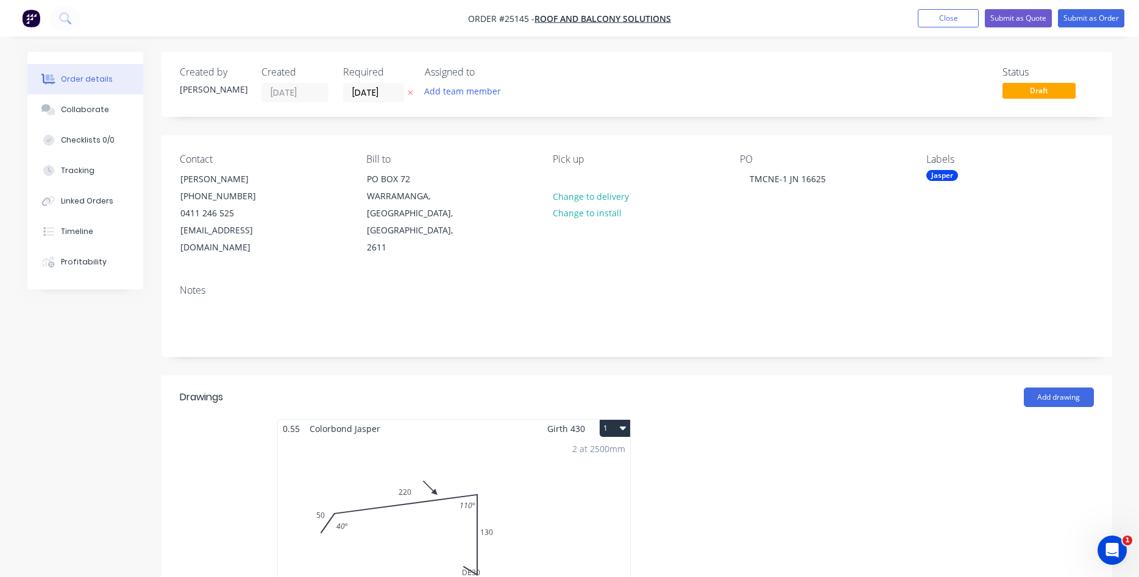
click at [817, 244] on div "Contact [PERSON_NAME] [PHONE_NUMBER] [EMAIL_ADDRESS][DOMAIN_NAME] Bill to PO BO…" at bounding box center [637, 205] width 951 height 140
click at [1094, 17] on button "Submit as Order" at bounding box center [1091, 18] width 66 height 18
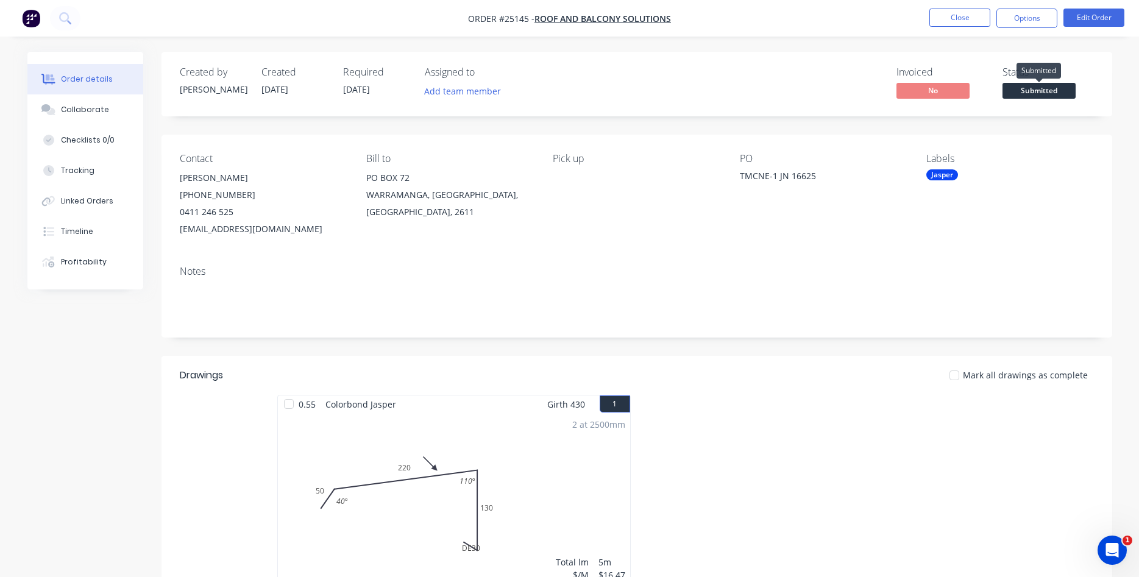
click at [1033, 90] on span "Submitted" at bounding box center [1039, 90] width 73 height 15
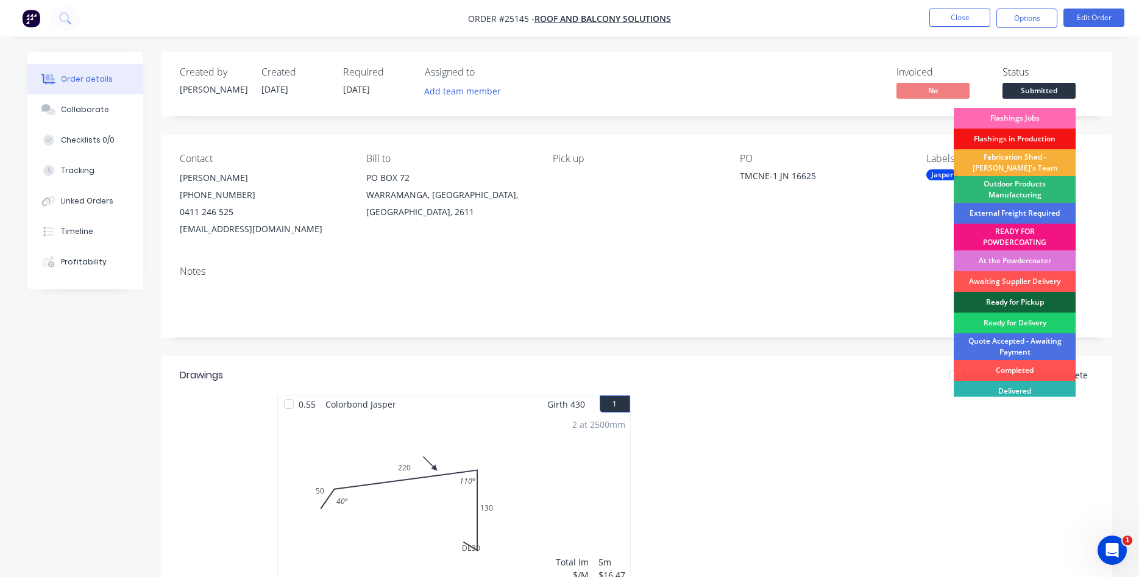
click at [1025, 119] on div "Flashings Jobs" at bounding box center [1015, 118] width 122 height 21
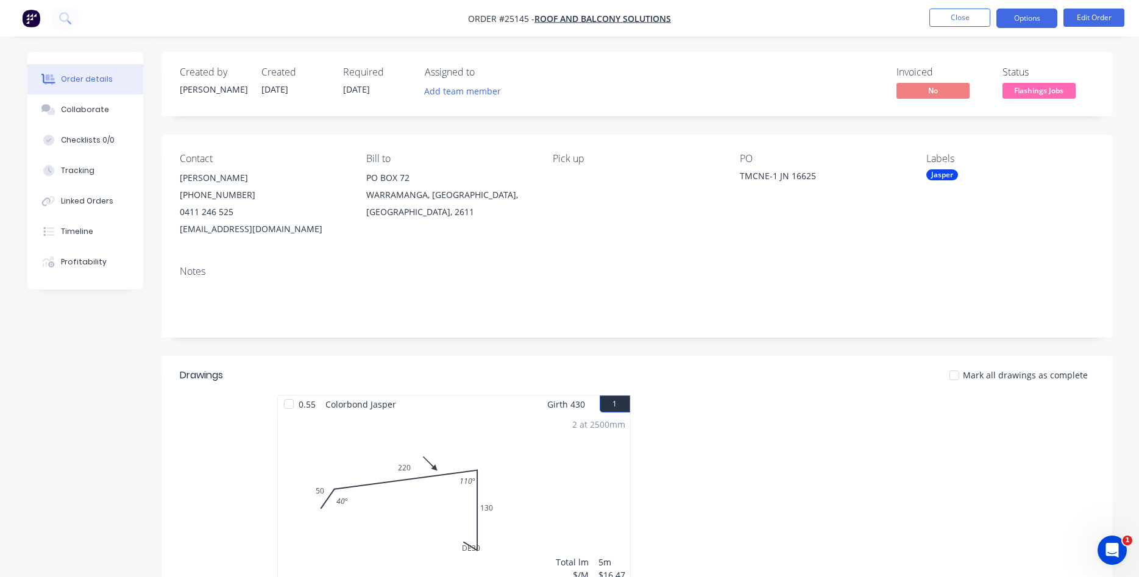
click at [1018, 20] on button "Options" at bounding box center [1027, 19] width 61 height 20
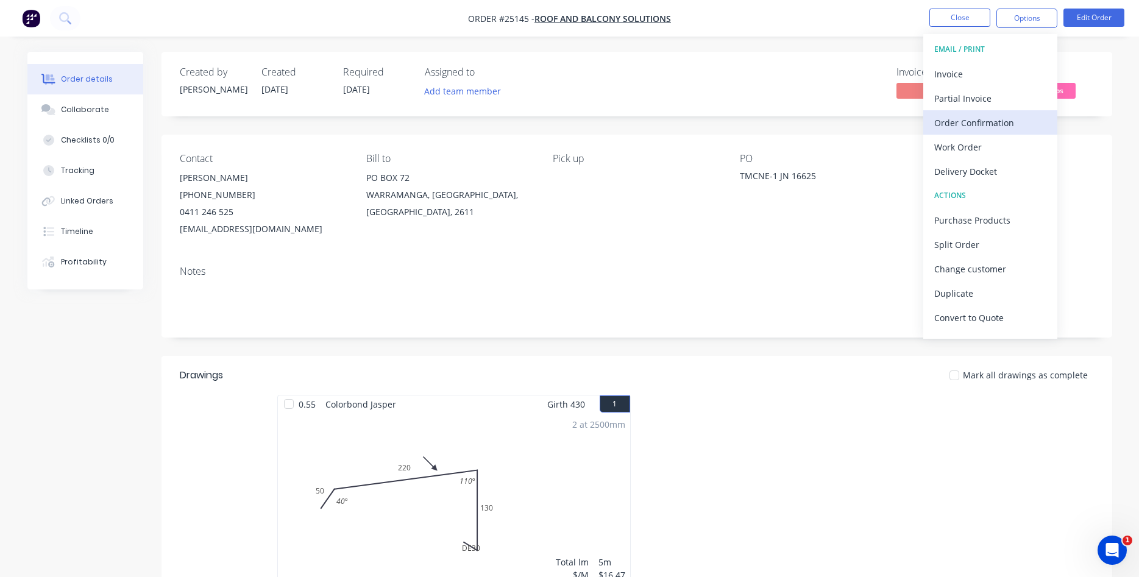
click at [974, 123] on div "Order Confirmation" at bounding box center [991, 123] width 112 height 18
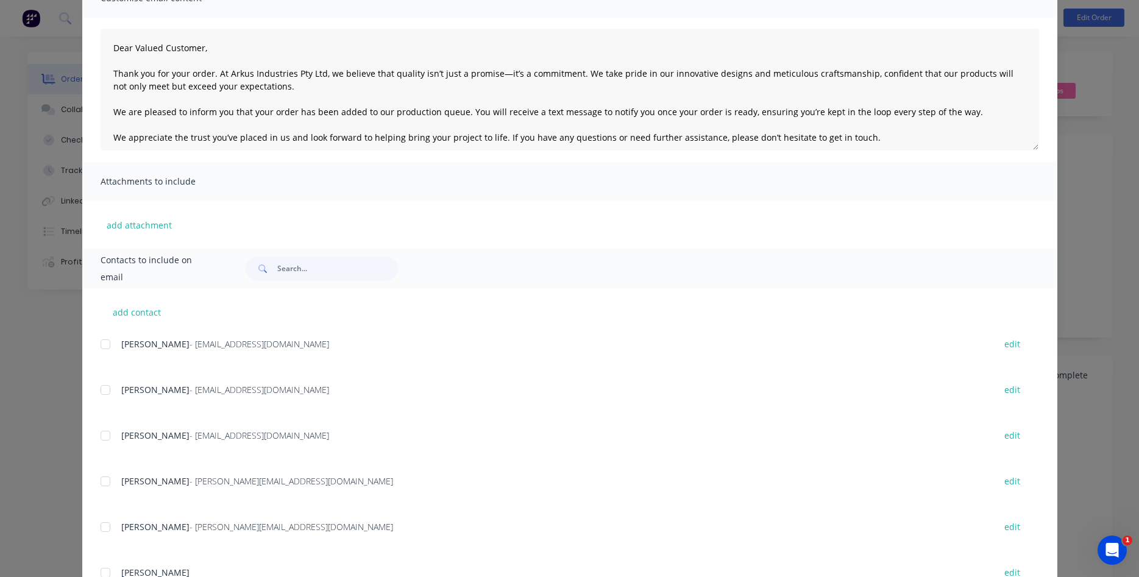
scroll to position [139, 0]
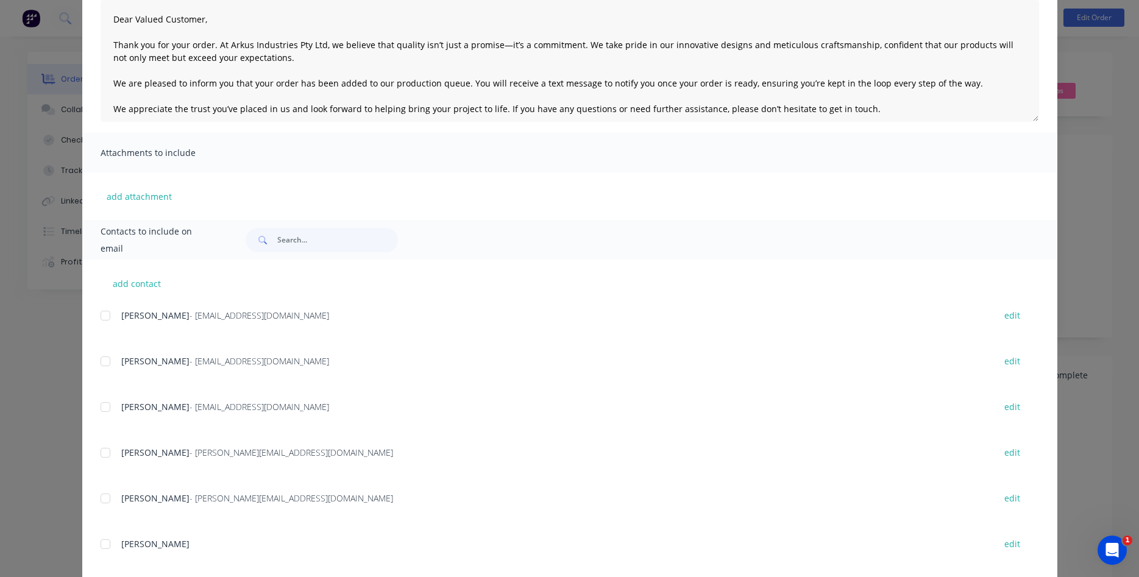
click at [112, 360] on div at bounding box center [105, 361] width 24 height 24
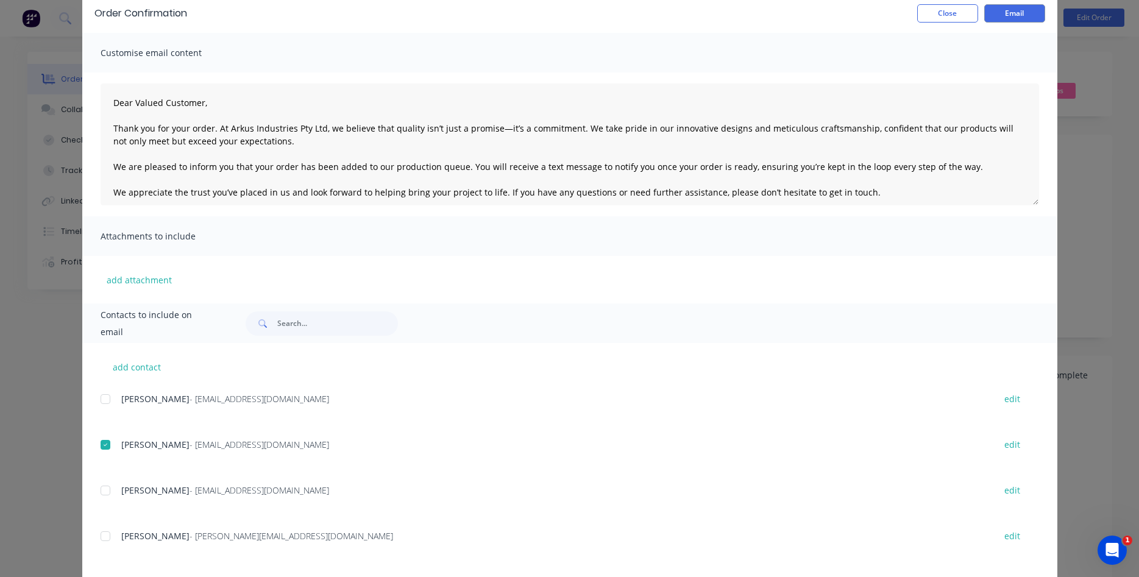
scroll to position [0, 0]
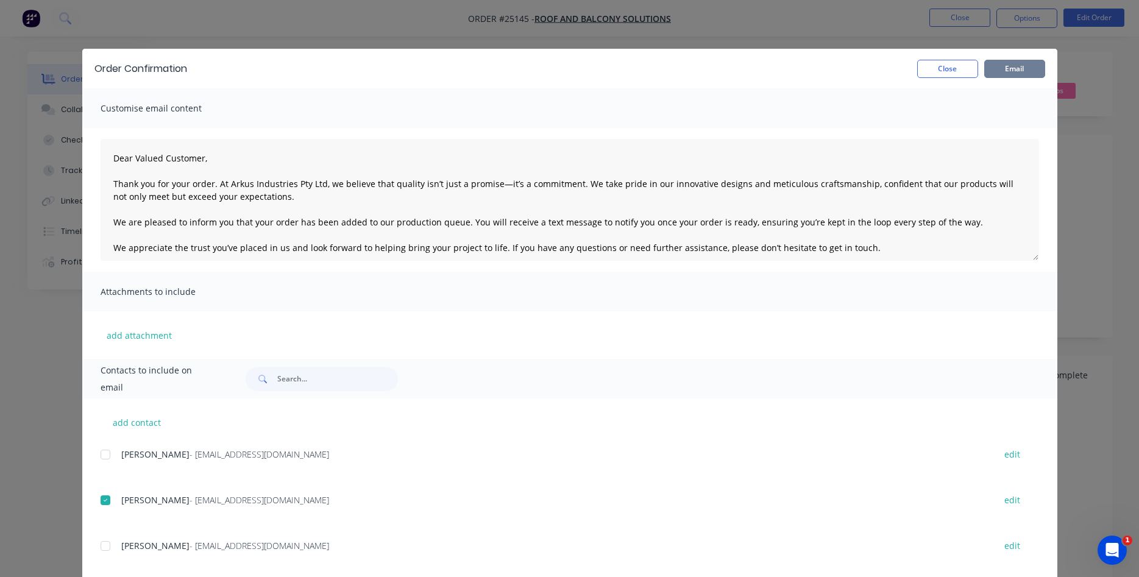
click at [1018, 71] on button "Email" at bounding box center [1015, 69] width 61 height 18
click at [924, 67] on button "Close" at bounding box center [947, 69] width 61 height 18
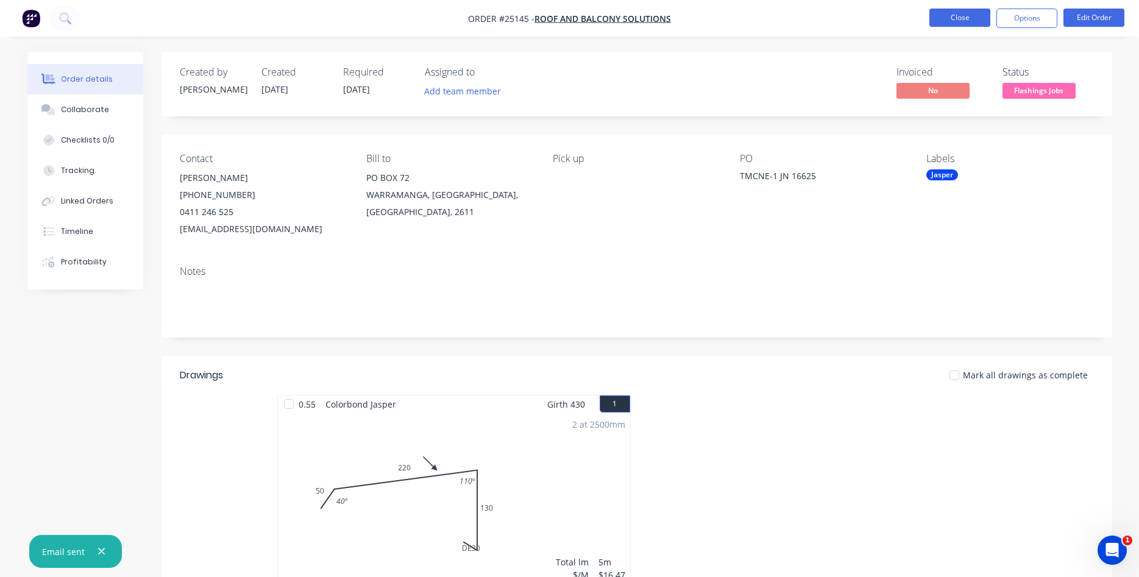
click at [969, 20] on button "Close" at bounding box center [960, 18] width 61 height 18
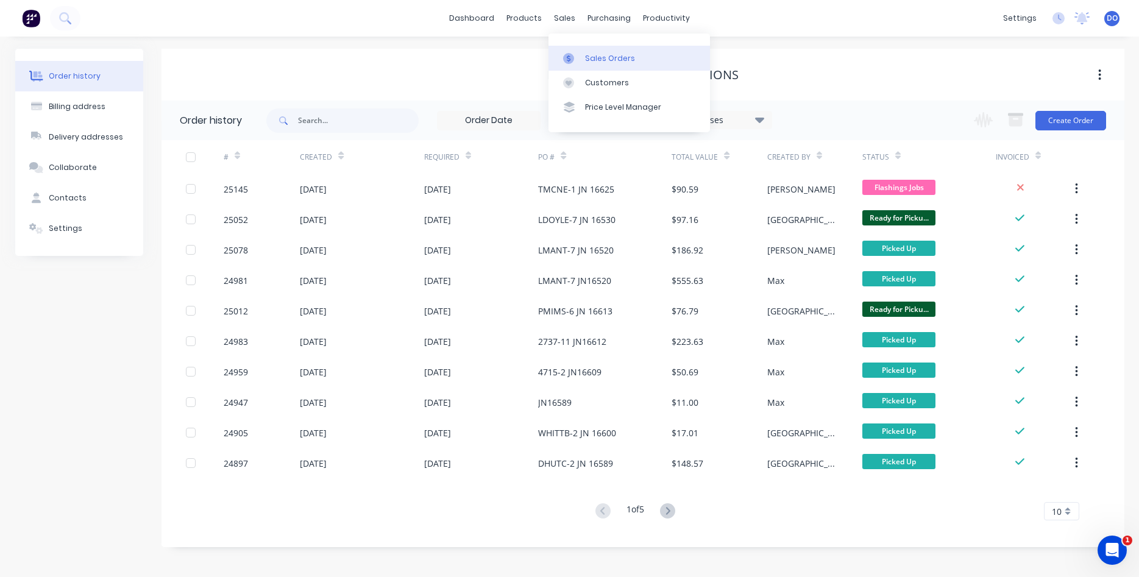
click at [597, 52] on link "Sales Orders" at bounding box center [630, 58] width 162 height 24
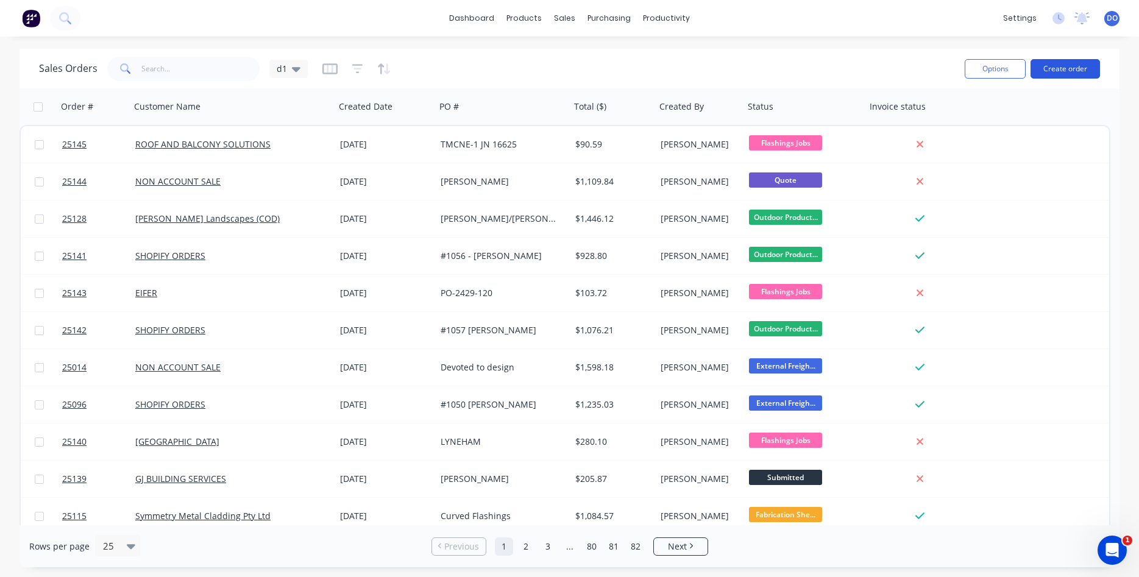
click at [1078, 68] on button "Create order" at bounding box center [1065, 69] width 69 height 20
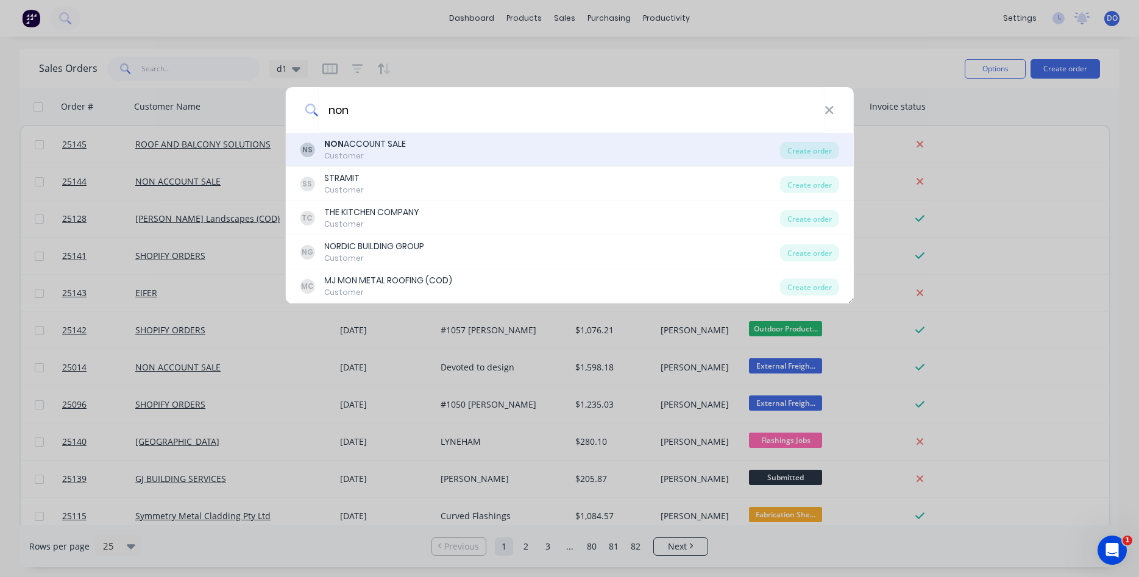
type input "non"
click at [450, 146] on div "NS NON ACCOUNT SALE Customer" at bounding box center [540, 150] width 480 height 24
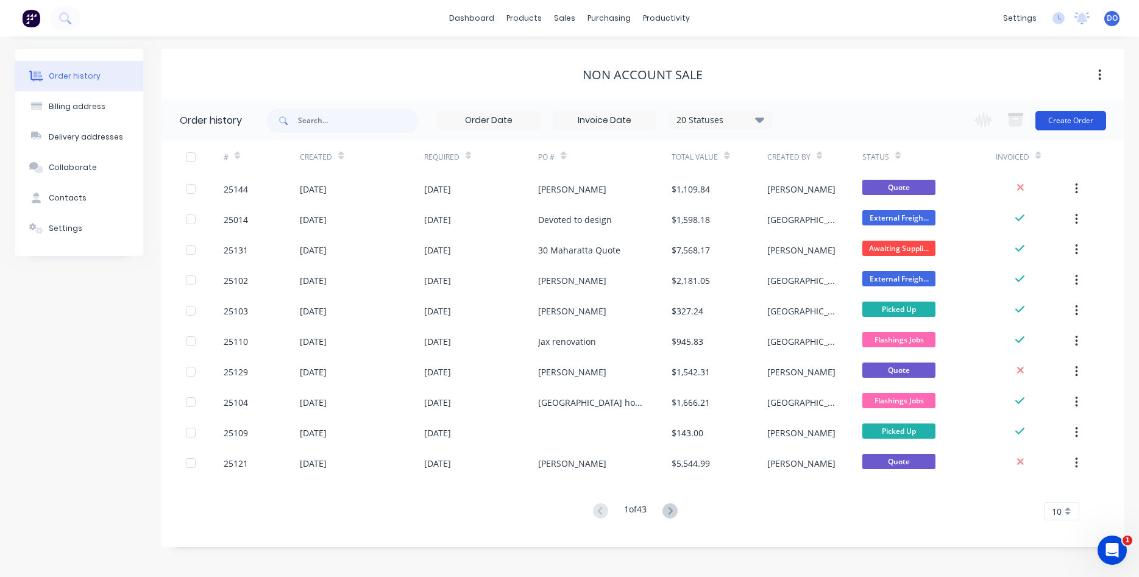
click at [1077, 119] on button "Create Order" at bounding box center [1071, 121] width 71 height 20
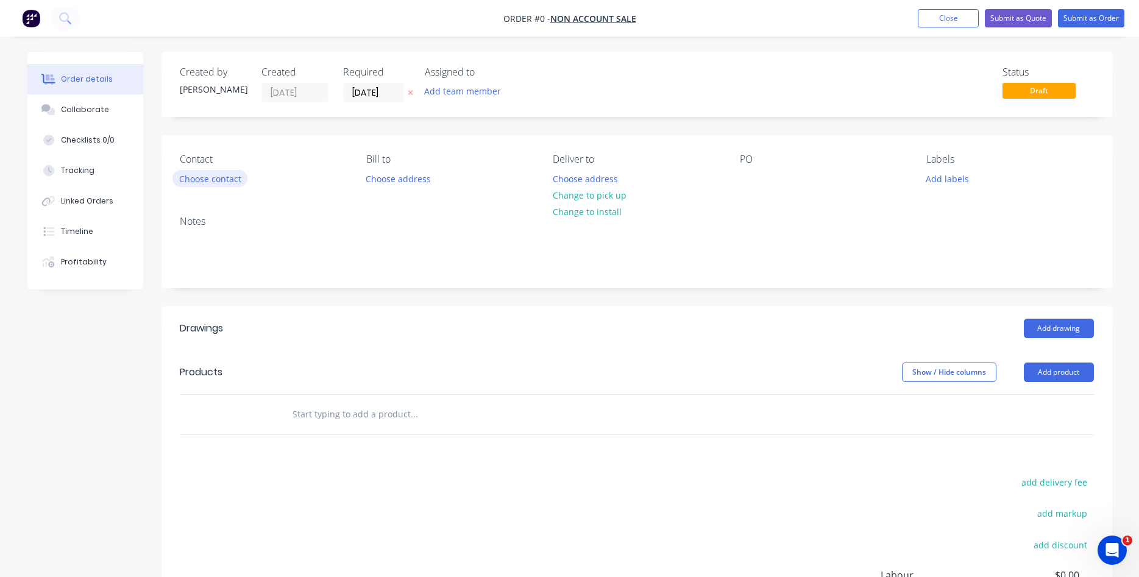
click at [232, 181] on button "Choose contact" at bounding box center [210, 178] width 75 height 16
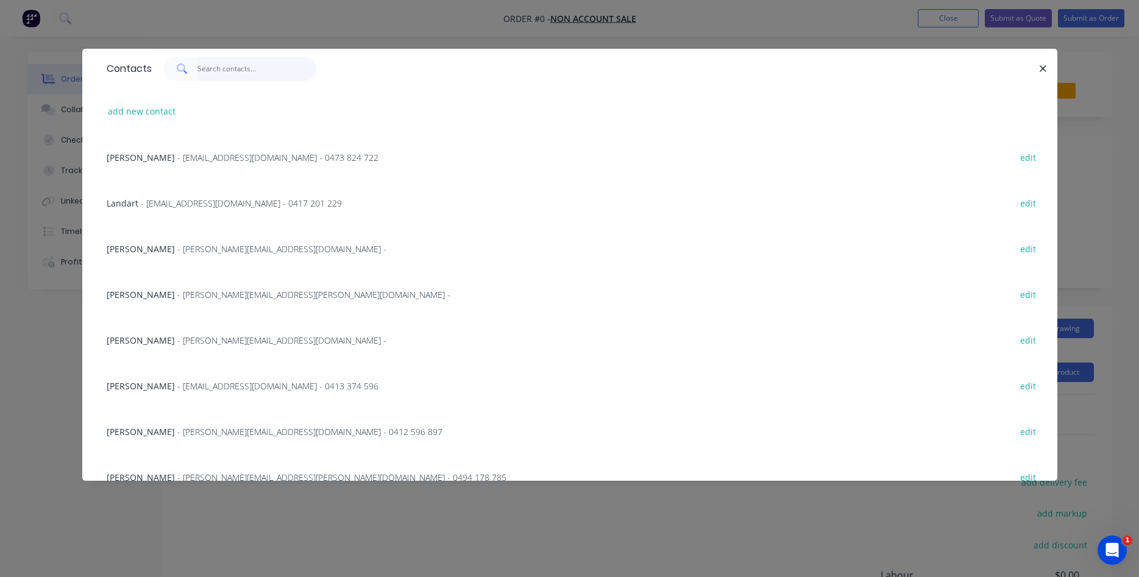
click at [233, 72] on input "text" at bounding box center [257, 69] width 119 height 24
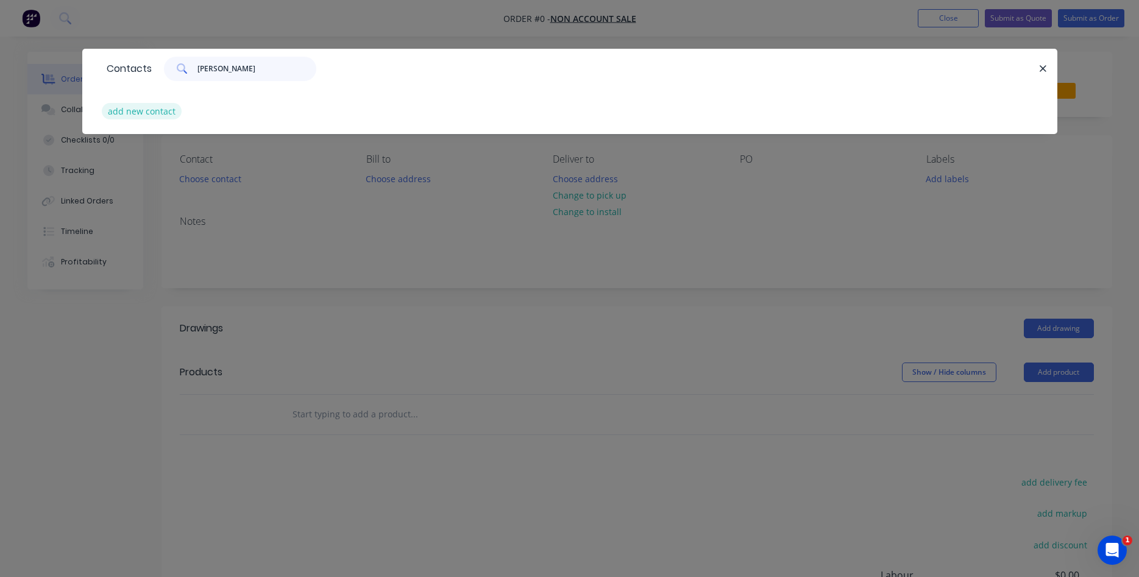
type input "[PERSON_NAME]"
click at [129, 110] on button "add new contact" at bounding box center [142, 111] width 80 height 16
select select "AU"
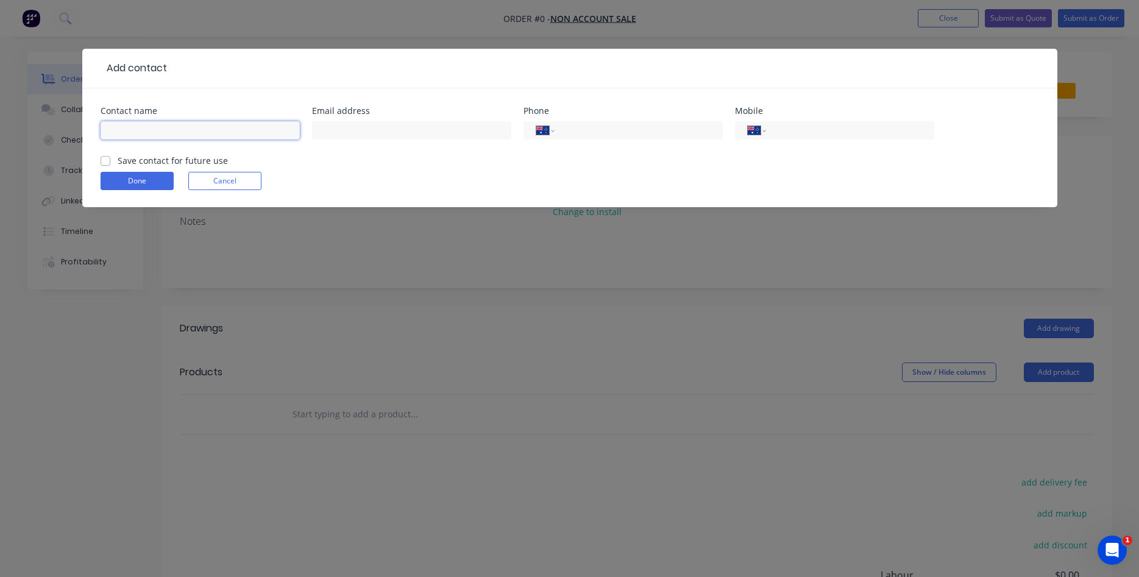
click at [171, 129] on input "text" at bounding box center [200, 130] width 199 height 18
type input "[PERSON_NAME]"
type input "[EMAIL_ADDRESS][DOMAIN_NAME]"
click at [824, 133] on input "tel" at bounding box center [848, 131] width 146 height 14
type input "0421 375 353"
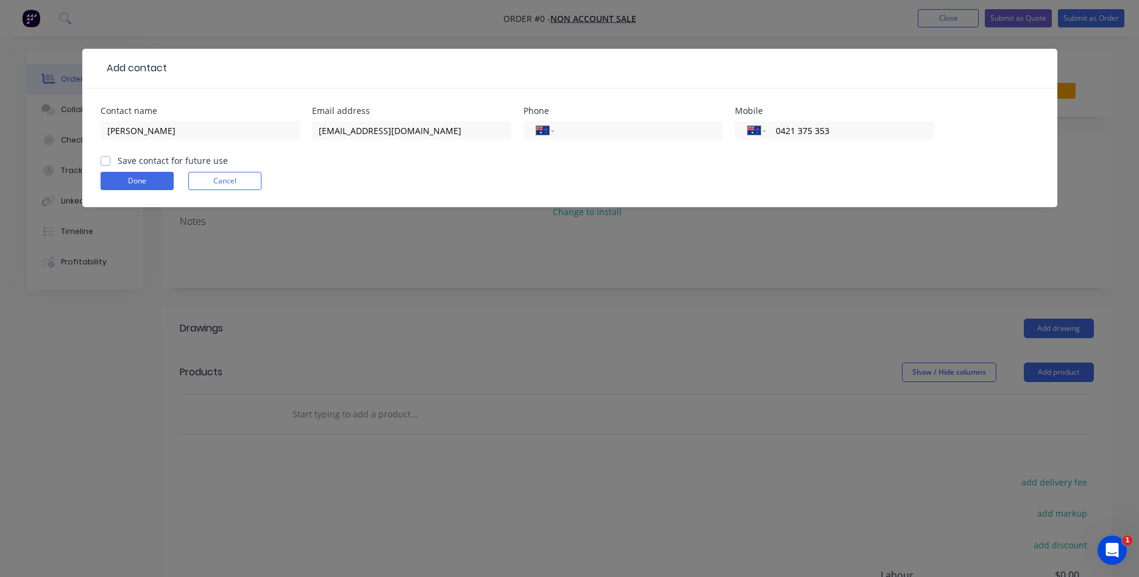
click at [118, 162] on label "Save contact for future use" at bounding box center [173, 160] width 110 height 13
click at [109, 162] on input "Save contact for future use" at bounding box center [106, 160] width 10 height 12
checkbox input "true"
click at [133, 177] on button "Done" at bounding box center [137, 181] width 73 height 18
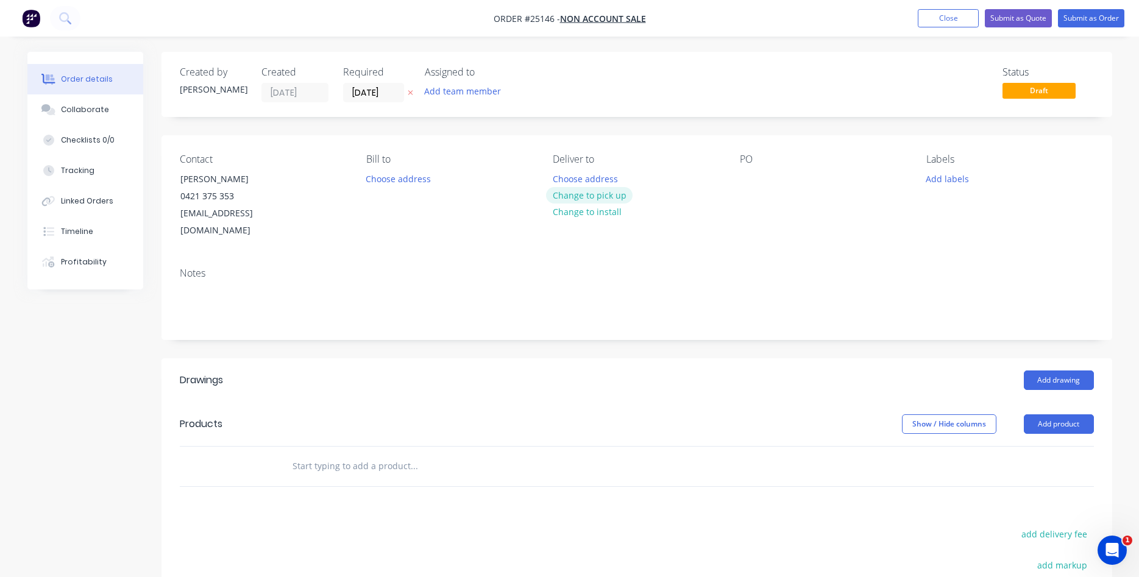
click at [581, 200] on button "Change to pick up" at bounding box center [589, 195] width 87 height 16
click at [746, 186] on div at bounding box center [750, 179] width 20 height 18
click at [1047, 415] on button "Add product" at bounding box center [1059, 425] width 70 height 20
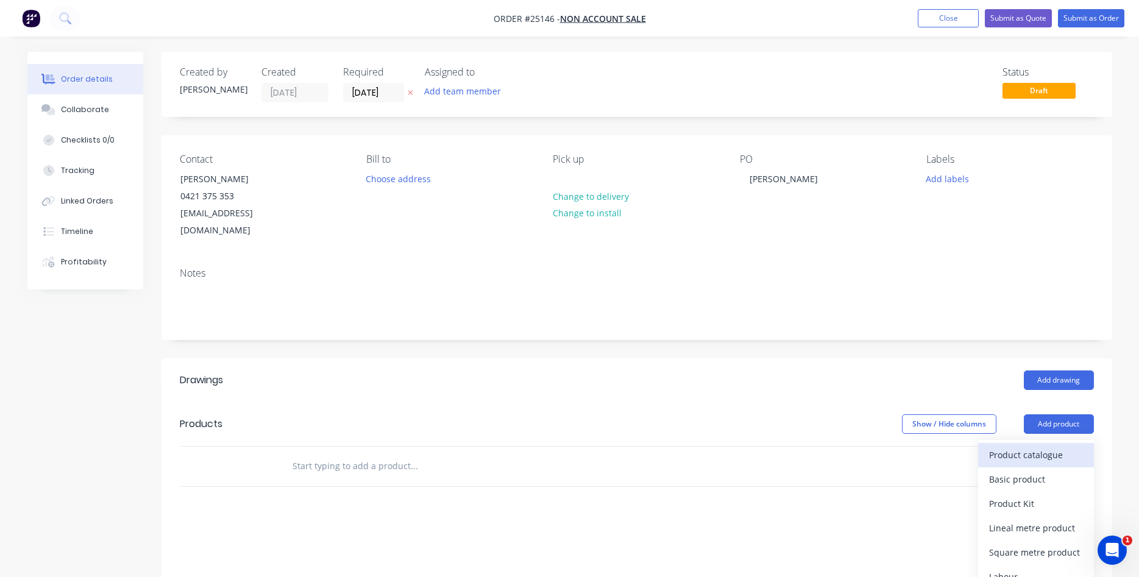
click at [1037, 446] on div "Product catalogue" at bounding box center [1036, 455] width 94 height 18
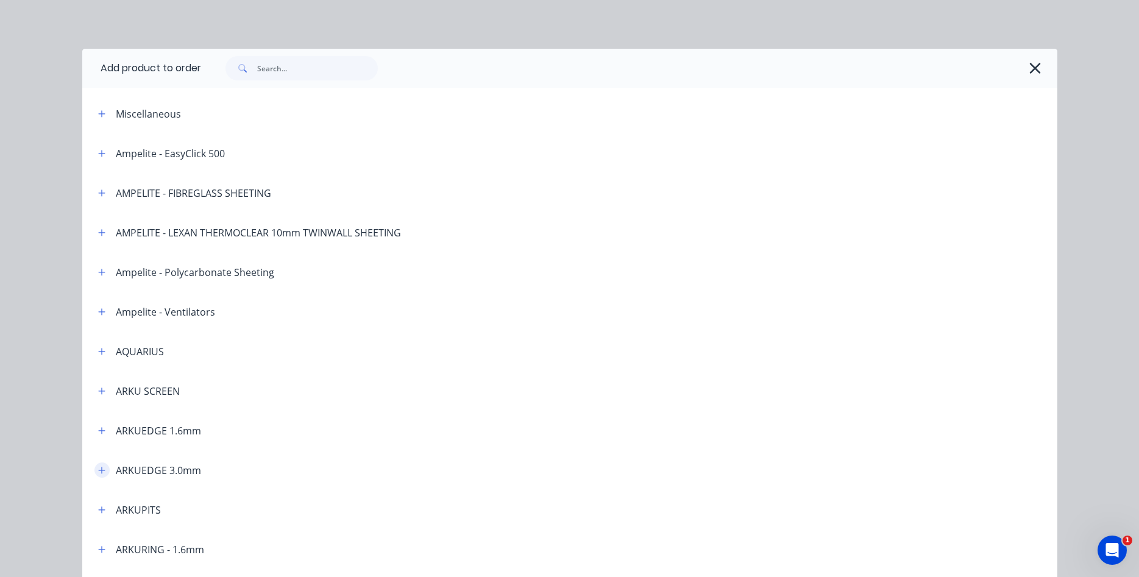
click at [99, 474] on icon "button" at bounding box center [101, 470] width 7 height 9
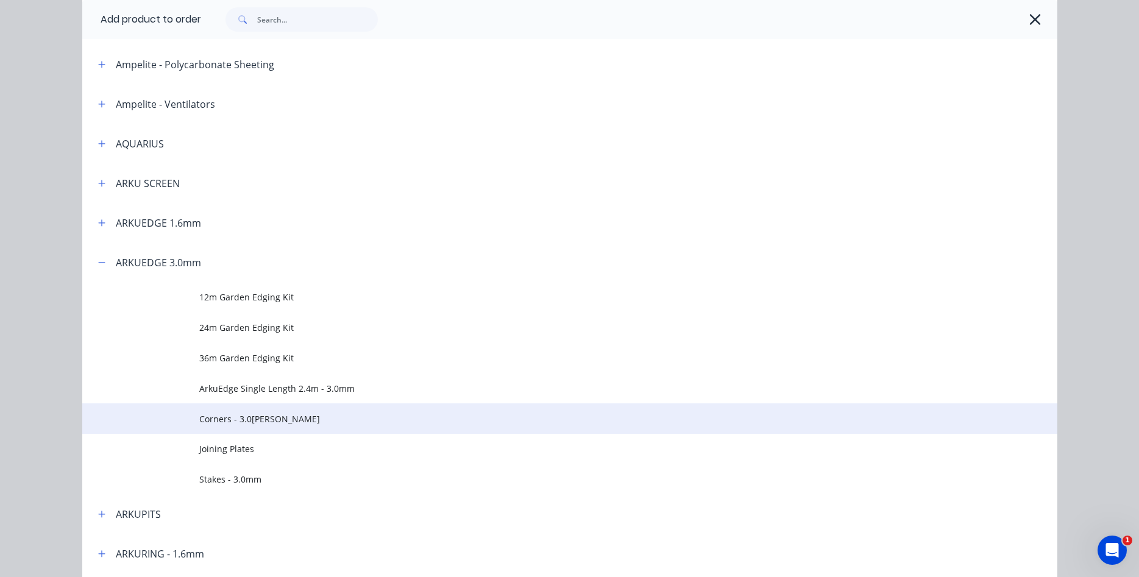
scroll to position [208, 0]
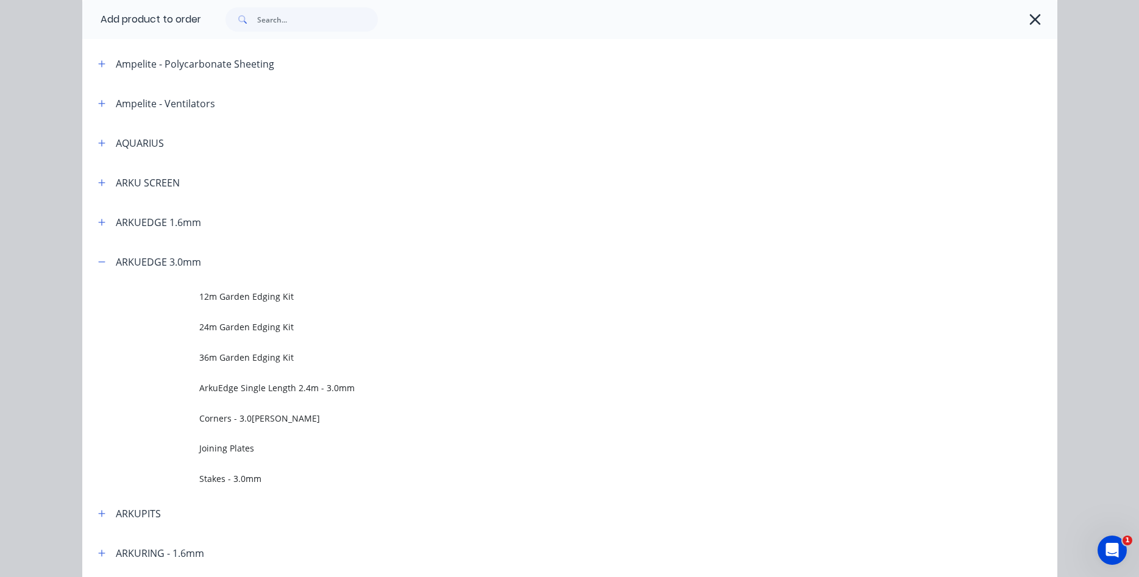
click at [271, 388] on span "ArkuEdge Single Length 2.4m - 3.0mm" at bounding box center [542, 388] width 686 height 13
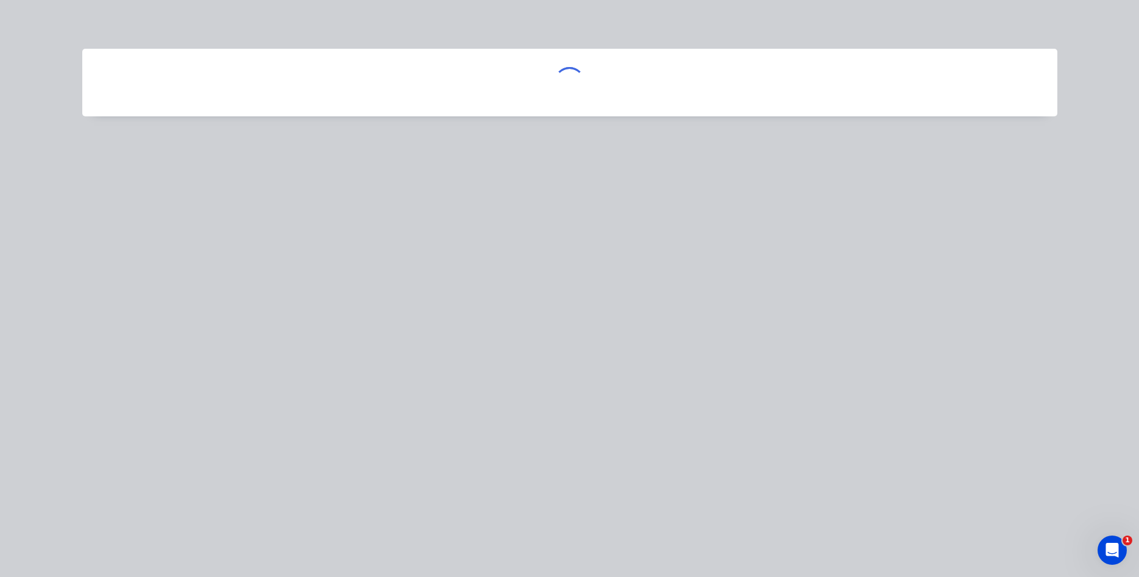
scroll to position [0, 0]
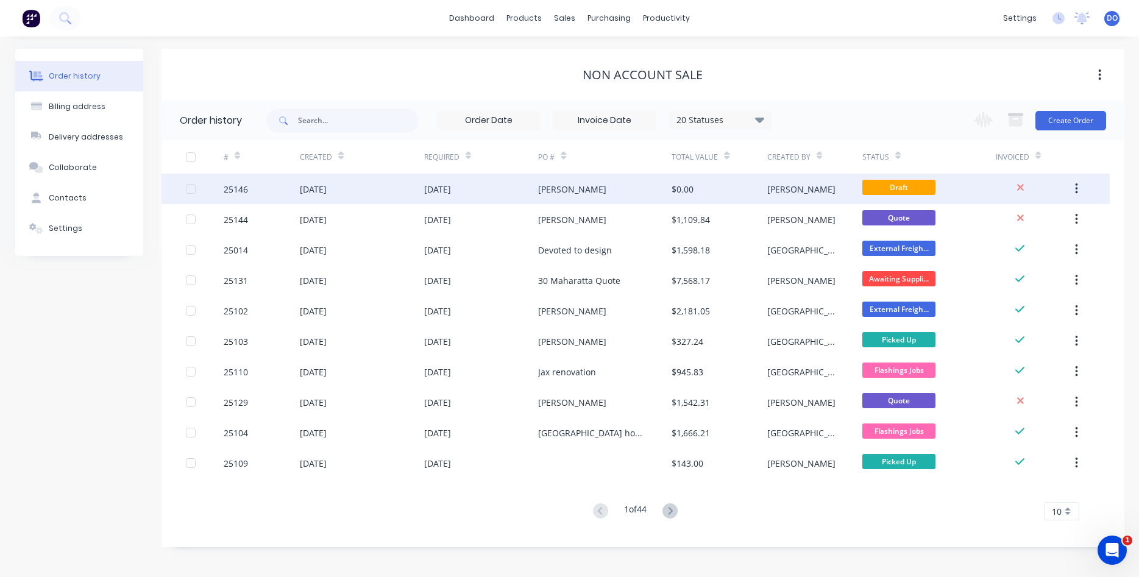
click at [590, 179] on div "[PERSON_NAME]" at bounding box center [605, 189] width 134 height 30
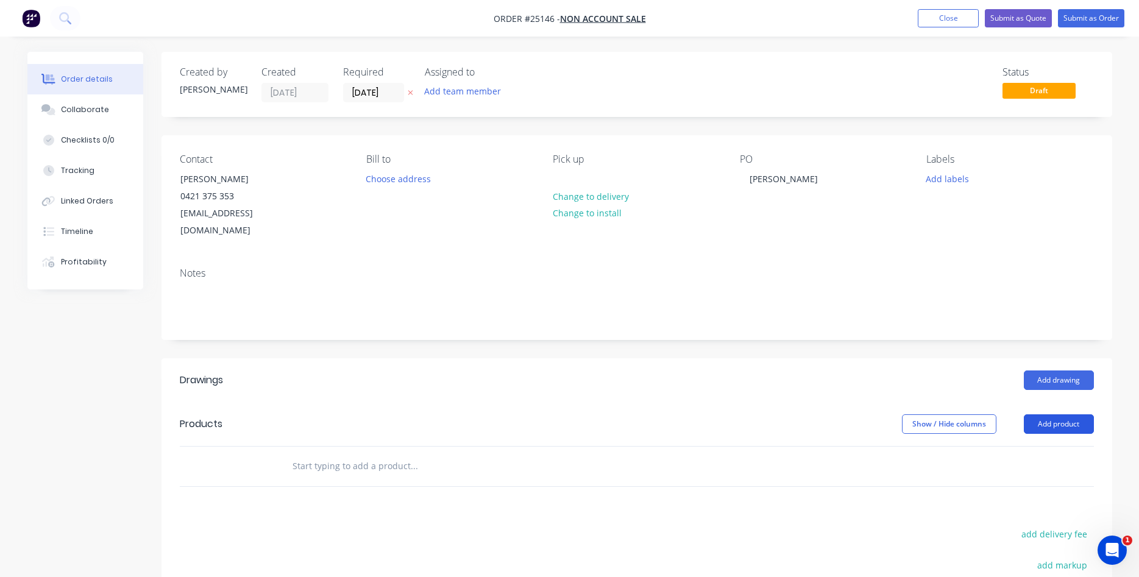
click at [1055, 415] on button "Add product" at bounding box center [1059, 425] width 70 height 20
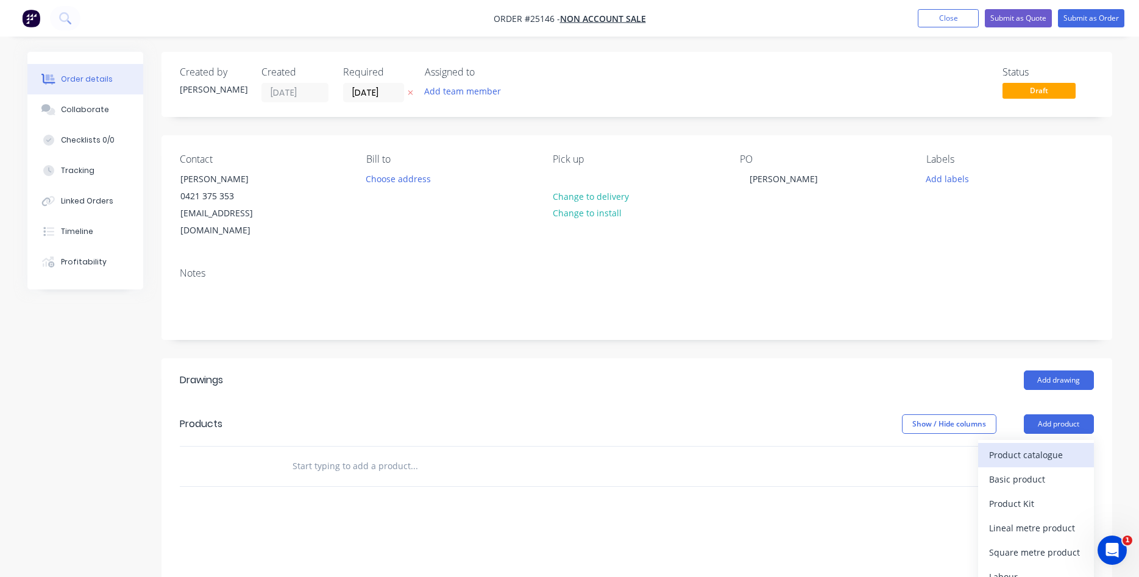
click at [1029, 446] on div "Product catalogue" at bounding box center [1036, 455] width 94 height 18
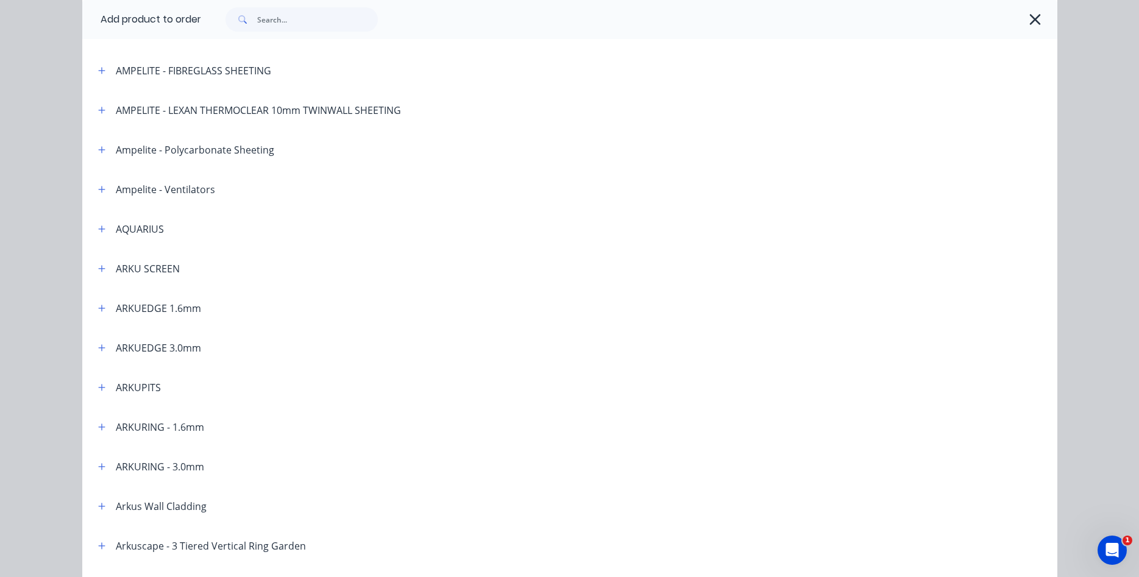
scroll to position [139, 0]
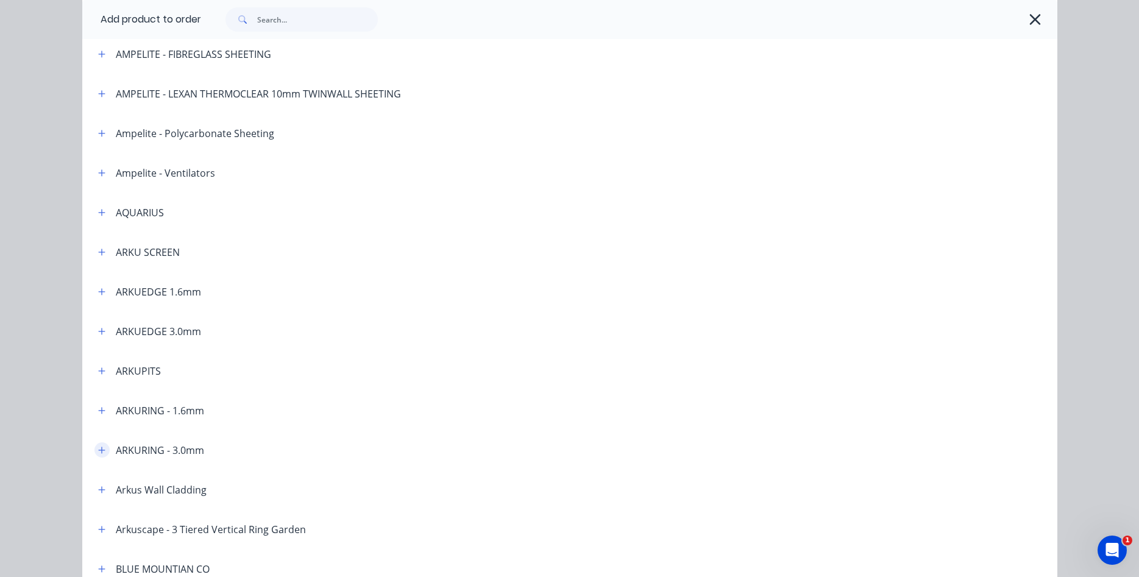
click at [103, 451] on icon "button" at bounding box center [101, 450] width 7 height 9
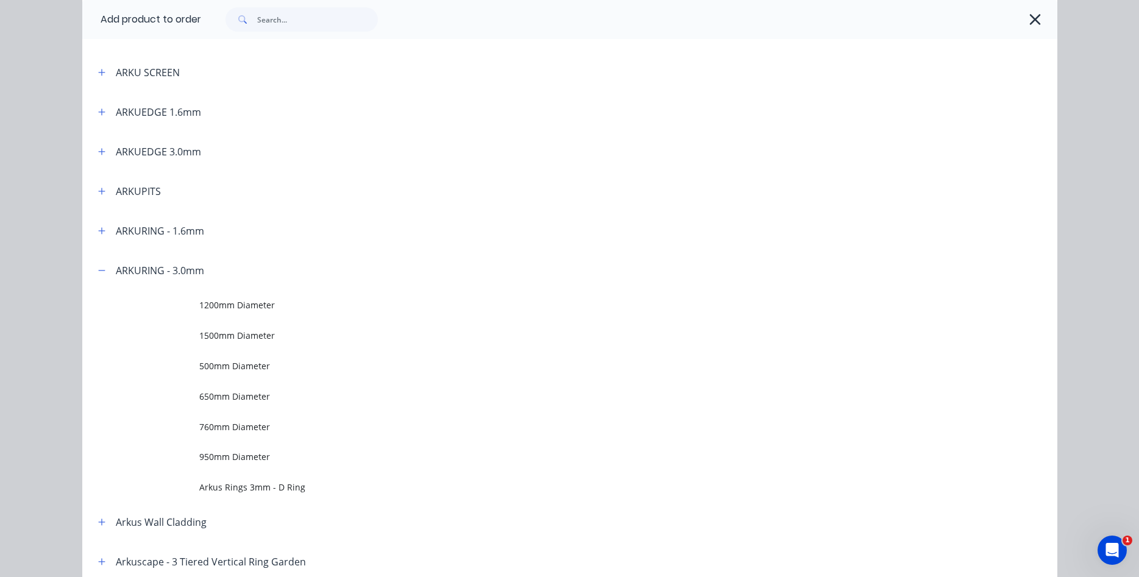
scroll to position [347, 0]
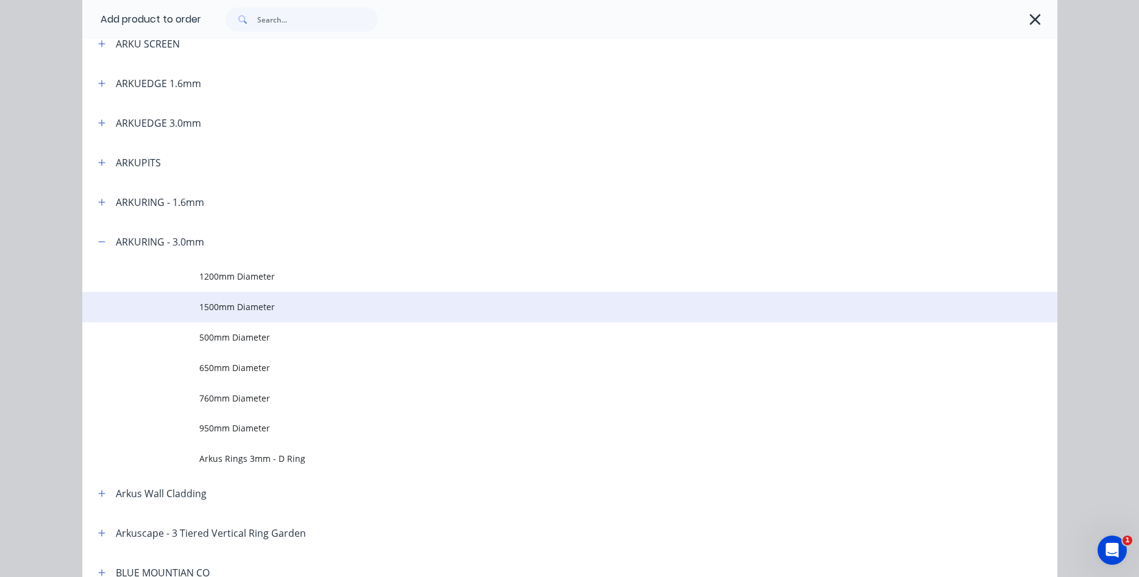
click at [260, 312] on span "1500mm Diameter" at bounding box center [542, 307] width 686 height 13
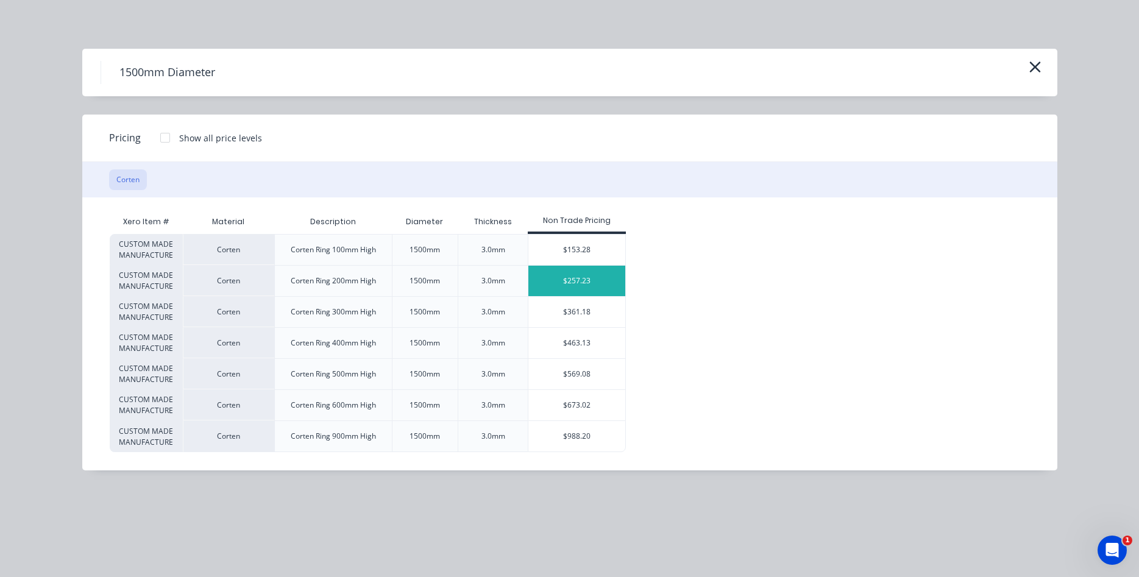
click at [584, 282] on div "$257.23" at bounding box center [577, 281] width 97 height 30
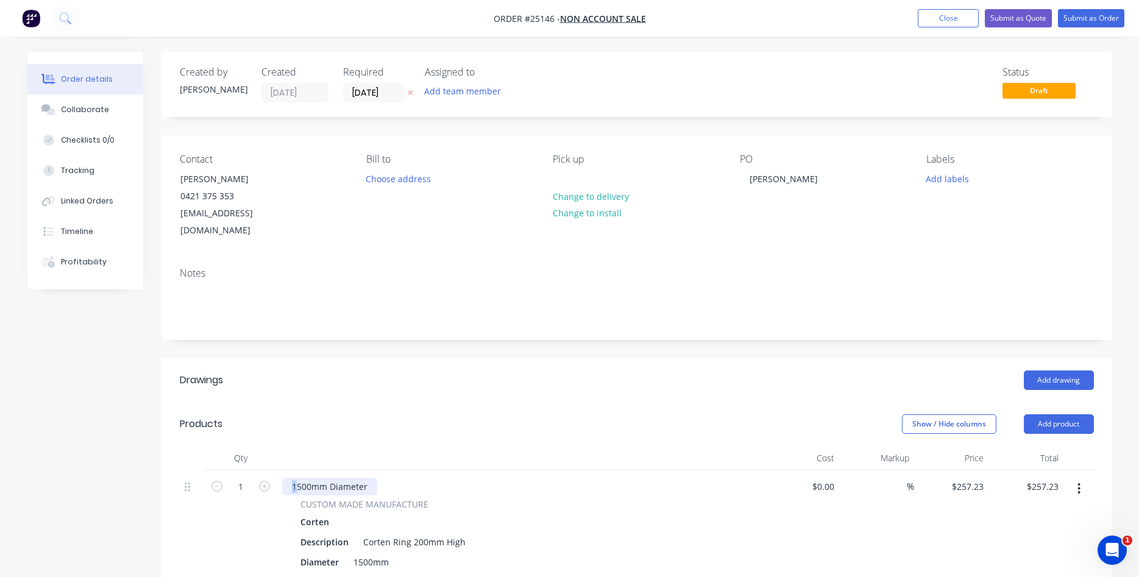
drag, startPoint x: 299, startPoint y: 470, endPoint x: 283, endPoint y: 462, distance: 17.7
click at [283, 478] on div "1500mm Diameter" at bounding box center [329, 487] width 95 height 18
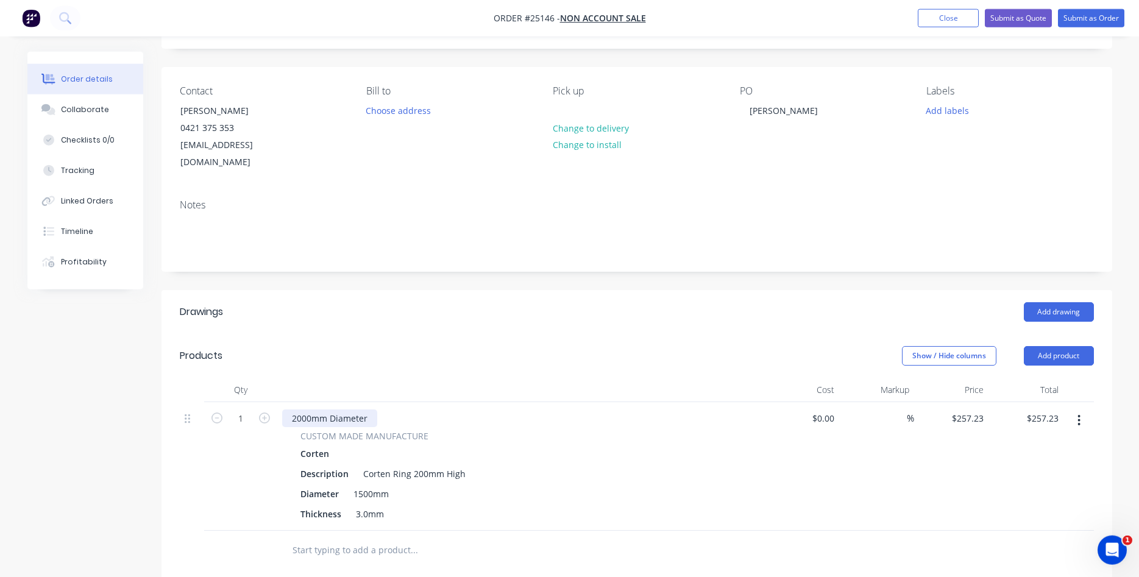
scroll to position [124, 0]
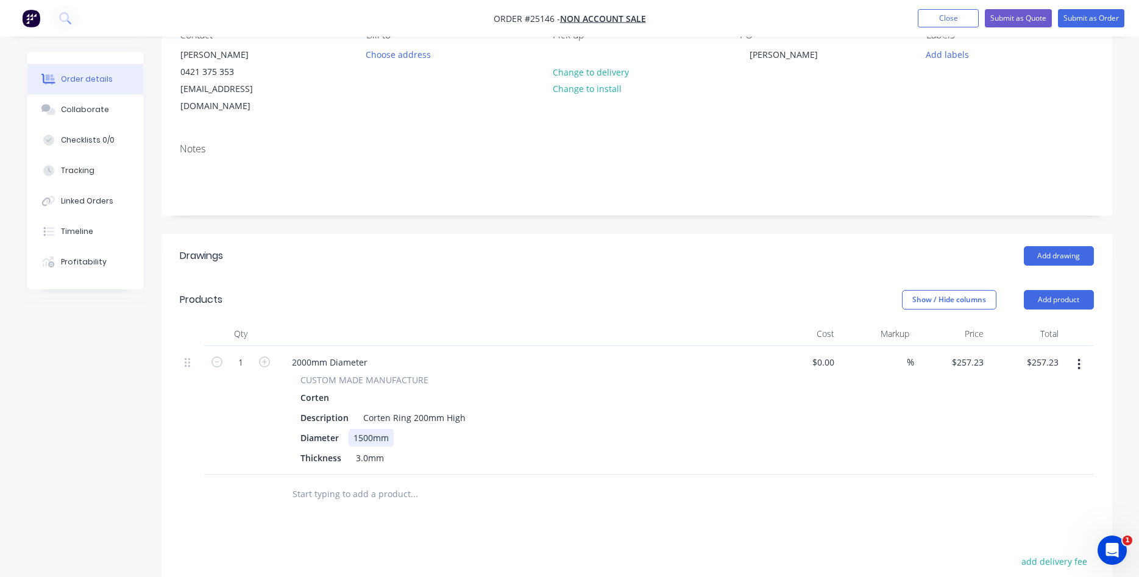
click at [365, 429] on div "1500mm" at bounding box center [371, 438] width 45 height 18
drag, startPoint x: 365, startPoint y: 426, endPoint x: 369, endPoint y: 420, distance: 7.4
click at [365, 429] on div "1500mm" at bounding box center [371, 438] width 45 height 18
click at [370, 354] on div "2000mm Diameter" at bounding box center [329, 363] width 95 height 18
click at [968, 354] on input "257.23" at bounding box center [970, 363] width 38 height 18
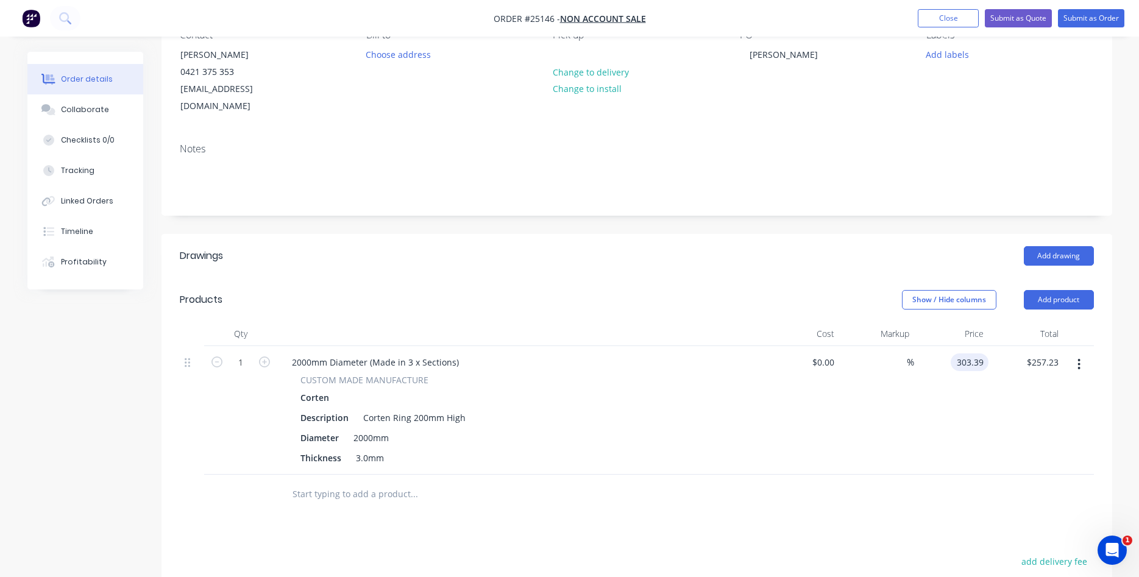
type input "$303.39"
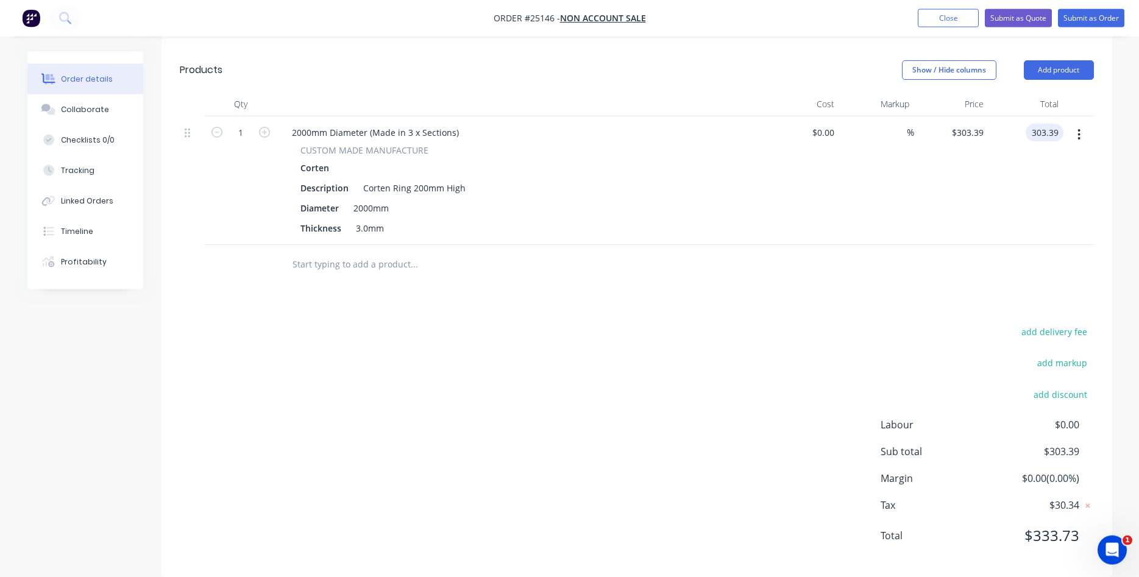
scroll to position [355, 0]
type input "$303.39"
click at [1017, 18] on button "Submit as Quote" at bounding box center [1018, 18] width 67 height 18
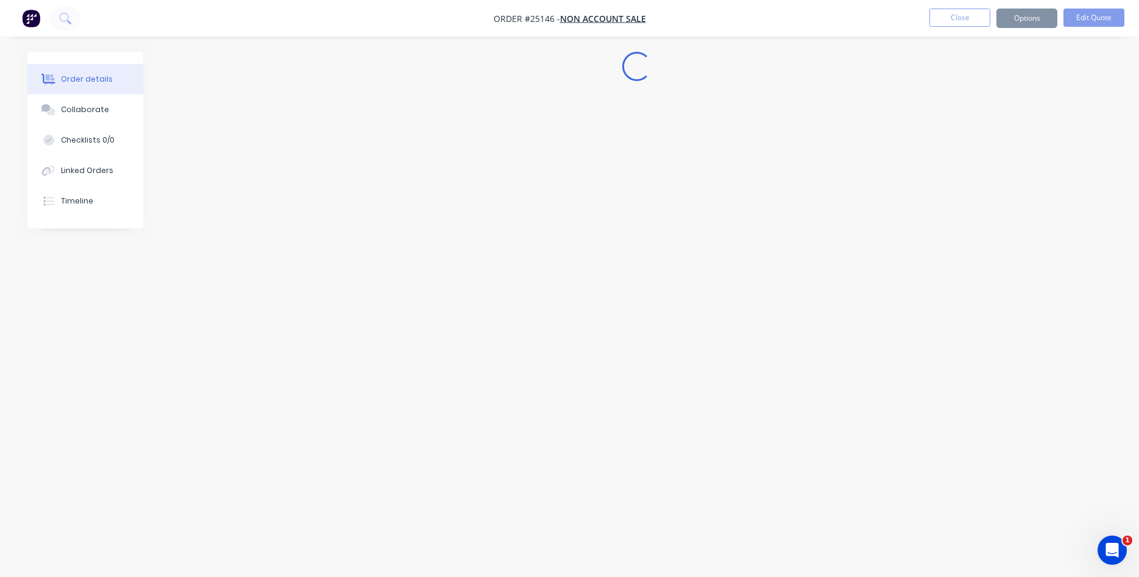
scroll to position [0, 0]
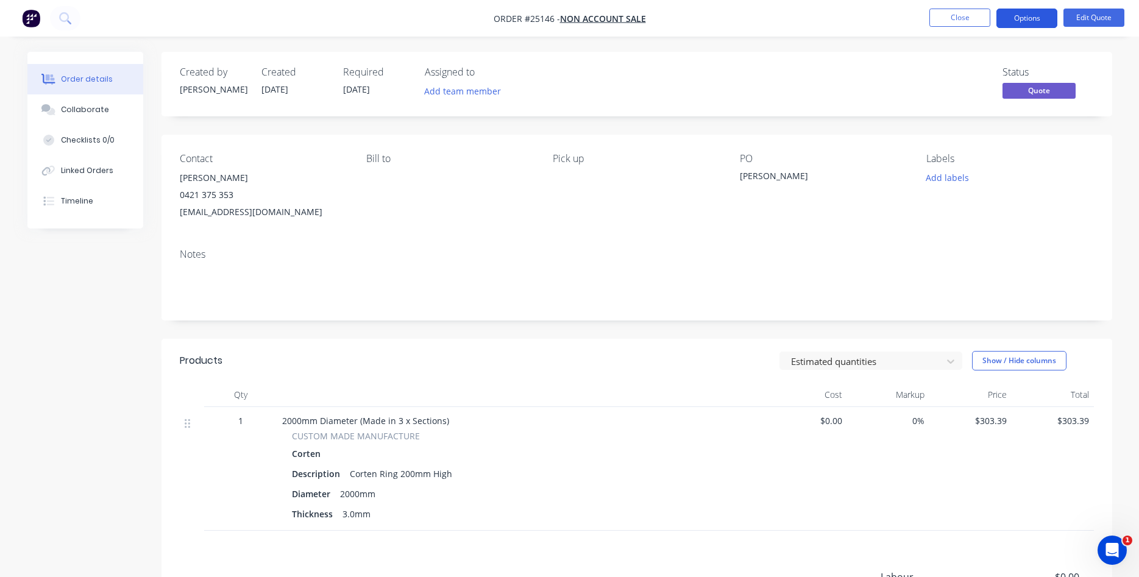
click at [1036, 21] on button "Options" at bounding box center [1027, 19] width 61 height 20
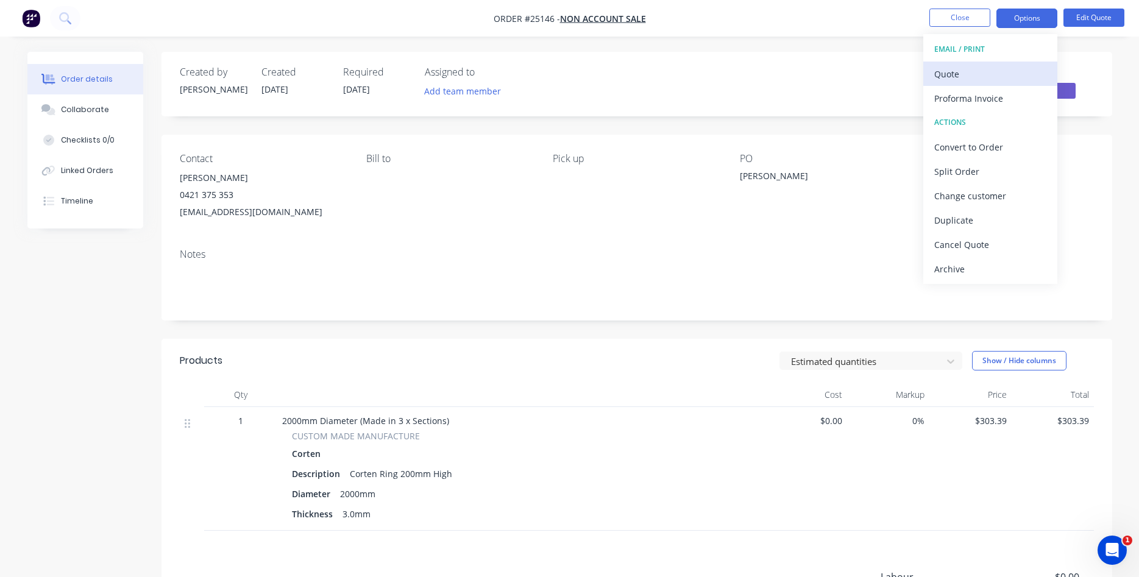
click at [979, 73] on div "Quote" at bounding box center [991, 74] width 112 height 18
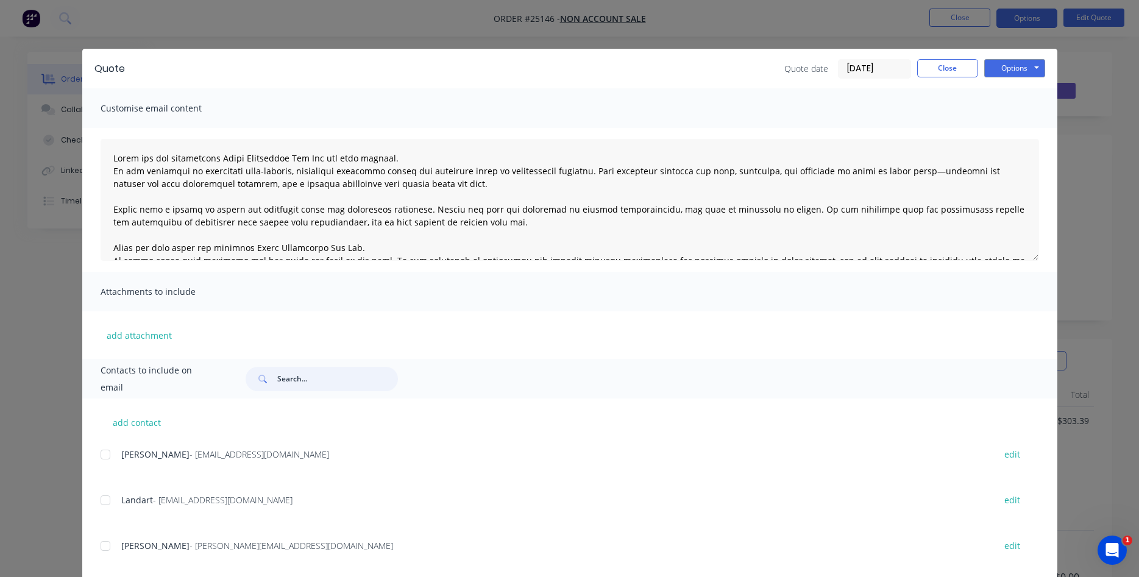
click at [305, 376] on input "text" at bounding box center [337, 379] width 121 height 24
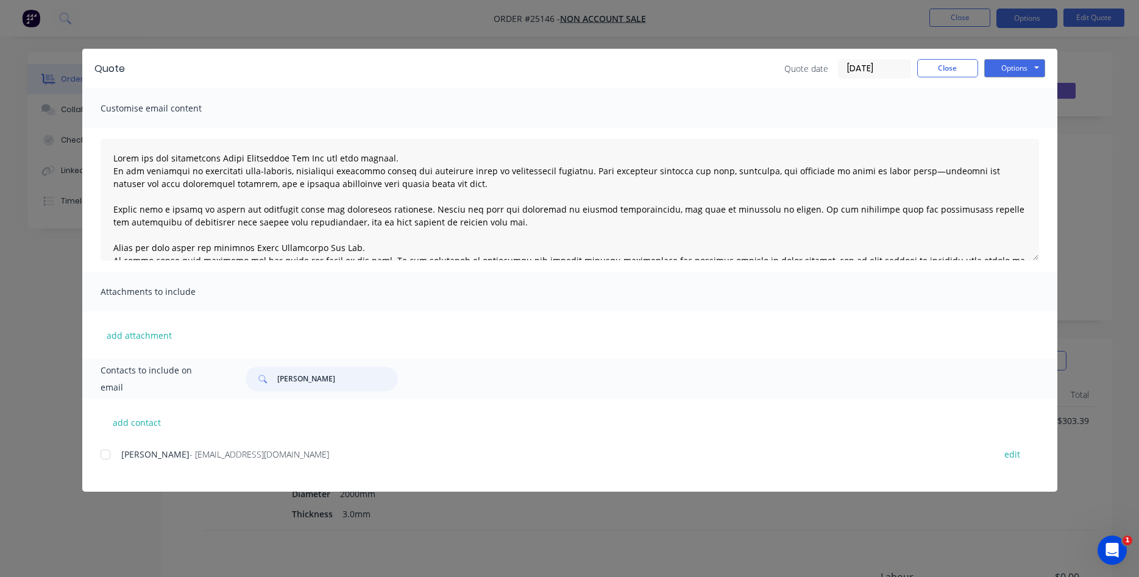
click at [105, 455] on div at bounding box center [105, 455] width 24 height 24
type input "[PERSON_NAME]"
click at [1005, 68] on button "Options" at bounding box center [1015, 68] width 61 height 18
click at [1016, 125] on button "Email" at bounding box center [1024, 130] width 78 height 20
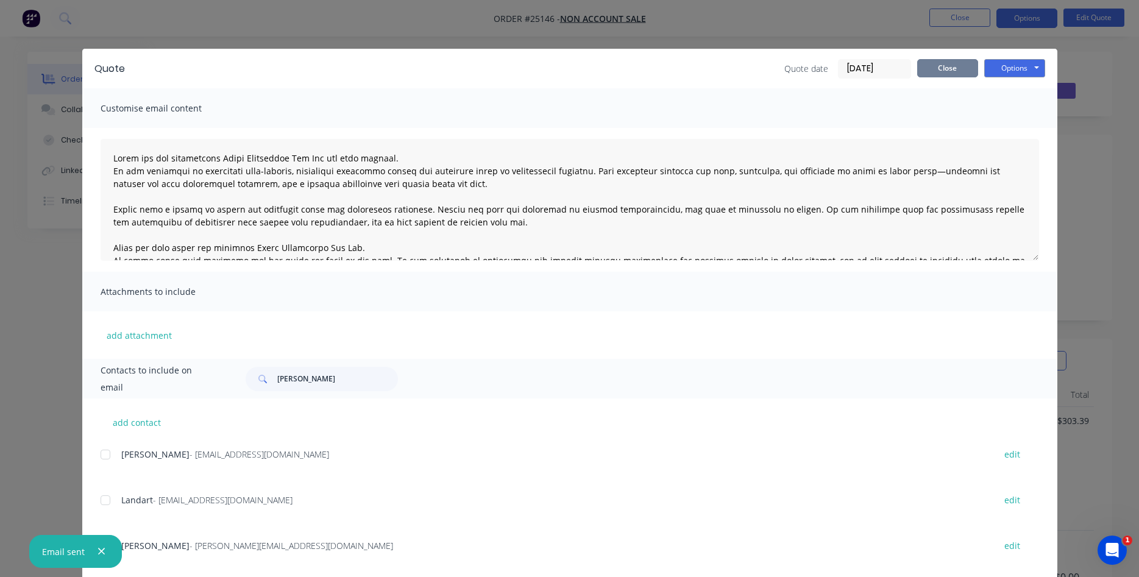
click at [960, 65] on button "Close" at bounding box center [947, 68] width 61 height 18
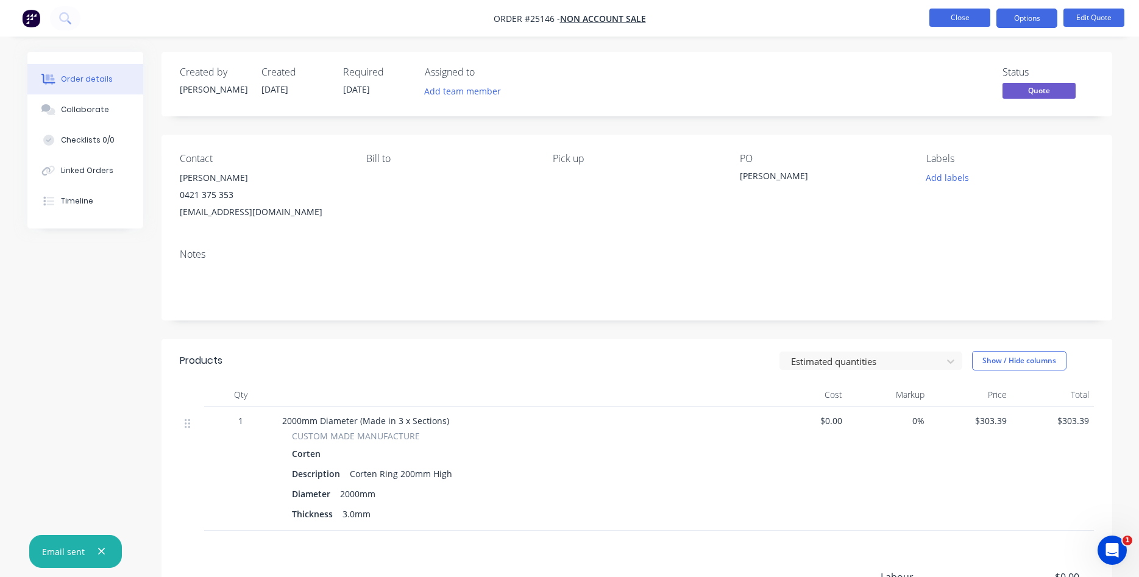
click at [958, 19] on button "Close" at bounding box center [960, 18] width 61 height 18
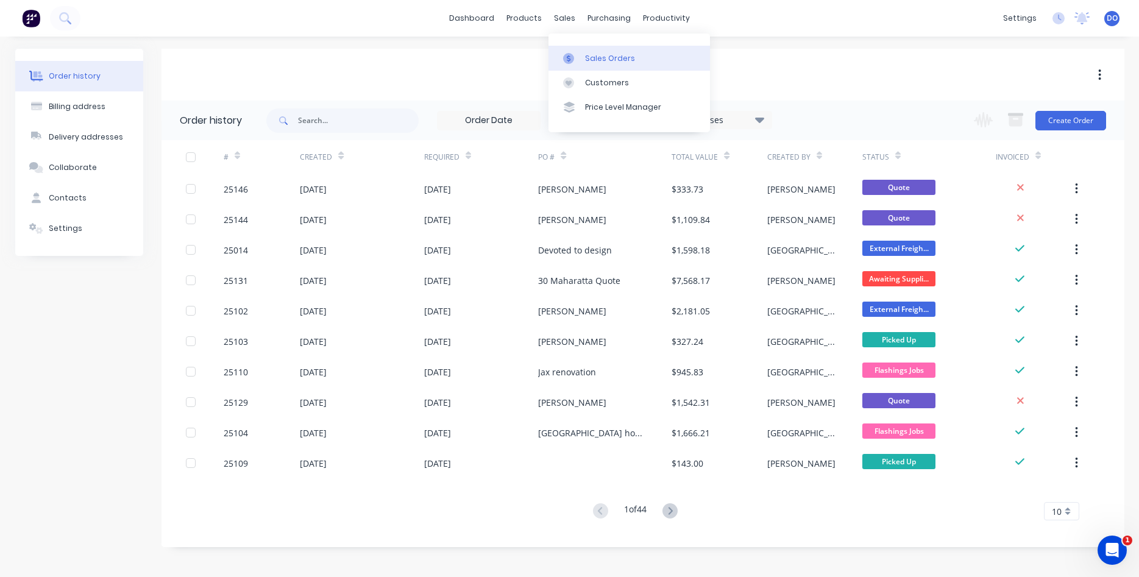
click at [593, 60] on div "Sales Orders" at bounding box center [610, 58] width 50 height 11
